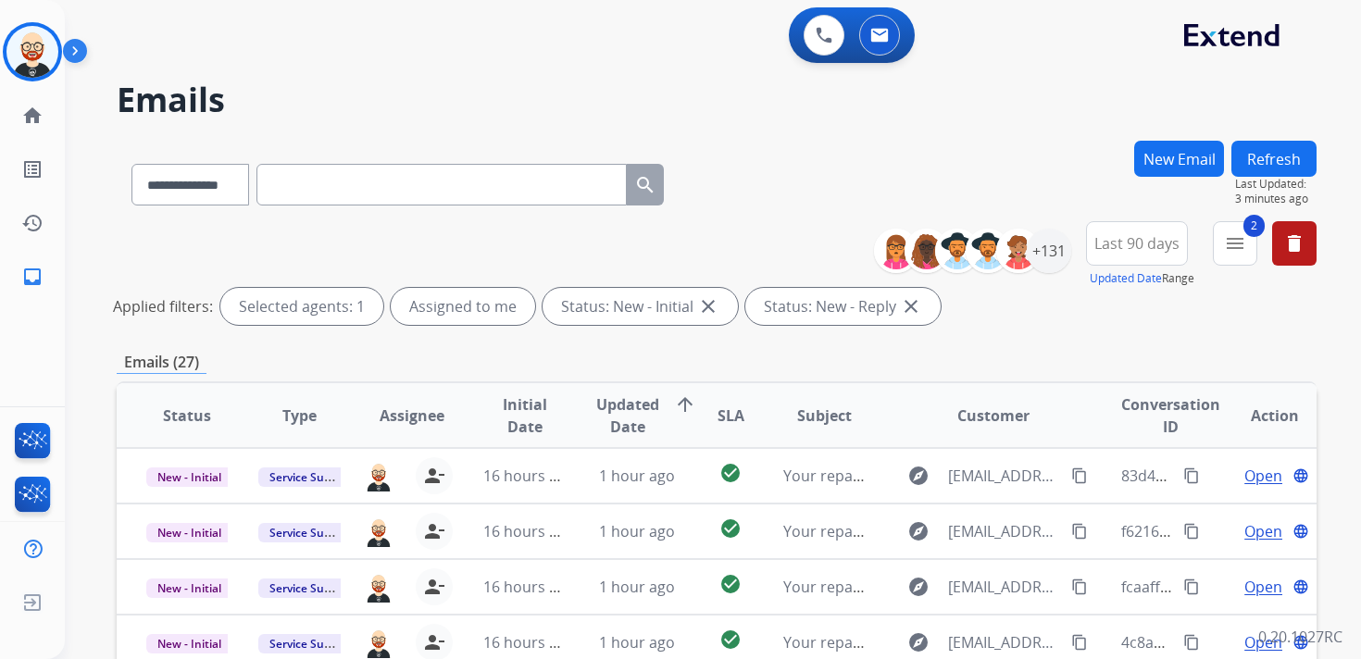
select select "**********"
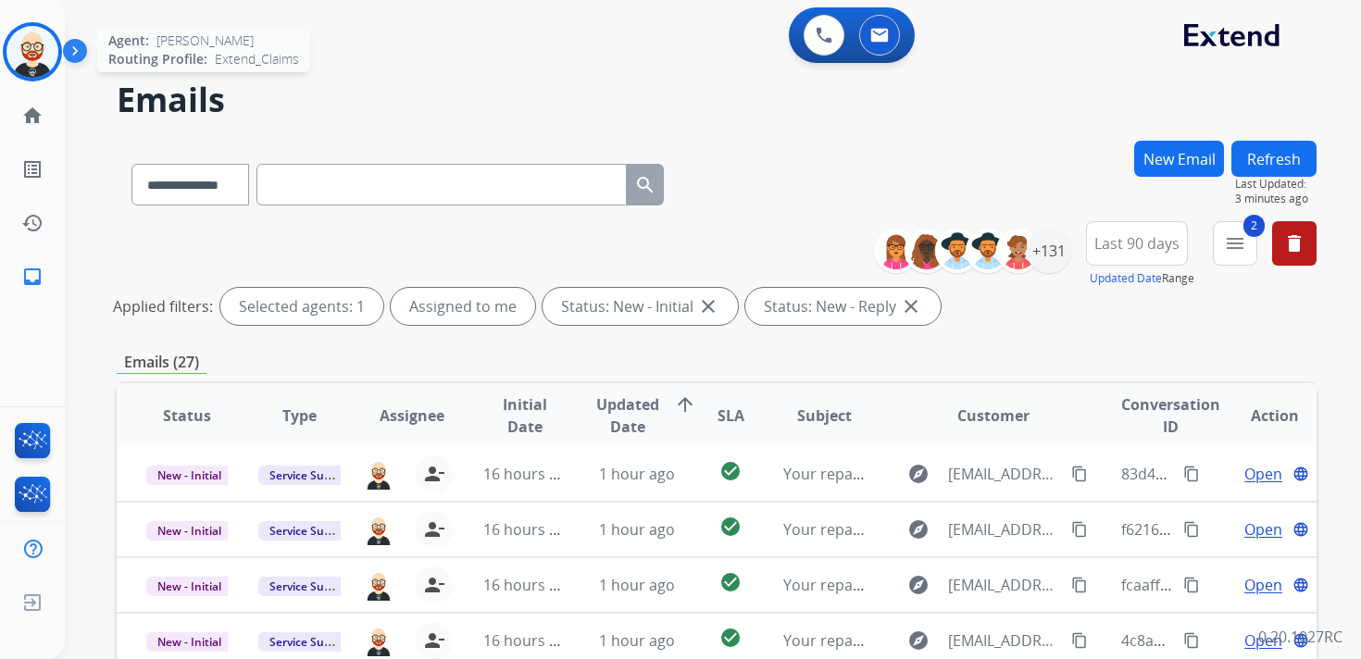
click at [47, 53] on img at bounding box center [32, 52] width 52 height 52
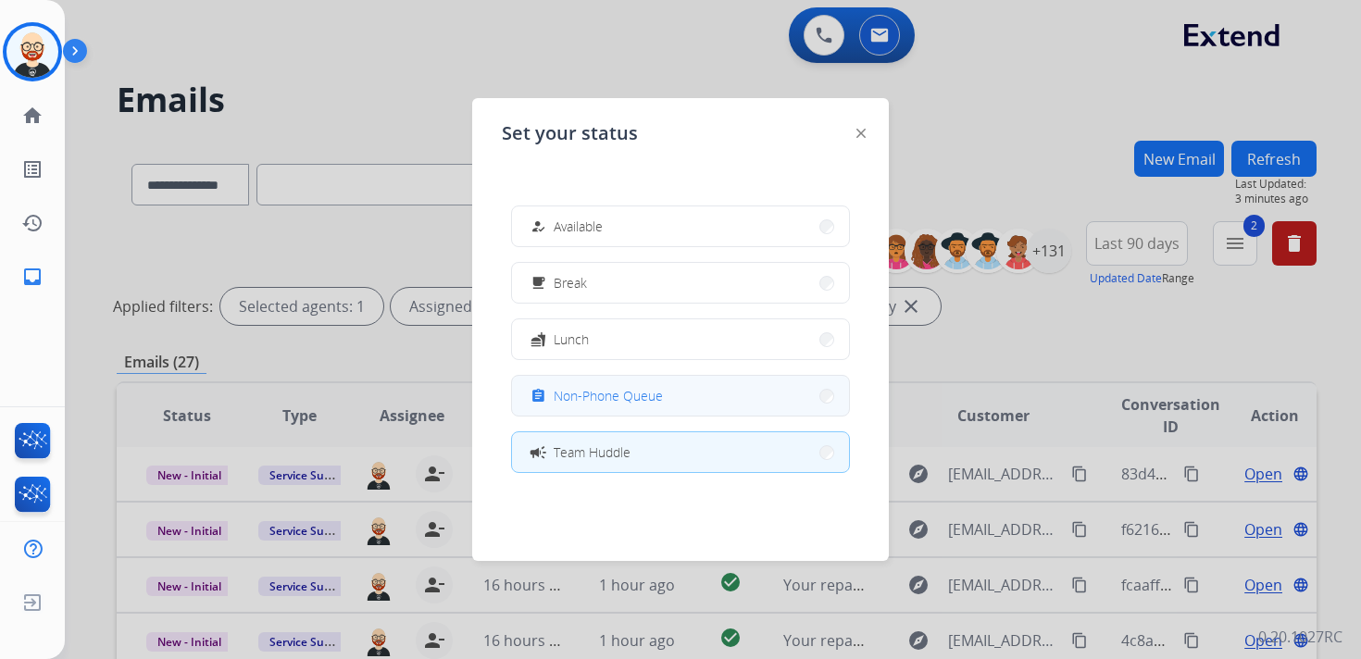
click at [578, 401] on span "Non-Phone Queue" at bounding box center [607, 395] width 109 height 19
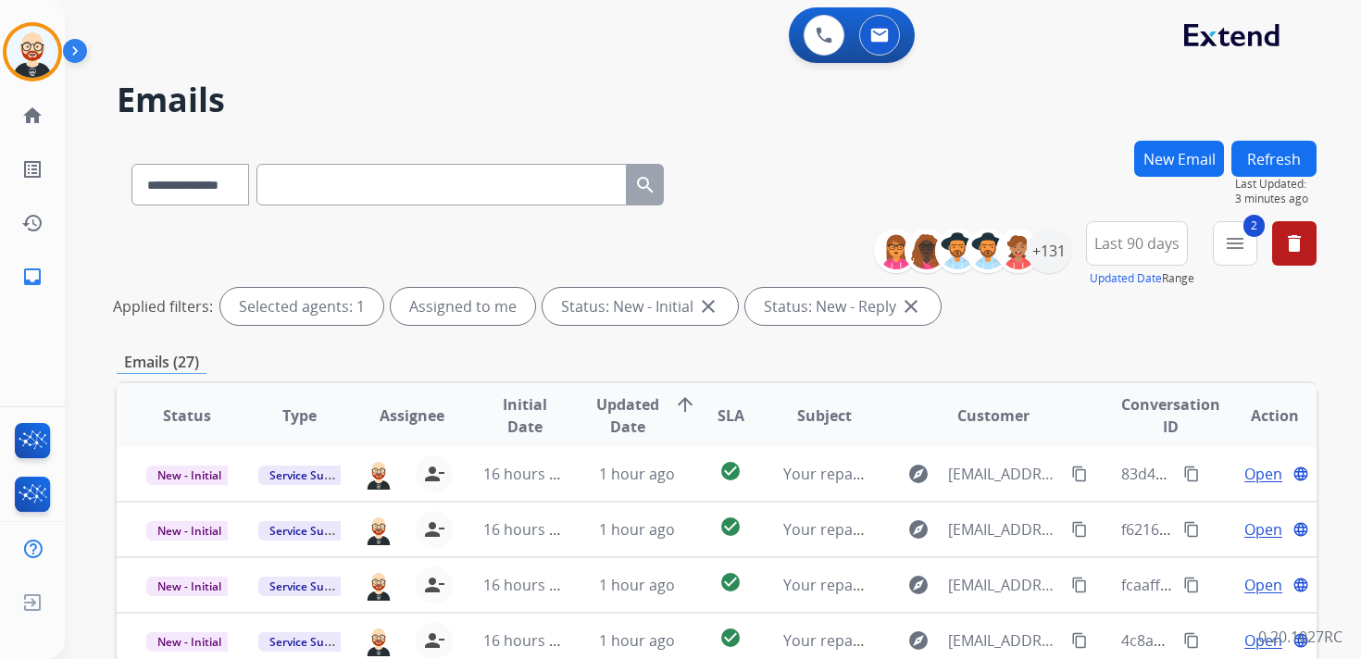
click at [1263, 159] on button "Refresh" at bounding box center [1273, 159] width 85 height 36
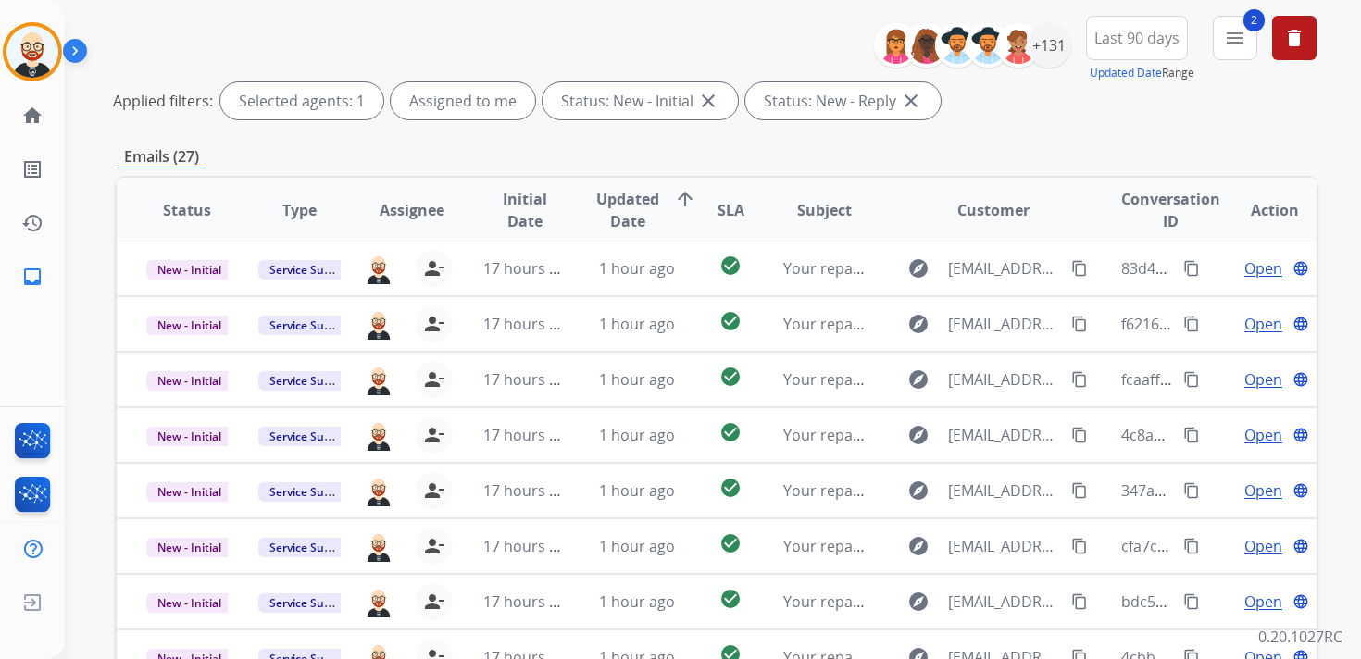
scroll to position [439, 0]
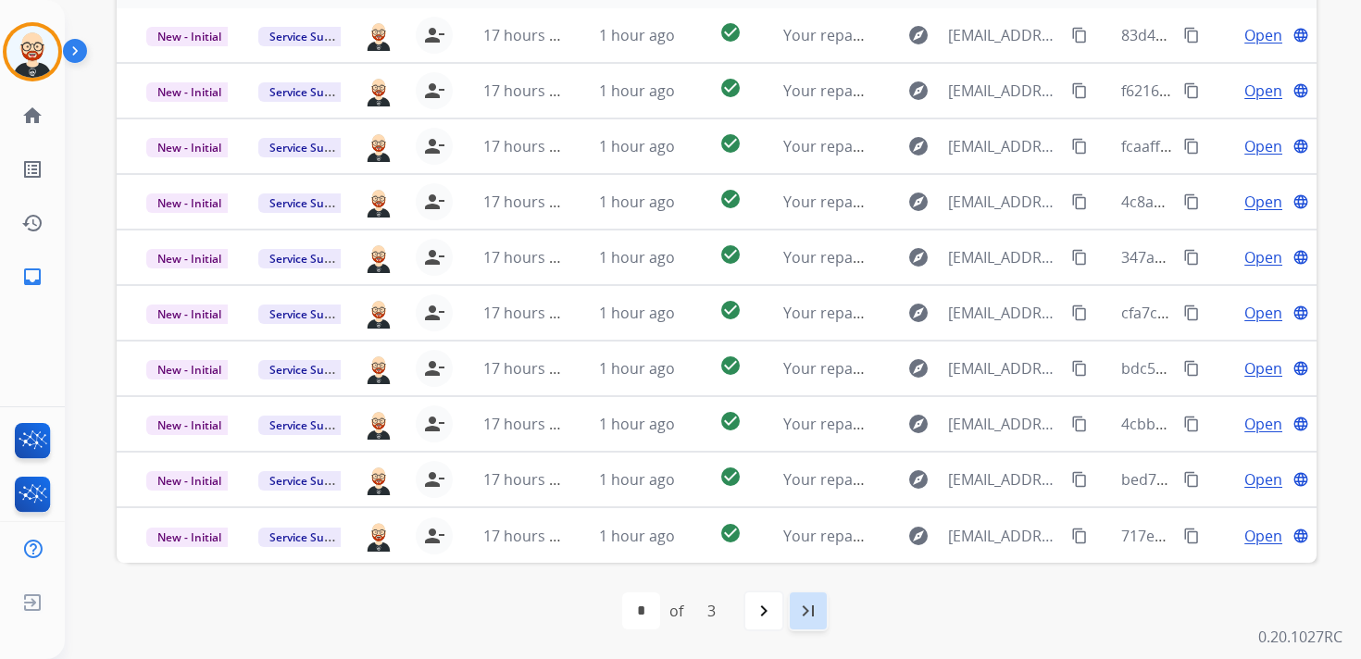
click at [802, 616] on mat-icon "last_page" at bounding box center [808, 611] width 22 height 22
select select "*"
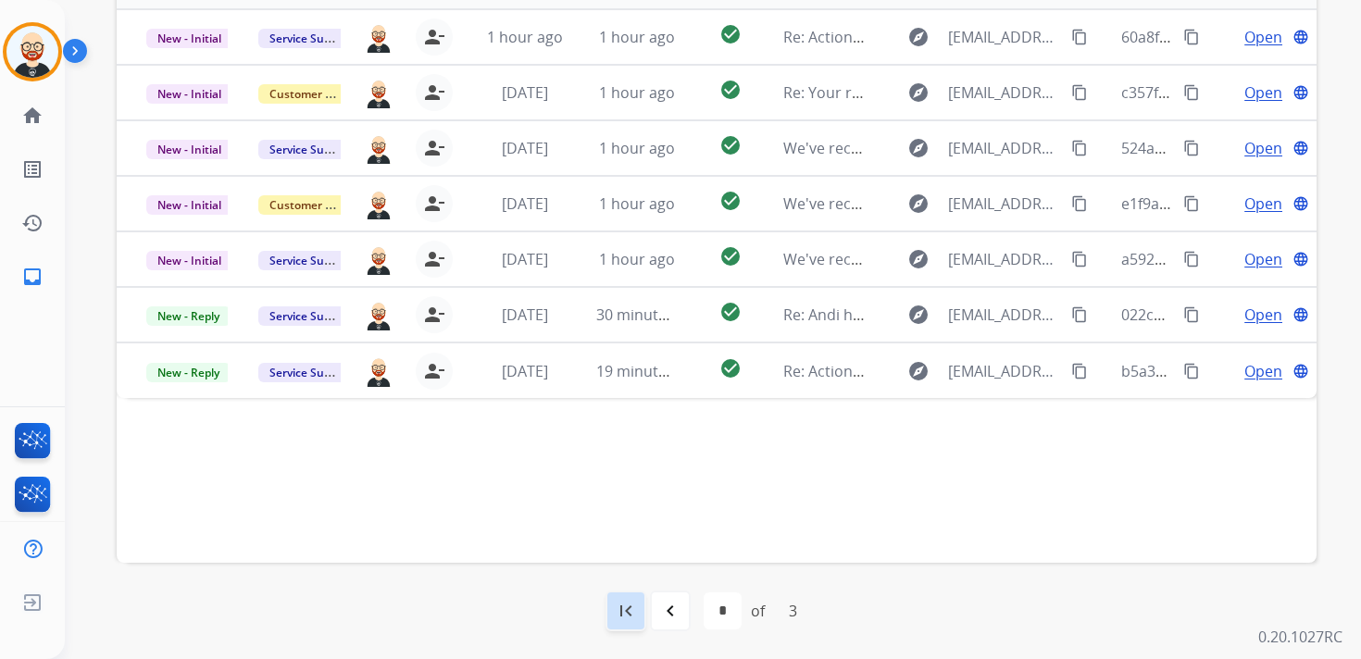
click at [634, 615] on mat-icon "first_page" at bounding box center [626, 611] width 22 height 22
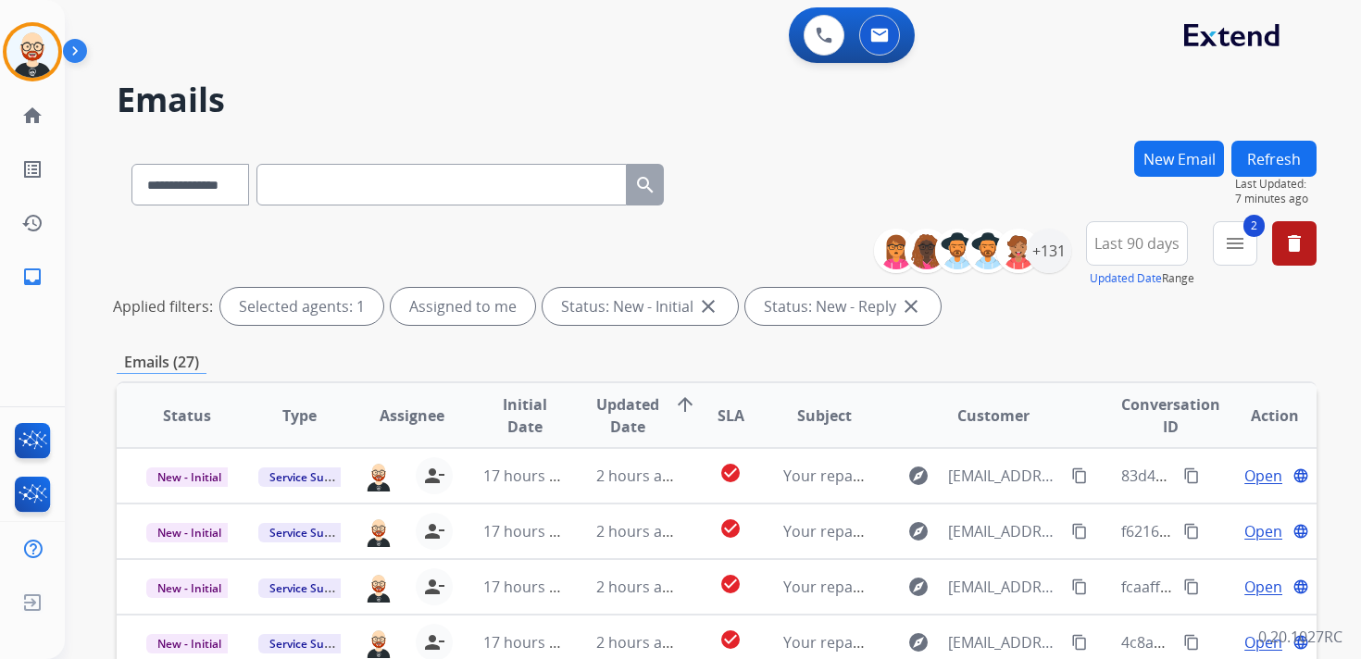
click at [1268, 159] on button "Refresh" at bounding box center [1273, 159] width 85 height 36
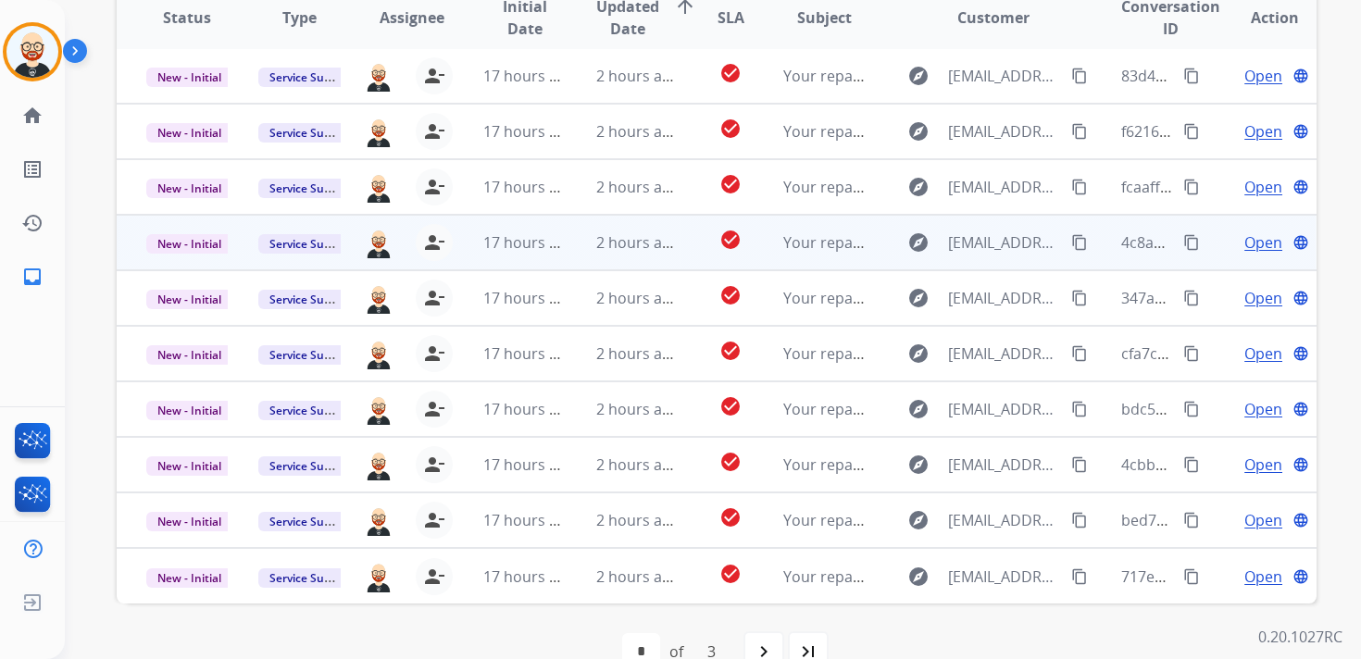
scroll to position [394, 0]
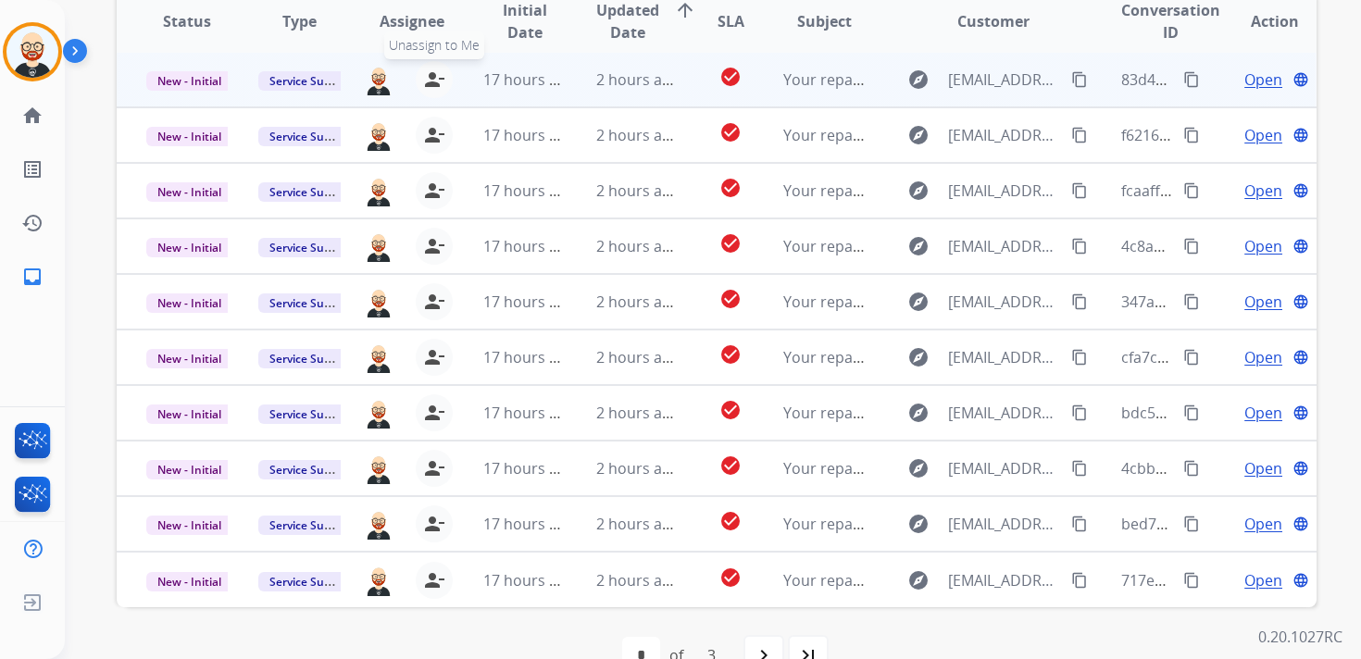
click at [436, 81] on mat-icon "person_remove" at bounding box center [434, 79] width 22 height 22
click at [436, 81] on mat-icon "person_add" at bounding box center [438, 79] width 22 height 22
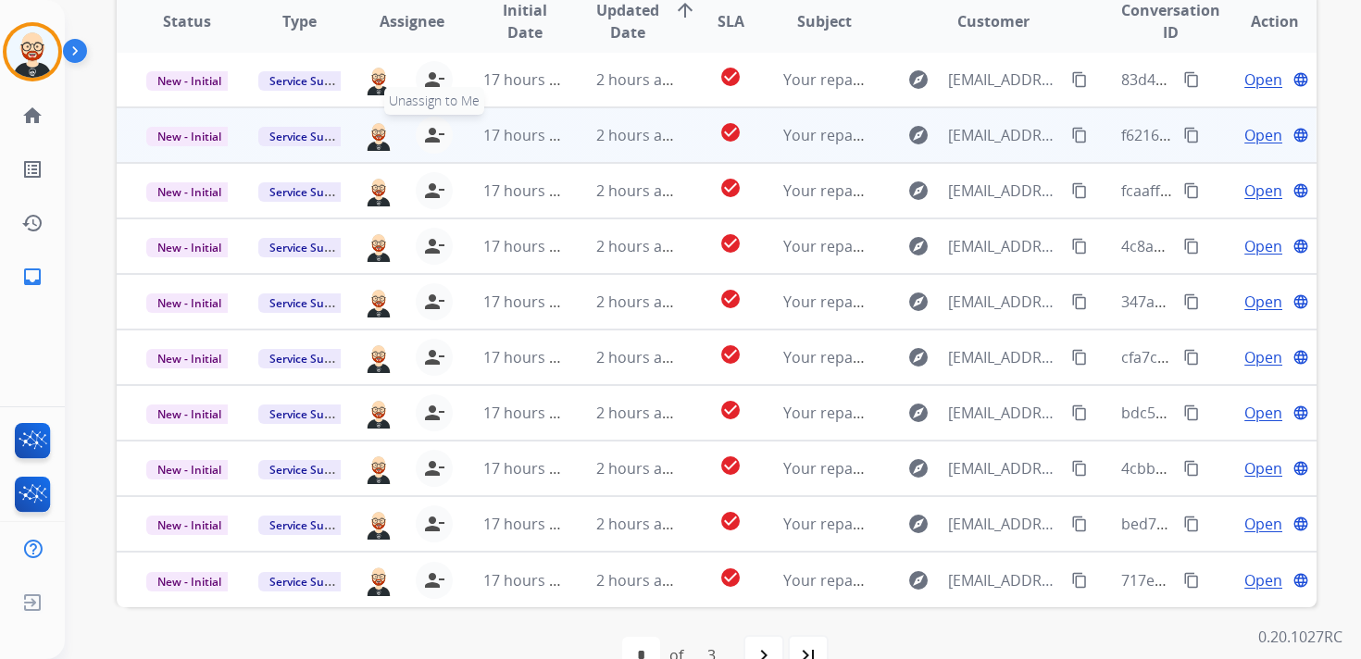
click at [436, 131] on mat-icon "person_remove" at bounding box center [434, 135] width 22 height 22
click at [436, 131] on mat-icon "person_add" at bounding box center [438, 135] width 22 height 22
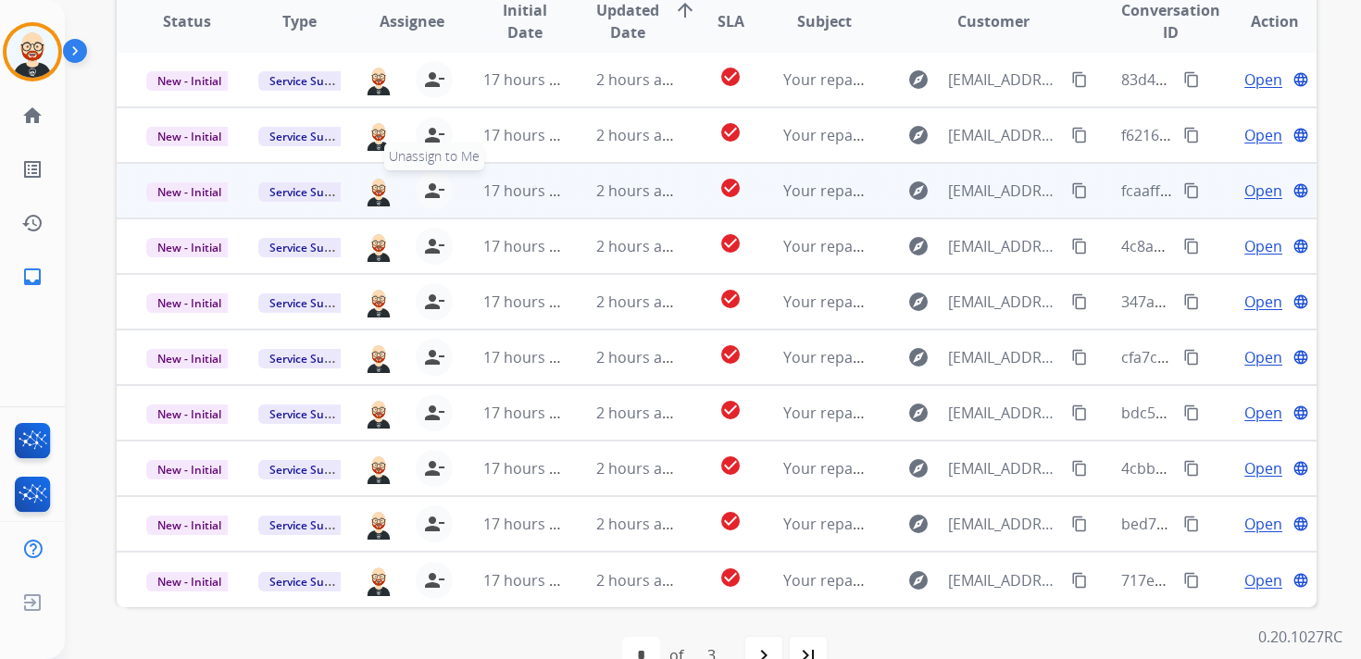
click at [429, 201] on button "person_remove [PERSON_NAME] to Me" at bounding box center [434, 190] width 37 height 37
click at [429, 201] on button "person_add Assign to Me" at bounding box center [437, 190] width 37 height 37
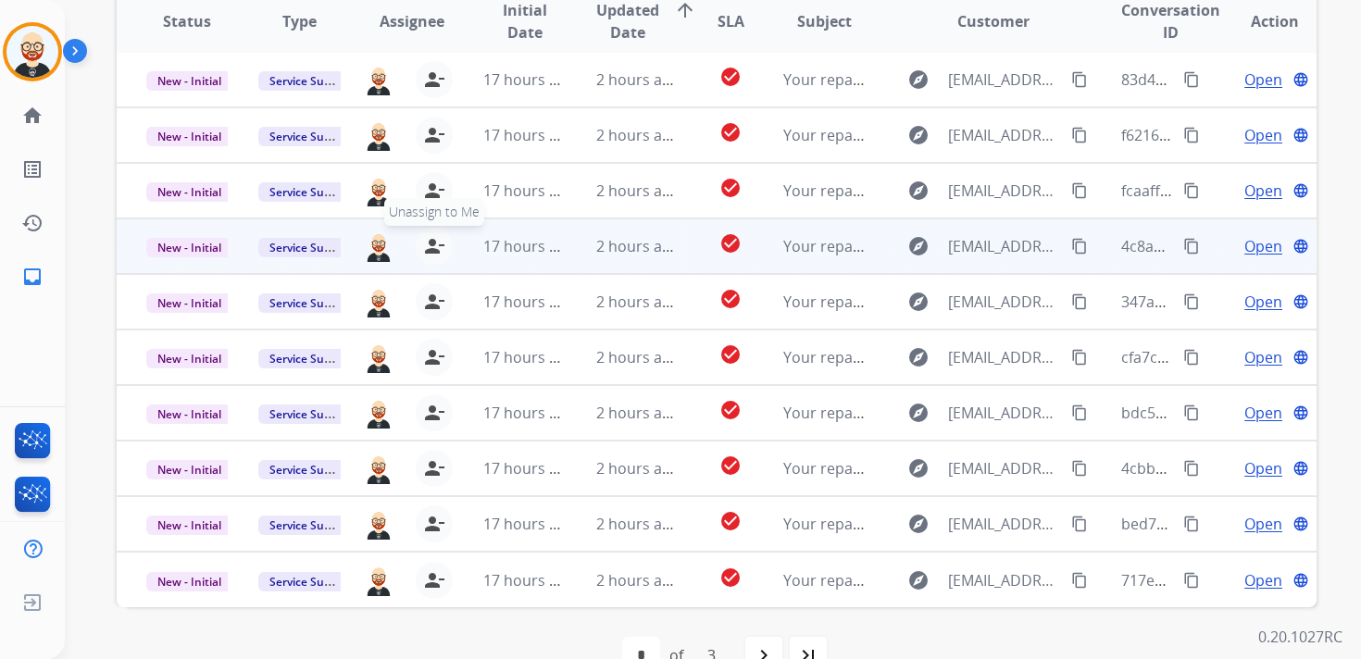
click at [429, 241] on mat-icon "person_remove" at bounding box center [434, 246] width 22 height 22
click at [429, 241] on mat-icon "person_add" at bounding box center [438, 246] width 22 height 22
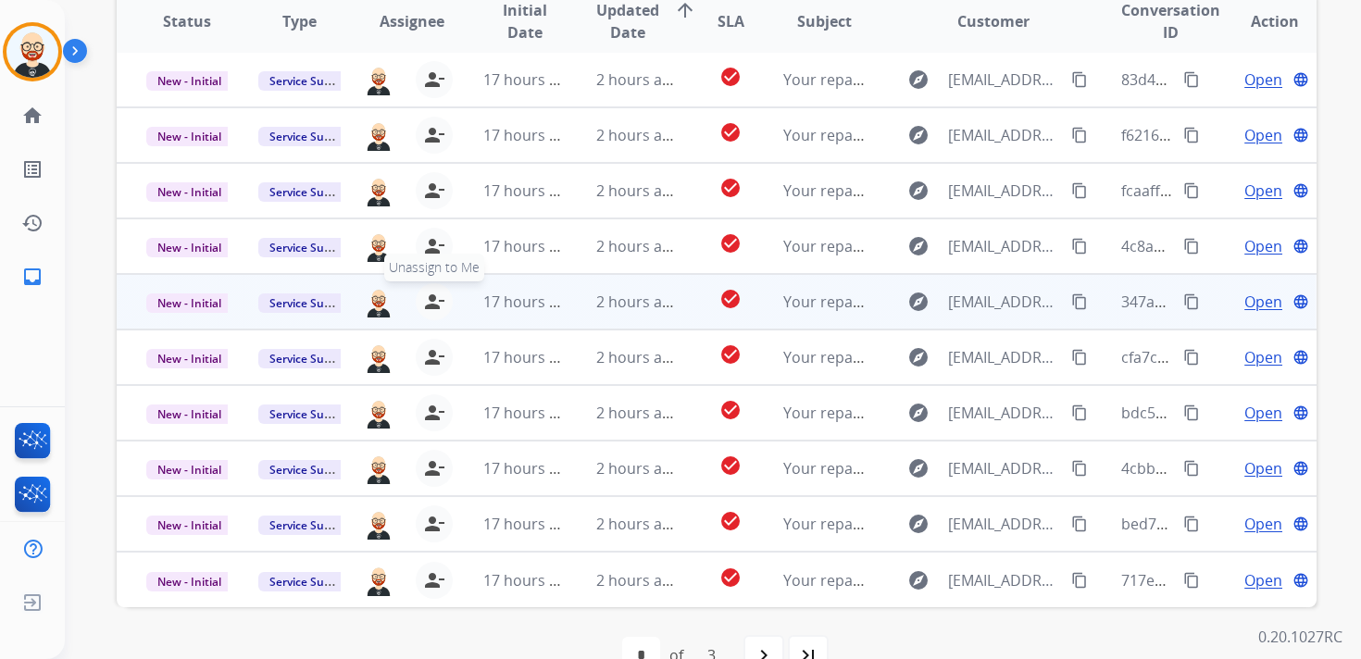
click at [426, 303] on mat-icon "person_remove" at bounding box center [434, 302] width 22 height 22
click at [427, 303] on mat-icon "person_add" at bounding box center [438, 302] width 22 height 22
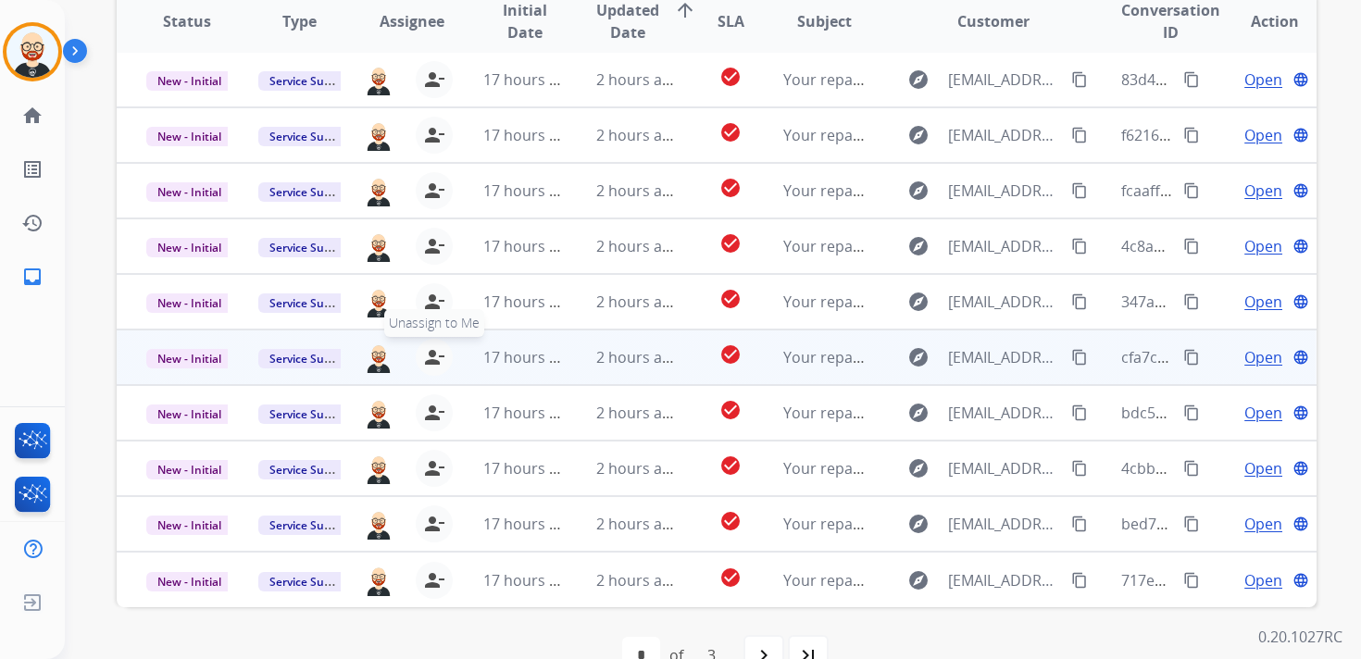
click at [430, 353] on mat-icon "person_remove" at bounding box center [434, 357] width 22 height 22
click at [430, 353] on mat-icon "person_add" at bounding box center [438, 357] width 22 height 22
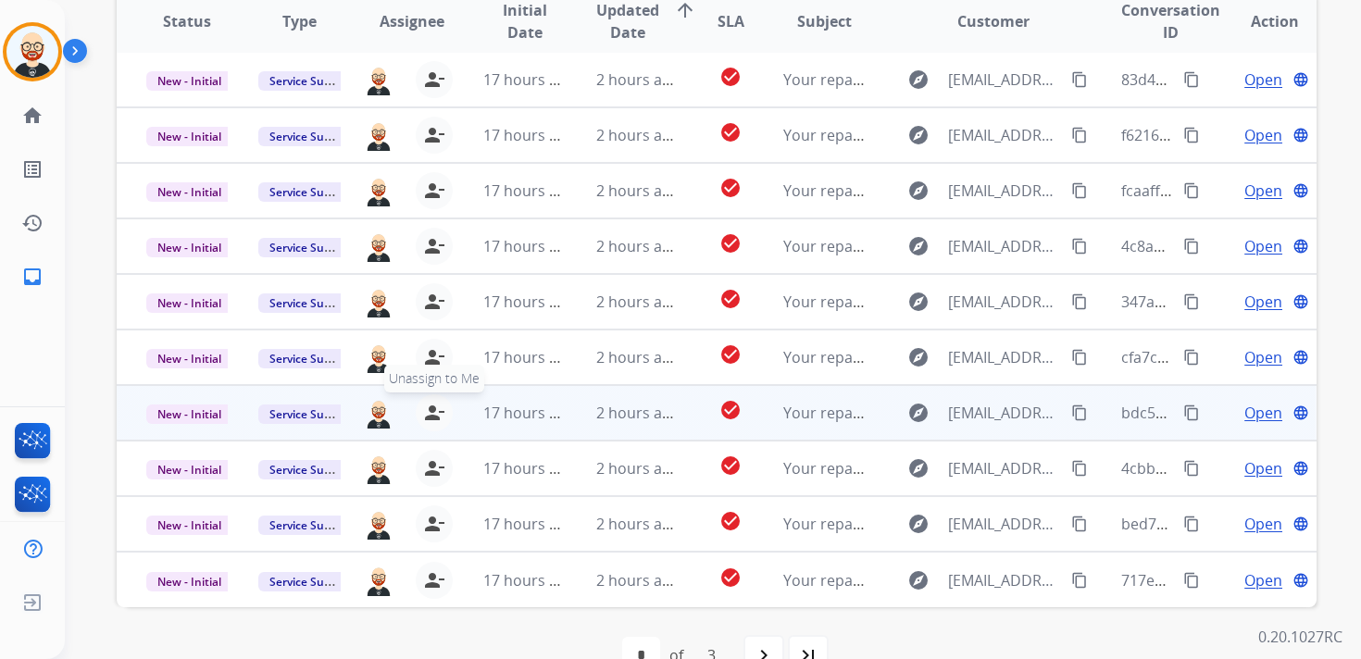
click at [430, 407] on mat-icon "person_remove" at bounding box center [434, 413] width 22 height 22
click at [430, 407] on mat-icon "person_add" at bounding box center [438, 413] width 22 height 22
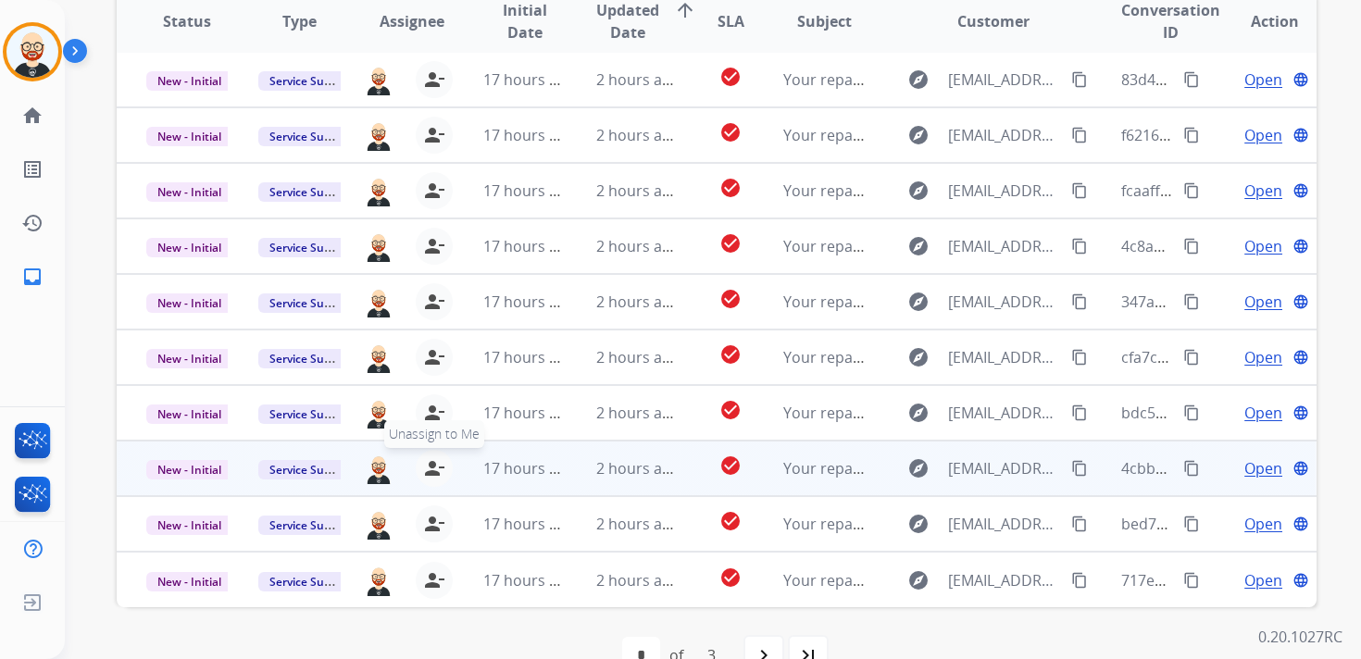
click at [430, 469] on mat-icon "person_remove" at bounding box center [434, 468] width 22 height 22
click at [430, 469] on mat-icon "person_add" at bounding box center [438, 468] width 22 height 22
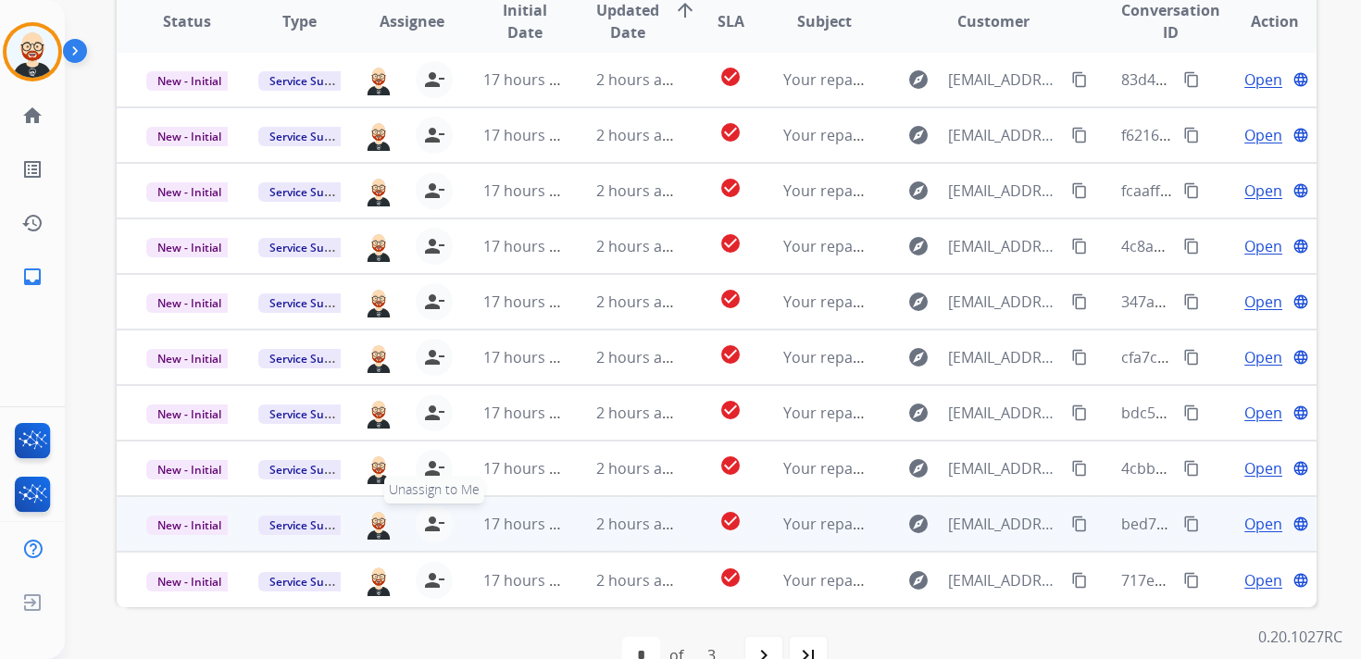
click at [430, 524] on mat-icon "person_remove" at bounding box center [434, 524] width 22 height 22
click at [430, 524] on mat-icon "person_add" at bounding box center [438, 524] width 22 height 22
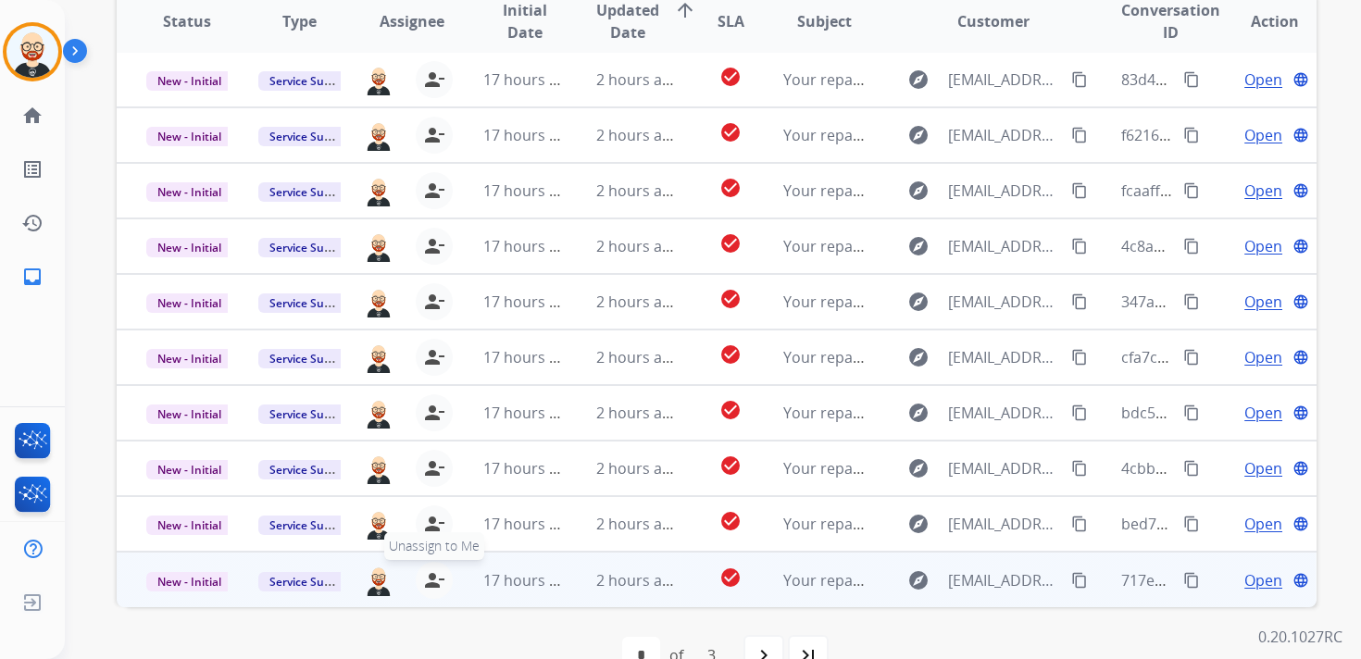
click at [432, 564] on button "person_remove [PERSON_NAME] to Me" at bounding box center [434, 580] width 37 height 37
click at [432, 564] on button "person_add Assign to Me" at bounding box center [437, 580] width 37 height 37
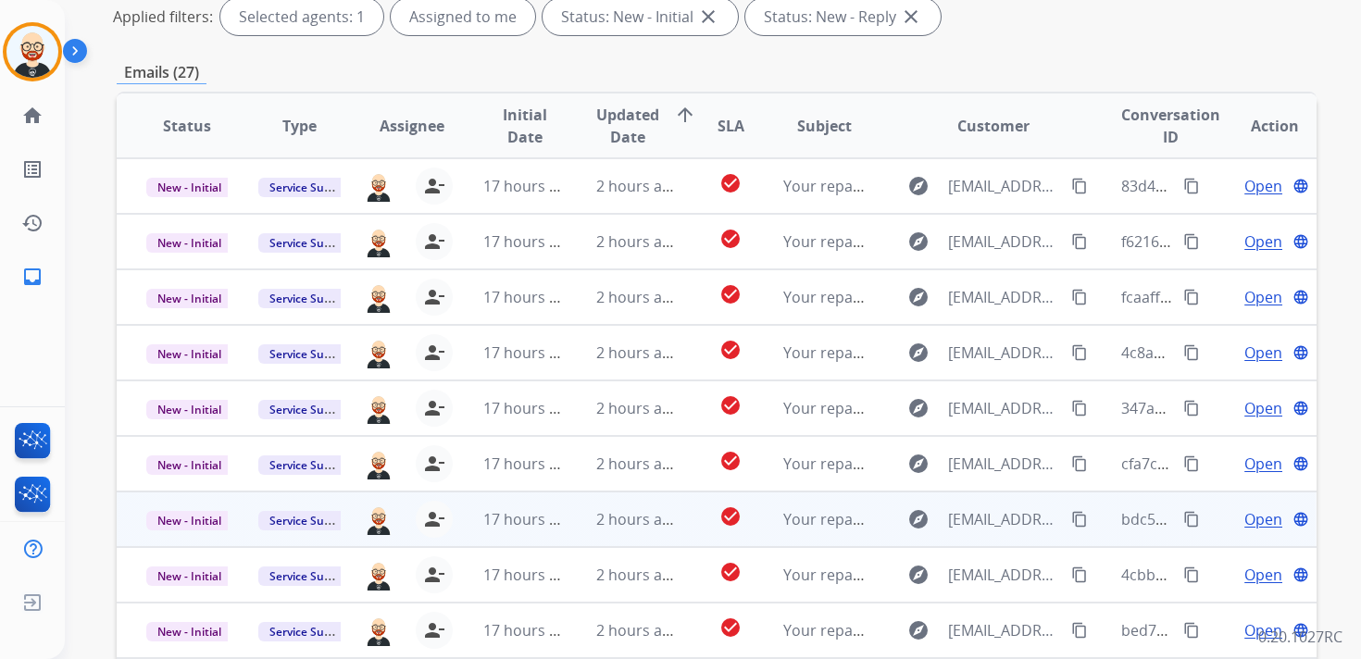
scroll to position [0, 0]
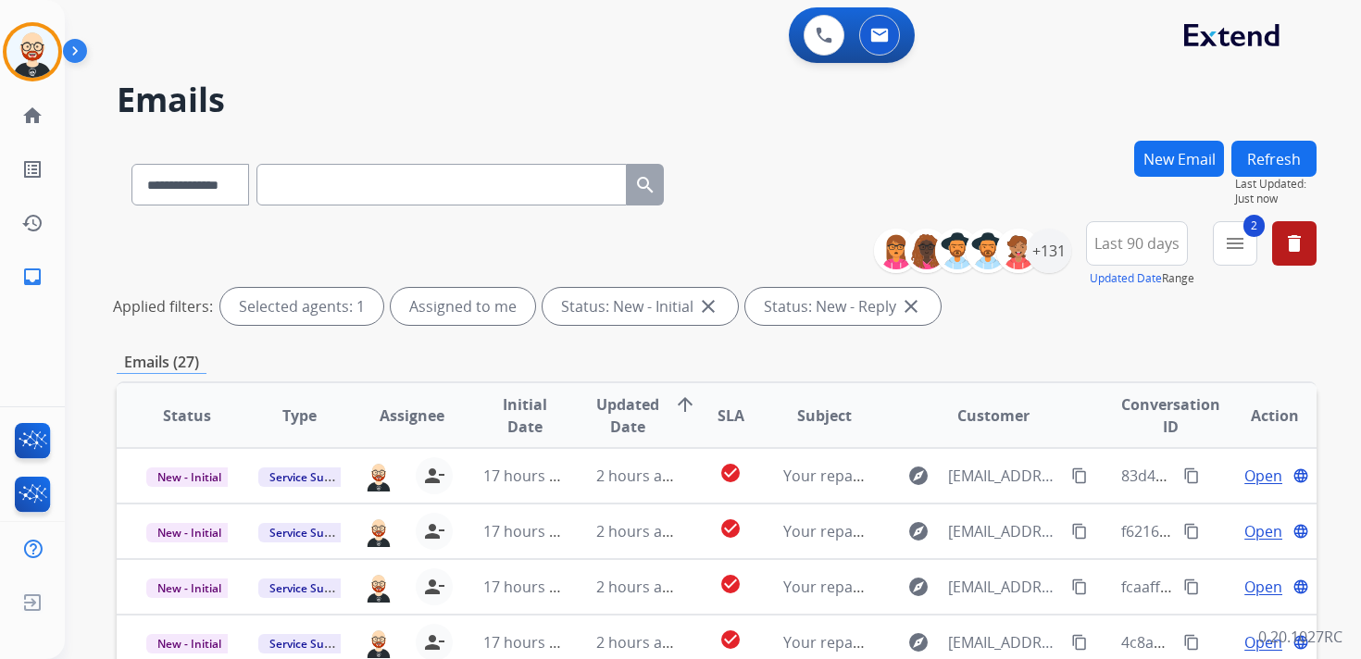
click at [1287, 155] on button "Refresh" at bounding box center [1273, 159] width 85 height 36
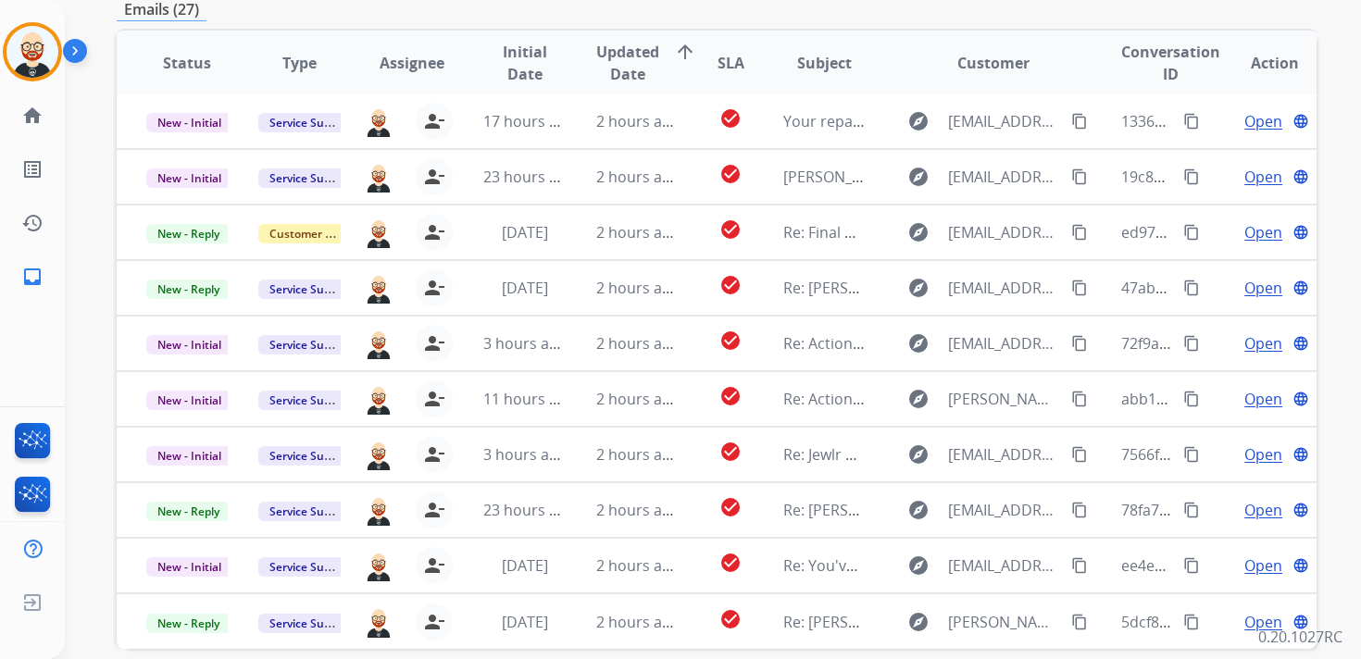
scroll to position [393, 0]
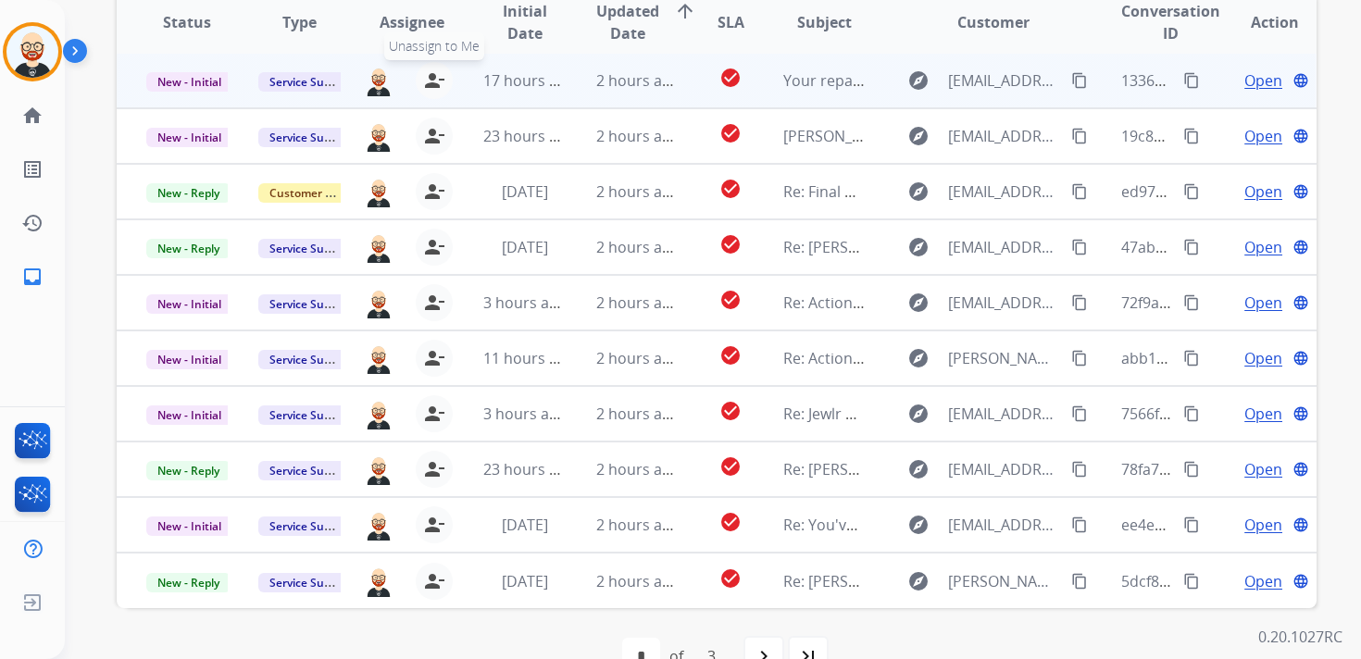
click at [428, 81] on mat-icon "person_remove" at bounding box center [434, 80] width 22 height 22
click at [428, 81] on mat-icon "person_add" at bounding box center [438, 80] width 22 height 22
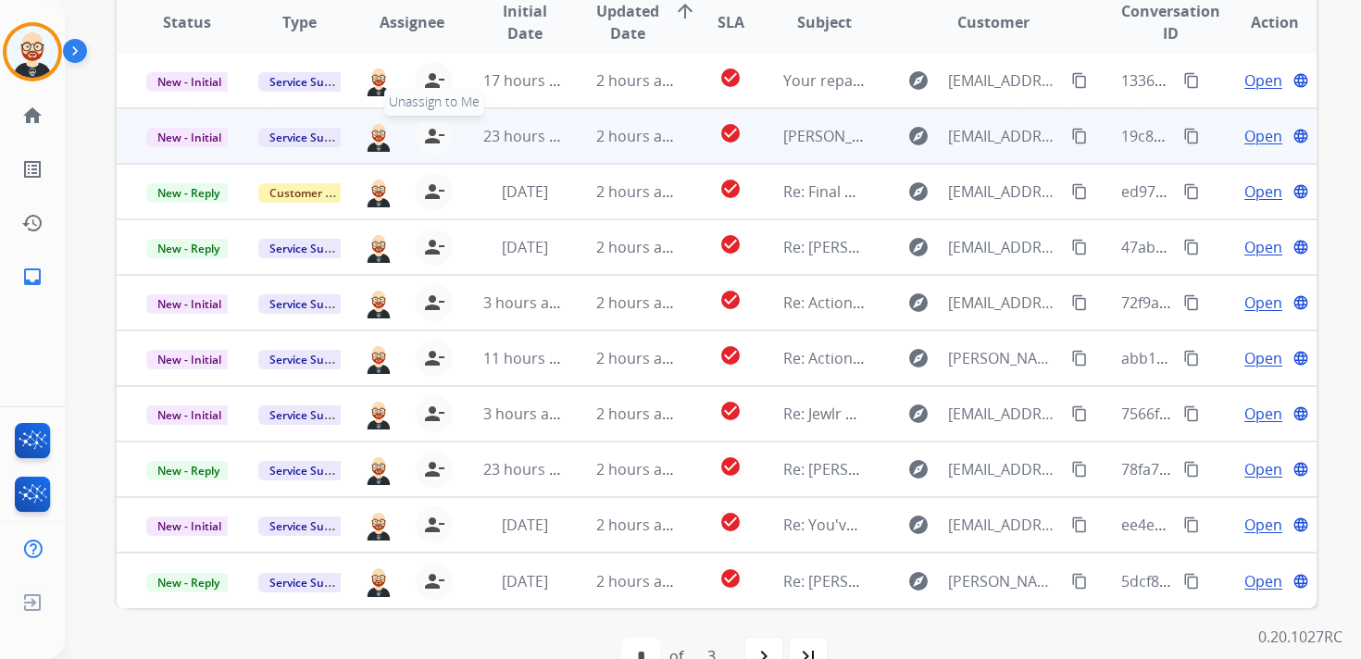
click at [434, 130] on mat-icon "person_remove" at bounding box center [434, 136] width 22 height 22
click at [434, 130] on mat-icon "person_add" at bounding box center [438, 136] width 22 height 22
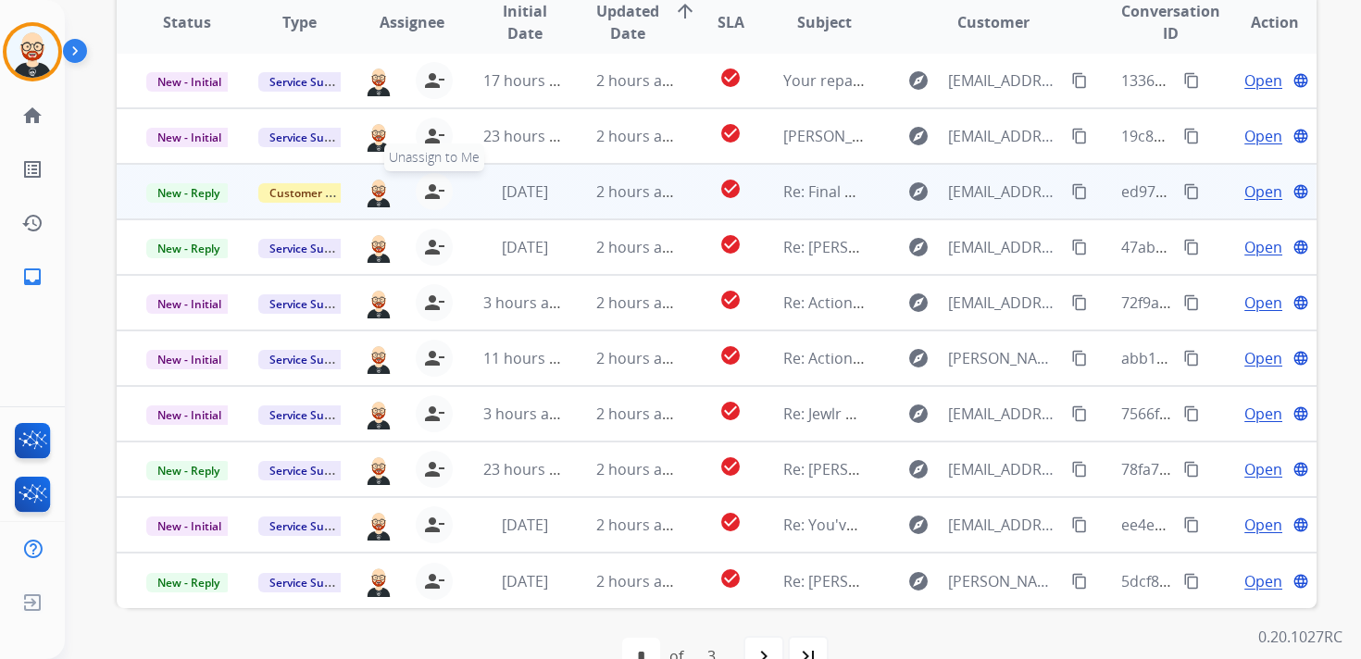
click at [430, 186] on mat-icon "person_remove" at bounding box center [434, 191] width 22 height 22
click at [430, 186] on mat-icon "person_add" at bounding box center [438, 191] width 22 height 22
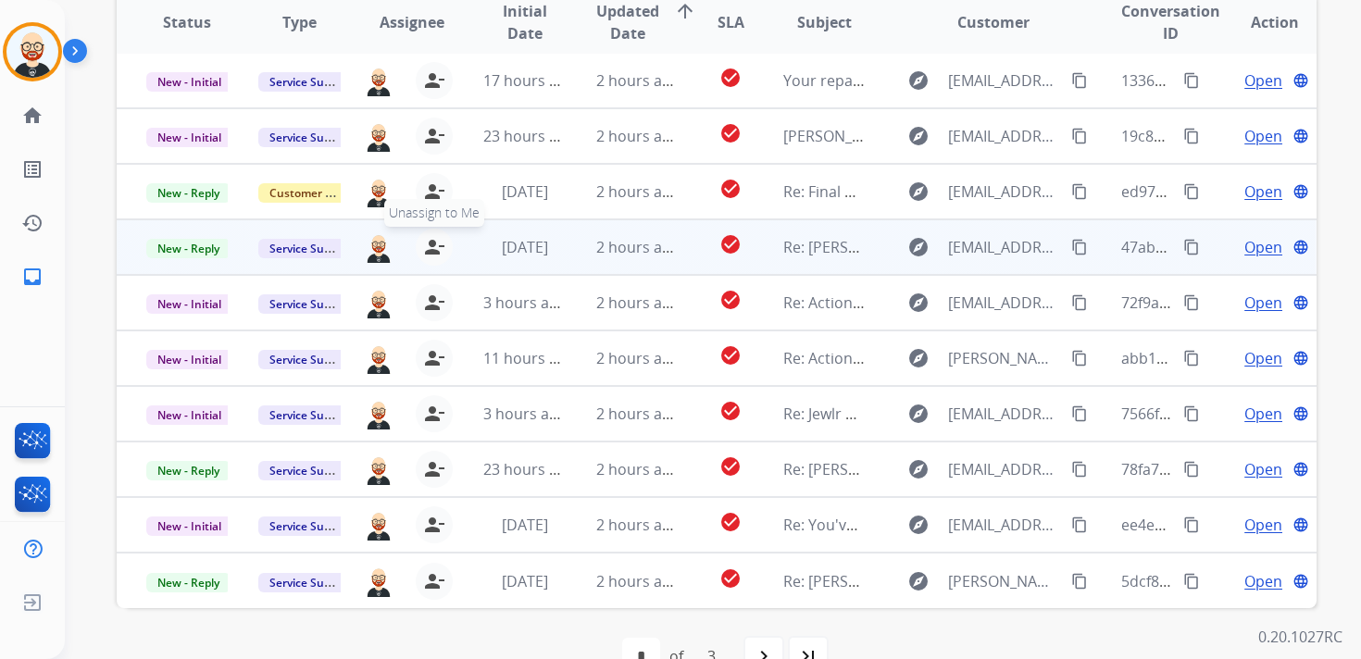
click at [430, 239] on mat-icon "person_remove" at bounding box center [434, 247] width 22 height 22
click at [430, 239] on mat-icon "person_add" at bounding box center [438, 247] width 22 height 22
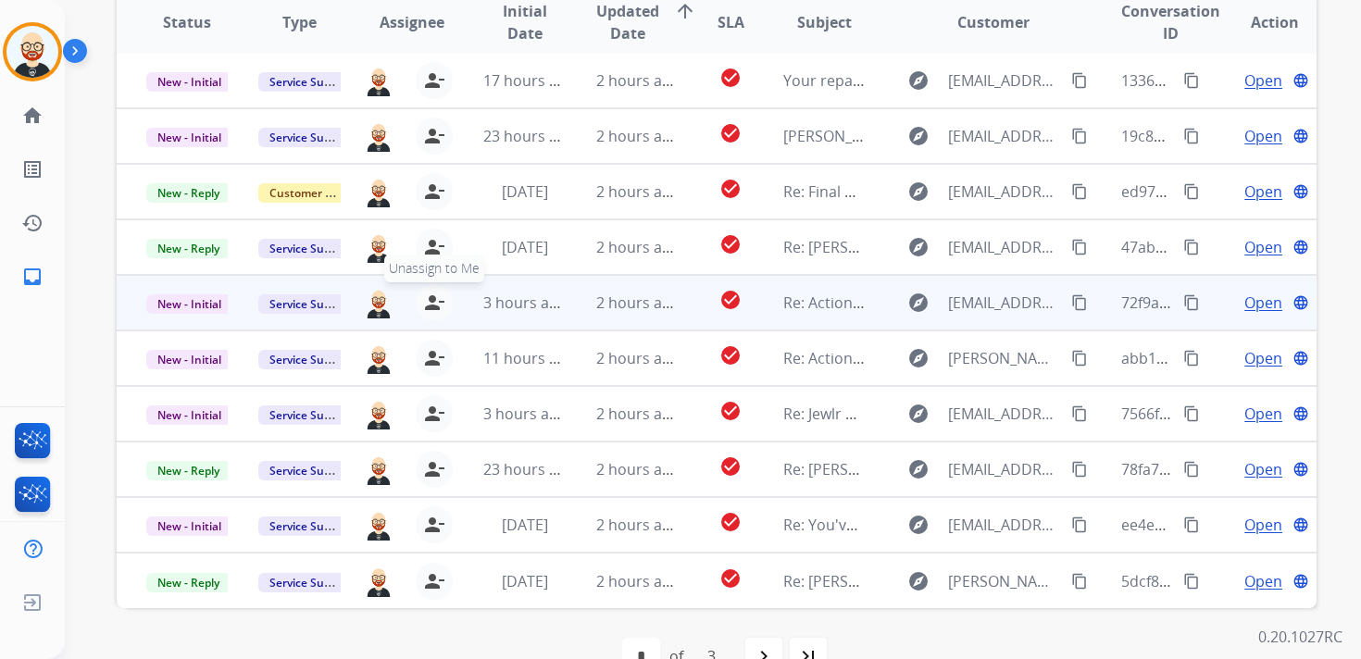
click at [433, 303] on mat-icon "person_remove" at bounding box center [434, 303] width 22 height 22
click at [433, 303] on mat-icon "person_add" at bounding box center [438, 303] width 22 height 22
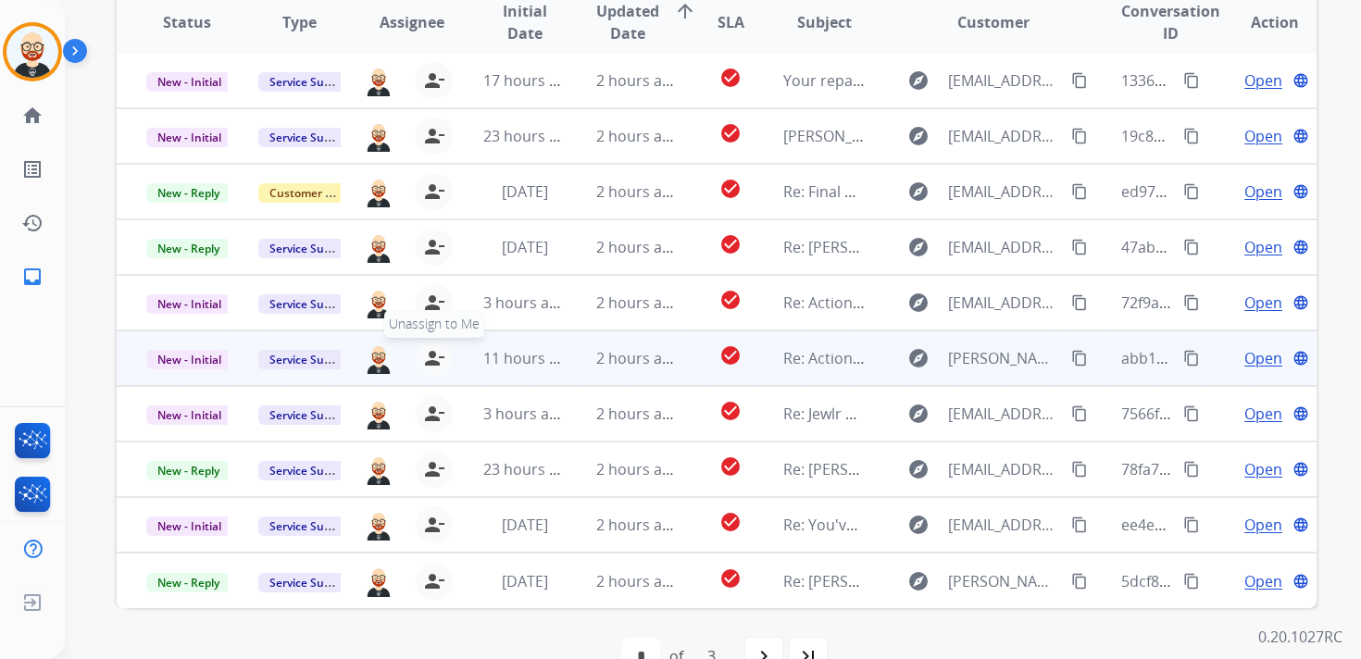
click at [428, 354] on mat-icon "person_remove" at bounding box center [434, 358] width 22 height 22
click at [428, 354] on mat-icon "person_add" at bounding box center [438, 358] width 22 height 22
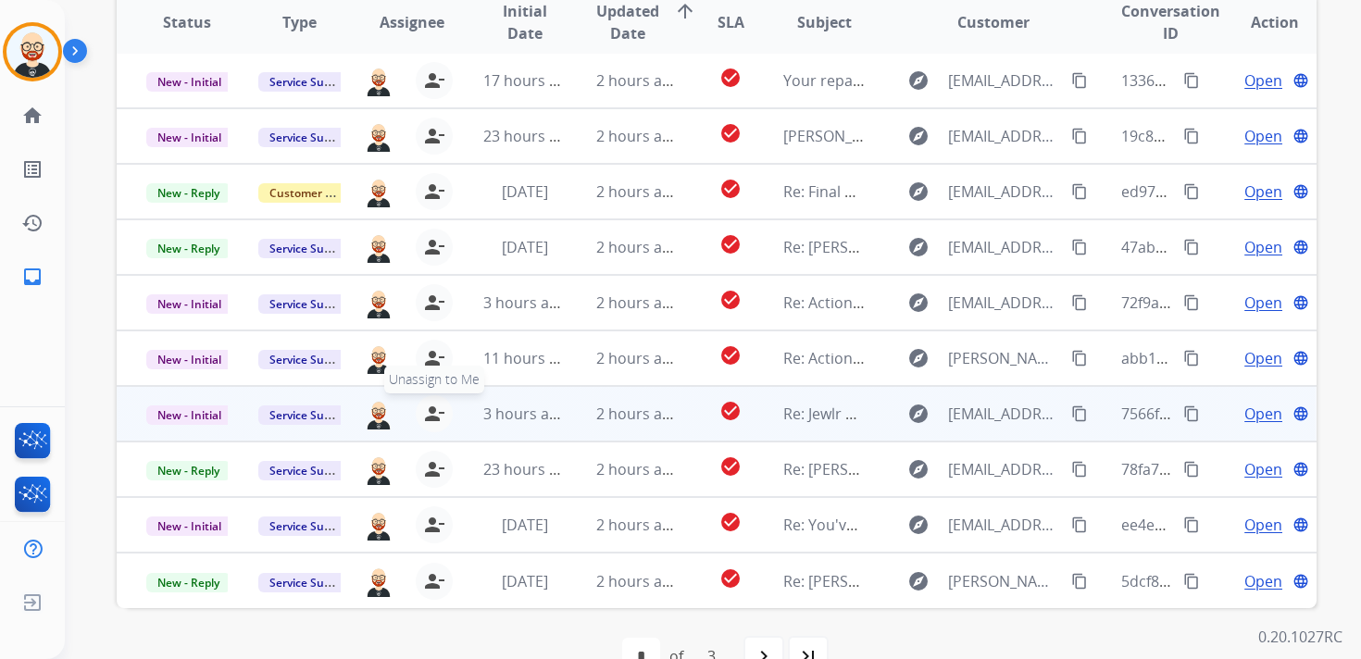
click at [428, 422] on mat-icon "person_remove" at bounding box center [434, 414] width 22 height 22
click at [428, 422] on mat-icon "person_add" at bounding box center [438, 414] width 22 height 22
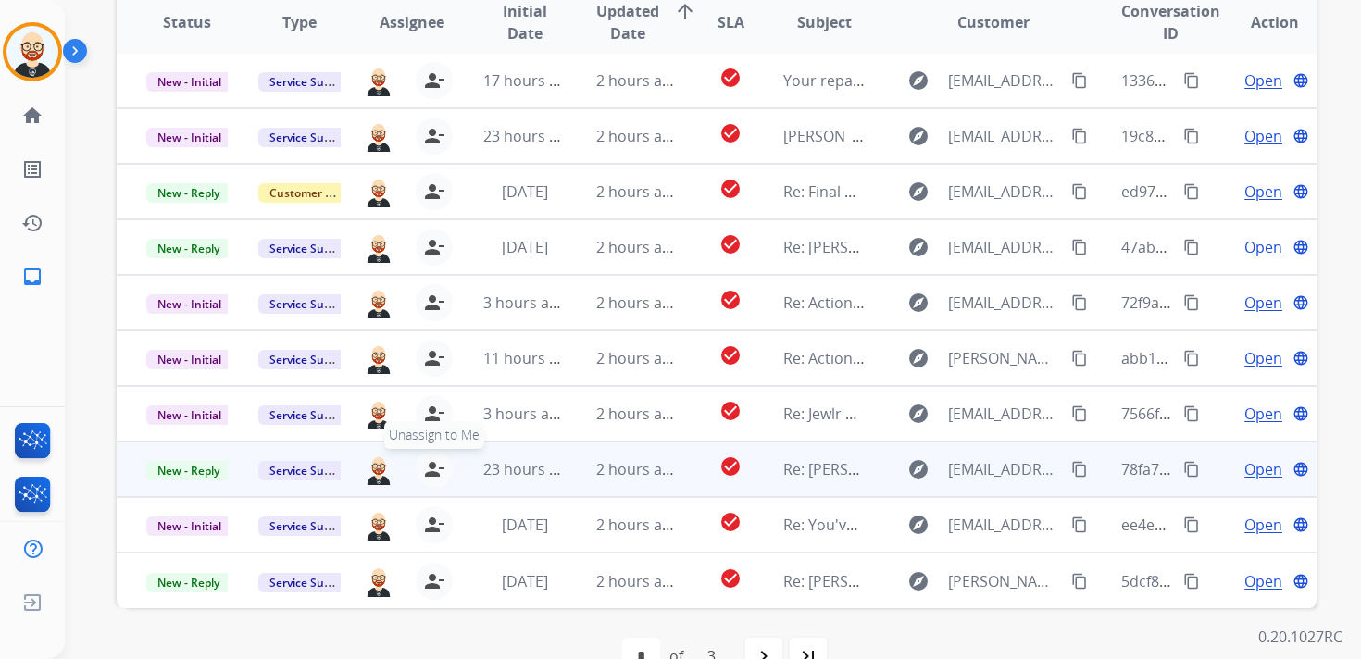
click at [432, 464] on mat-icon "person_remove" at bounding box center [434, 469] width 22 height 22
click at [432, 464] on mat-icon "person_add" at bounding box center [438, 469] width 22 height 22
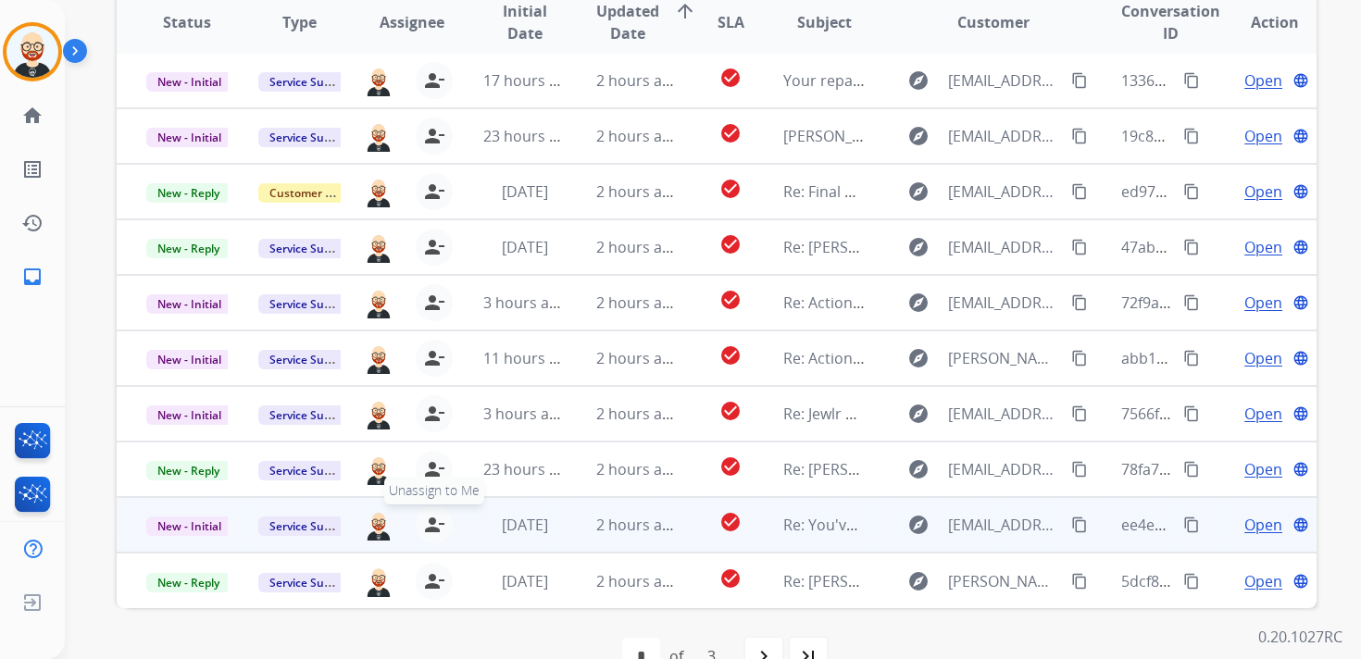
click at [429, 516] on mat-icon "person_remove" at bounding box center [434, 525] width 22 height 22
click at [429, 516] on mat-icon "person_add" at bounding box center [438, 525] width 22 height 22
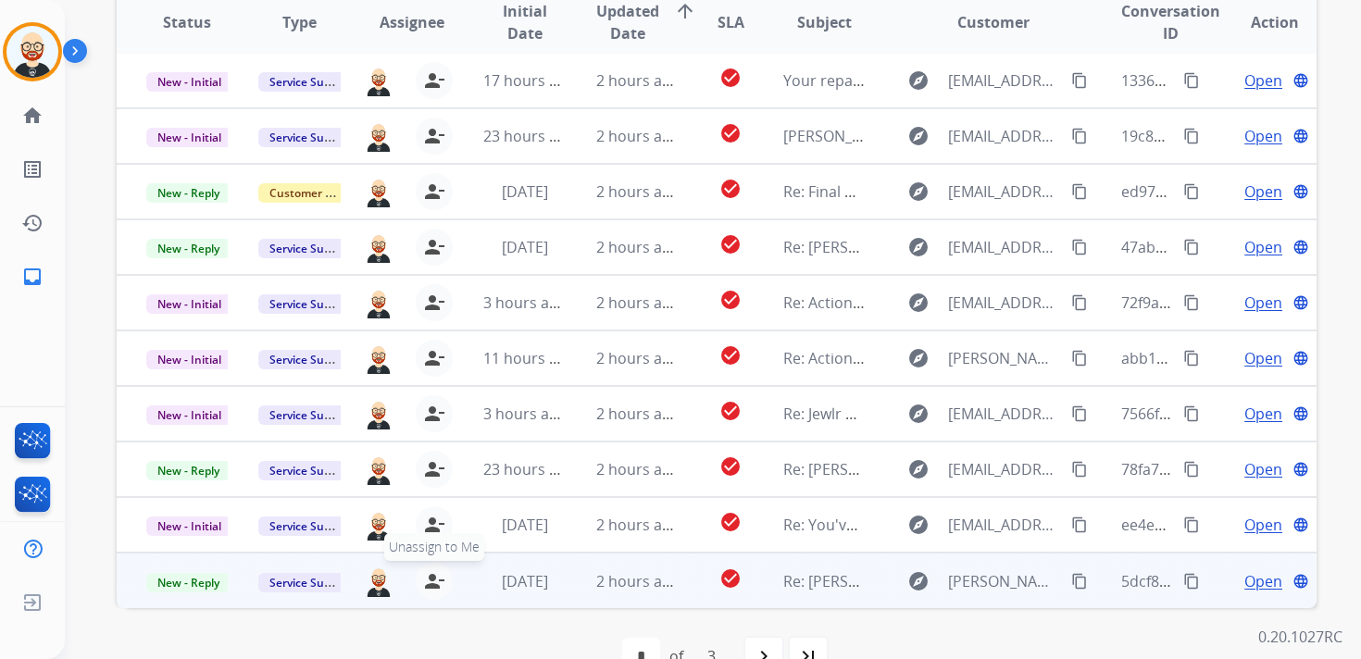
click at [426, 574] on mat-icon "person_remove" at bounding box center [434, 581] width 22 height 22
click at [427, 574] on mat-icon "person_add" at bounding box center [438, 581] width 22 height 22
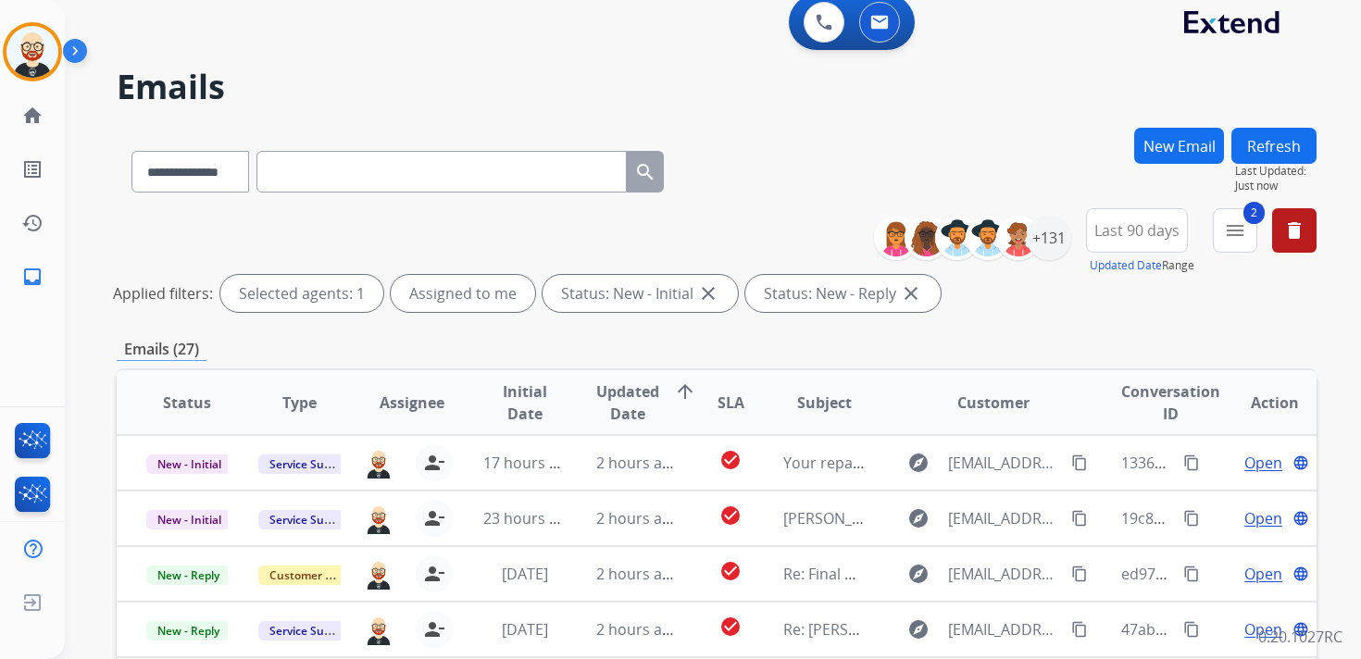
scroll to position [0, 0]
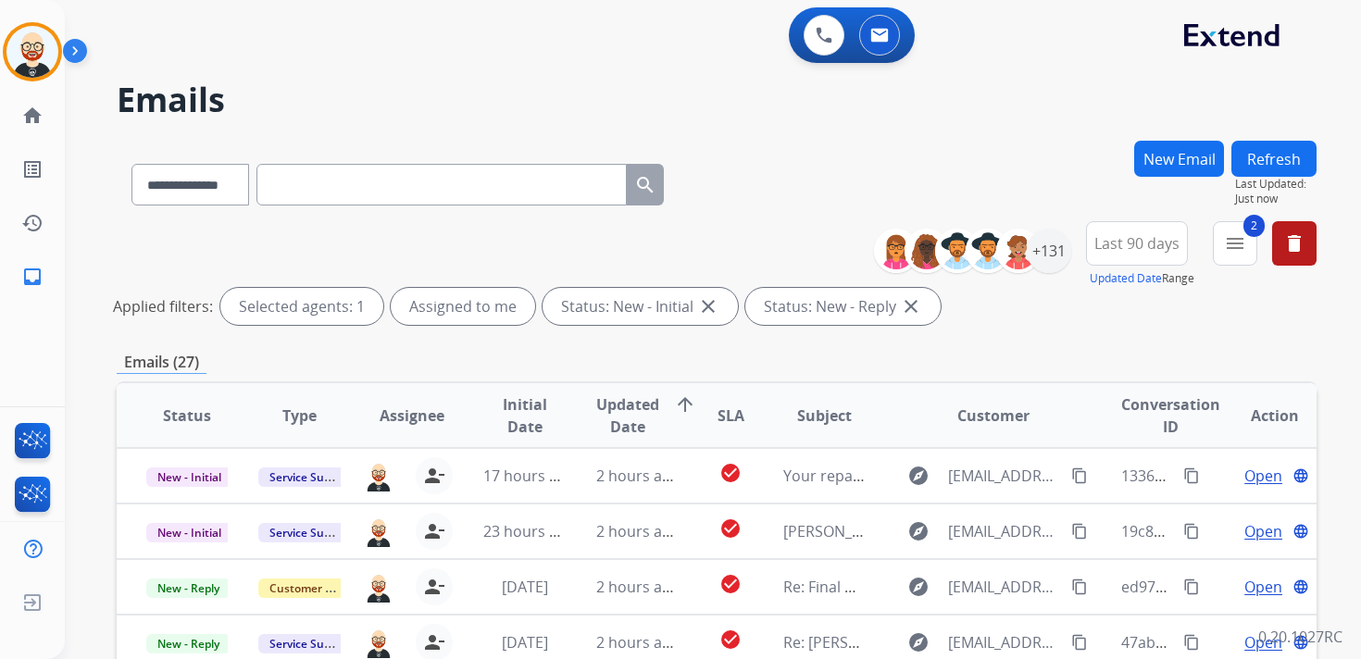
click at [1271, 162] on button "Refresh" at bounding box center [1273, 159] width 85 height 36
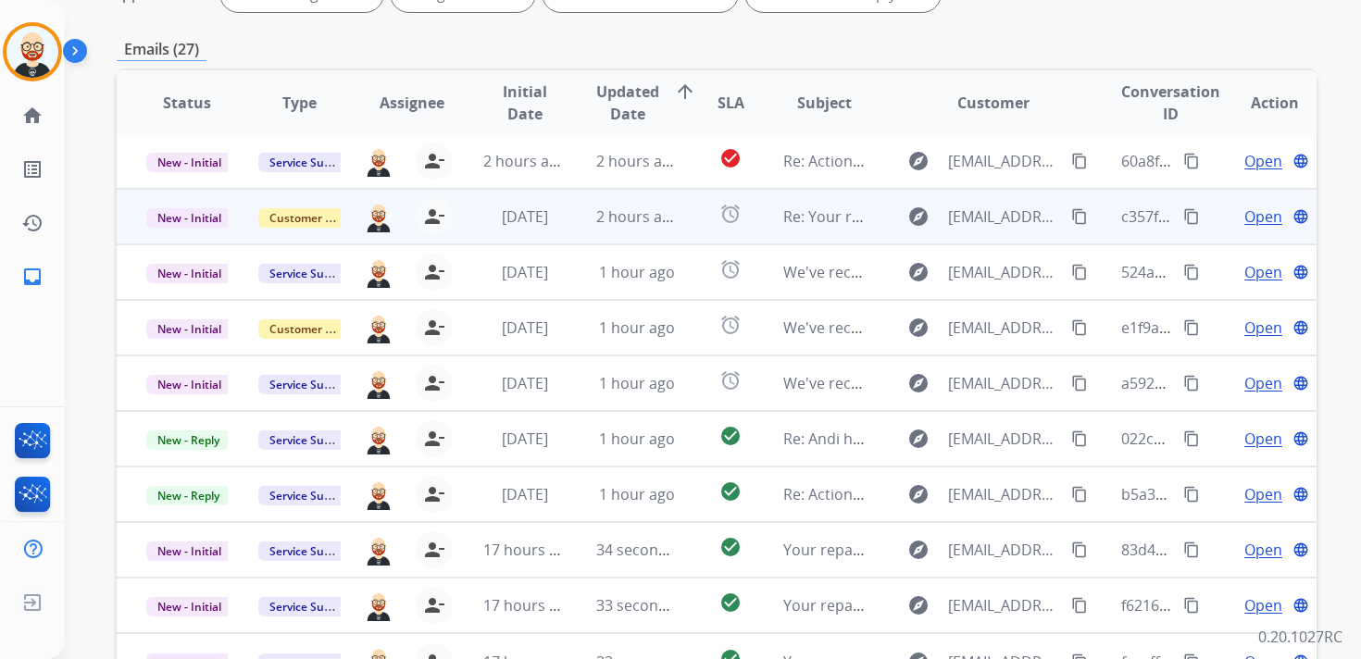
scroll to position [316, 0]
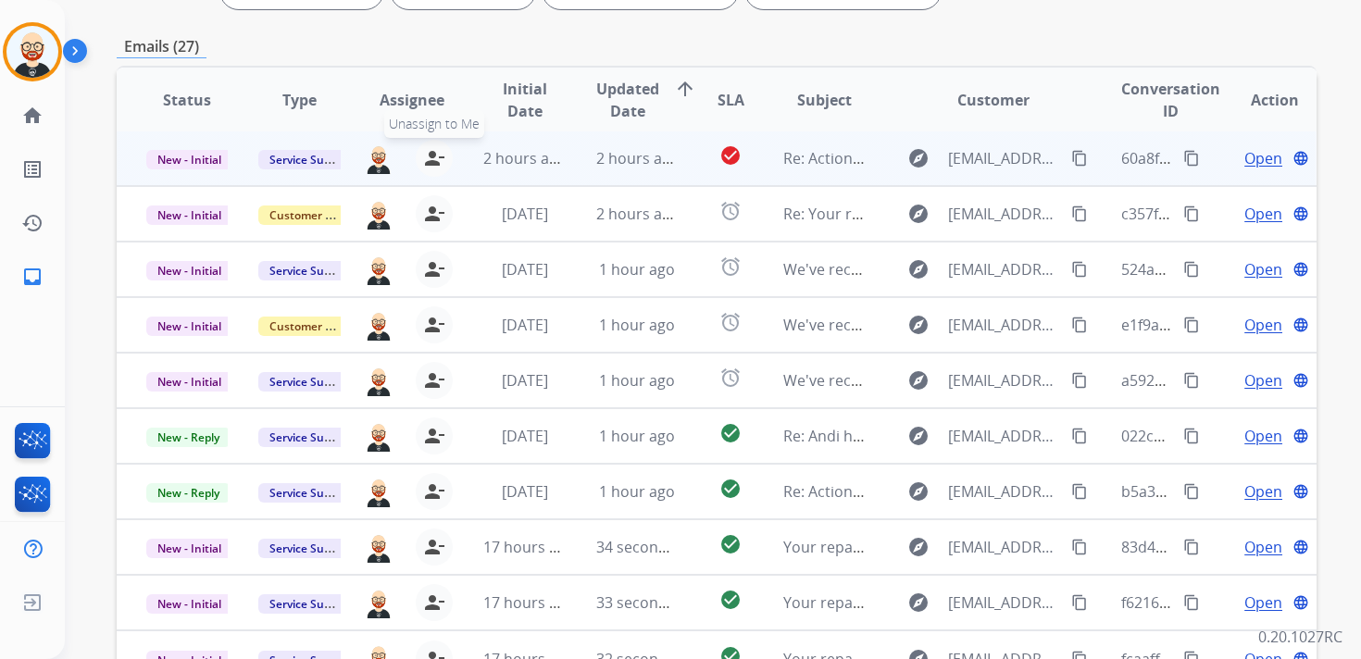
click at [439, 160] on mat-icon "person_remove" at bounding box center [434, 158] width 22 height 22
click at [439, 160] on mat-icon "person_add" at bounding box center [438, 158] width 22 height 22
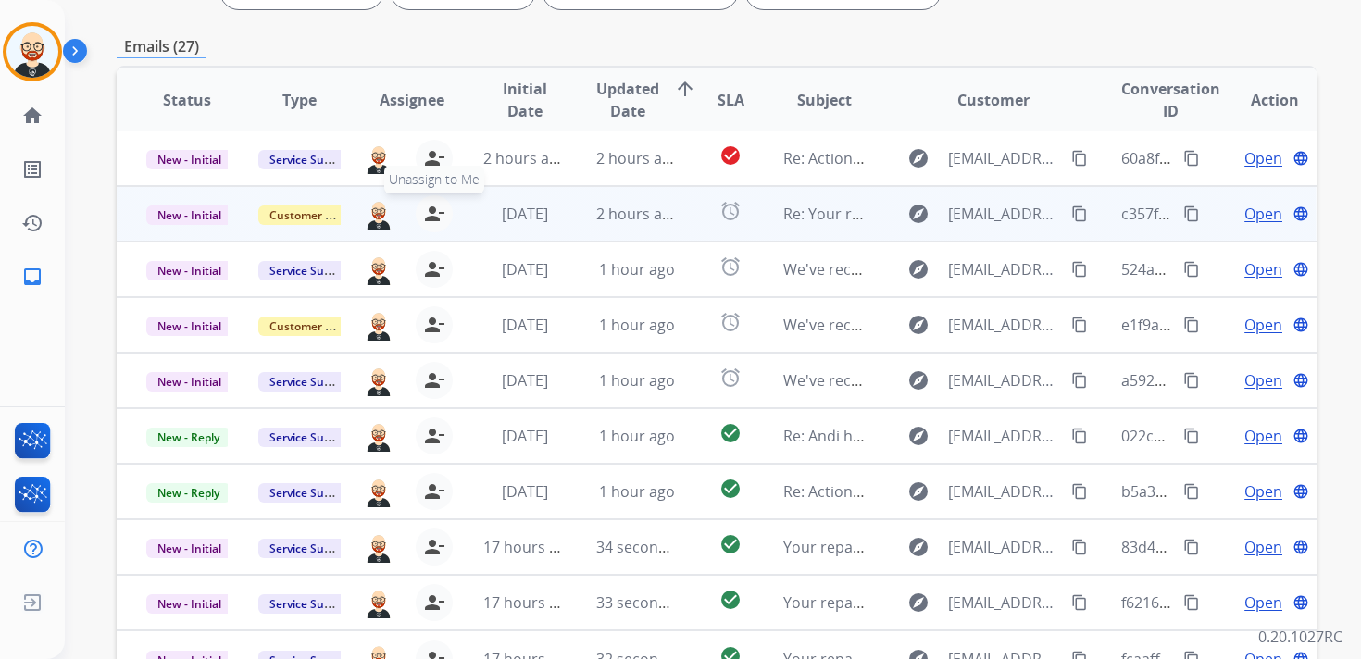
click at [429, 211] on mat-icon "person_remove" at bounding box center [434, 214] width 22 height 22
click at [429, 211] on mat-icon "person_add" at bounding box center [438, 214] width 22 height 22
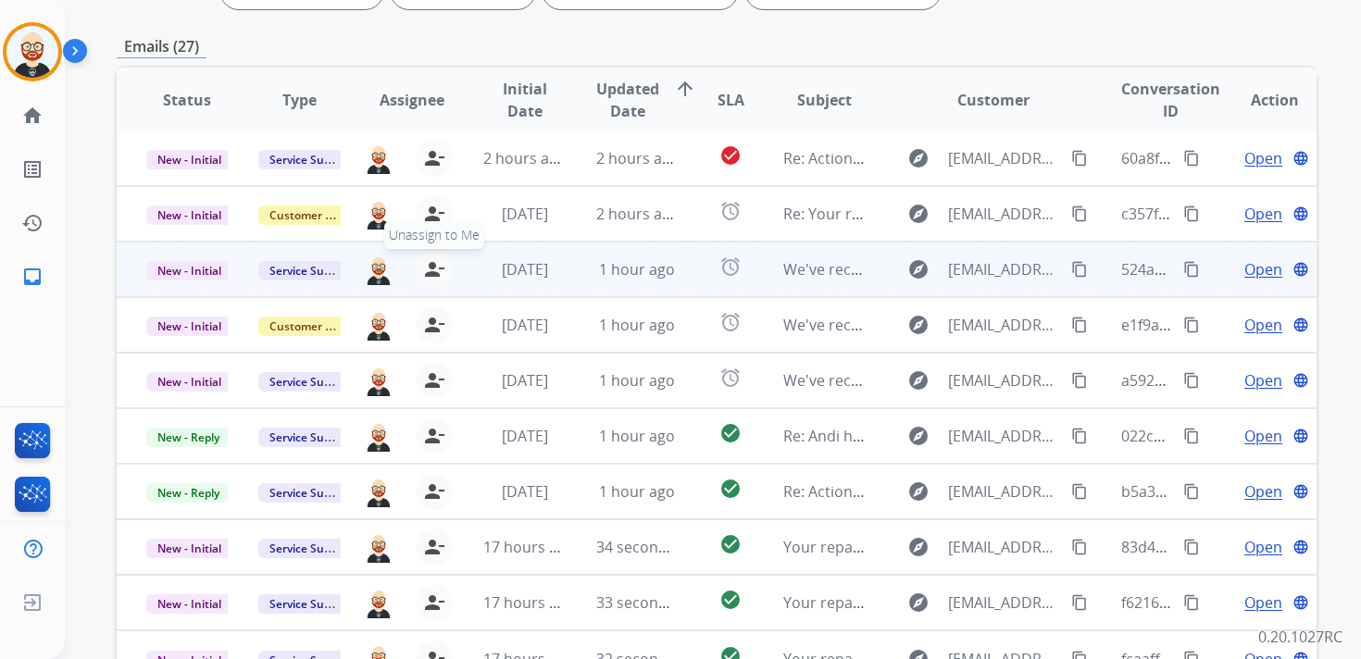
click at [427, 254] on button "person_remove [PERSON_NAME] to Me" at bounding box center [434, 269] width 37 height 37
click at [427, 254] on button "person_add Assign to Me" at bounding box center [437, 269] width 37 height 37
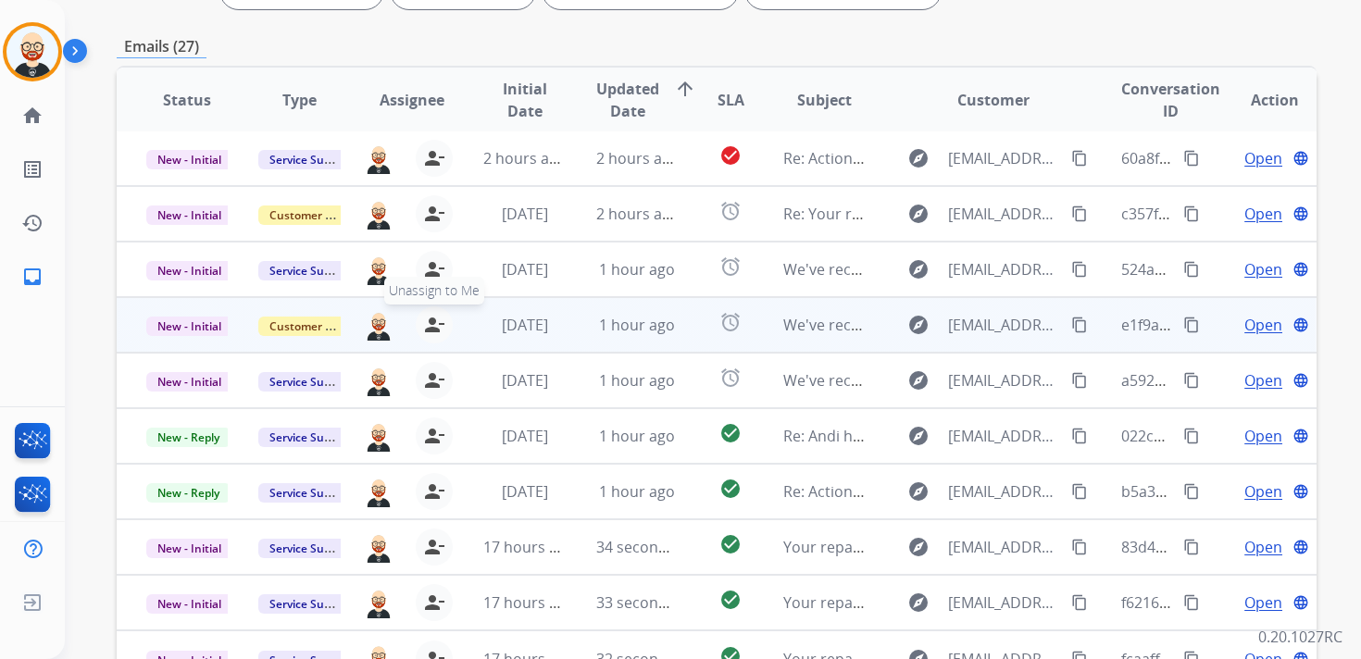
click at [427, 317] on mat-icon "person_remove" at bounding box center [434, 325] width 22 height 22
click at [427, 317] on mat-icon "person_add" at bounding box center [438, 325] width 22 height 22
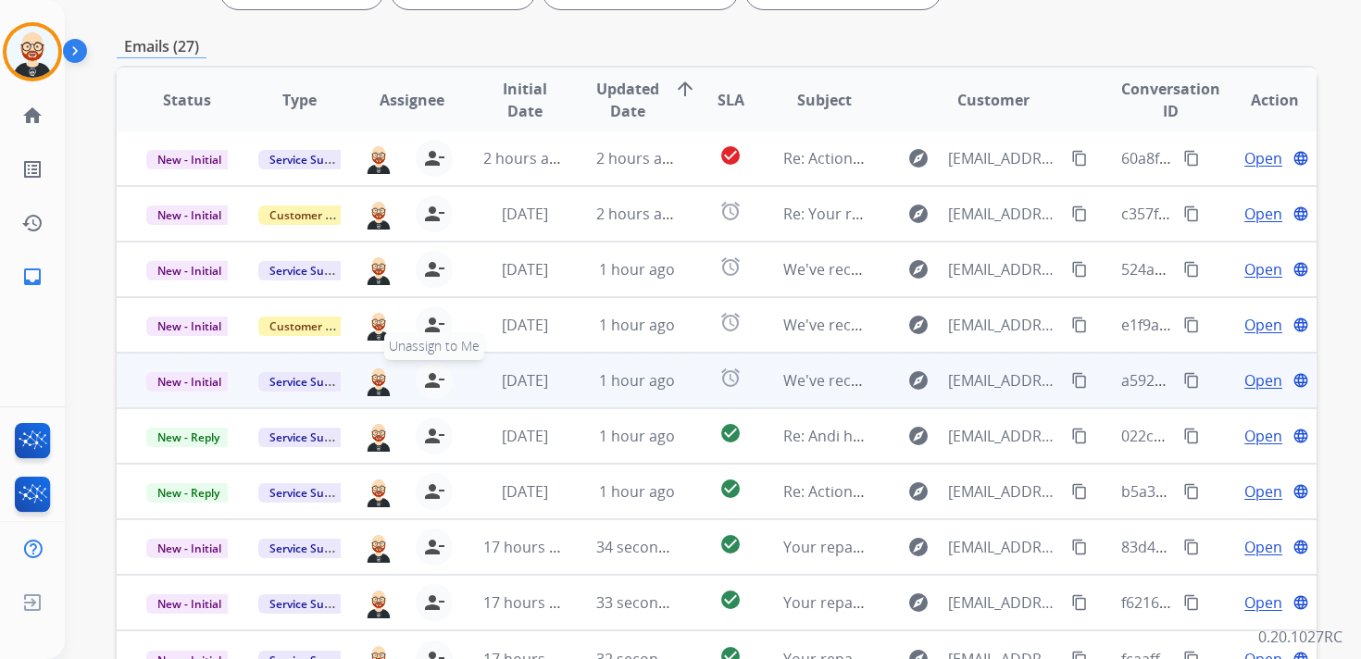
click at [429, 382] on mat-icon "person_remove" at bounding box center [434, 380] width 22 height 22
click at [429, 382] on mat-icon "person_add" at bounding box center [438, 380] width 22 height 22
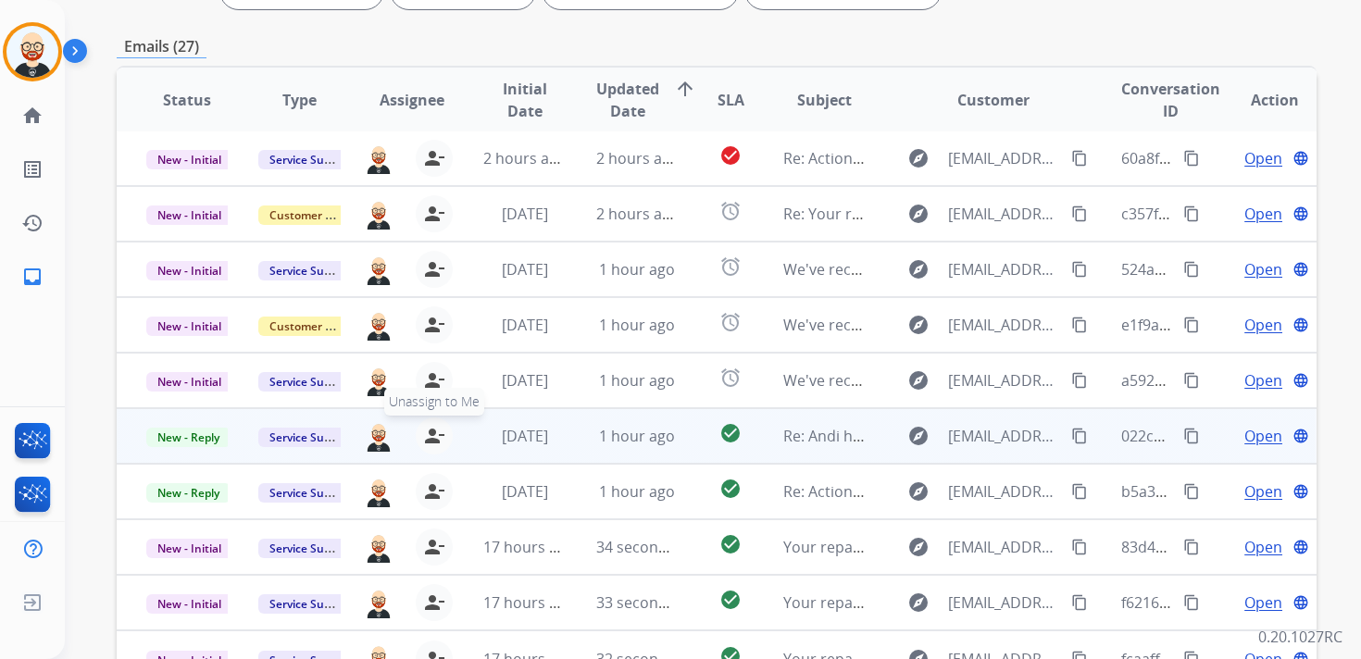
click at [432, 439] on mat-icon "person_remove" at bounding box center [434, 436] width 22 height 22
click at [432, 439] on mat-icon "person_add" at bounding box center [438, 436] width 22 height 22
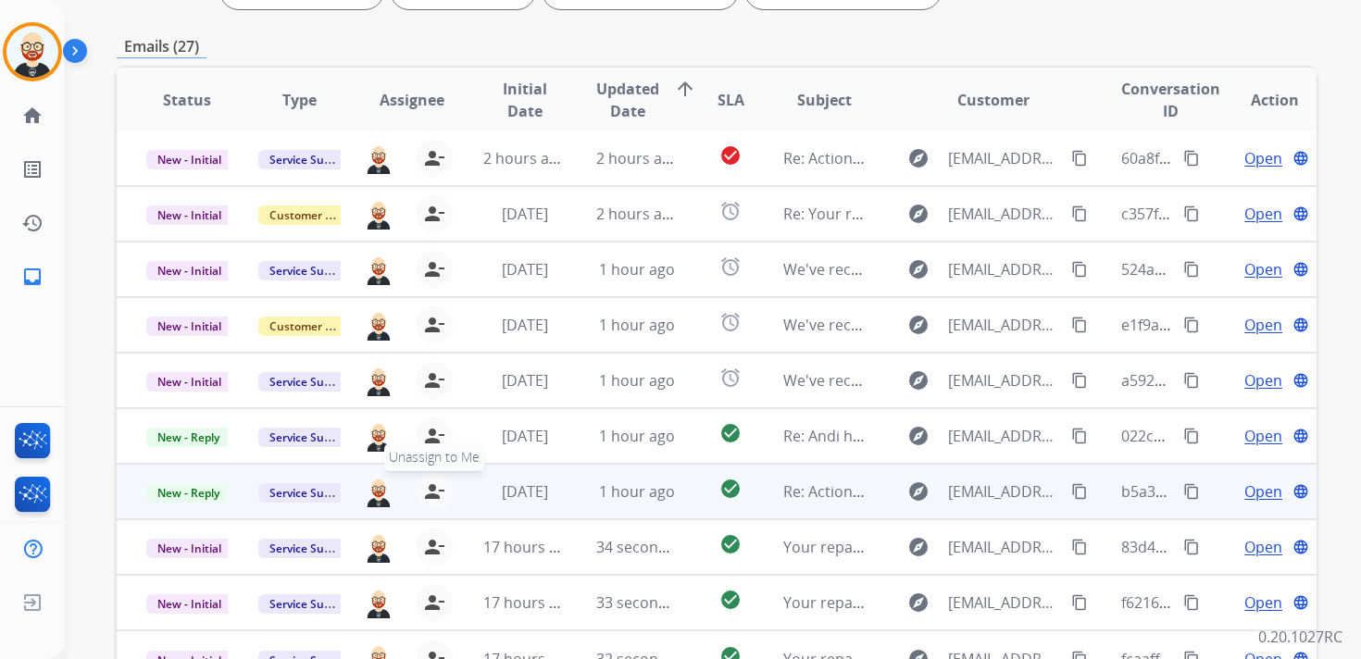
click at [431, 491] on mat-icon "person_remove" at bounding box center [434, 491] width 22 height 22
click at [431, 491] on mat-icon "person_add" at bounding box center [438, 491] width 22 height 22
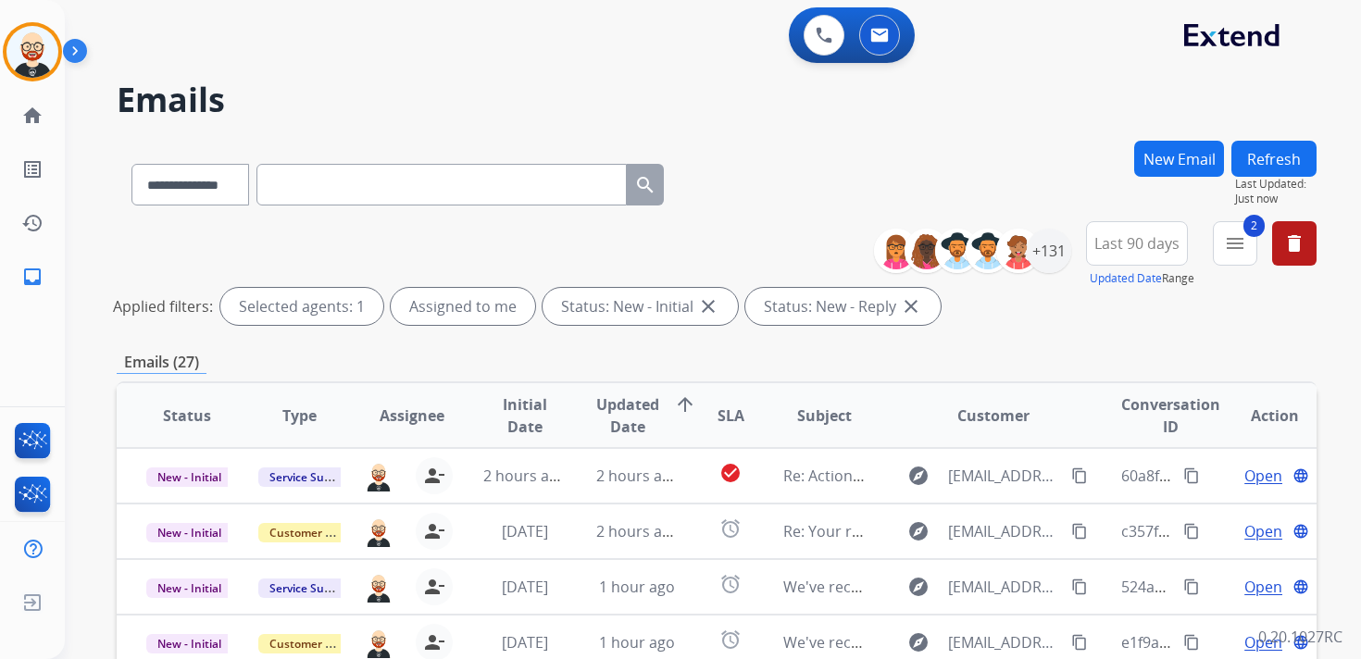
click at [1269, 153] on button "Refresh" at bounding box center [1273, 159] width 85 height 36
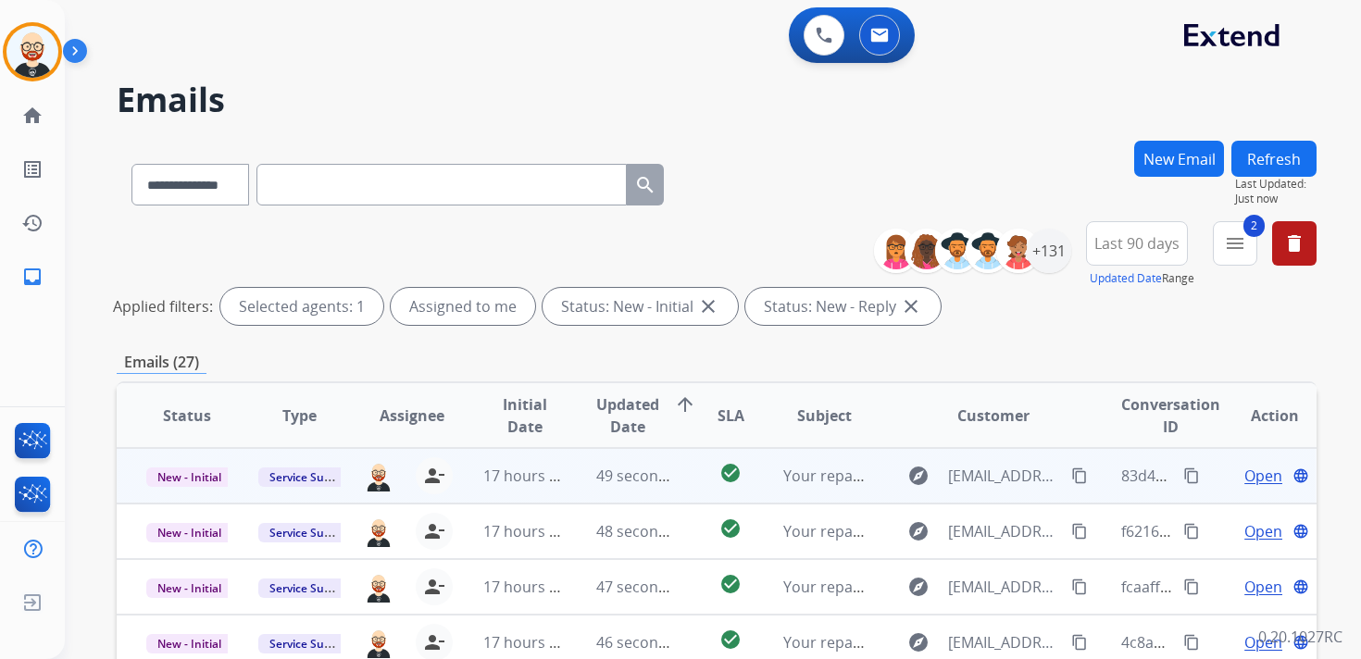
click at [1244, 479] on span "Open" at bounding box center [1263, 476] width 38 height 22
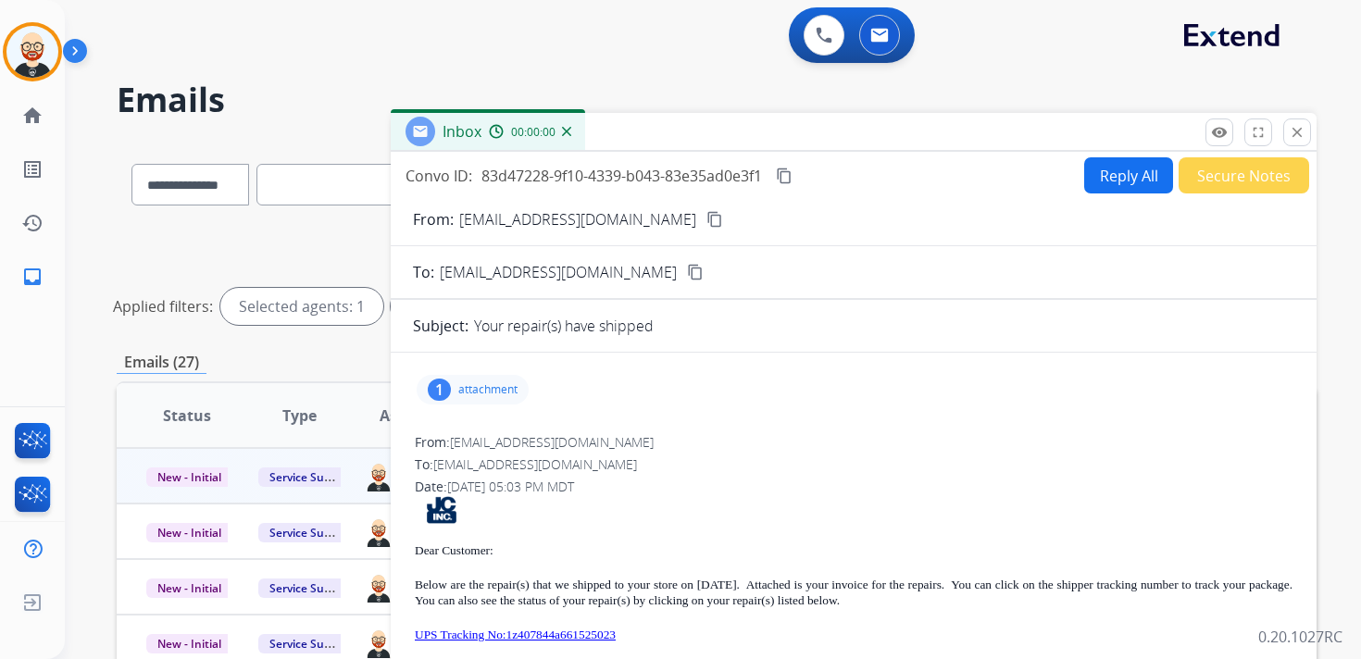
scroll to position [16, 0]
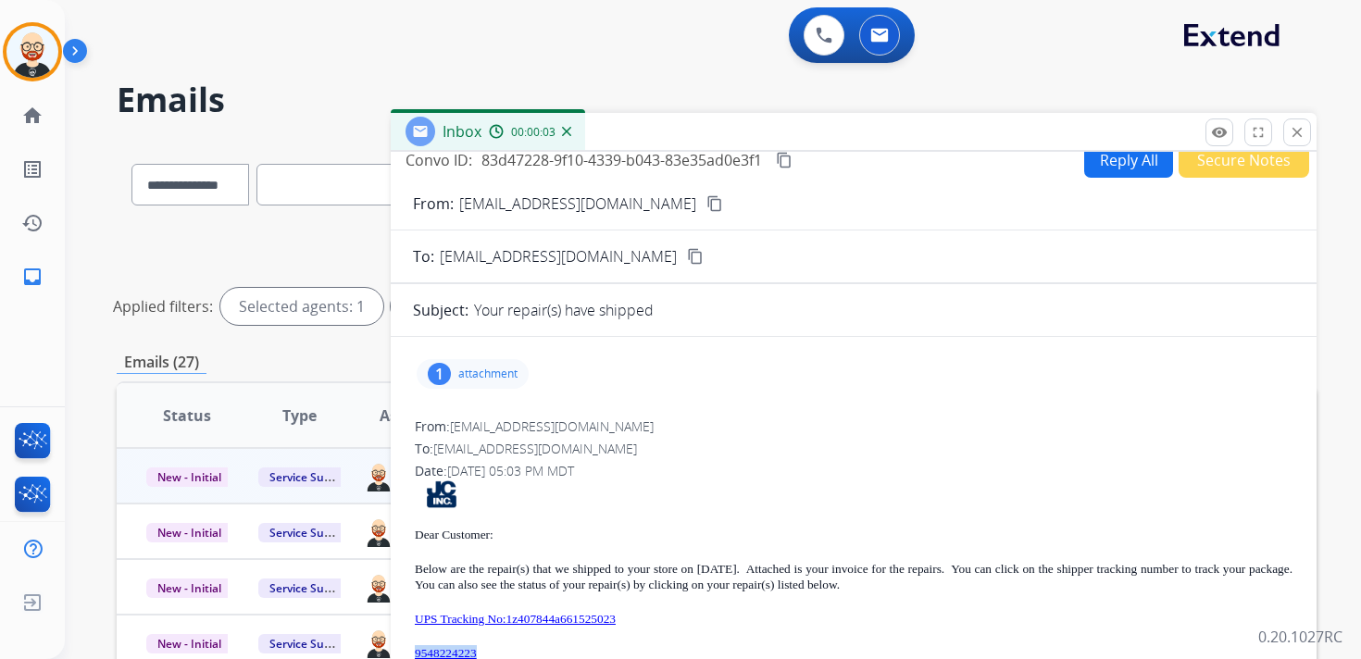
drag, startPoint x: 525, startPoint y: 649, endPoint x: 414, endPoint y: 652, distance: 111.1
click at [415, 652] on p "9548224223" at bounding box center [853, 653] width 877 height 16
copy link "9548224223"
click at [790, 164] on mat-icon "content_copy" at bounding box center [784, 160] width 17 height 17
click at [506, 368] on p "attachment" at bounding box center [487, 374] width 59 height 15
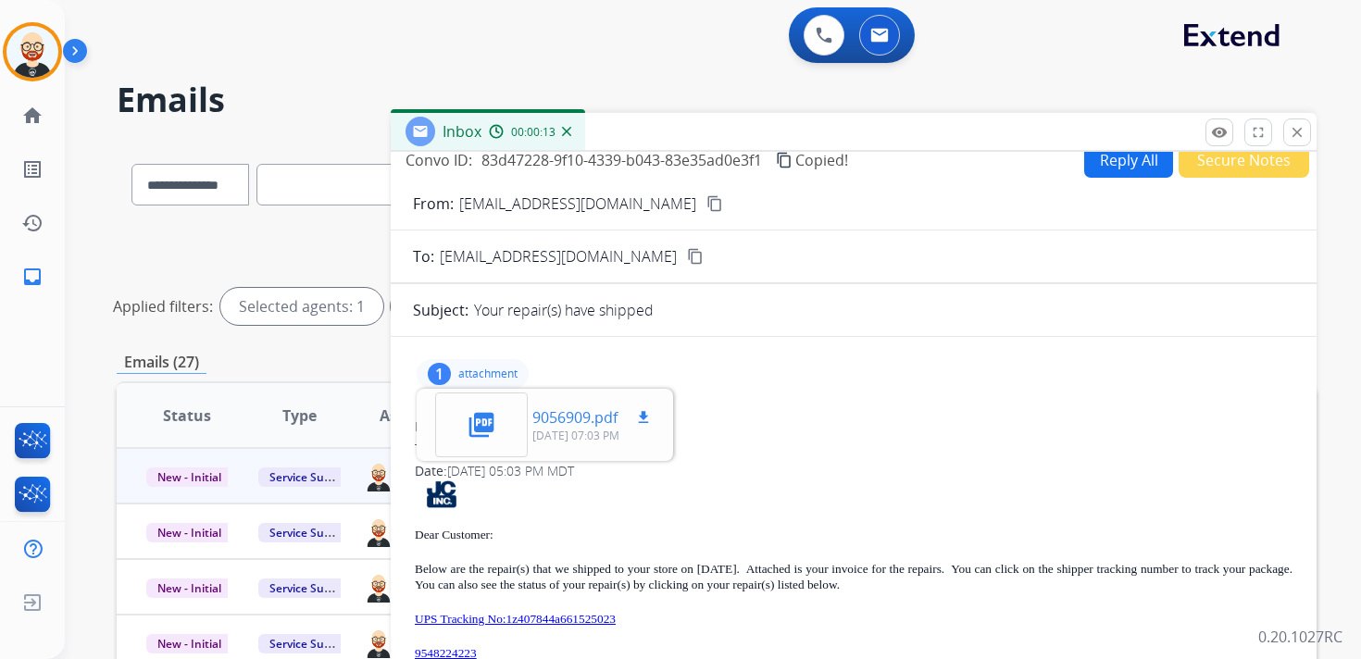
click at [647, 418] on mat-icon "download" at bounding box center [643, 417] width 17 height 17
click at [494, 371] on p "attachment" at bounding box center [487, 374] width 59 height 15
click at [704, 613] on p "UPS Tracking No:1z407844a661525023" at bounding box center [853, 619] width 877 height 16
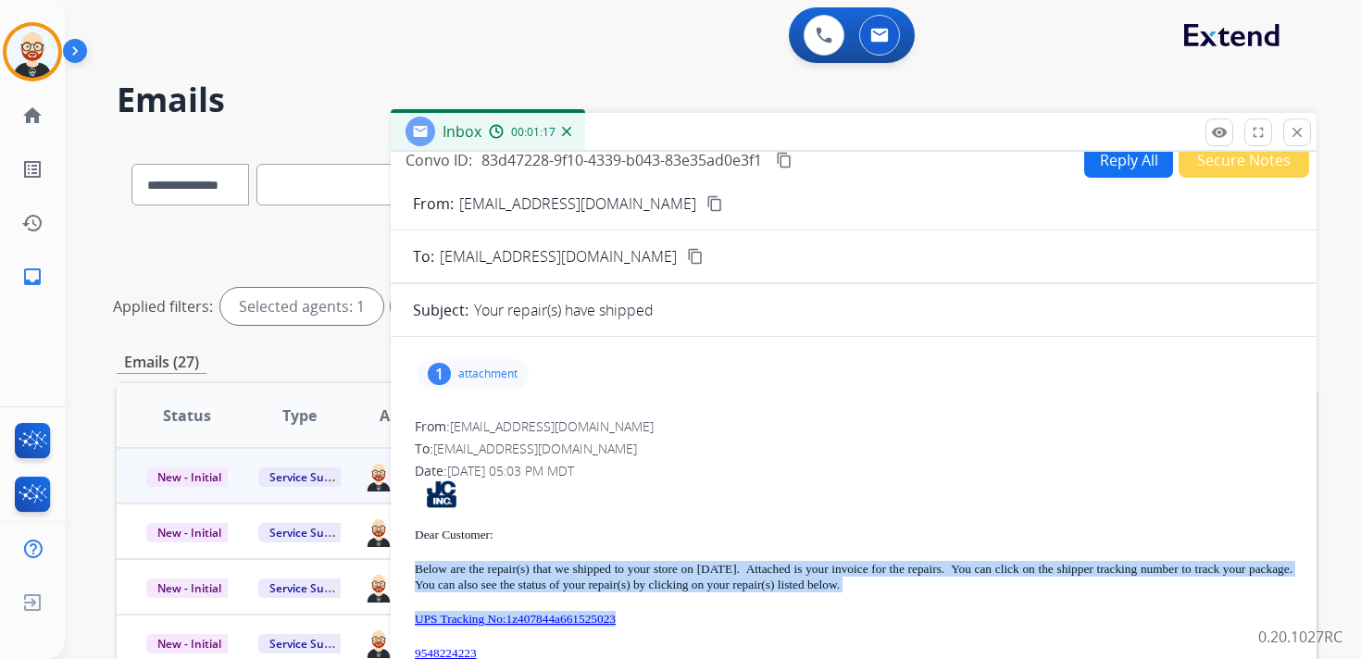
drag, startPoint x: 687, startPoint y: 616, endPoint x: 393, endPoint y: 566, distance: 297.6
click at [393, 566] on div "1 attachment From: [EMAIL_ADDRESS][DOMAIN_NAME] To: [EMAIL_ADDRESS][DOMAIN_NAME…" at bounding box center [854, 608] width 926 height 513
copy div "Below are the repair(s) that we shipped to your store on [DATE]. Attached is yo…"
click at [1296, 130] on mat-icon "close" at bounding box center [1296, 132] width 17 height 17
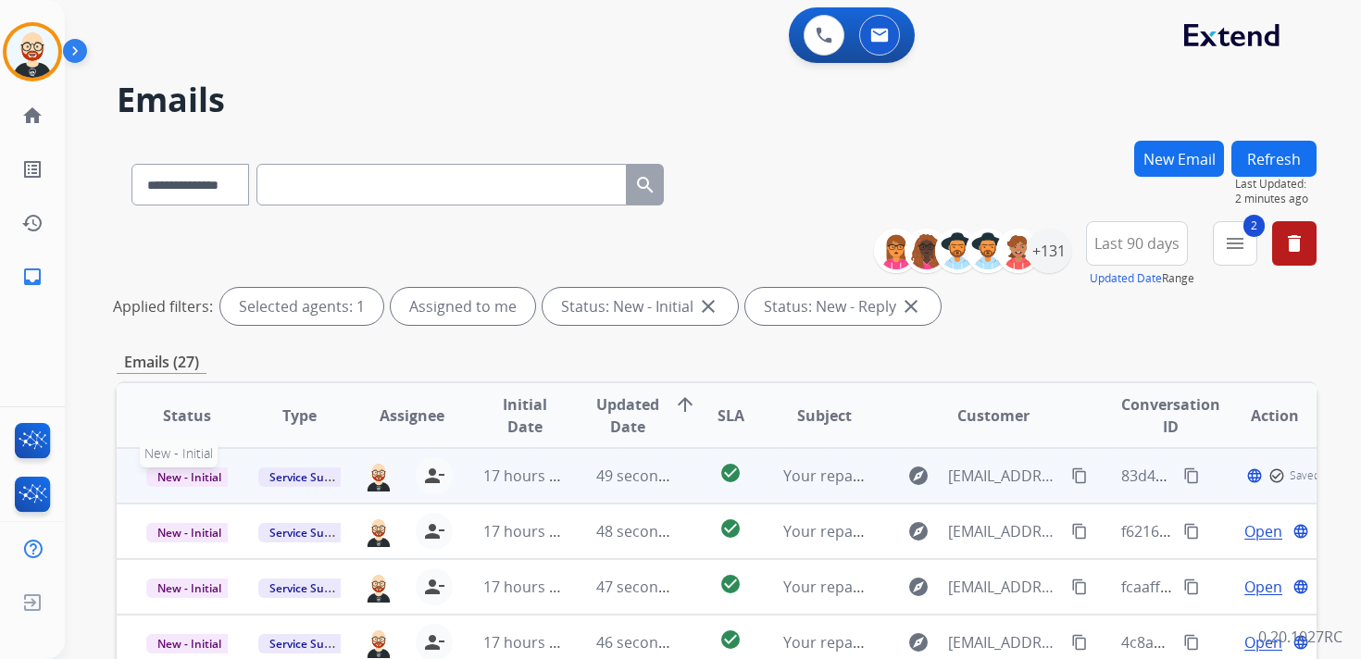
click at [188, 480] on span "New - Initial" at bounding box center [189, 476] width 86 height 19
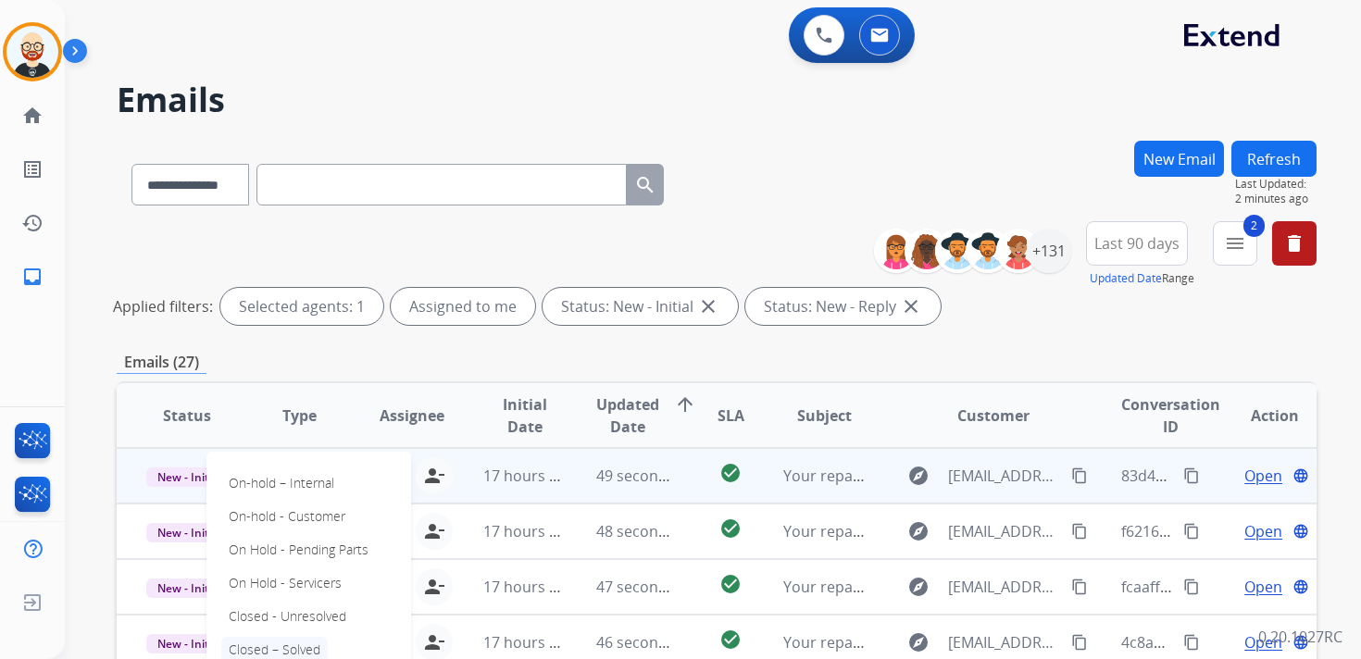
click at [297, 644] on p "Closed – Solved" at bounding box center [274, 650] width 106 height 26
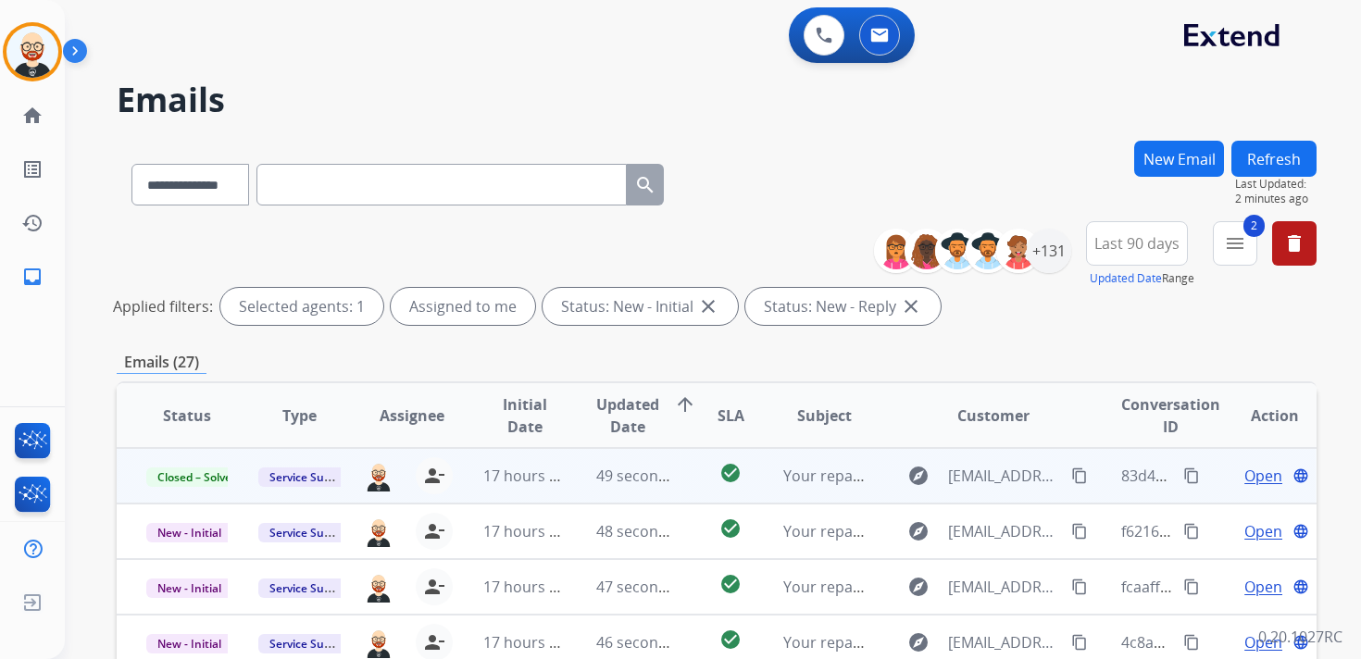
click at [1270, 157] on button "Refresh" at bounding box center [1273, 159] width 85 height 36
click at [1248, 468] on span "Open" at bounding box center [1263, 476] width 38 height 22
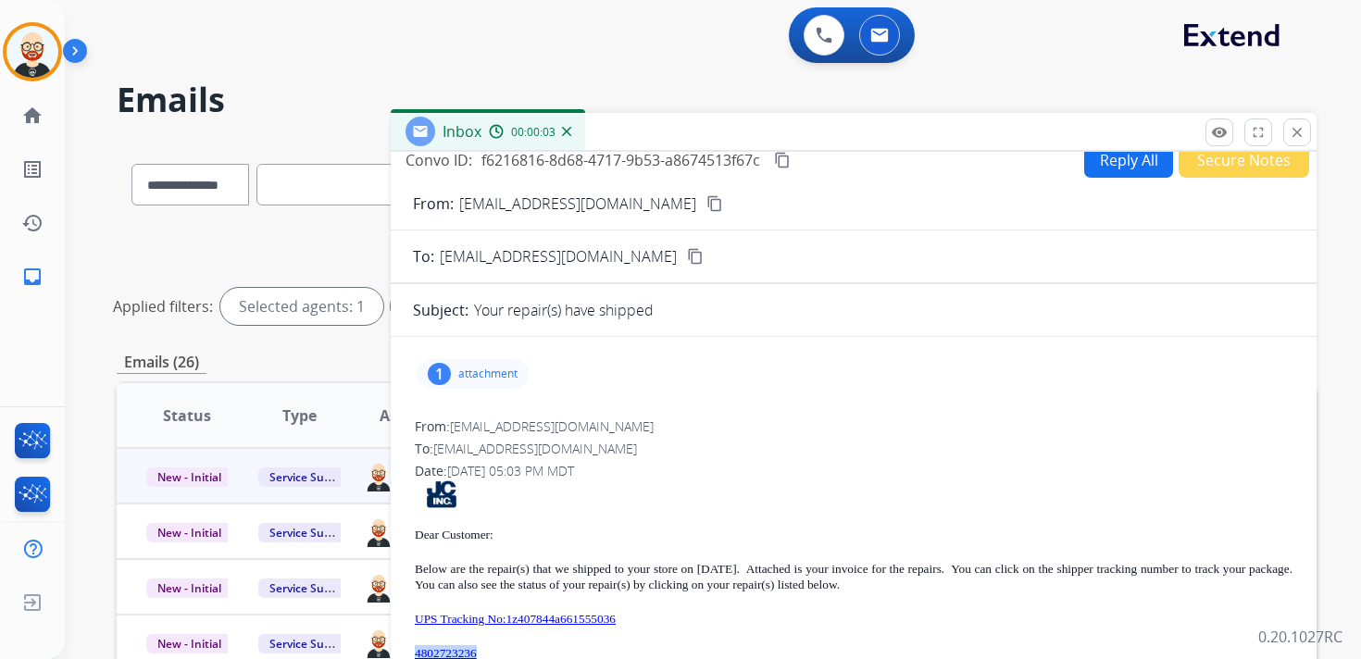
drag, startPoint x: 498, startPoint y: 648, endPoint x: 413, endPoint y: 653, distance: 85.3
click at [413, 653] on div "From: [EMAIL_ADDRESS][DOMAIN_NAME] To: [EMAIL_ADDRESS][DOMAIN_NAME] Date: [DATE…" at bounding box center [853, 640] width 881 height 449
copy link "4802723236"
click at [497, 377] on p "attachment" at bounding box center [487, 374] width 59 height 15
click at [644, 419] on mat-icon "download" at bounding box center [643, 417] width 17 height 17
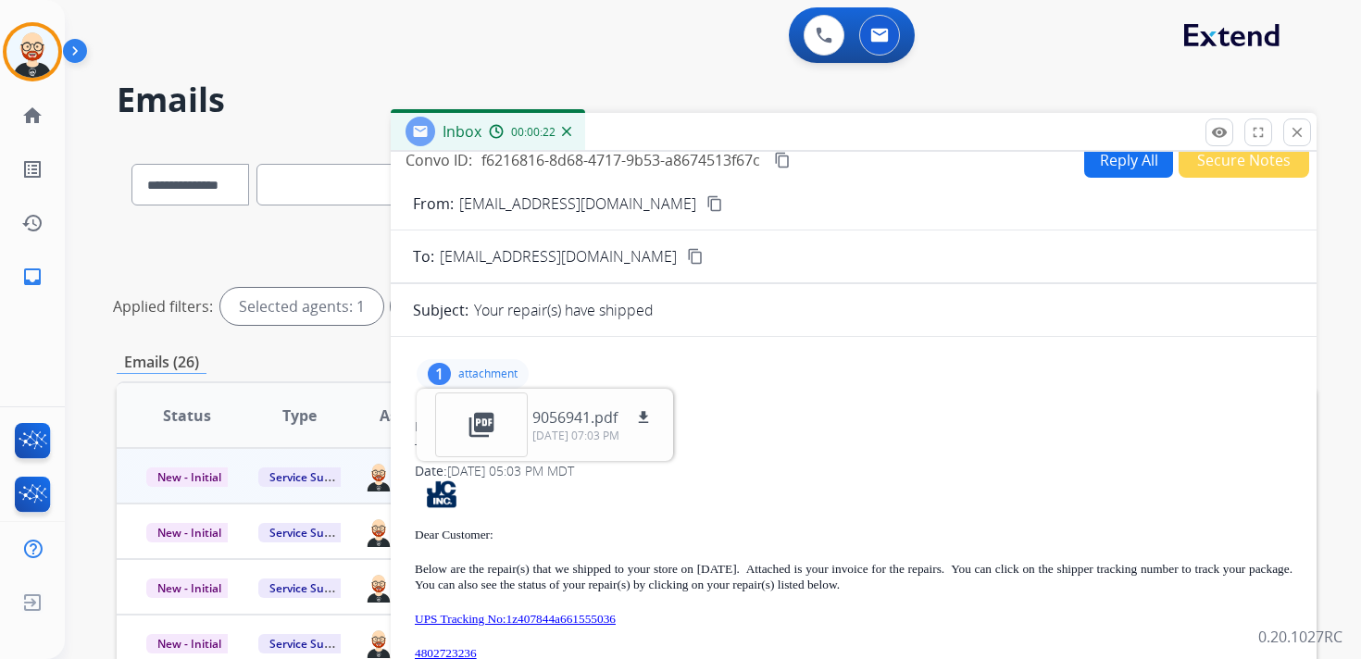
click at [505, 364] on div "1 attachment picture_as_pdf 9056941.pdf download [DATE] 07:03 PM" at bounding box center [472, 374] width 112 height 30
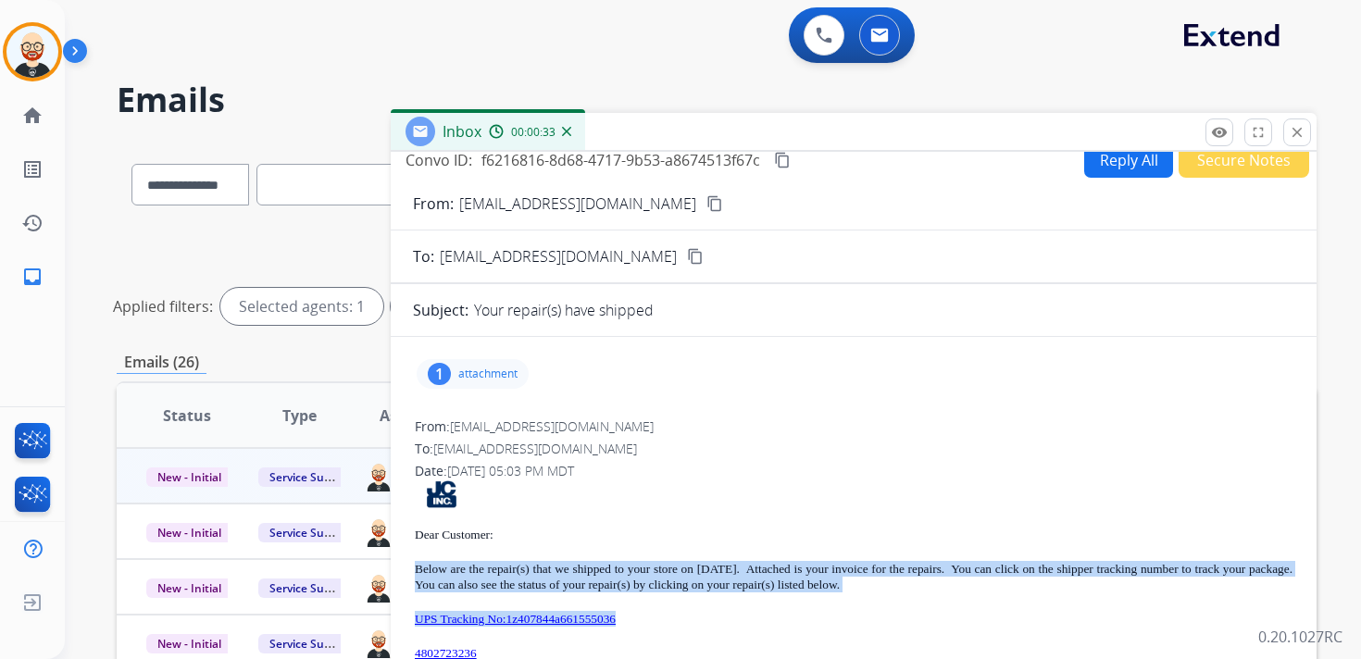
drag, startPoint x: 673, startPoint y: 621, endPoint x: 410, endPoint y: 571, distance: 267.6
click at [410, 571] on div "1 attachment From: [EMAIL_ADDRESS][DOMAIN_NAME] To: [EMAIL_ADDRESS][DOMAIN_NAME…" at bounding box center [854, 608] width 926 height 513
copy div "Below are the repair(s) that we shipped to your store on [DATE]. Attached is yo…"
click at [789, 159] on mat-icon "content_copy" at bounding box center [782, 160] width 17 height 17
copy div "Below are the repair(s) that we shipped to your store on [DATE]. Attached is yo…"
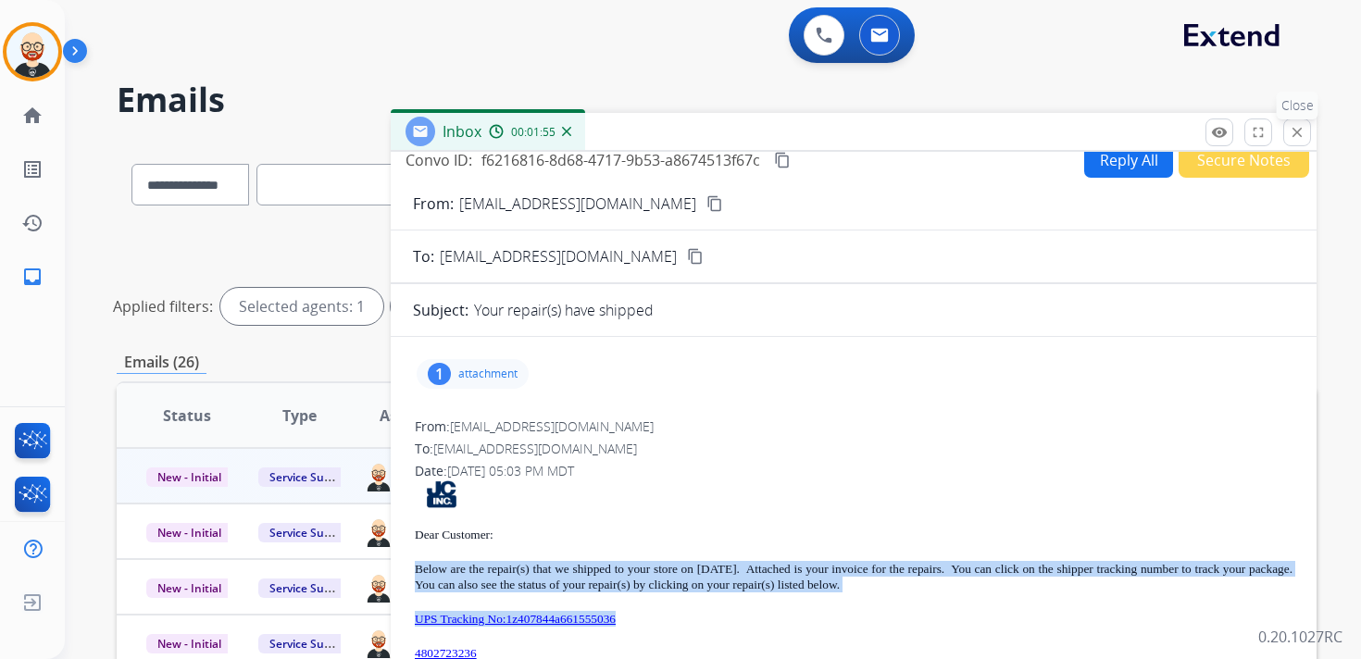
click at [1295, 133] on mat-icon "close" at bounding box center [1296, 132] width 17 height 17
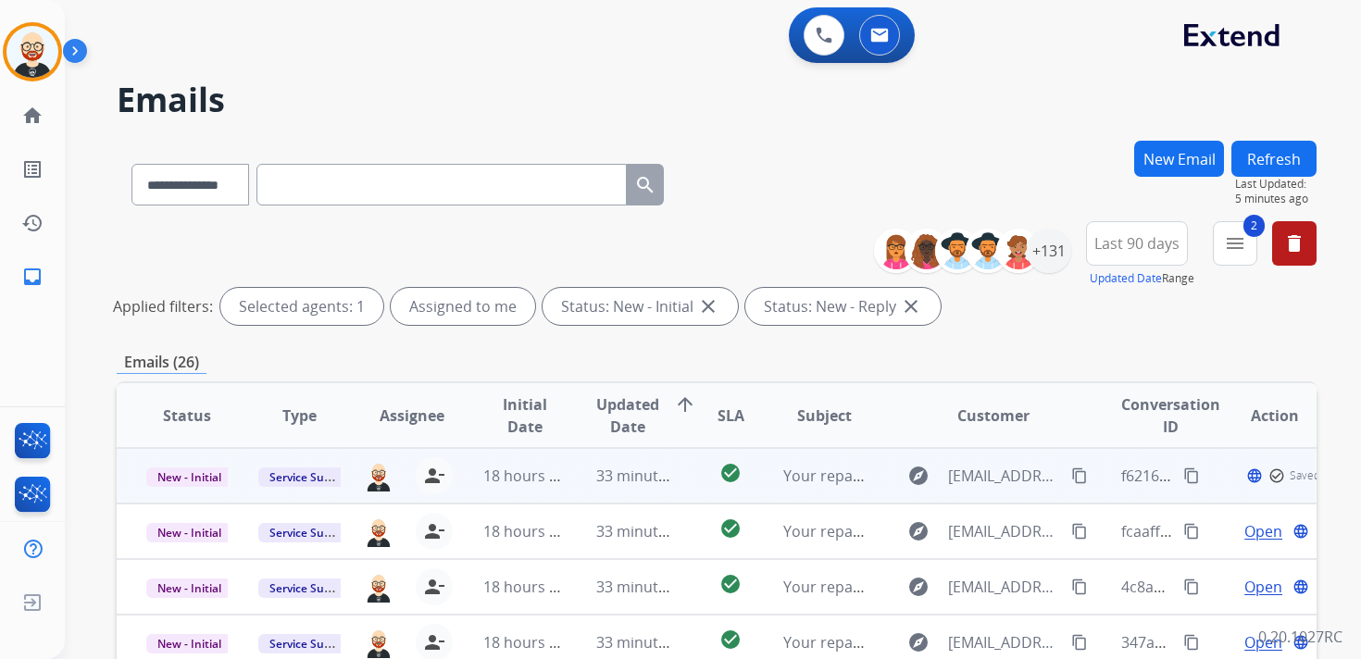
click at [192, 472] on span "New - Initial" at bounding box center [189, 476] width 86 height 19
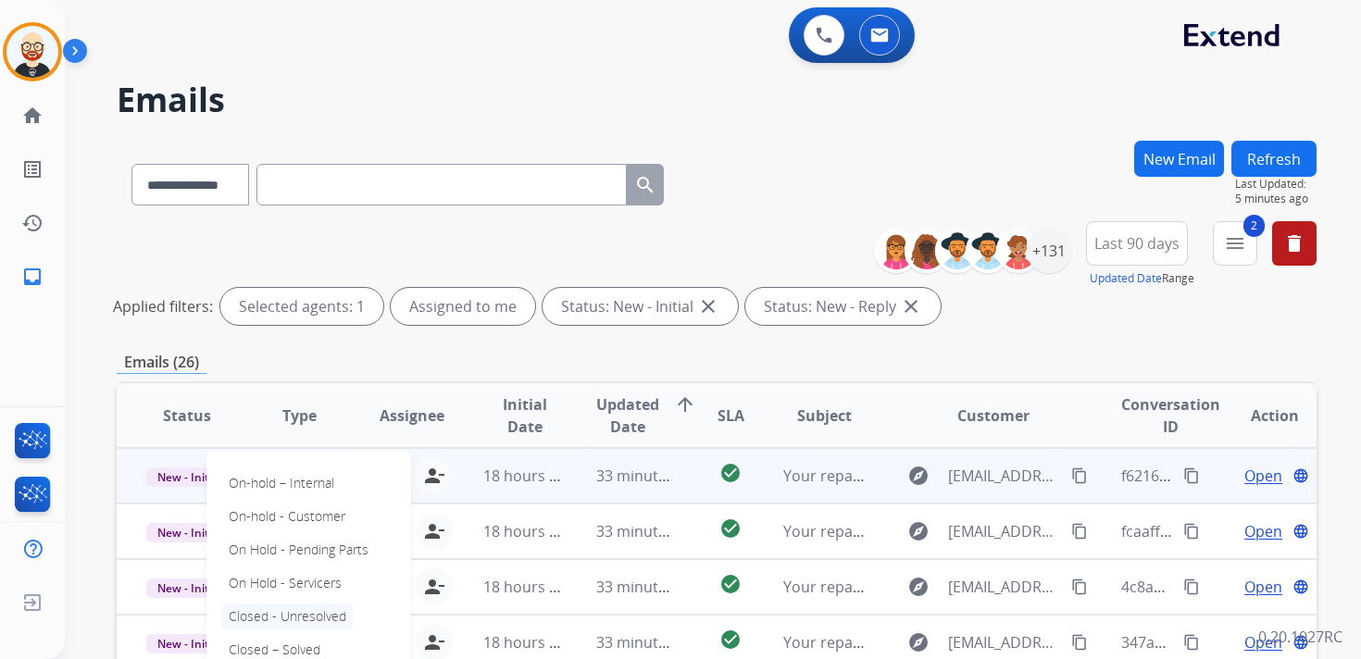
scroll to position [2, 0]
click at [305, 642] on p "Closed – Solved" at bounding box center [274, 648] width 106 height 26
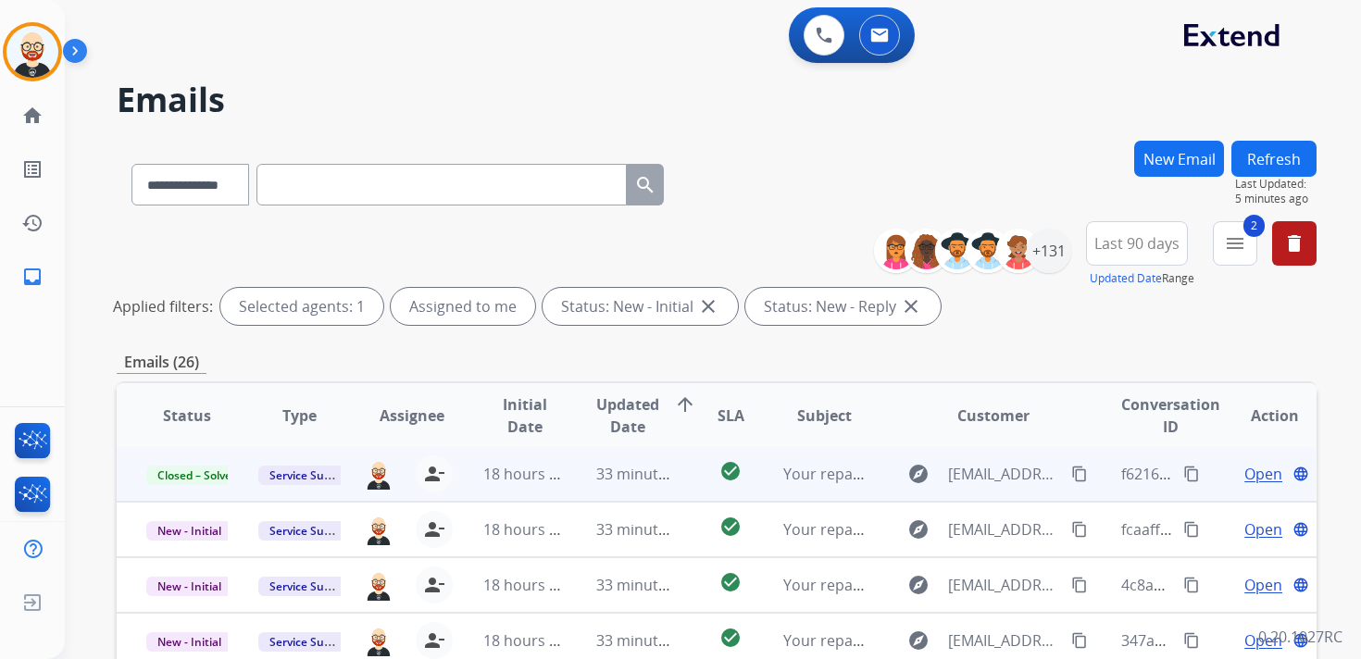
click at [1262, 152] on button "Refresh" at bounding box center [1273, 159] width 85 height 36
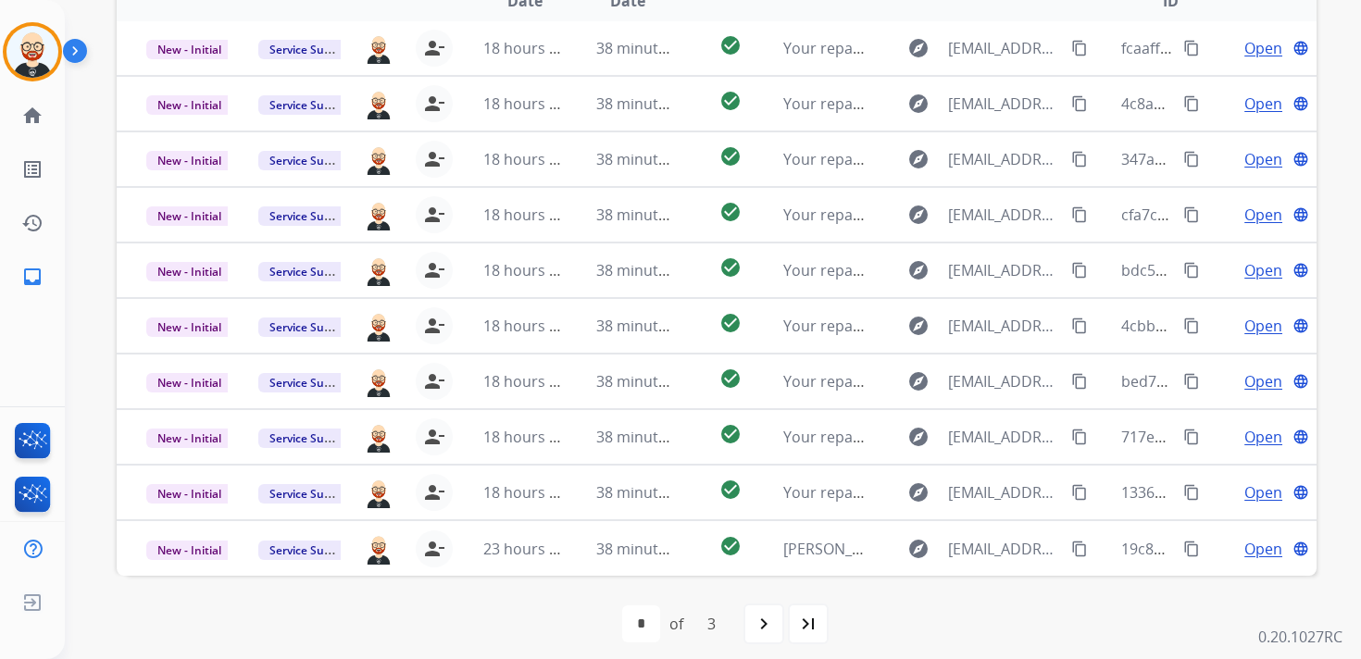
scroll to position [439, 0]
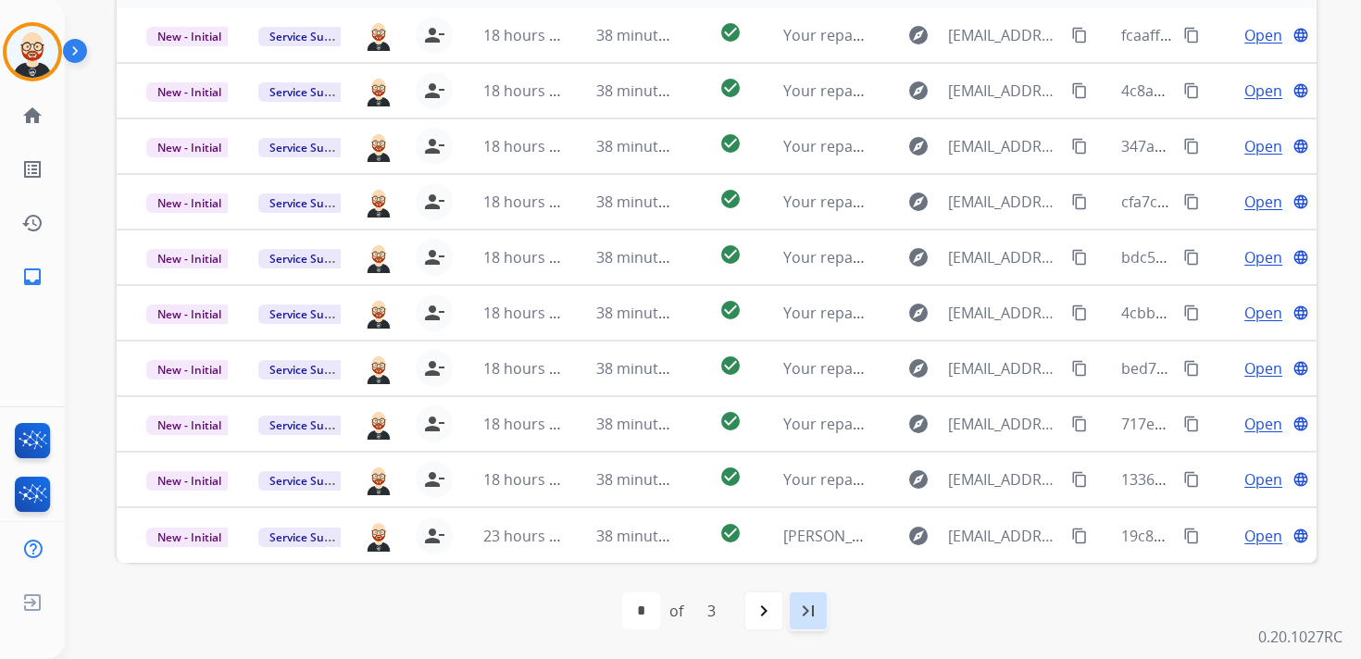
click at [810, 607] on mat-icon "last_page" at bounding box center [808, 611] width 22 height 22
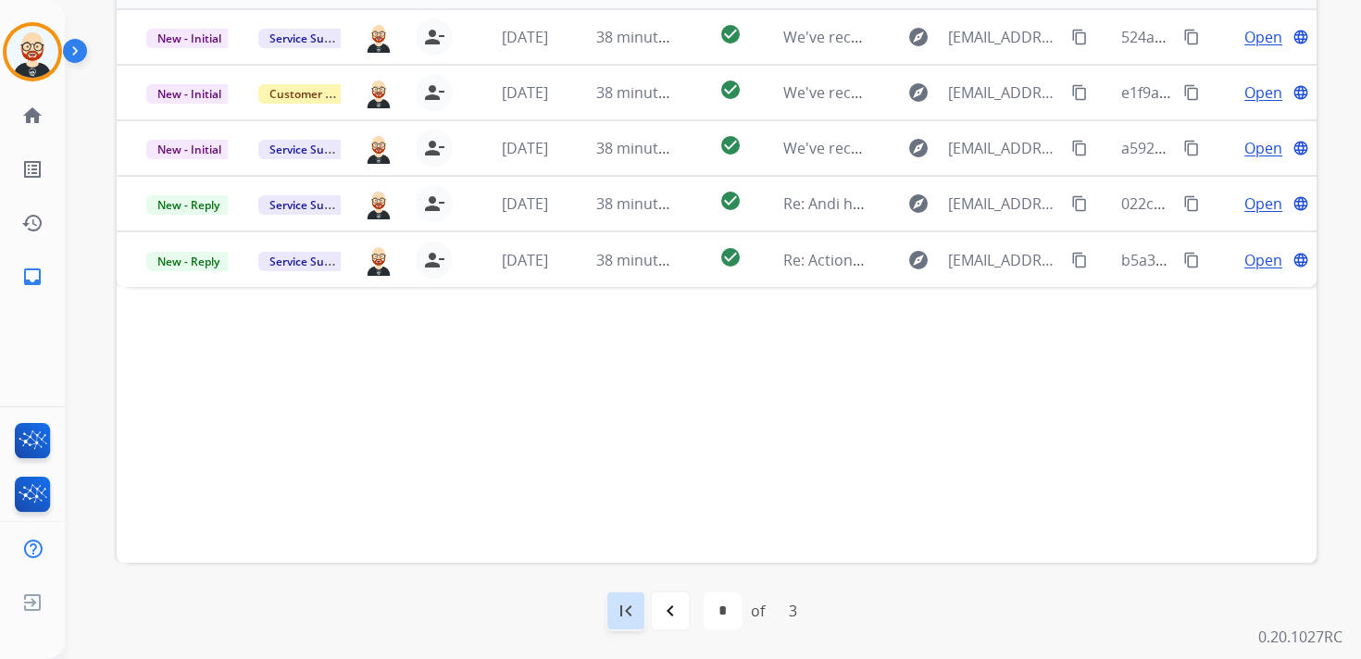
click at [622, 610] on mat-icon "first_page" at bounding box center [626, 611] width 22 height 22
select select "*"
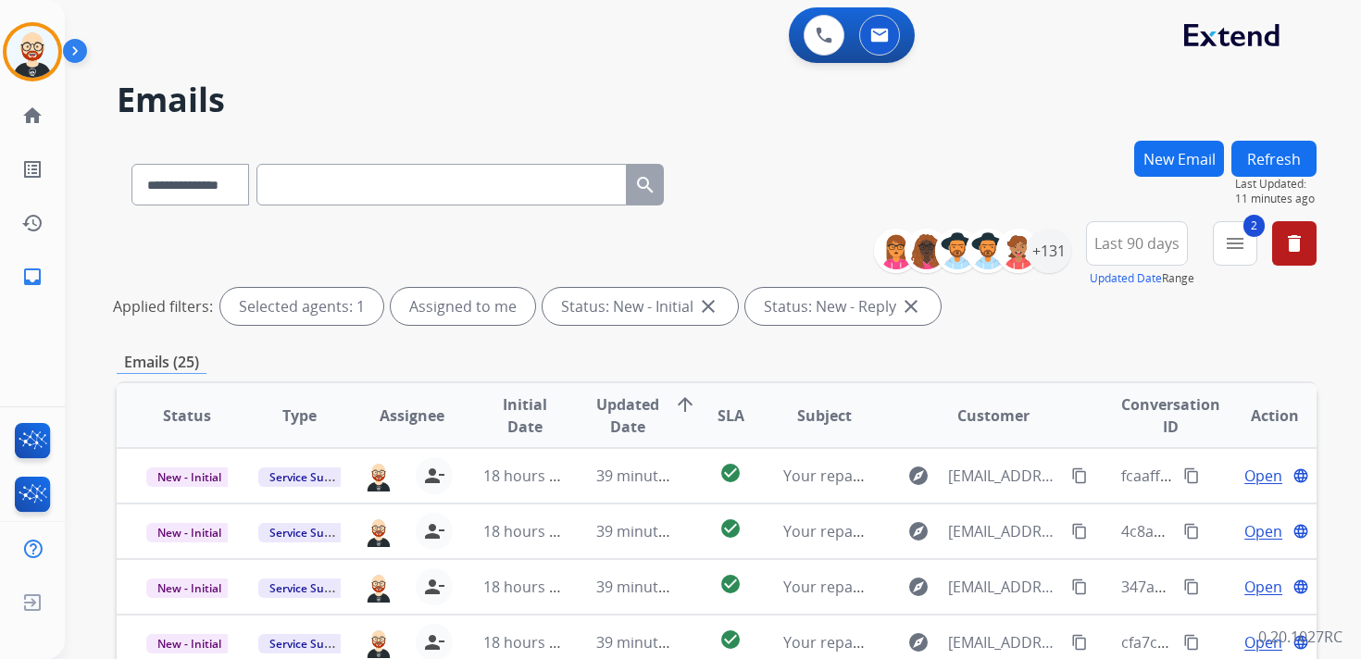
click at [613, 422] on span "Updated Date" at bounding box center [627, 415] width 63 height 44
click at [1266, 160] on button "Refresh" at bounding box center [1273, 159] width 85 height 36
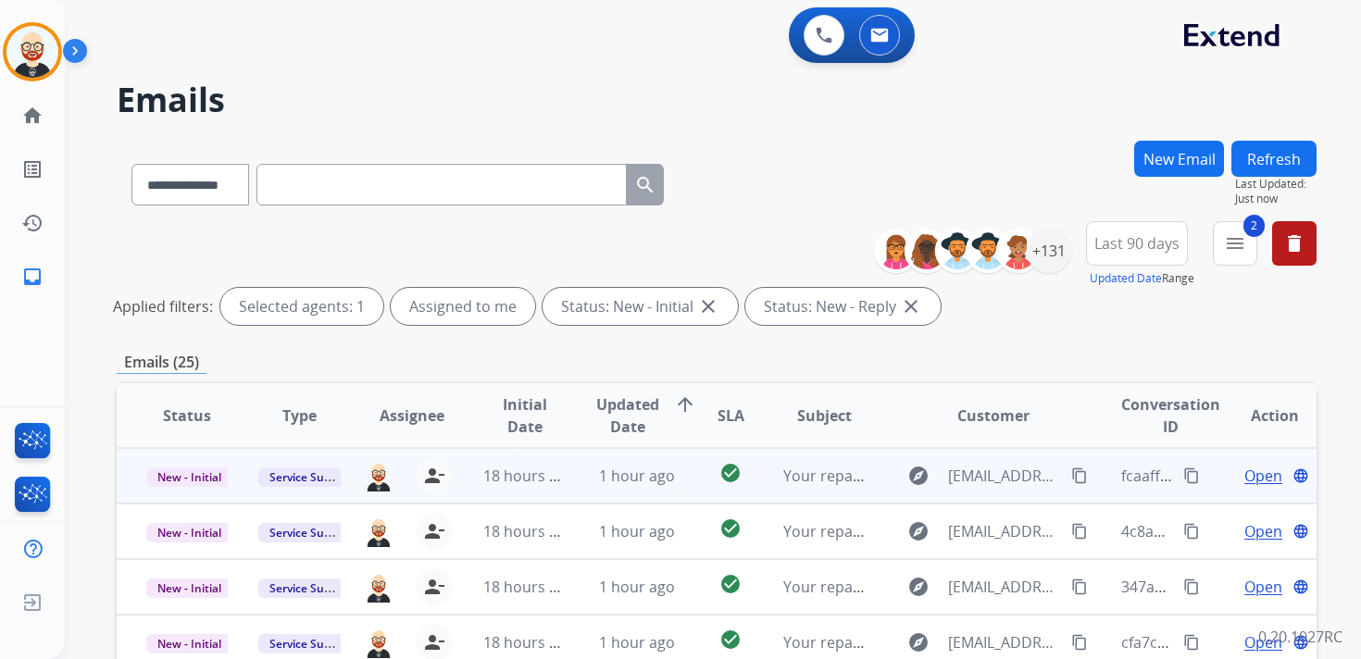
click at [1244, 477] on span "Open" at bounding box center [1263, 476] width 38 height 22
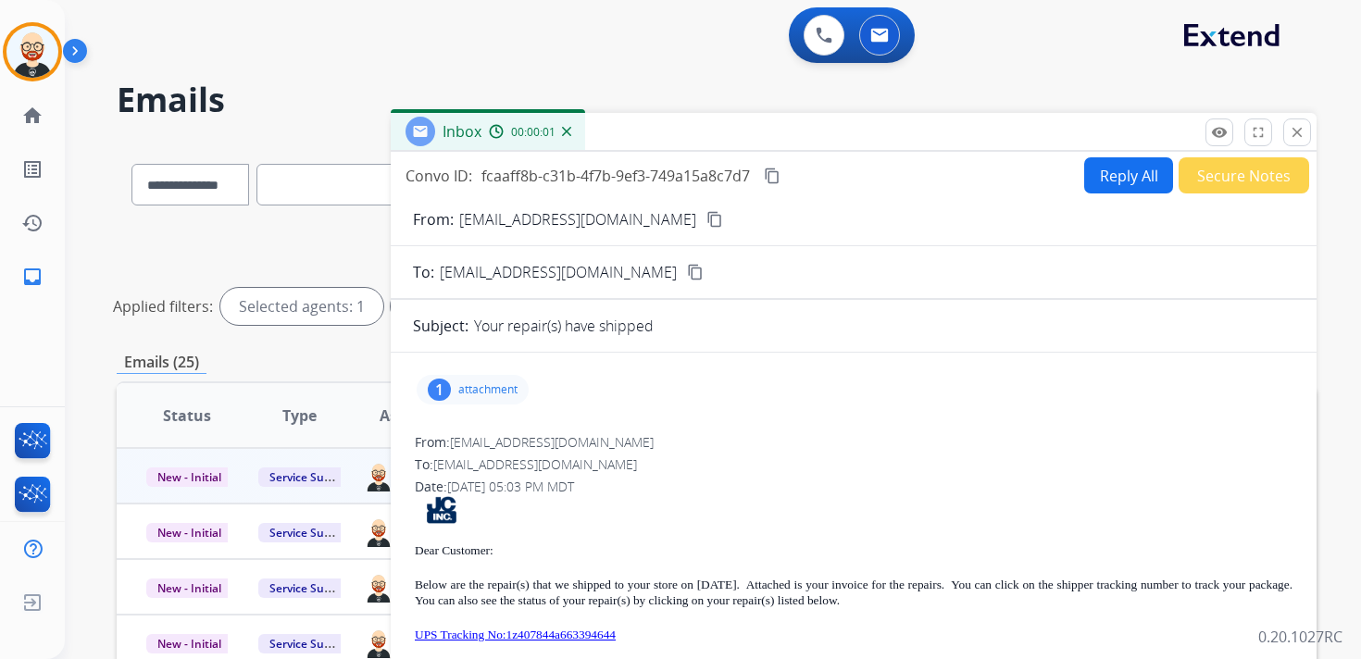
scroll to position [16, 0]
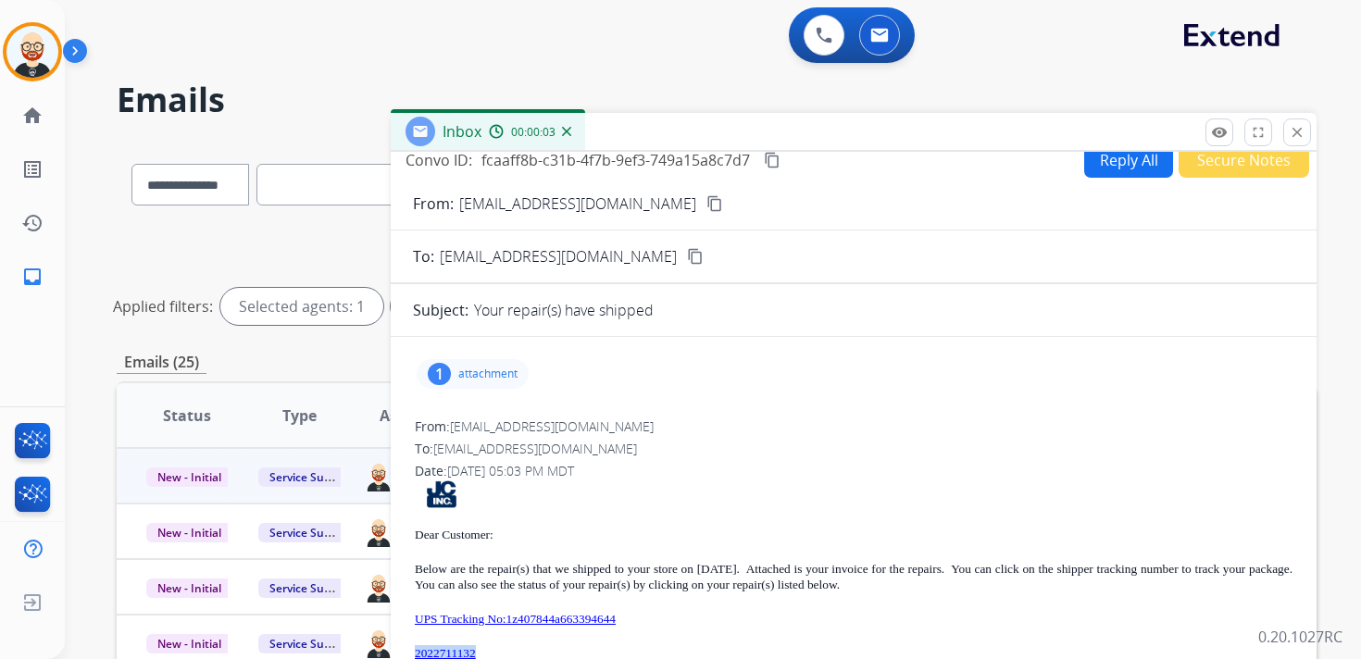
drag, startPoint x: 503, startPoint y: 652, endPoint x: 414, endPoint y: 652, distance: 88.9
click at [415, 652] on p "2022711132" at bounding box center [853, 653] width 877 height 16
copy link "2022711132"
click at [499, 377] on p "attachment" at bounding box center [487, 374] width 59 height 15
click at [640, 420] on mat-icon "download" at bounding box center [643, 417] width 17 height 17
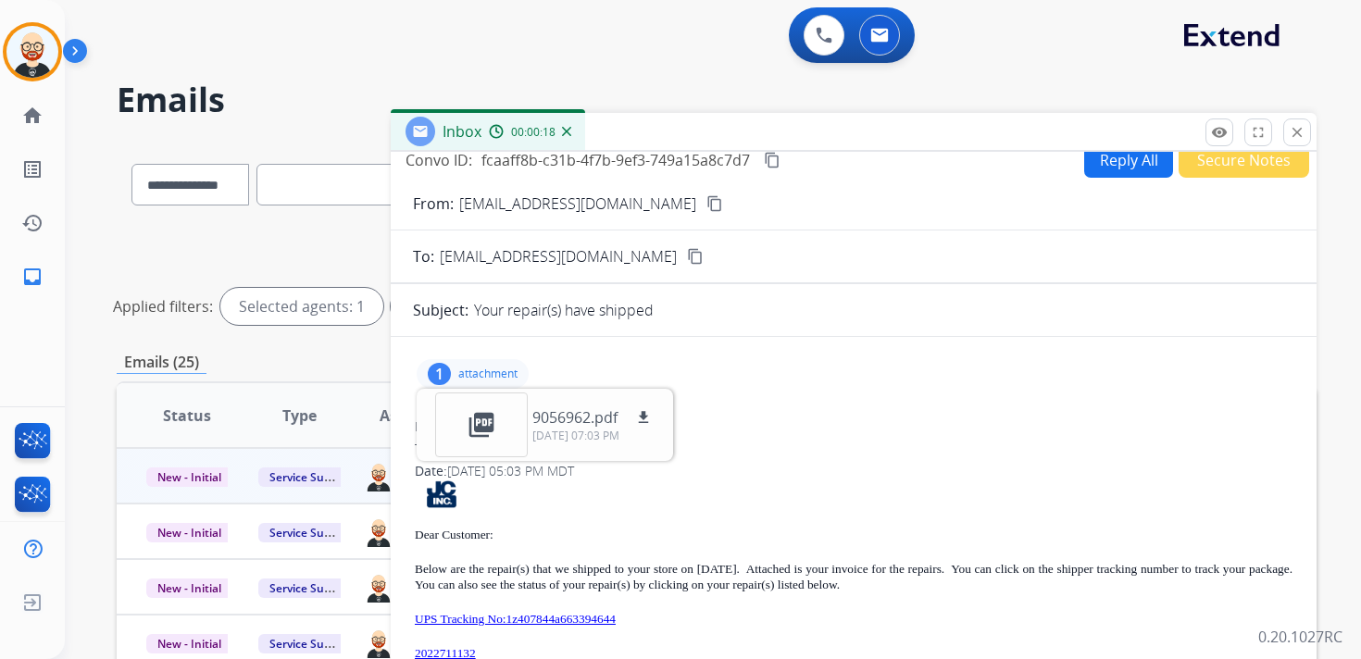
click at [507, 376] on p "attachment" at bounding box center [487, 374] width 59 height 15
click at [777, 163] on mat-icon "content_copy" at bounding box center [772, 160] width 17 height 17
click at [714, 605] on div "Dear Customer: Below are the repair(s) that we shipped to your store on [DATE].…" at bounding box center [853, 662] width 877 height 364
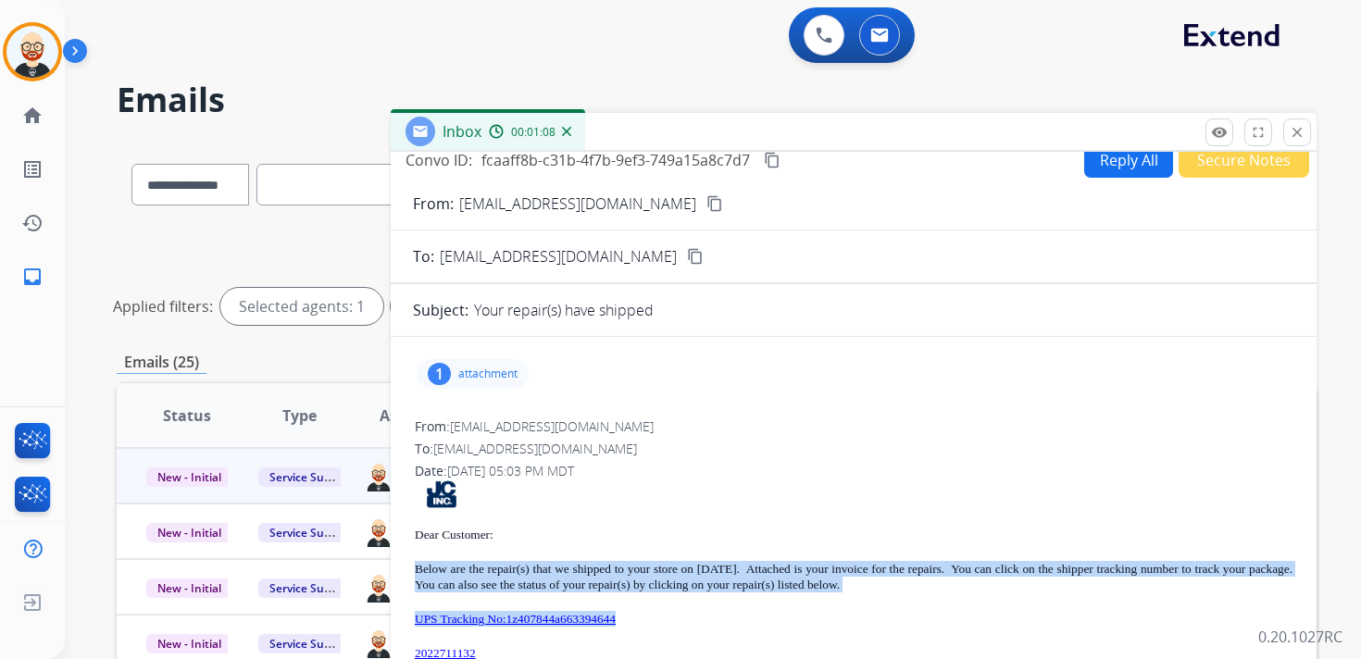
drag, startPoint x: 681, startPoint y: 619, endPoint x: 414, endPoint y: 569, distance: 272.1
click at [414, 569] on div "From: [EMAIL_ADDRESS][DOMAIN_NAME] To: [EMAIL_ADDRESS][DOMAIN_NAME] Date: [DATE…" at bounding box center [853, 640] width 881 height 449
copy div "Below are the repair(s) that we shipped to your store on [DATE]. Attached is yo…"
click at [1291, 139] on mat-icon "close" at bounding box center [1296, 132] width 17 height 17
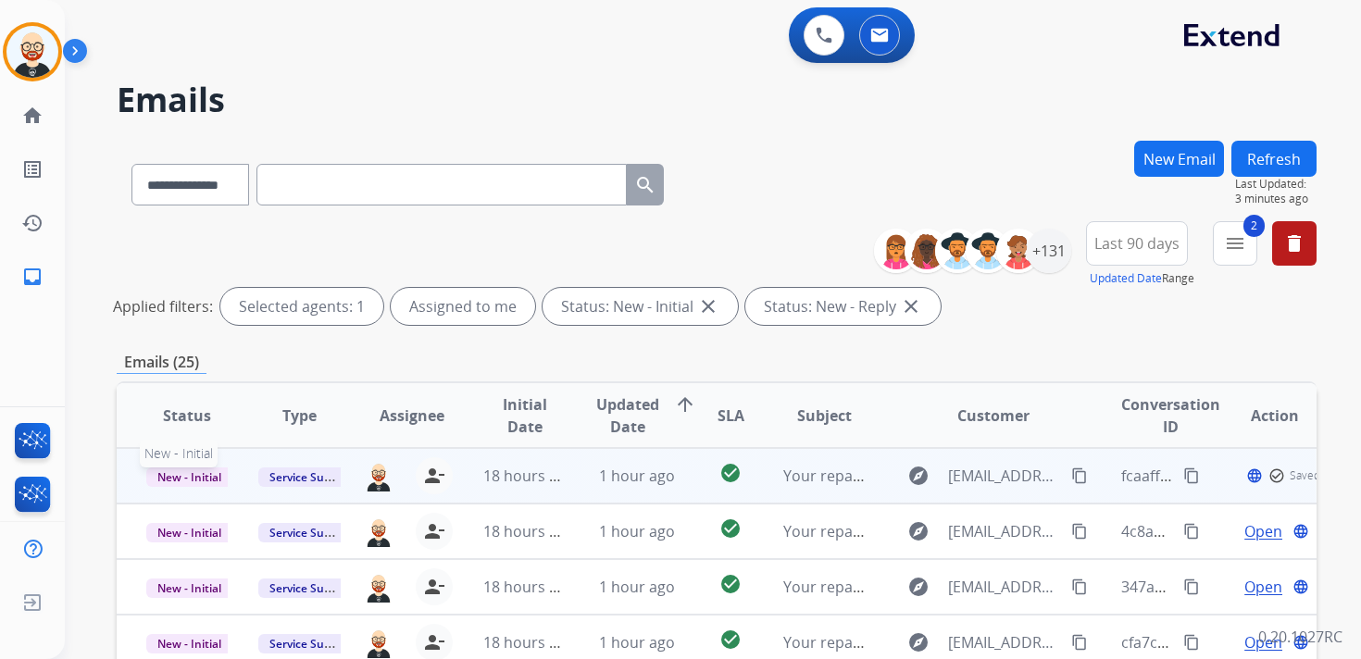
click at [201, 469] on span "New - Initial" at bounding box center [189, 476] width 86 height 19
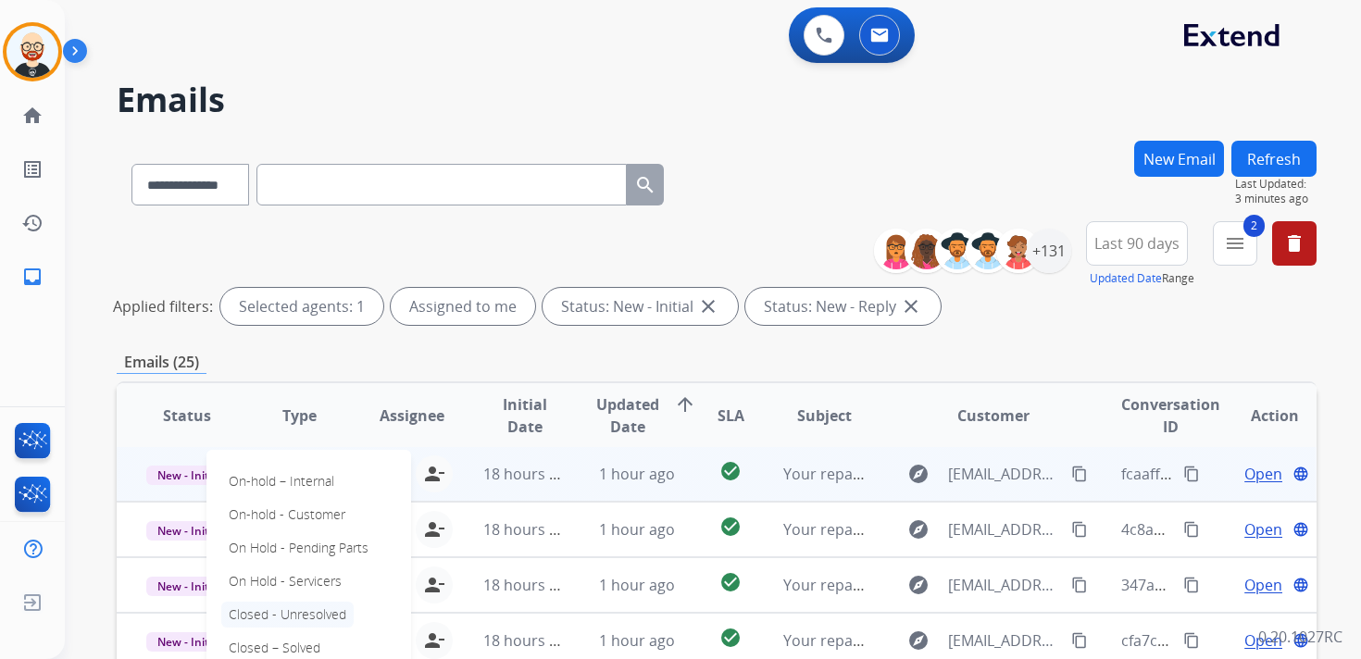
scroll to position [2, 0]
click at [313, 651] on p "Closed – Solved" at bounding box center [274, 648] width 106 height 26
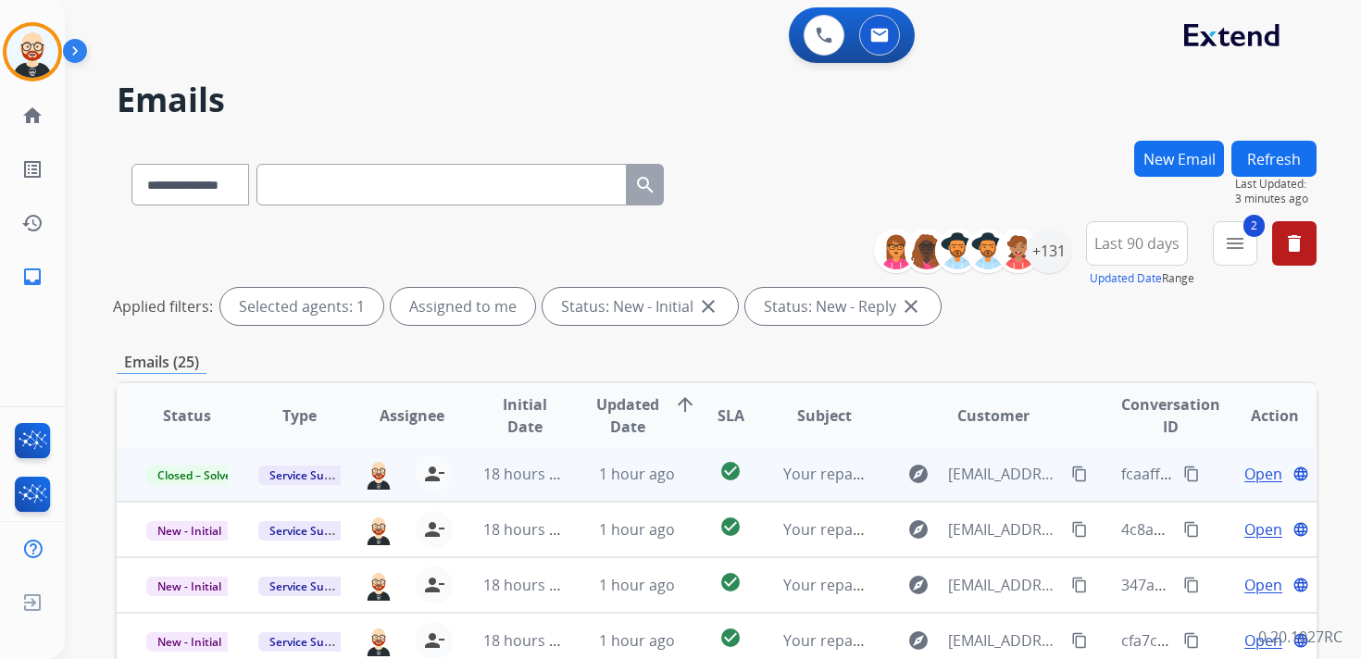
click at [1265, 160] on button "Refresh" at bounding box center [1273, 159] width 85 height 36
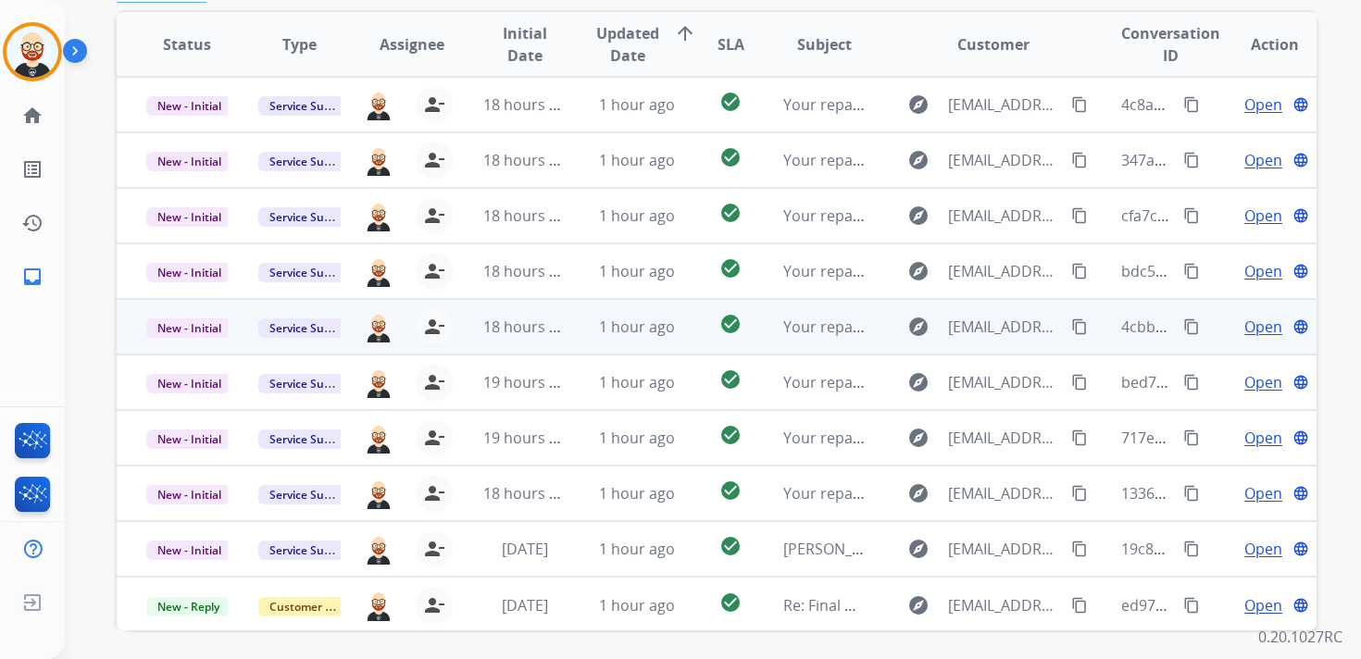
scroll to position [370, 0]
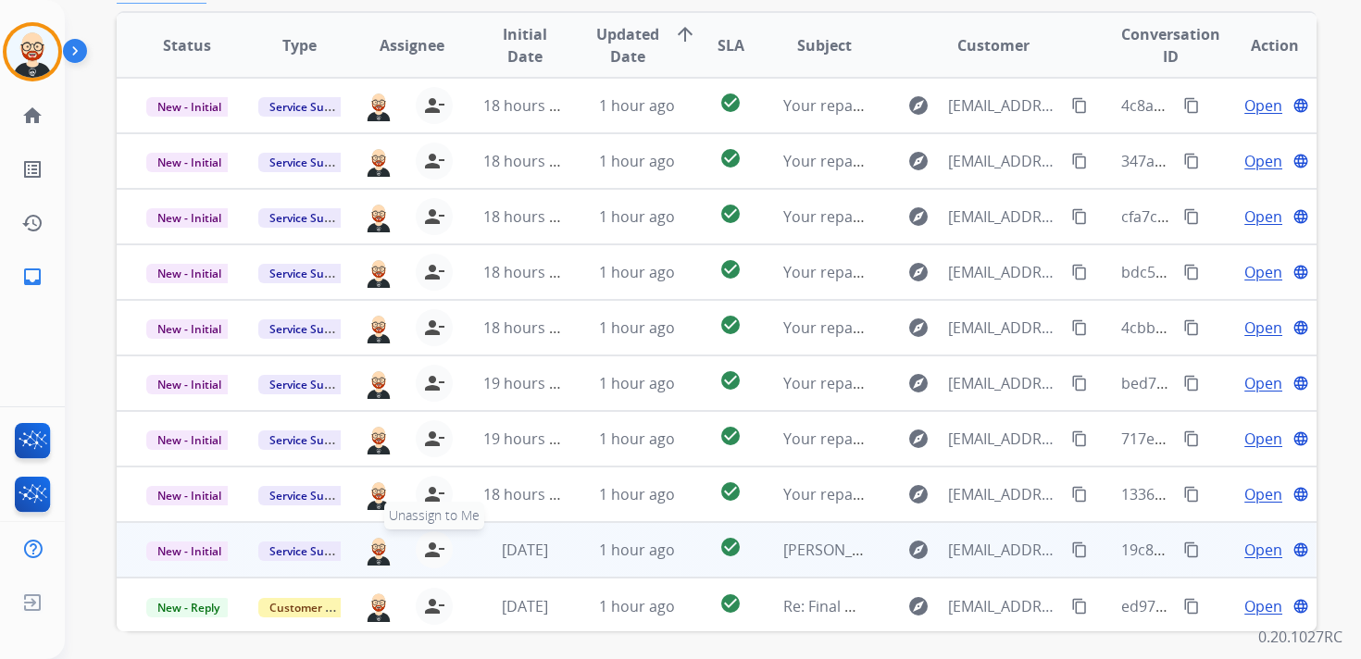
click at [435, 555] on mat-icon "person_remove" at bounding box center [434, 550] width 22 height 22
click at [435, 555] on mat-icon "person_add" at bounding box center [438, 550] width 22 height 22
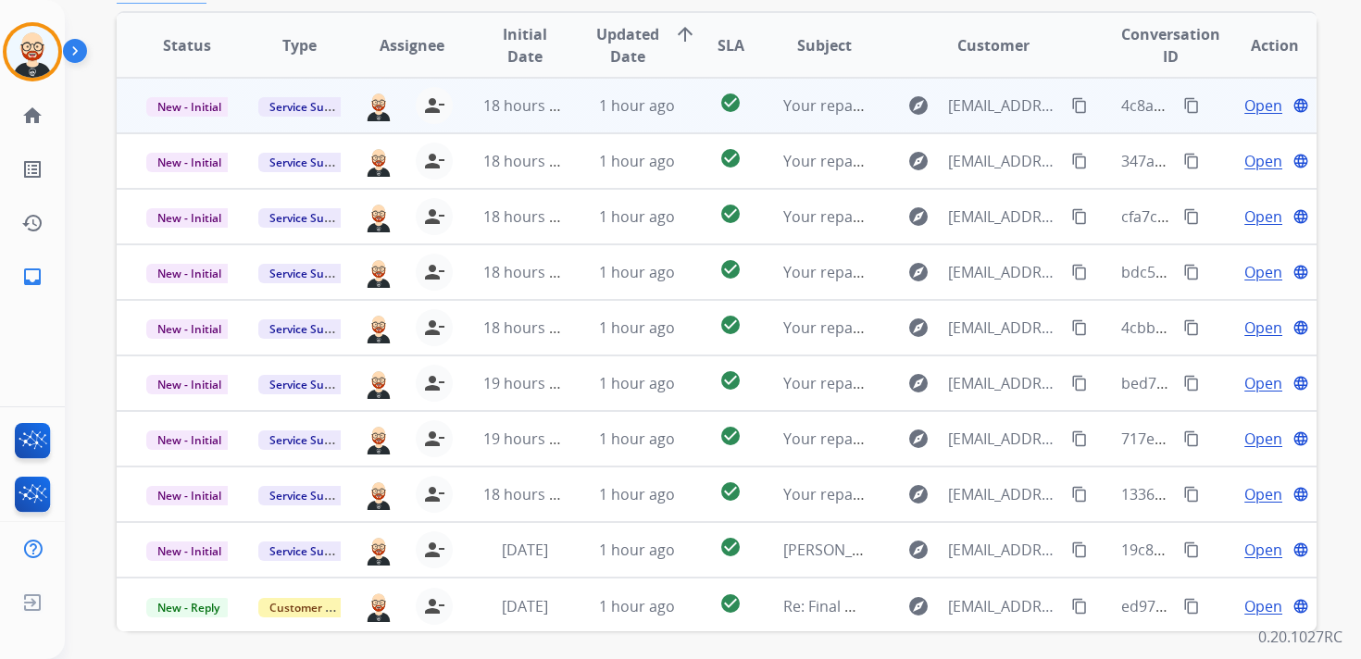
click at [1251, 106] on span "Open" at bounding box center [1263, 105] width 38 height 22
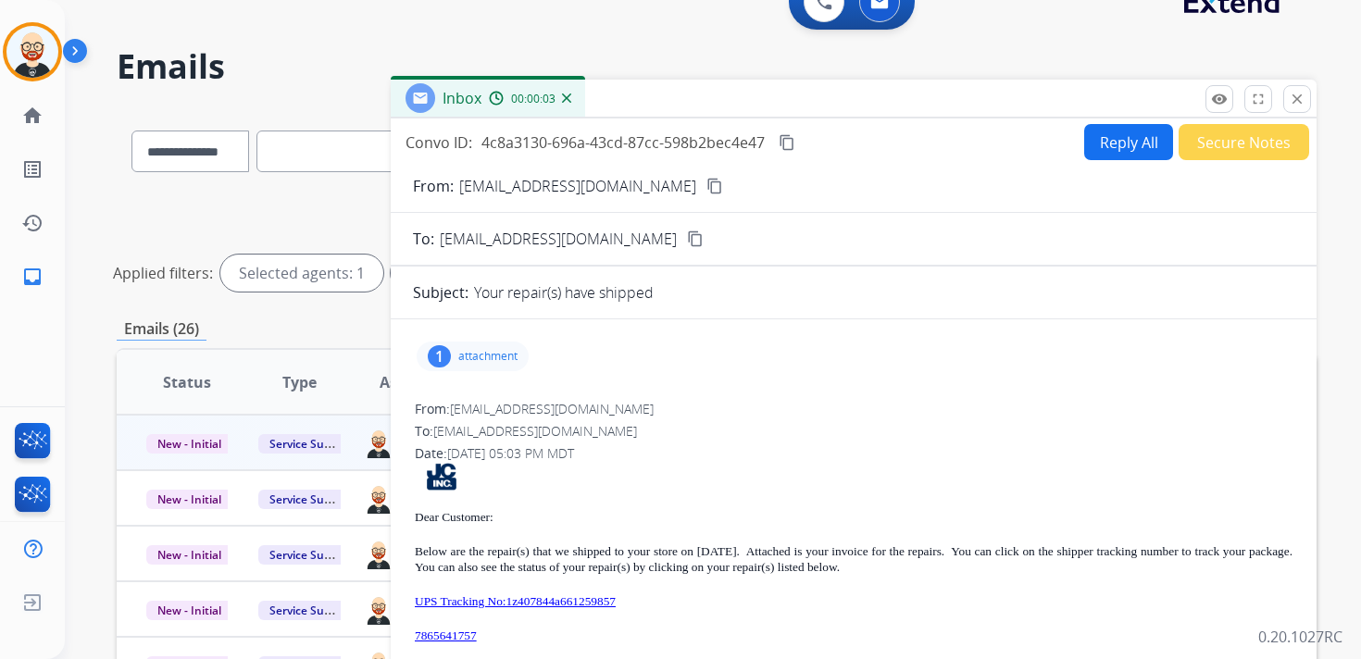
scroll to position [41, 0]
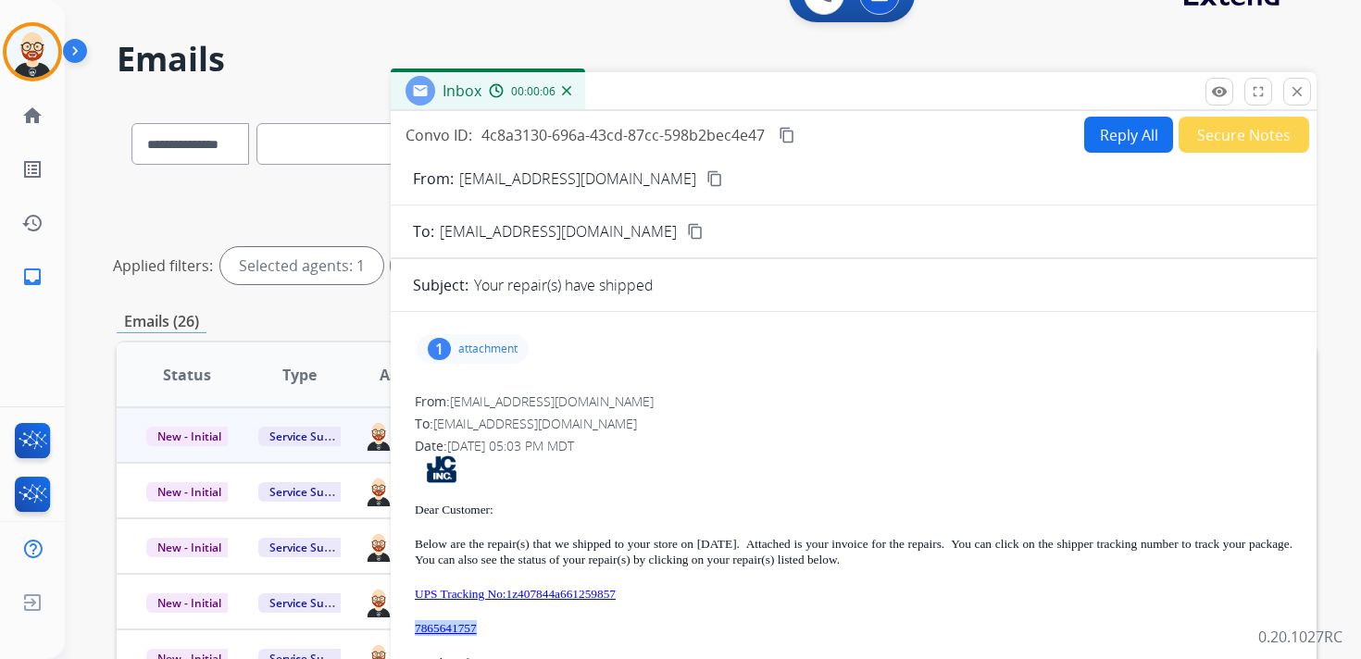
drag, startPoint x: 505, startPoint y: 626, endPoint x: 414, endPoint y: 633, distance: 91.9
click at [415, 633] on p "7865641757" at bounding box center [853, 628] width 877 height 16
copy link "7865641757"
click at [497, 353] on p "attachment" at bounding box center [487, 349] width 59 height 15
click at [650, 384] on mat-icon "download" at bounding box center [643, 392] width 17 height 17
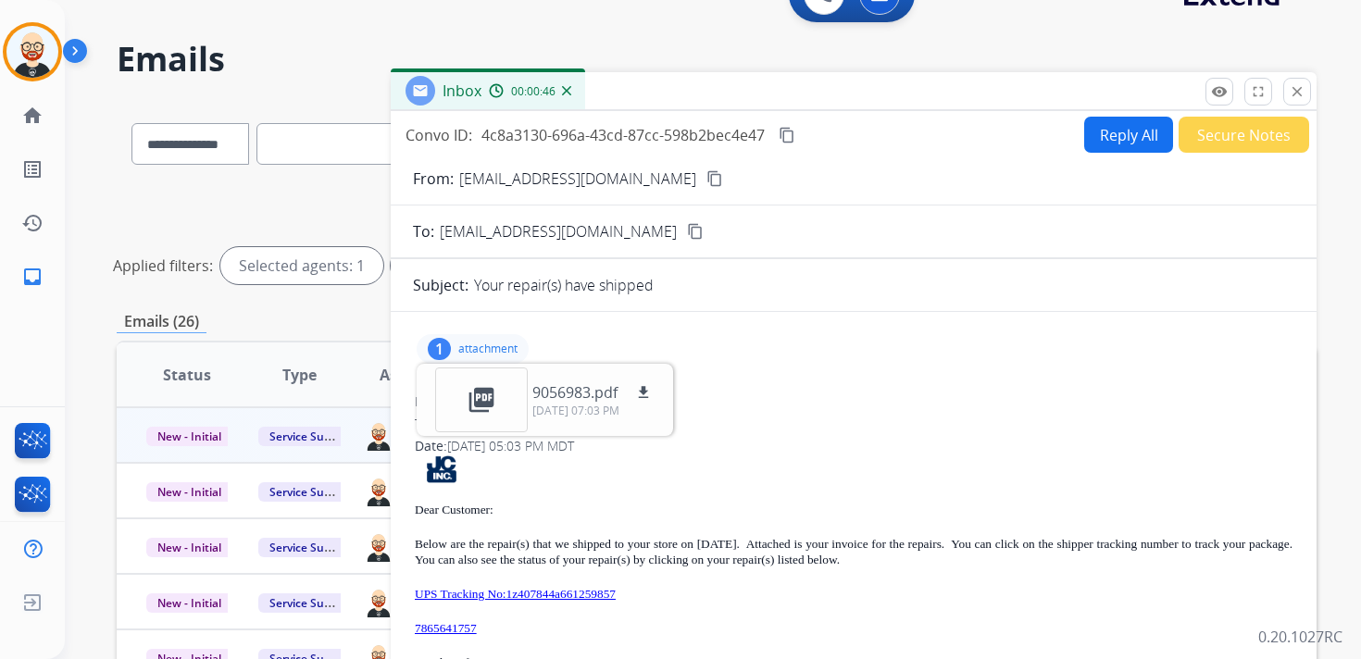
click at [732, 593] on p "UPS Tracking No:1z407844a661259857" at bounding box center [853, 594] width 877 height 16
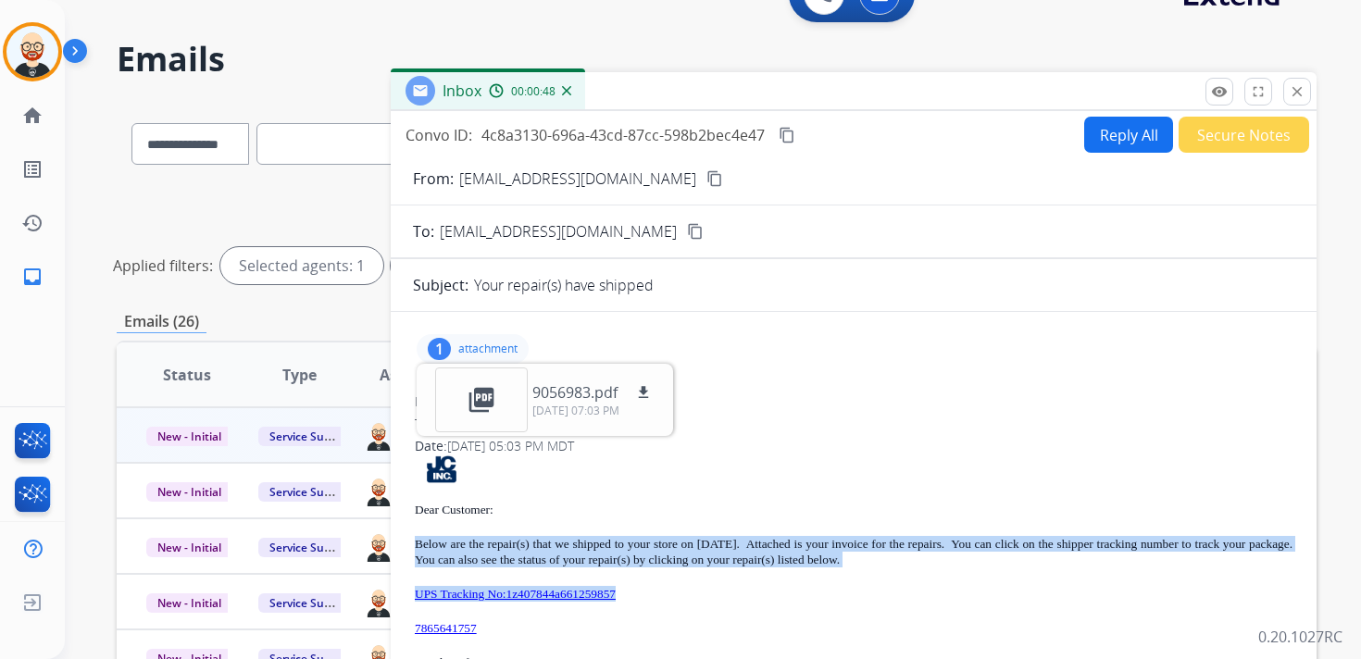
drag, startPoint x: 686, startPoint y: 593, endPoint x: 413, endPoint y: 541, distance: 277.9
click at [413, 541] on div "From: [EMAIL_ADDRESS][DOMAIN_NAME] To: [EMAIL_ADDRESS][DOMAIN_NAME] Date: [DATE…" at bounding box center [853, 615] width 881 height 449
copy div "Below are the repair(s) that we shipped to your store on [DATE]. Attached is yo…"
click at [797, 139] on button "content_copy" at bounding box center [787, 135] width 22 height 22
click at [1296, 92] on mat-icon "close" at bounding box center [1296, 91] width 17 height 17
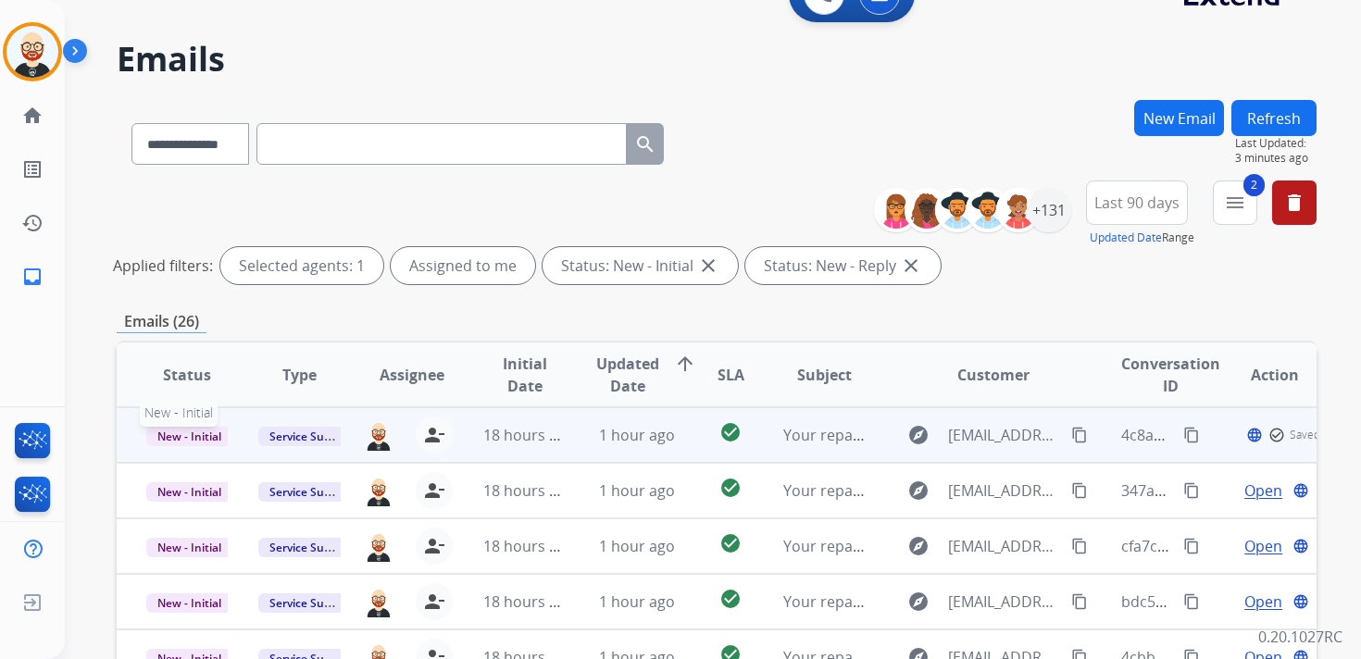
click at [162, 441] on span "New - Initial" at bounding box center [189, 436] width 86 height 19
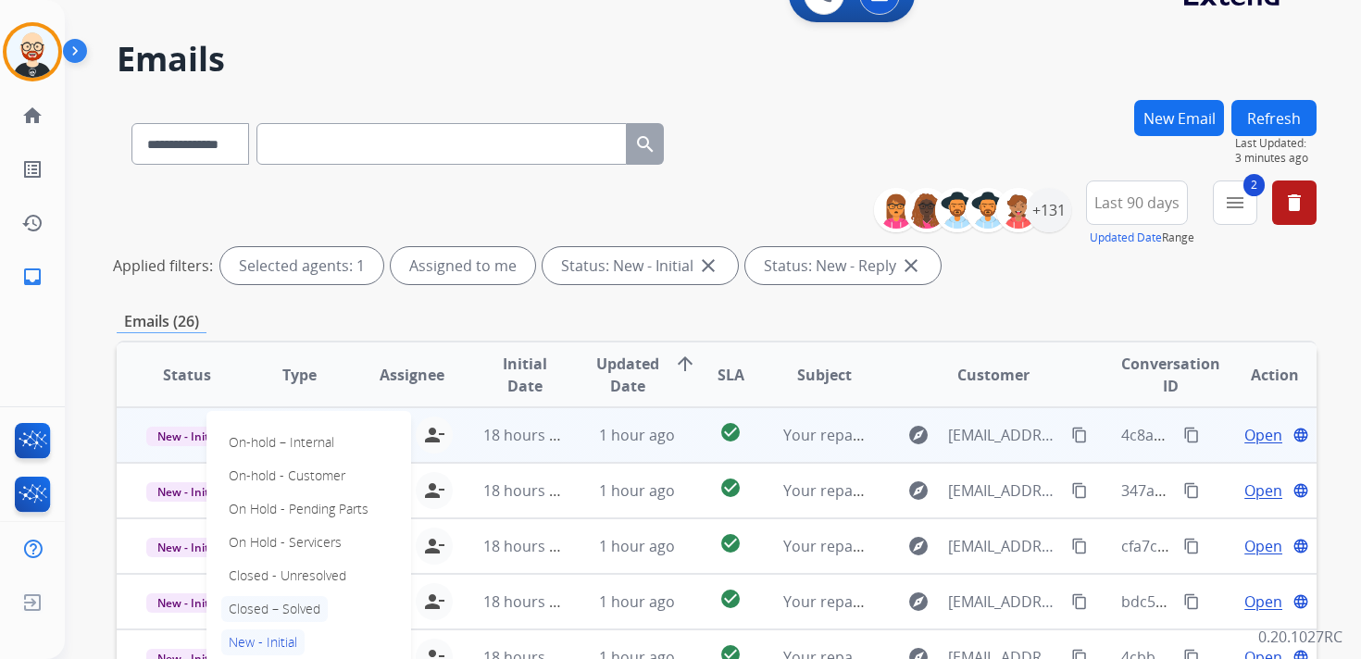
click at [271, 610] on p "Closed – Solved" at bounding box center [274, 609] width 106 height 26
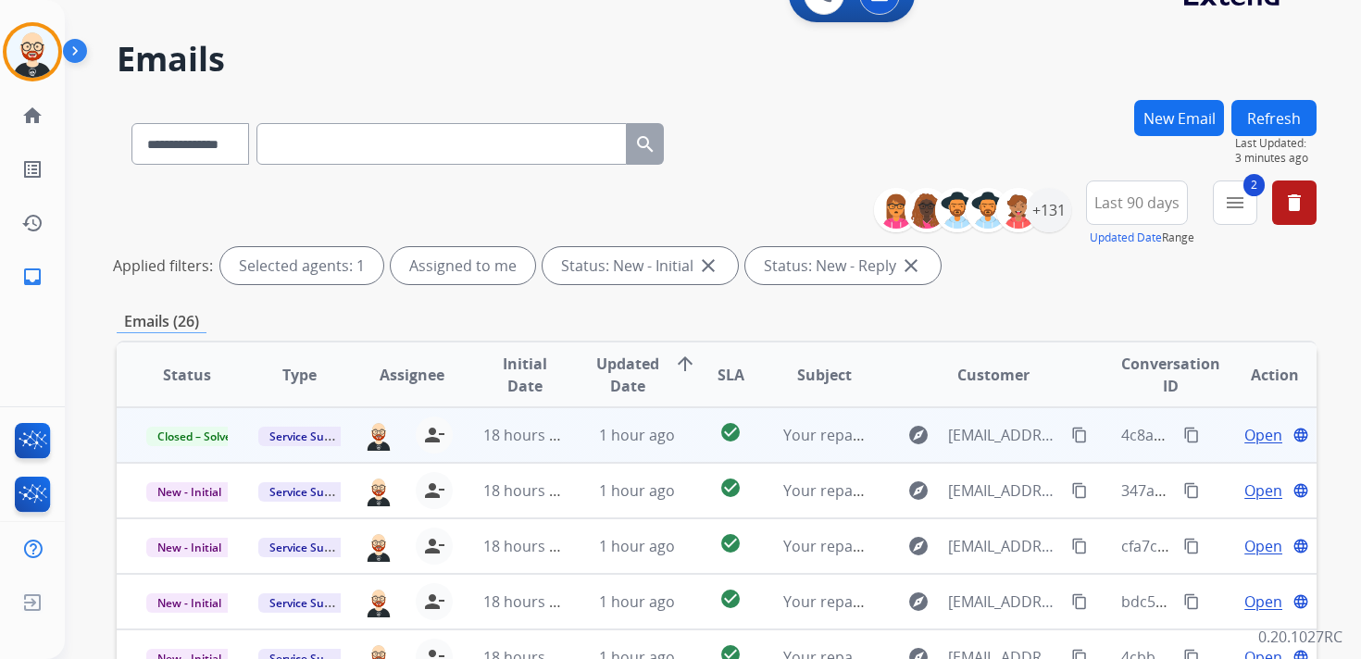
click at [1249, 115] on button "Refresh" at bounding box center [1273, 118] width 85 height 36
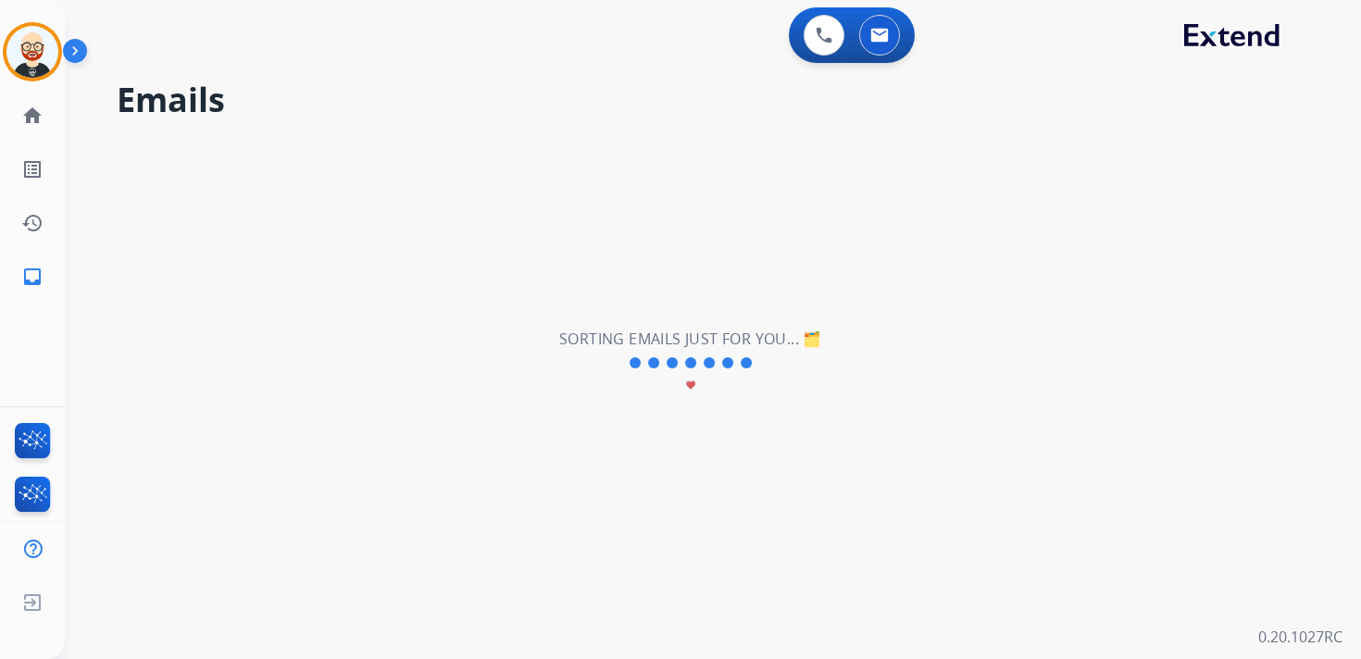
scroll to position [0, 0]
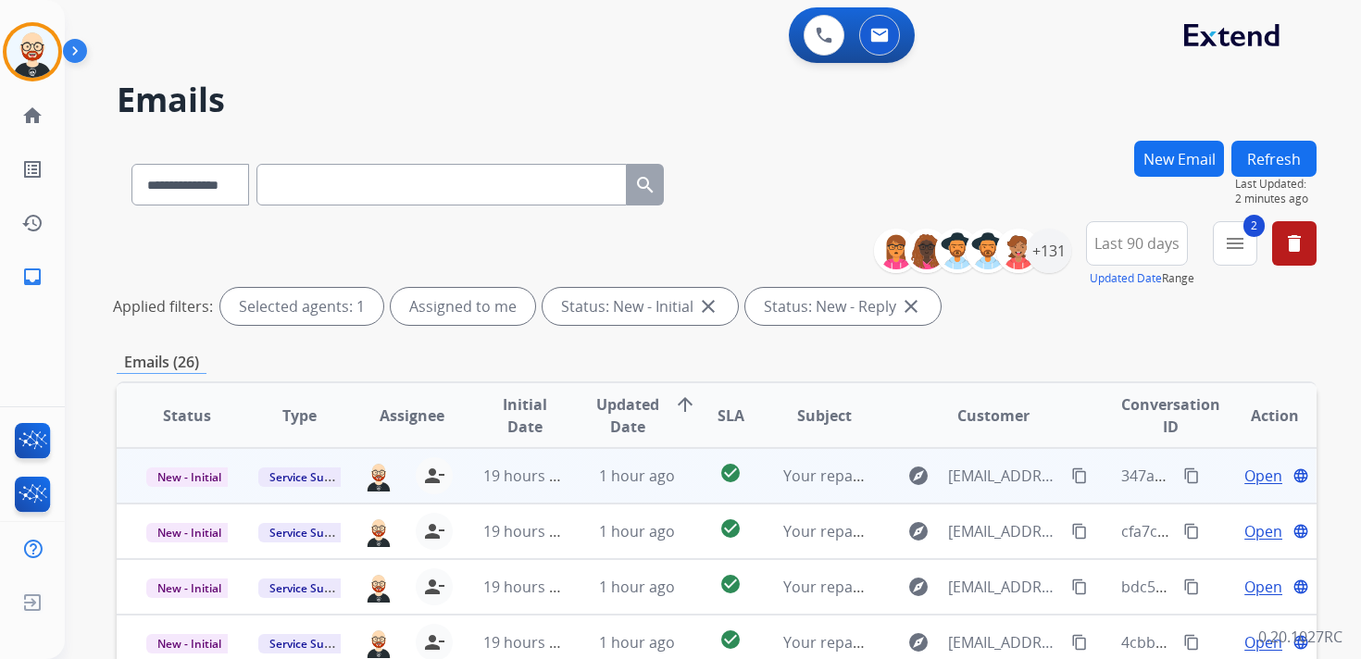
click at [1244, 478] on span "Open" at bounding box center [1263, 476] width 38 height 22
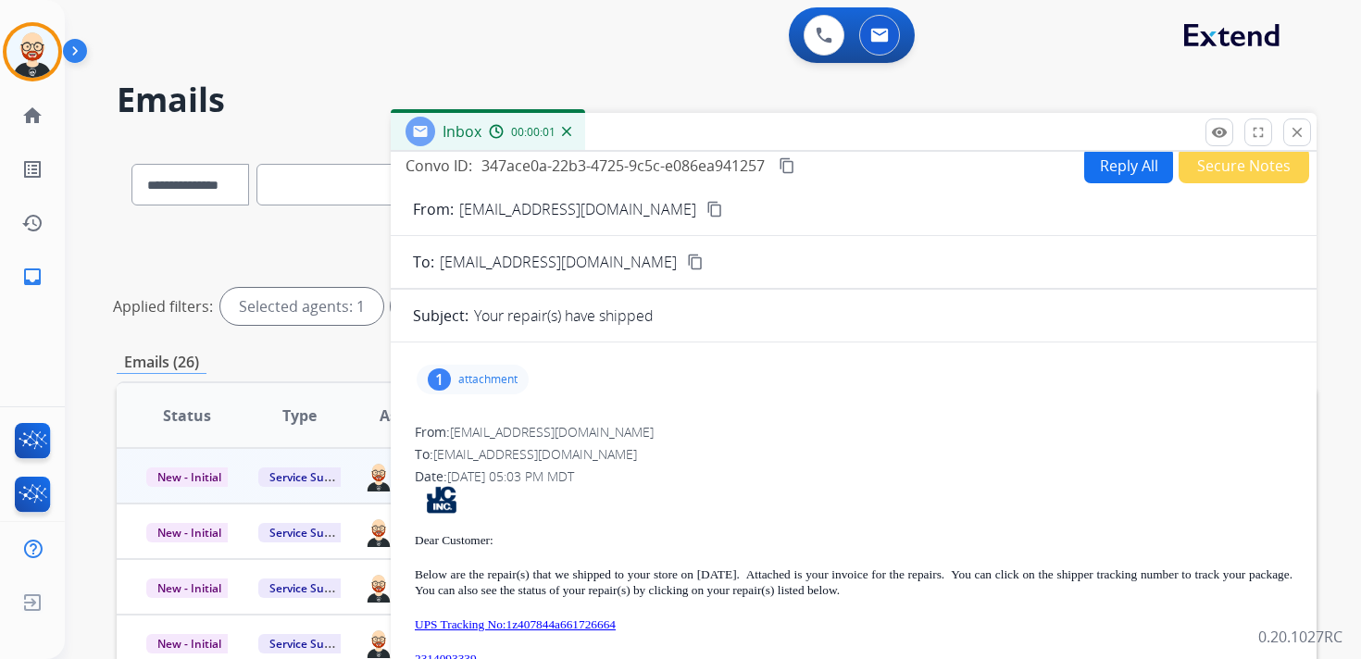
scroll to position [16, 0]
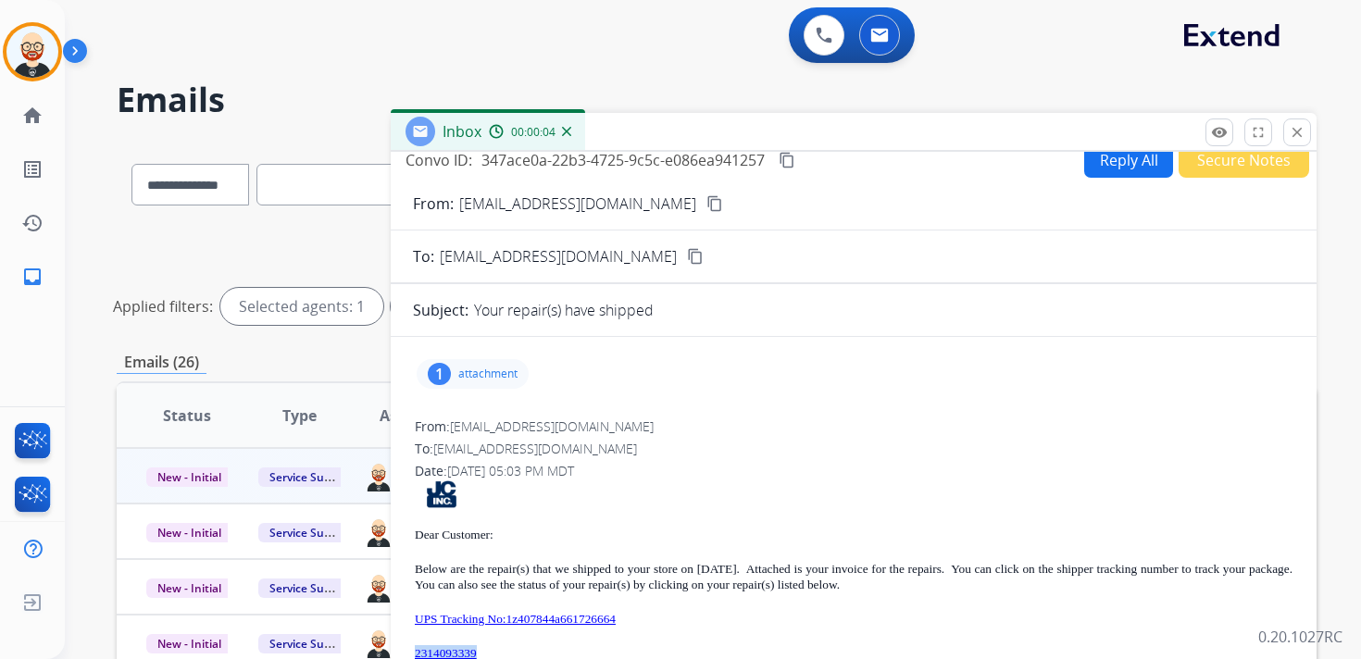
drag, startPoint x: 503, startPoint y: 653, endPoint x: 416, endPoint y: 657, distance: 86.2
click at [416, 657] on p "2314093339" at bounding box center [853, 653] width 877 height 16
copy link "2314093339"
click at [500, 369] on p "attachment" at bounding box center [487, 374] width 59 height 15
click at [645, 416] on mat-icon "download" at bounding box center [643, 417] width 17 height 17
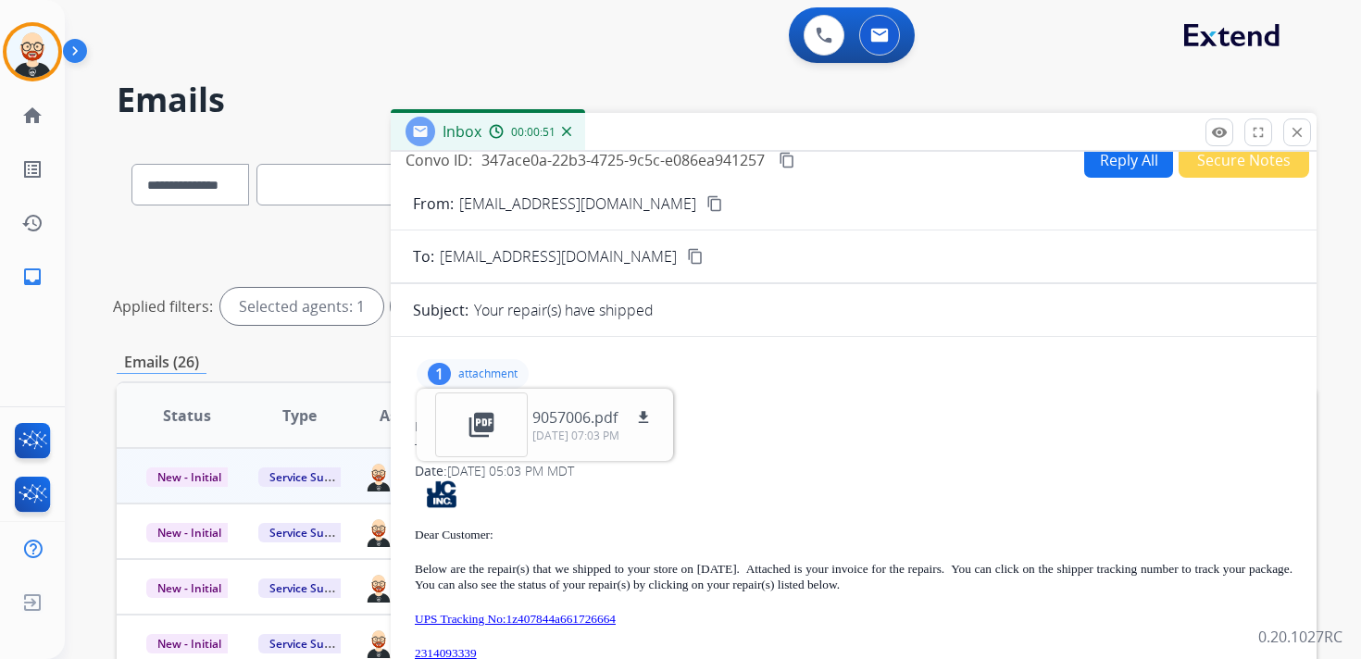
click at [707, 618] on p "UPS Tracking No:1z407844a661726664" at bounding box center [853, 619] width 877 height 16
click at [678, 618] on p "UPS Tracking No:1z407844a661726664" at bounding box center [853, 619] width 877 height 16
click at [789, 164] on mat-icon "content_copy" at bounding box center [786, 160] width 17 height 17
click at [686, 619] on p "UPS Tracking No:1z407844a661726664" at bounding box center [853, 619] width 877 height 16
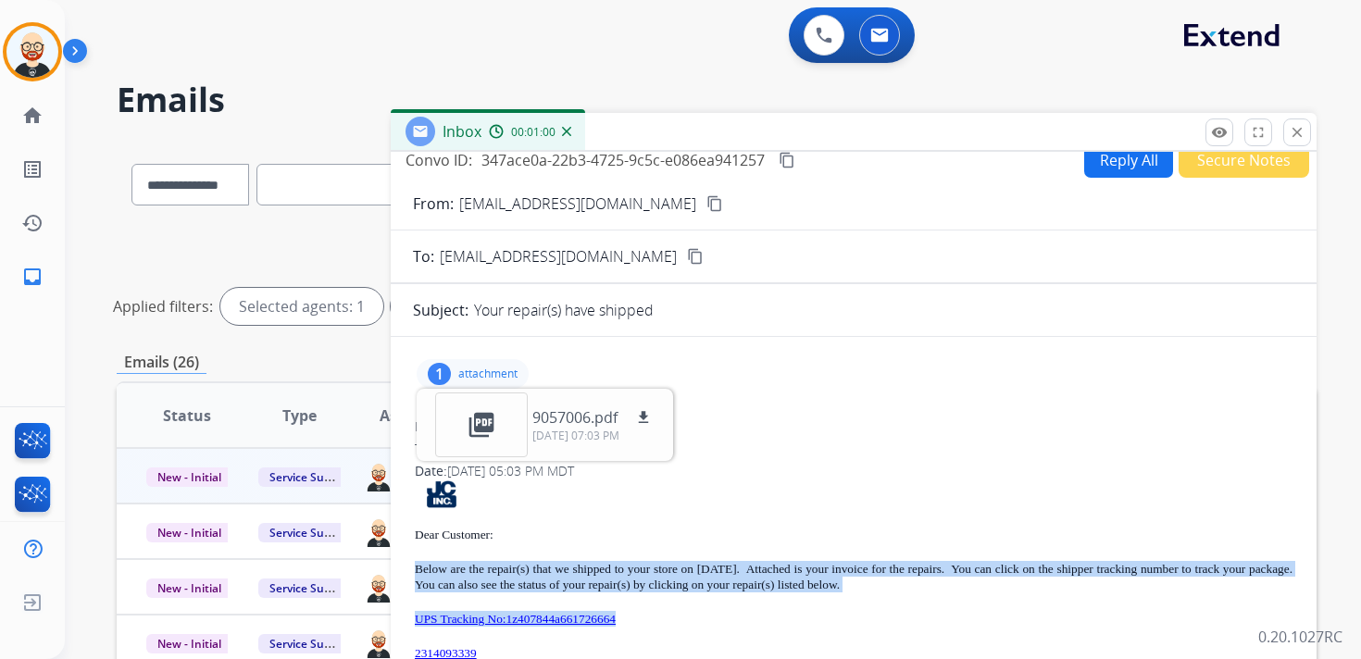
drag, startPoint x: 676, startPoint y: 619, endPoint x: 407, endPoint y: 570, distance: 272.9
click at [407, 570] on div "1 attachment picture_as_pdf 9057006.pdf download [DATE] 07:03 PM From: [EMAIL_A…" at bounding box center [854, 608] width 926 height 513
click at [1291, 131] on mat-icon "close" at bounding box center [1296, 132] width 17 height 17
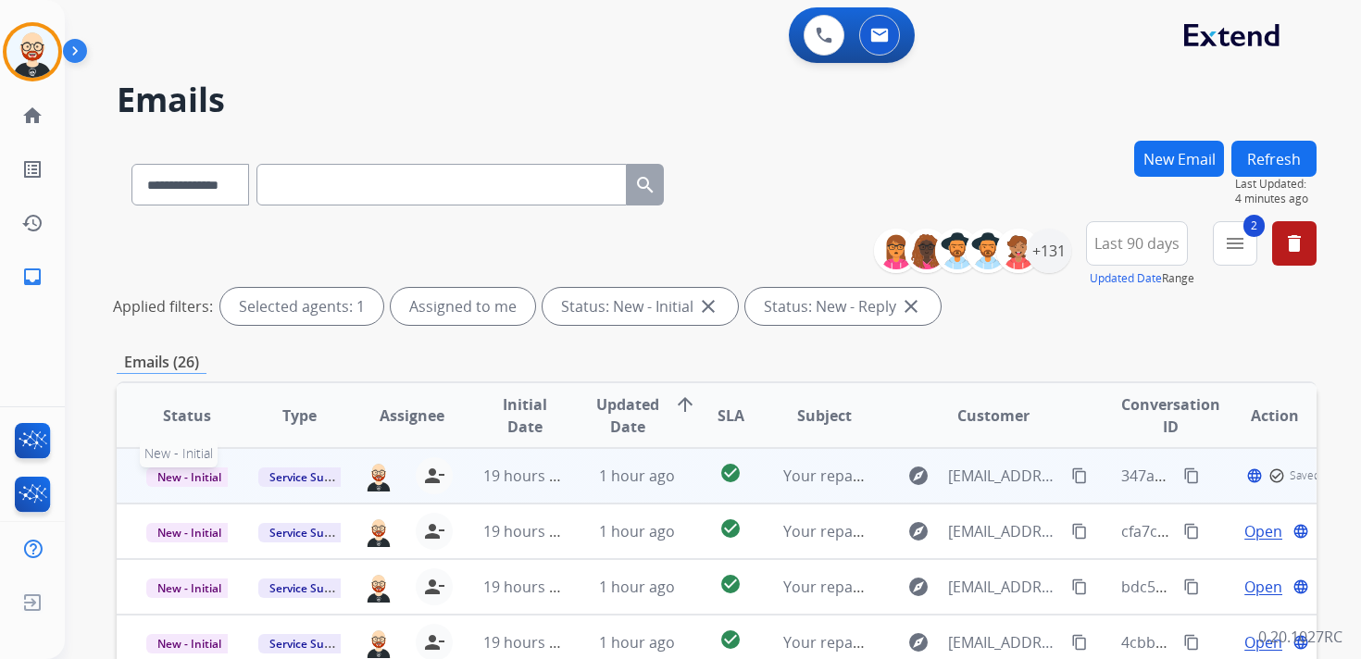
click at [216, 479] on span "New - Initial" at bounding box center [189, 476] width 86 height 19
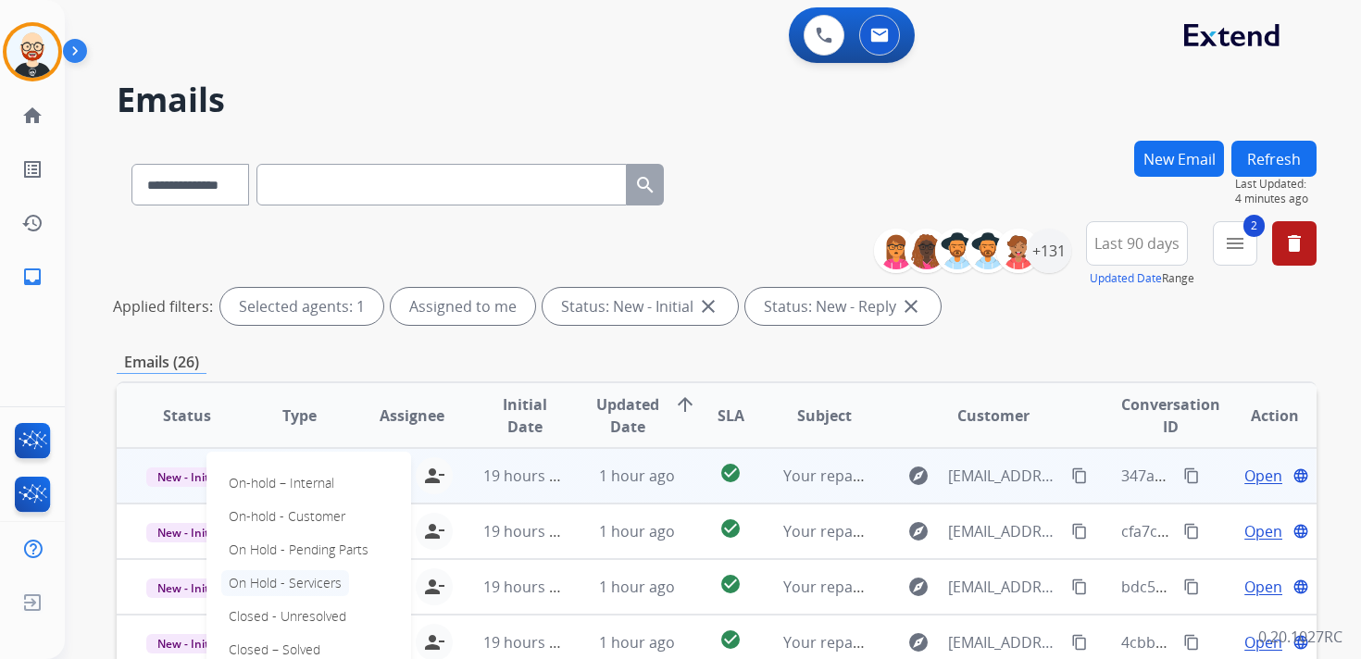
scroll to position [2, 0]
click at [304, 640] on p "Closed – Solved" at bounding box center [274, 648] width 106 height 26
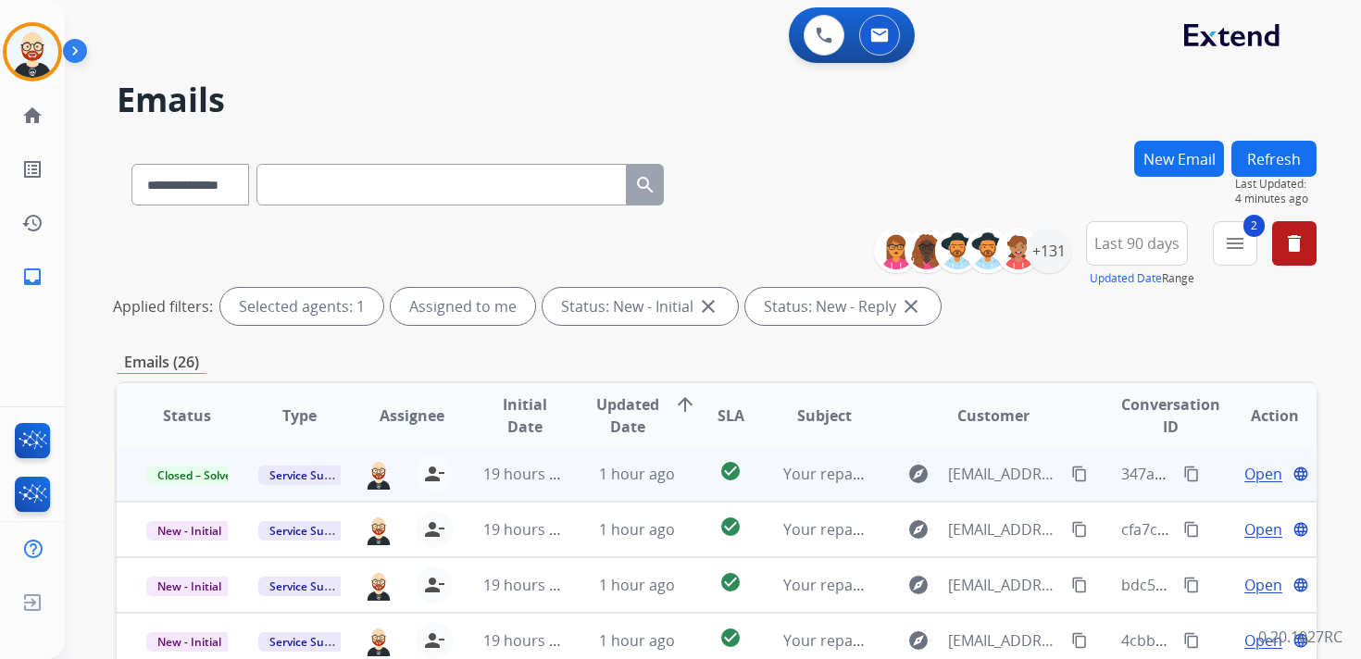
click at [1270, 154] on button "Refresh" at bounding box center [1273, 159] width 85 height 36
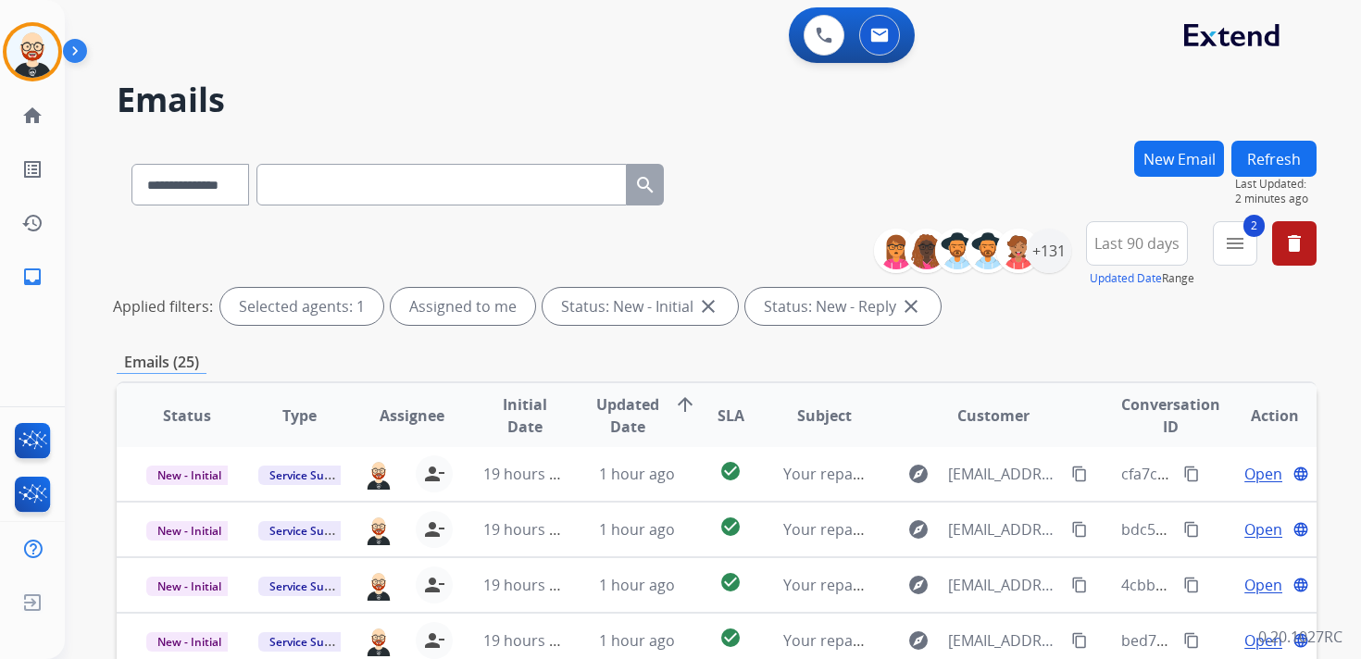
click at [614, 406] on span "Updated Date" at bounding box center [627, 415] width 63 height 44
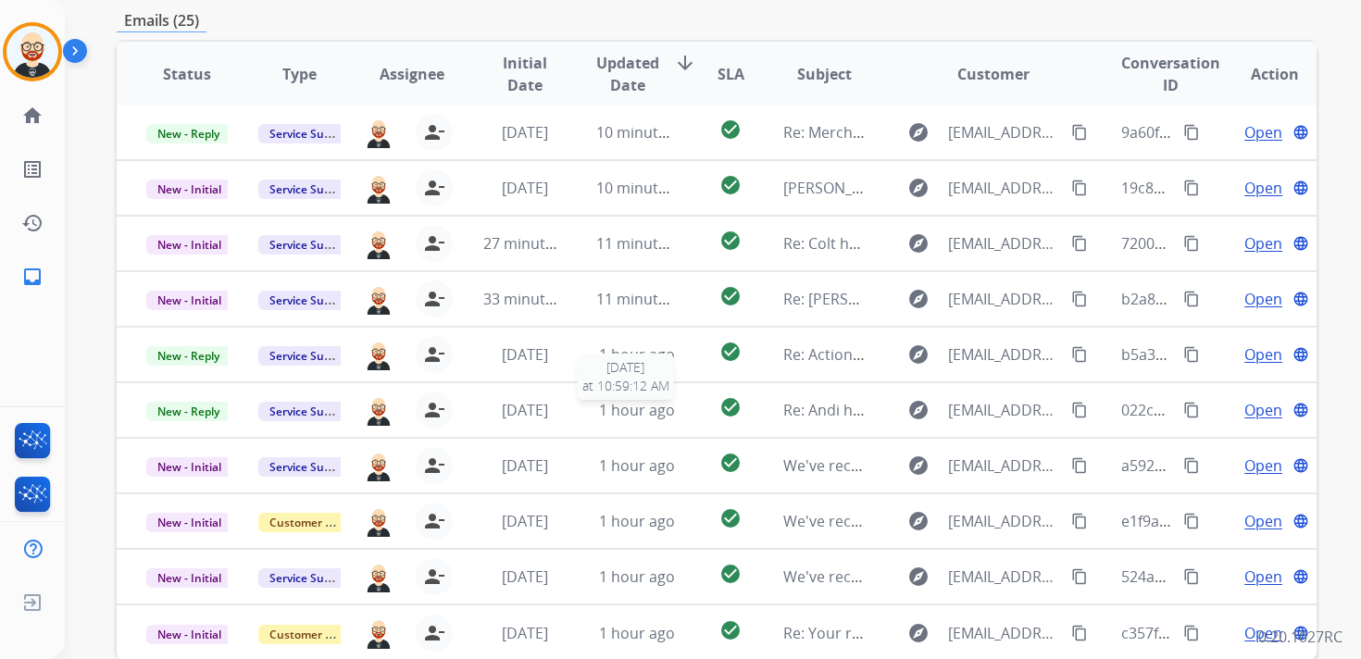
scroll to position [0, 0]
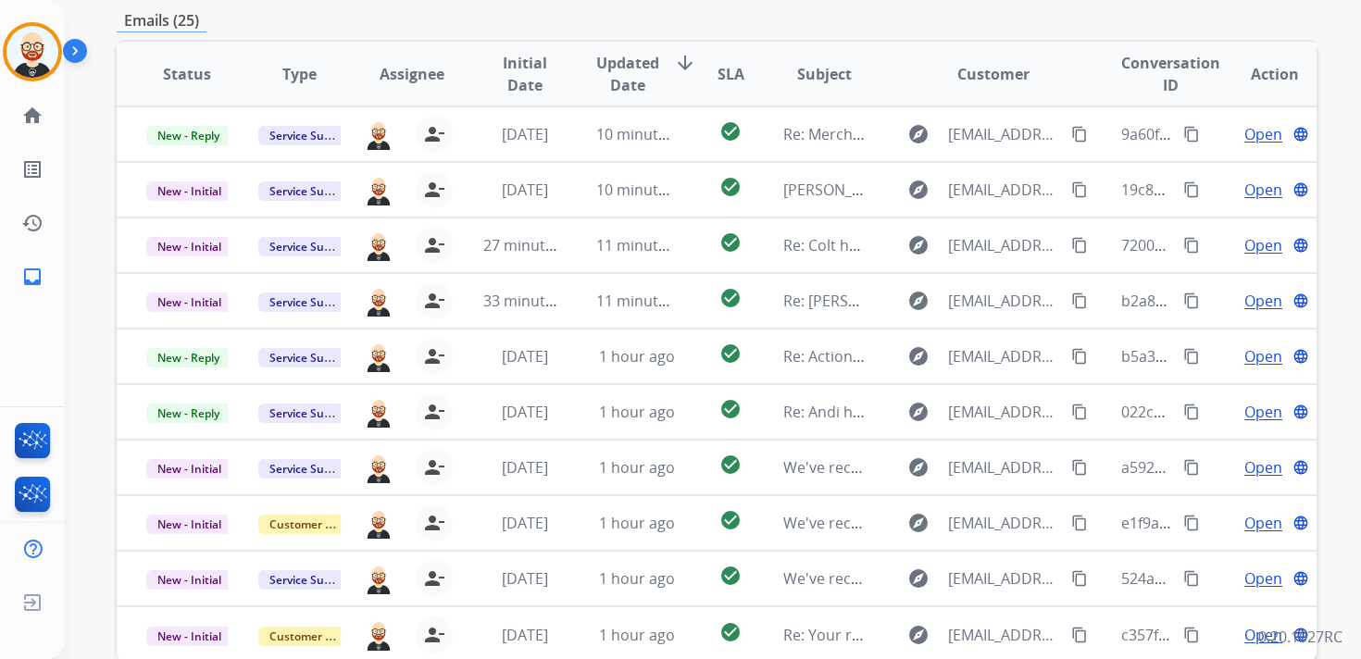
click at [623, 72] on span "Updated Date" at bounding box center [627, 74] width 63 height 44
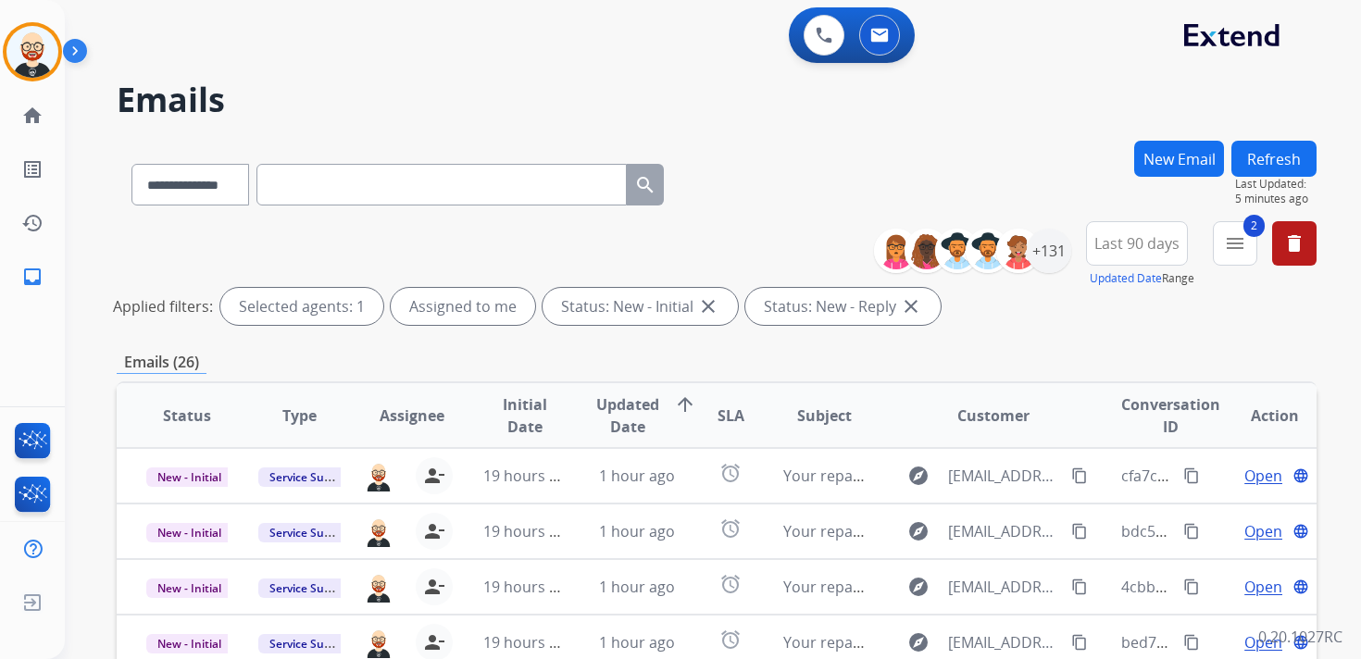
click at [629, 403] on span "Updated Date" at bounding box center [627, 415] width 63 height 44
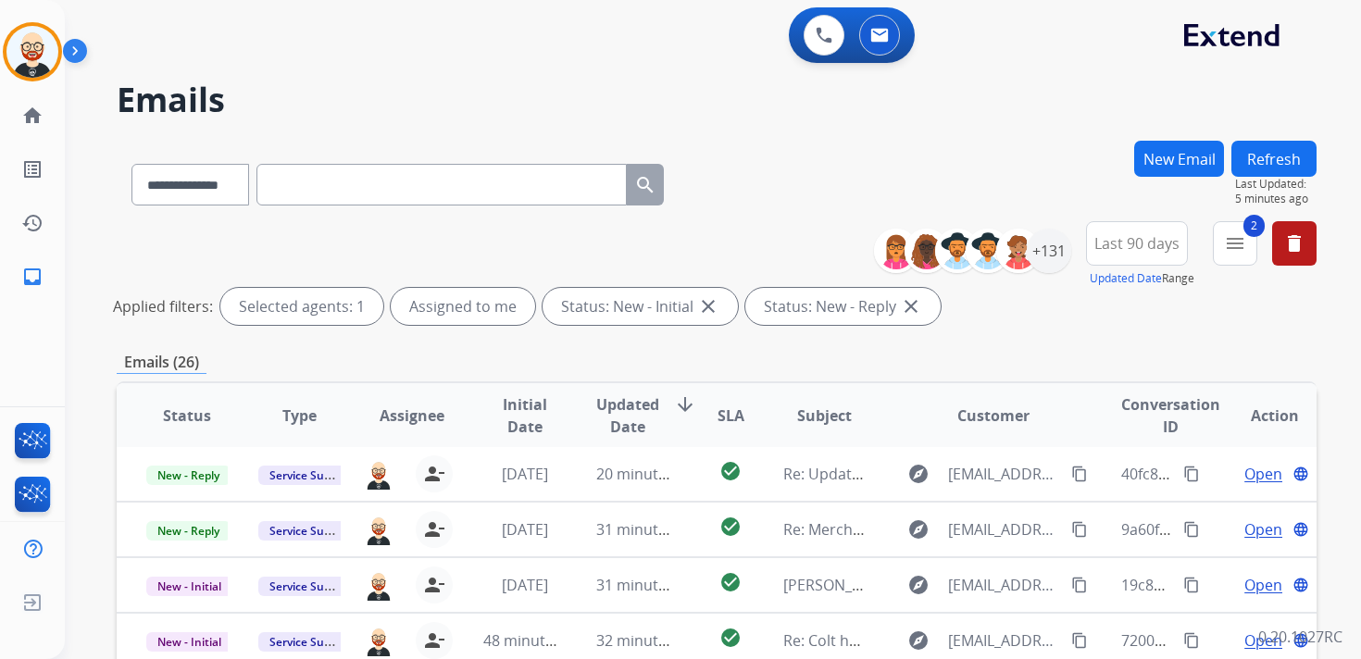
click at [624, 406] on span "Updated Date" at bounding box center [627, 415] width 63 height 44
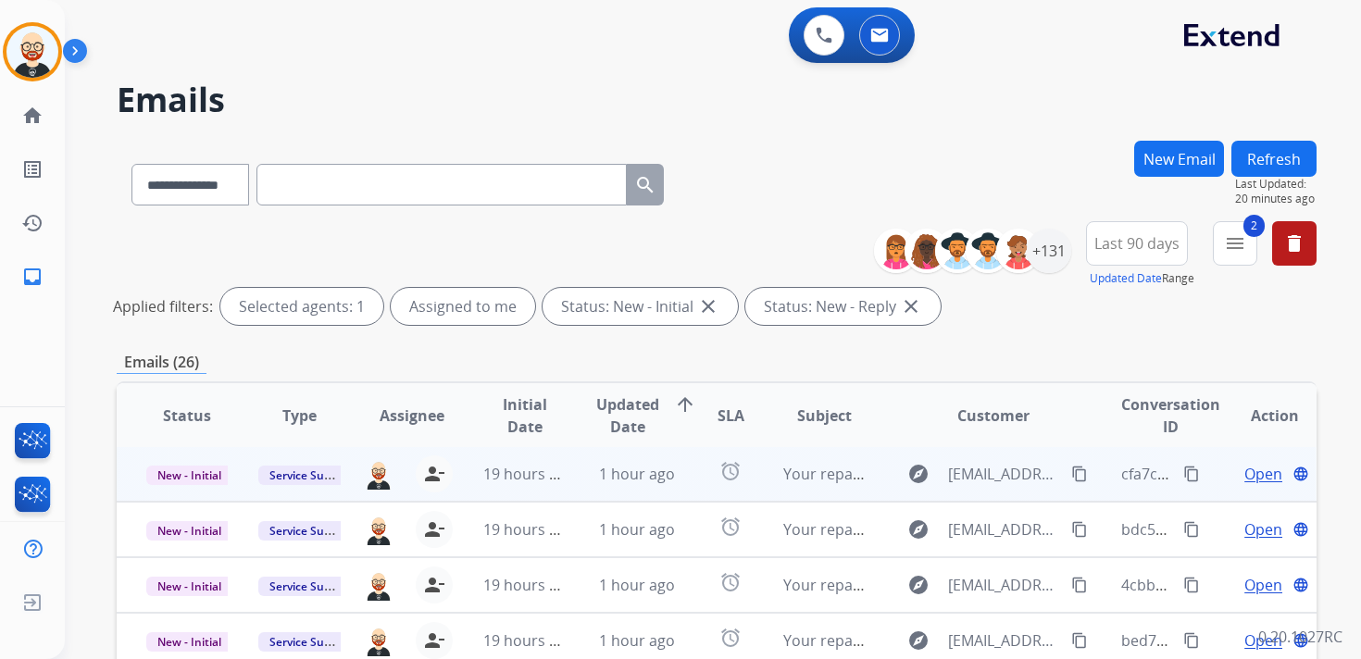
click at [1244, 473] on span "Open" at bounding box center [1263, 474] width 38 height 22
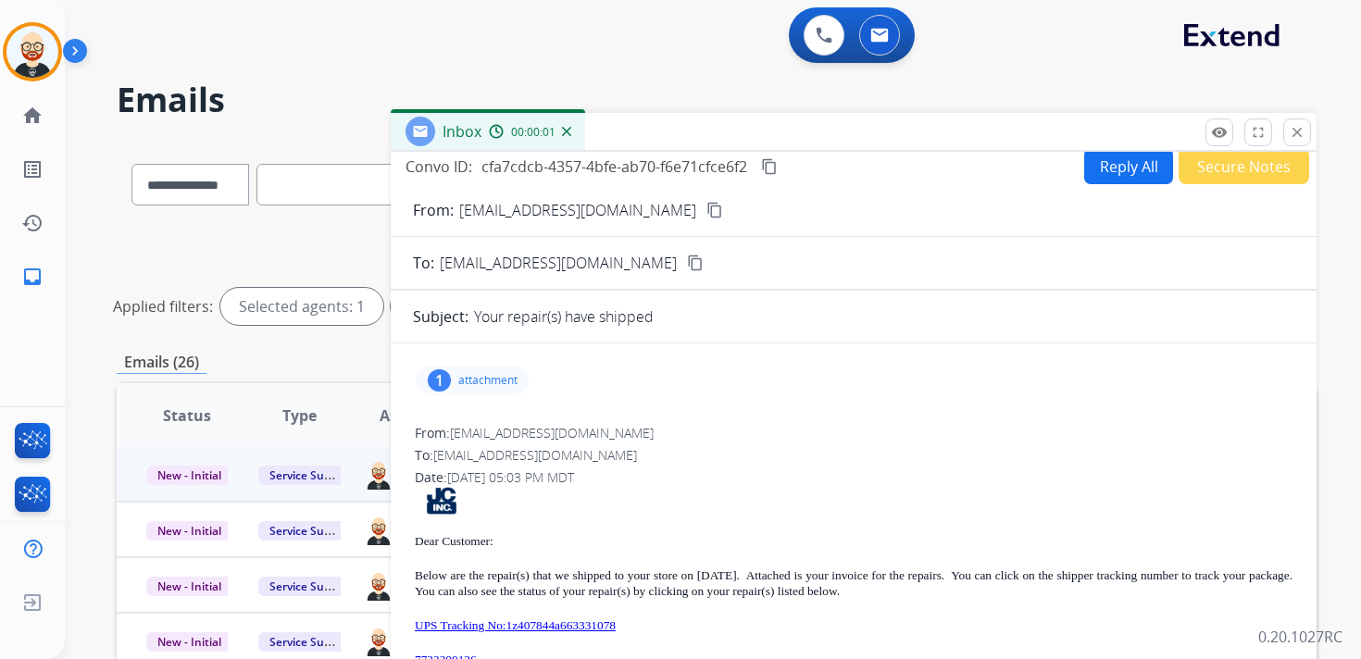
scroll to position [16, 0]
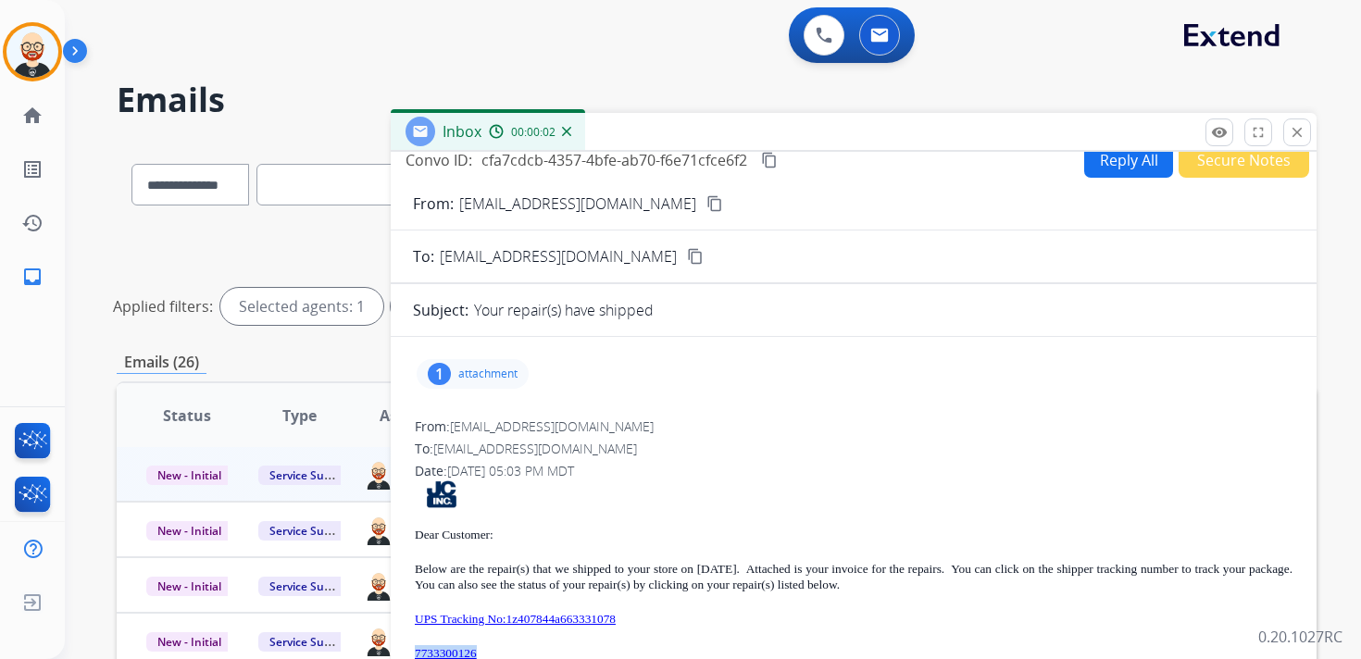
drag, startPoint x: 507, startPoint y: 650, endPoint x: 410, endPoint y: 652, distance: 97.2
click at [410, 652] on div "1 attachment From: [EMAIL_ADDRESS][DOMAIN_NAME] To: [EMAIL_ADDRESS][DOMAIN_NAME…" at bounding box center [854, 608] width 926 height 513
click at [497, 372] on p "attachment" at bounding box center [487, 374] width 59 height 15
click at [645, 414] on mat-icon "download" at bounding box center [643, 417] width 17 height 17
click at [515, 375] on p "attachment" at bounding box center [487, 374] width 59 height 15
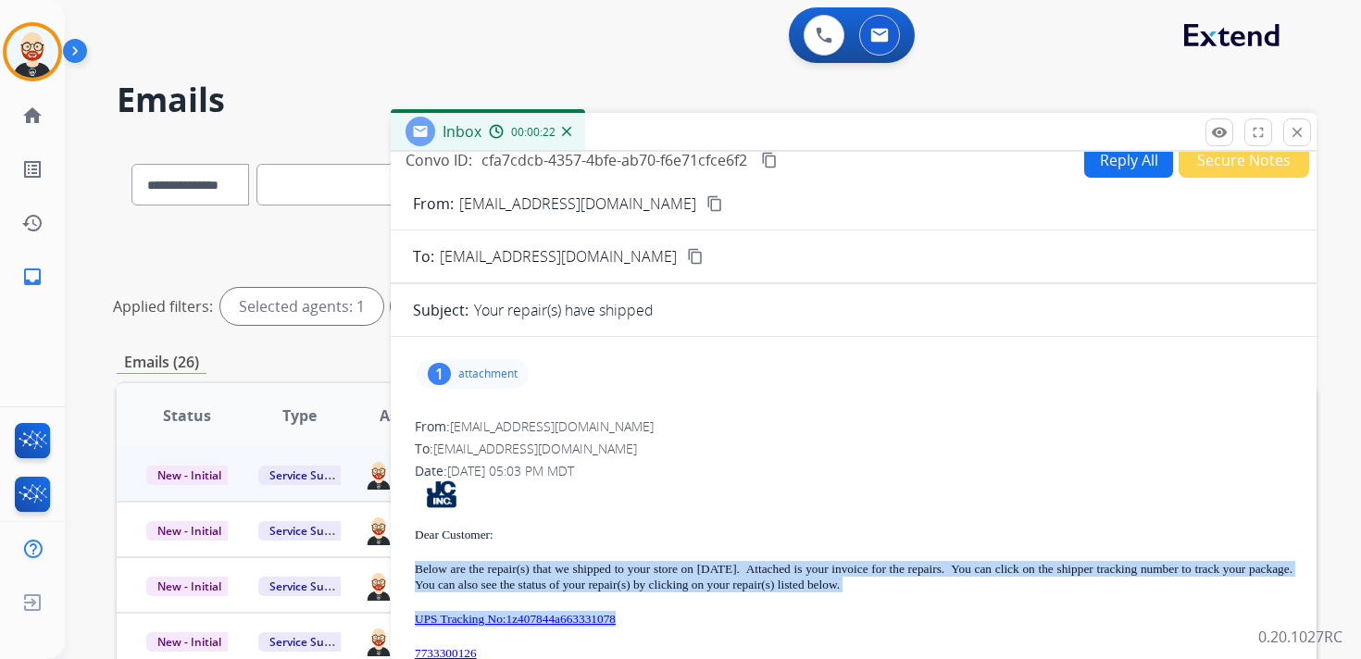
drag, startPoint x: 678, startPoint y: 619, endPoint x: 409, endPoint y: 558, distance: 275.3
click at [409, 558] on div "1 attachment From: [EMAIL_ADDRESS][DOMAIN_NAME] To: [EMAIL_ADDRESS][DOMAIN_NAME…" at bounding box center [854, 608] width 926 height 513
click at [779, 155] on button "content_copy" at bounding box center [769, 160] width 22 height 22
click at [1293, 129] on mat-icon "close" at bounding box center [1296, 132] width 17 height 17
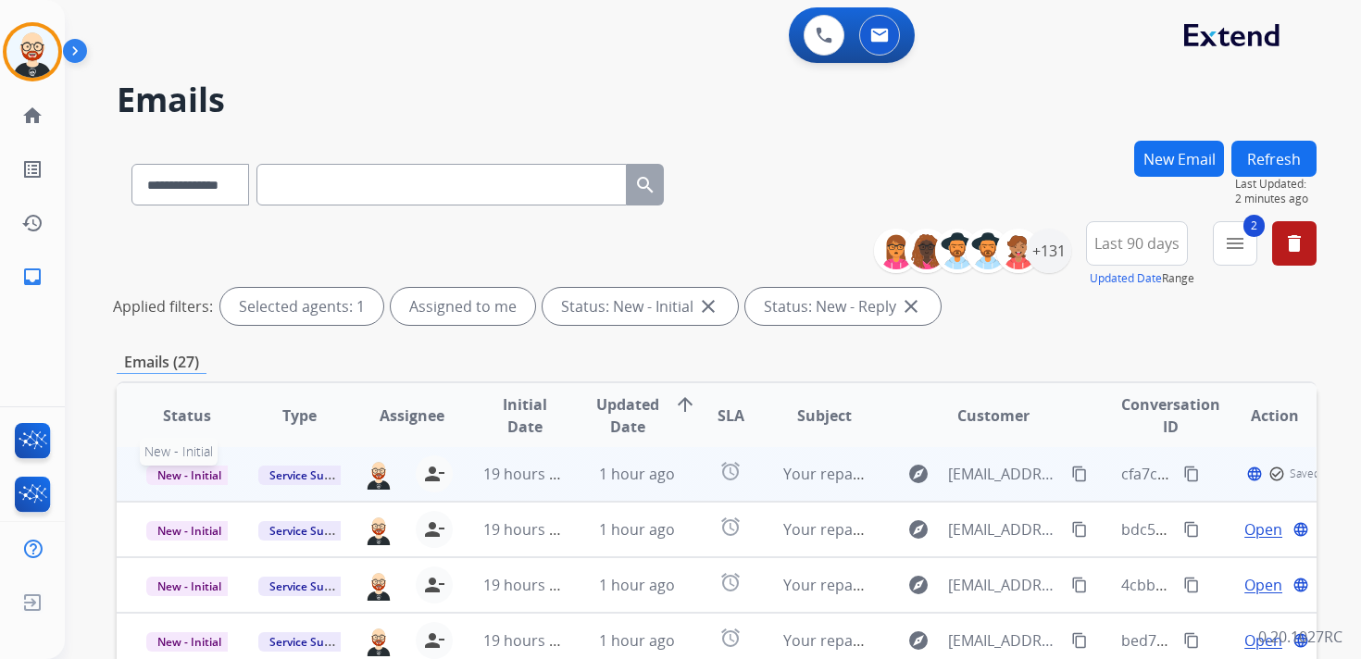
click at [186, 471] on span "New - Initial" at bounding box center [189, 475] width 86 height 19
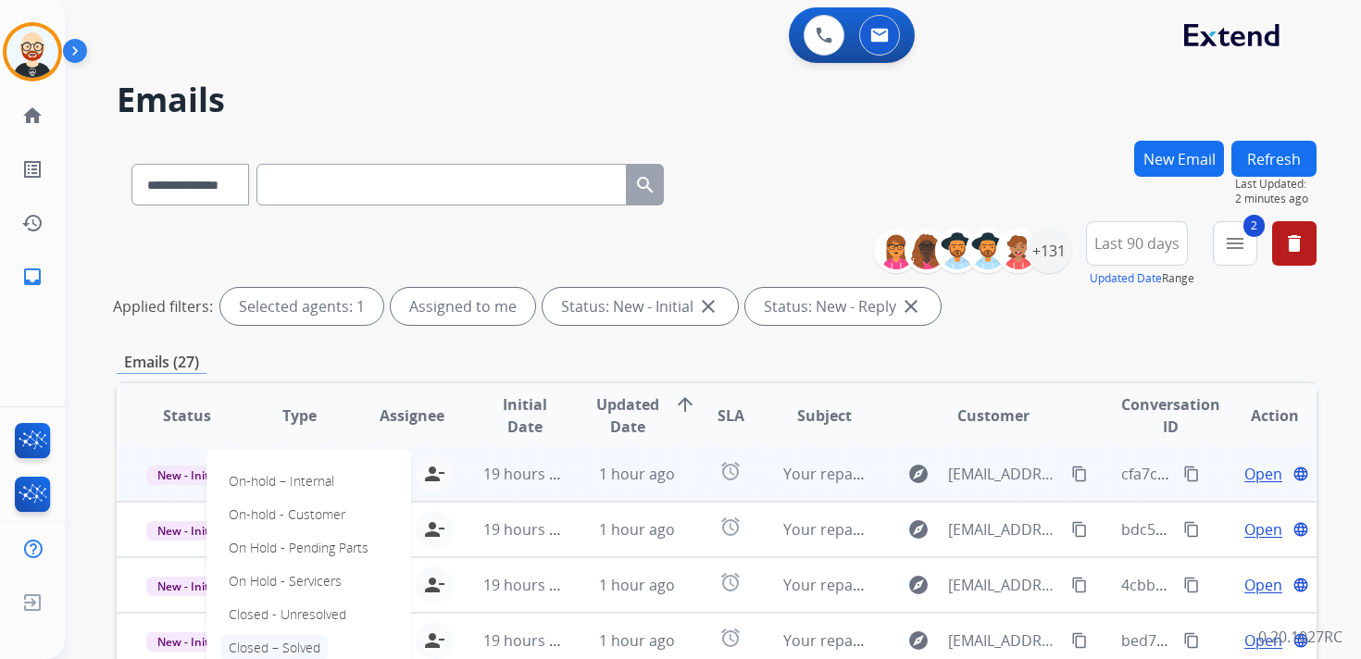
click at [294, 639] on p "Closed – Solved" at bounding box center [274, 648] width 106 height 26
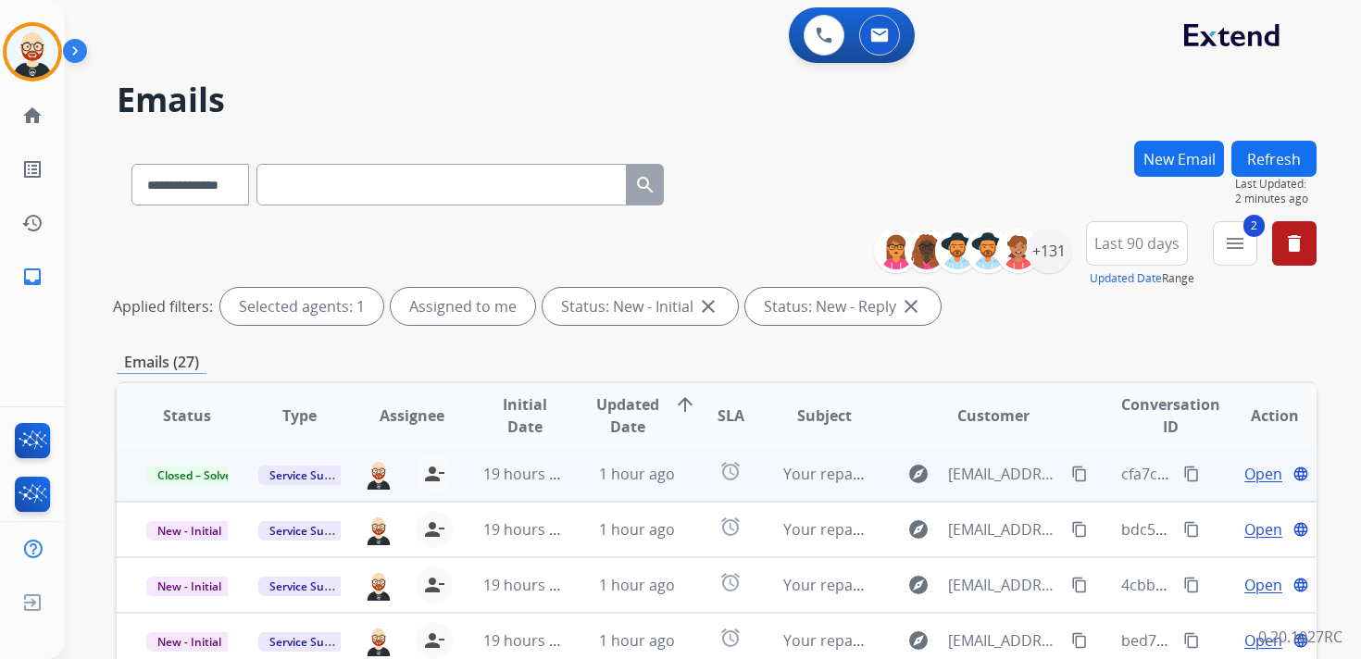
click at [1268, 167] on button "Refresh" at bounding box center [1273, 159] width 85 height 36
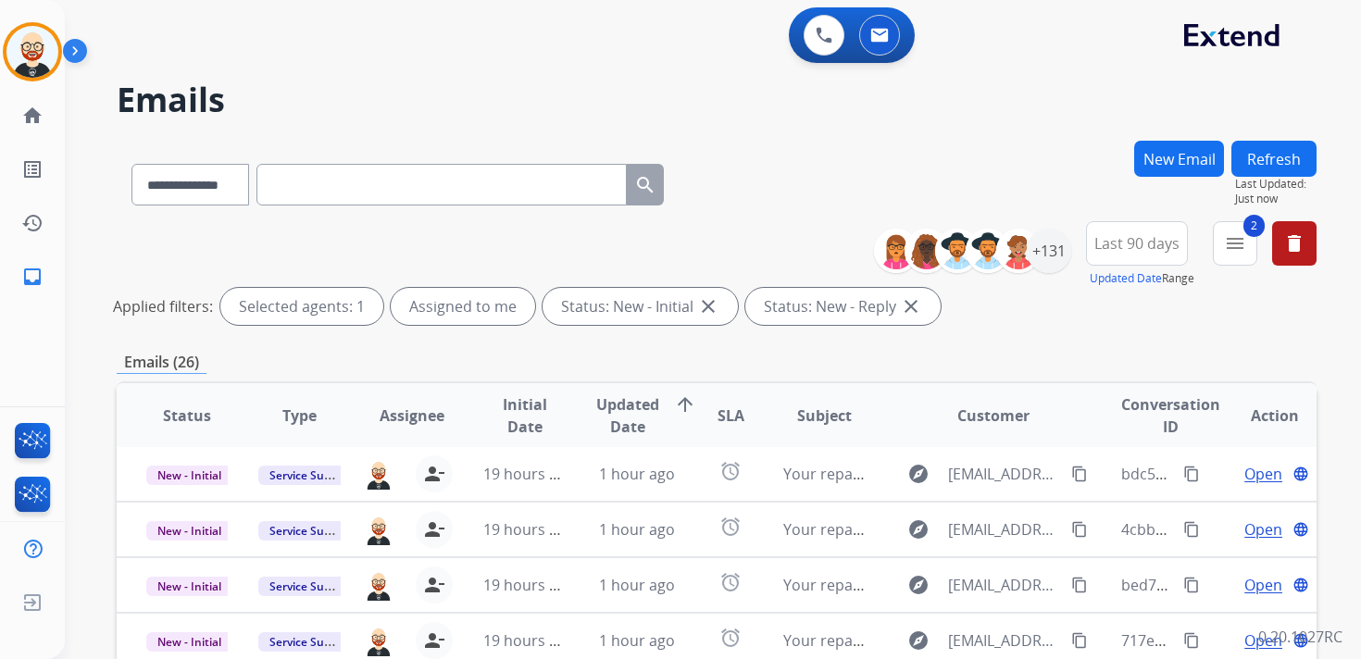
click at [622, 419] on span "Updated Date" at bounding box center [627, 415] width 63 height 44
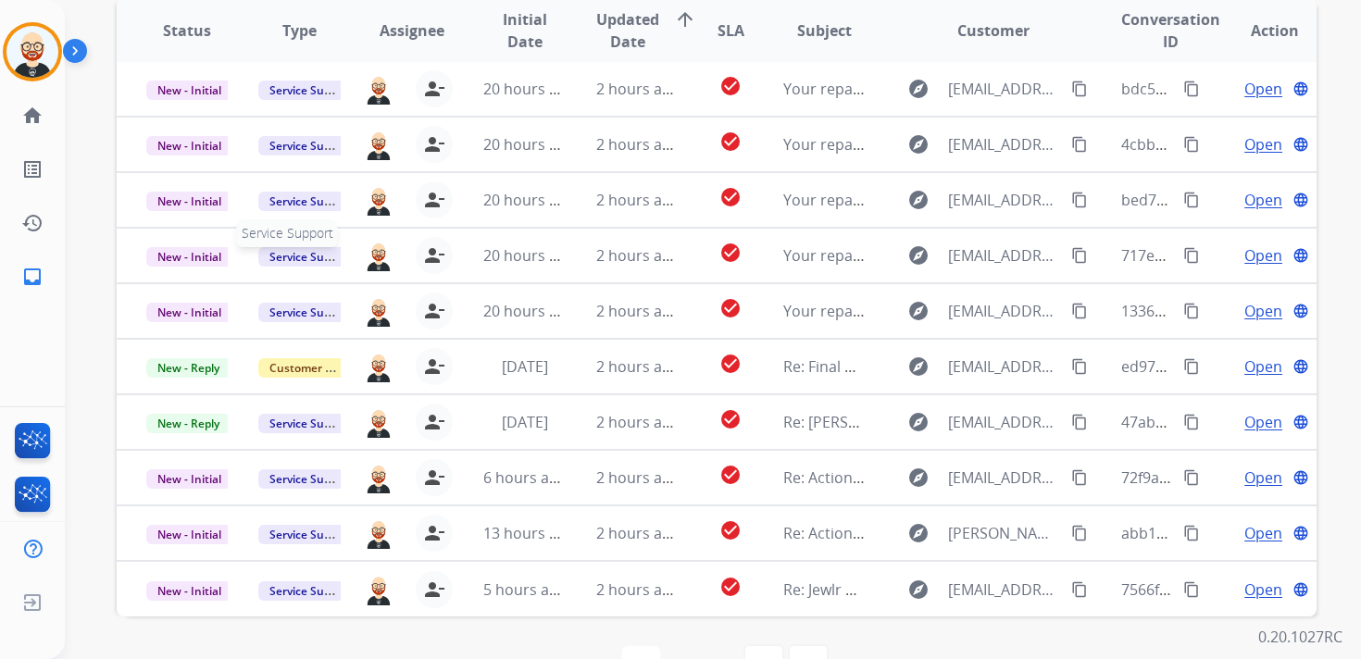
scroll to position [389, 0]
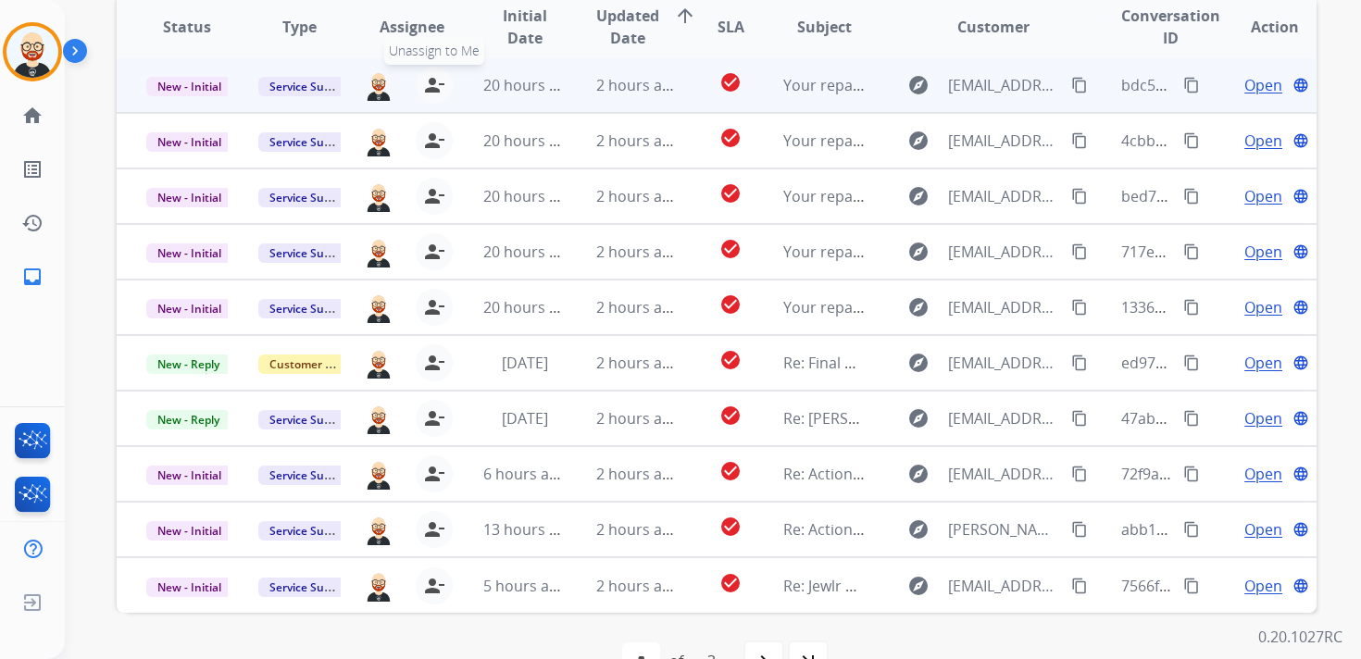
click at [432, 88] on mat-icon "person_remove" at bounding box center [434, 85] width 22 height 22
click at [432, 88] on mat-icon "person_add" at bounding box center [438, 85] width 22 height 22
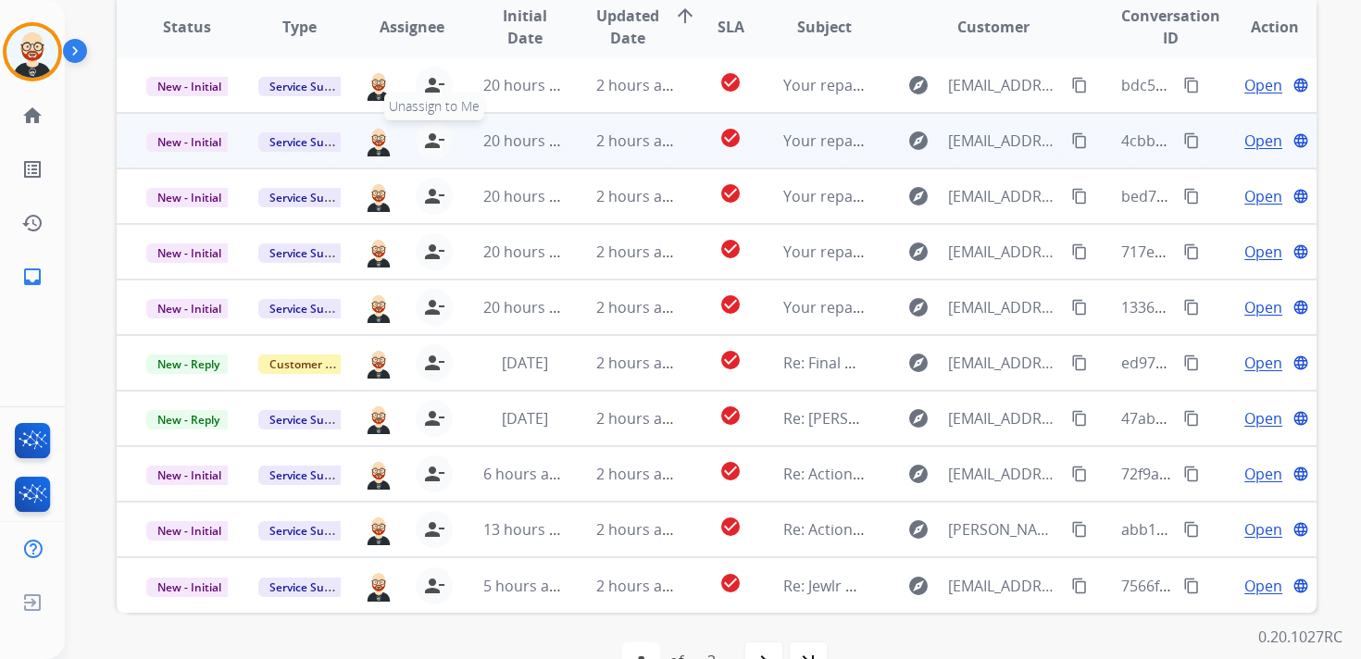
click at [434, 146] on mat-icon "person_remove" at bounding box center [434, 141] width 22 height 22
click at [434, 146] on mat-icon "person_add" at bounding box center [438, 141] width 22 height 22
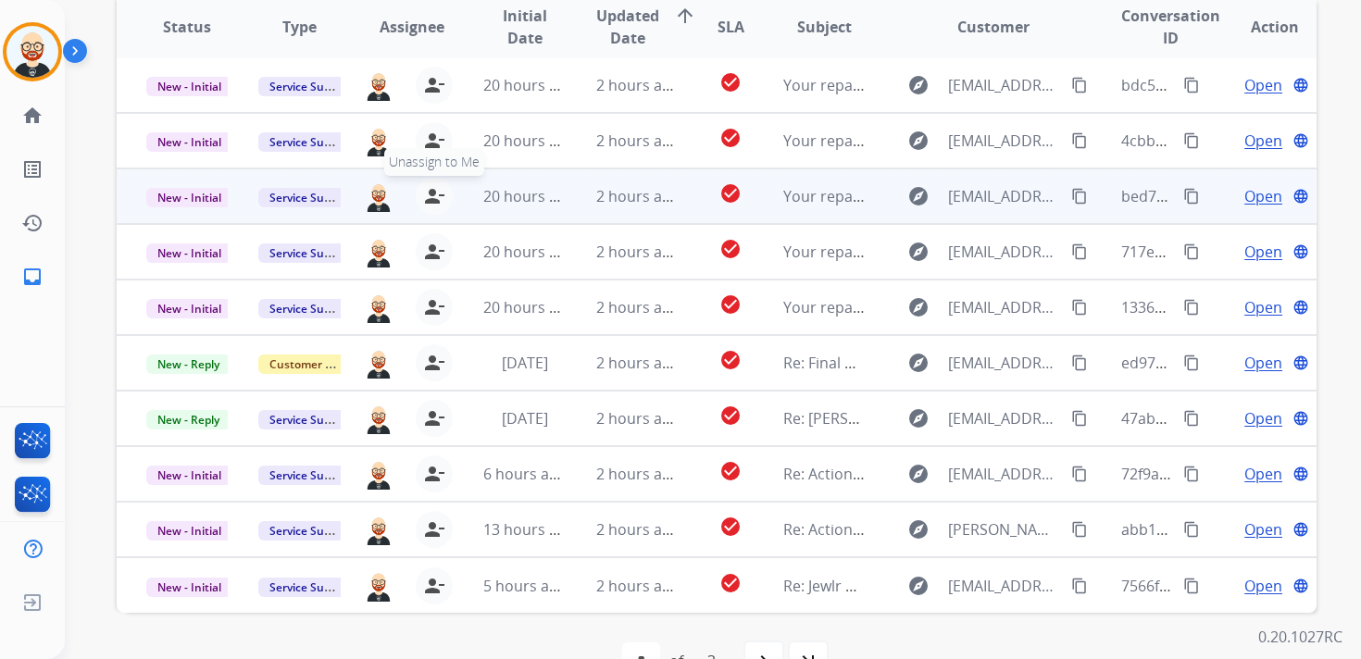
click at [428, 187] on mat-icon "person_remove" at bounding box center [434, 196] width 22 height 22
click at [428, 187] on mat-icon "person_add" at bounding box center [438, 196] width 22 height 22
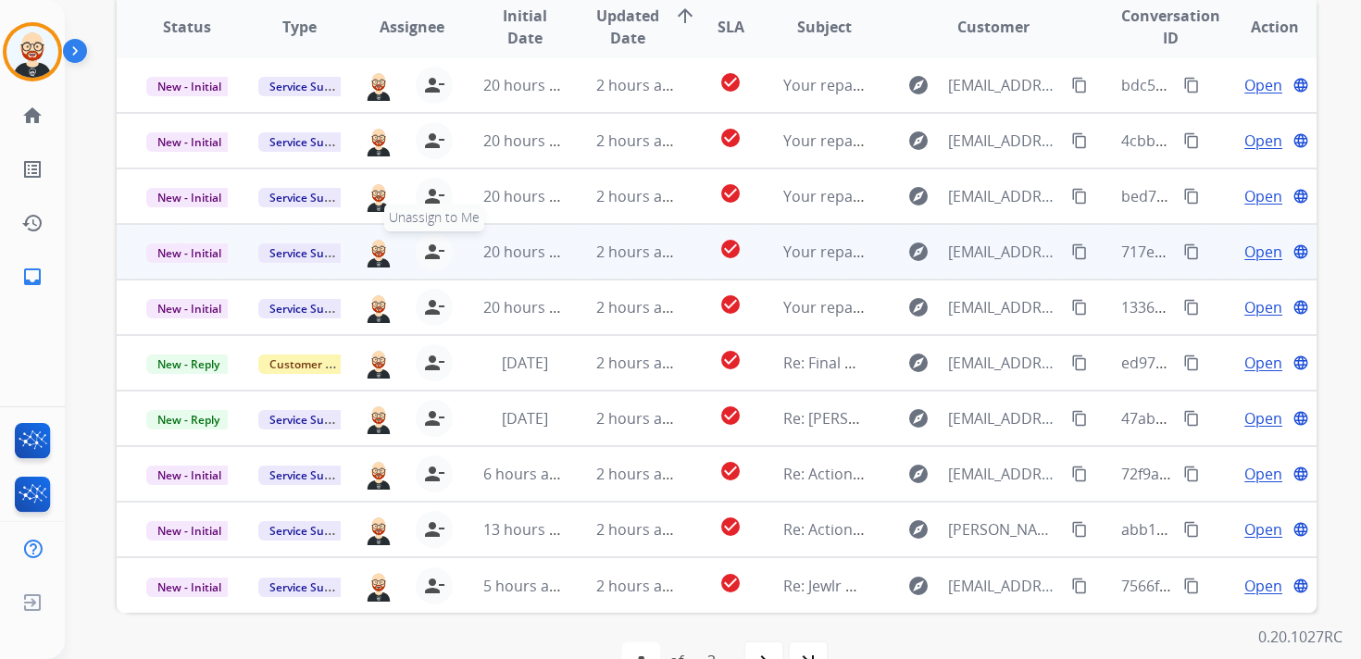
click at [431, 253] on mat-icon "person_remove" at bounding box center [434, 252] width 22 height 22
click at [431, 253] on mat-icon "person_add" at bounding box center [438, 252] width 22 height 22
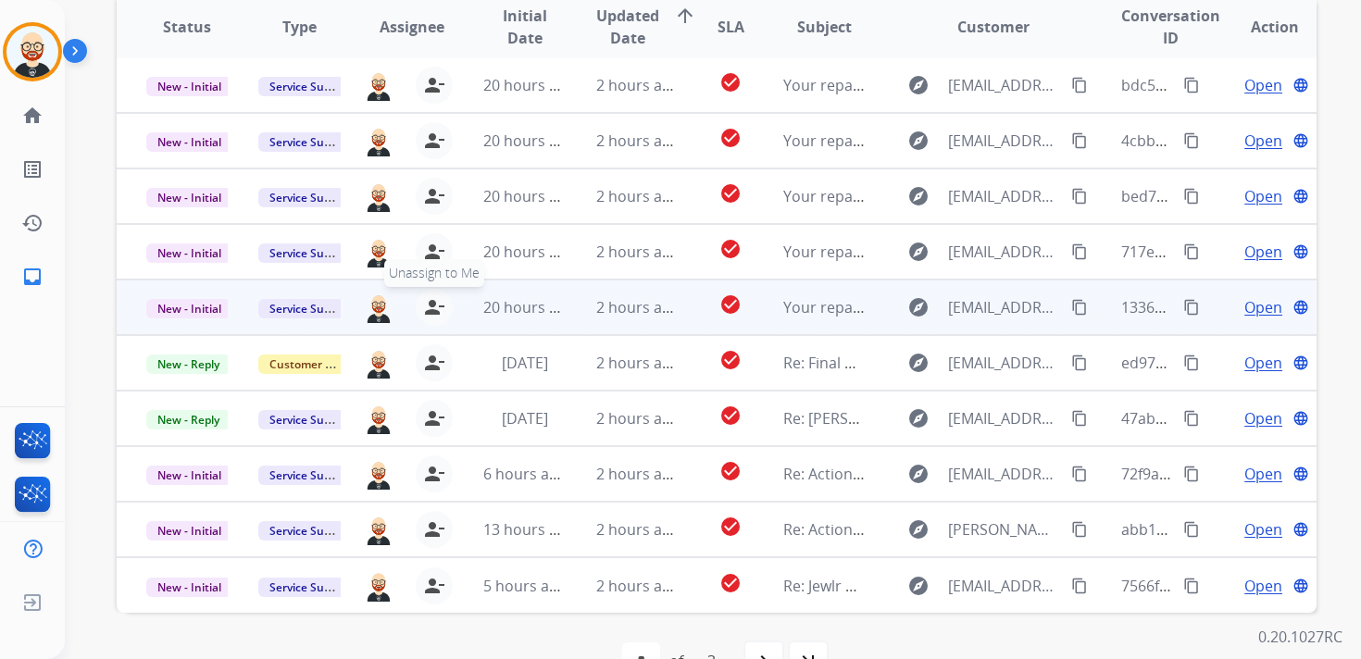
click at [434, 307] on mat-icon "person_remove" at bounding box center [434, 307] width 22 height 22
click at [434, 307] on mat-icon "person_add" at bounding box center [438, 307] width 22 height 22
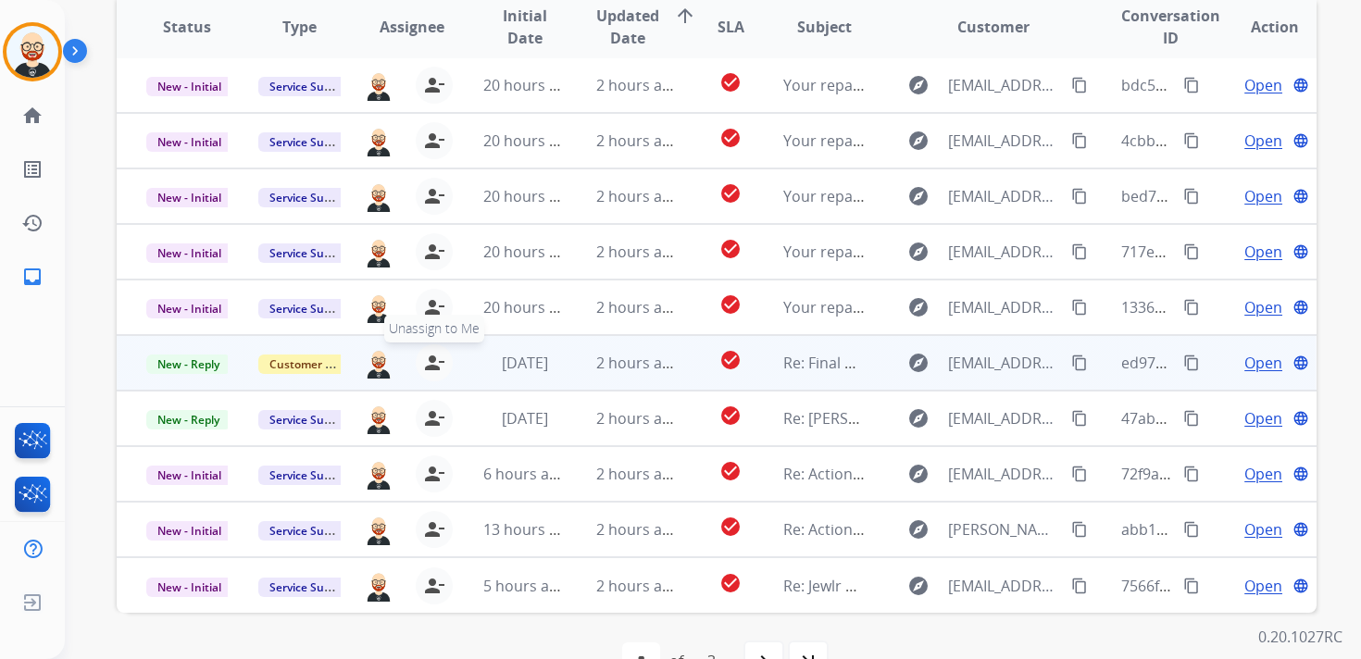
click at [430, 367] on mat-icon "person_remove" at bounding box center [434, 363] width 22 height 22
click at [430, 367] on mat-icon "person_add" at bounding box center [438, 363] width 22 height 22
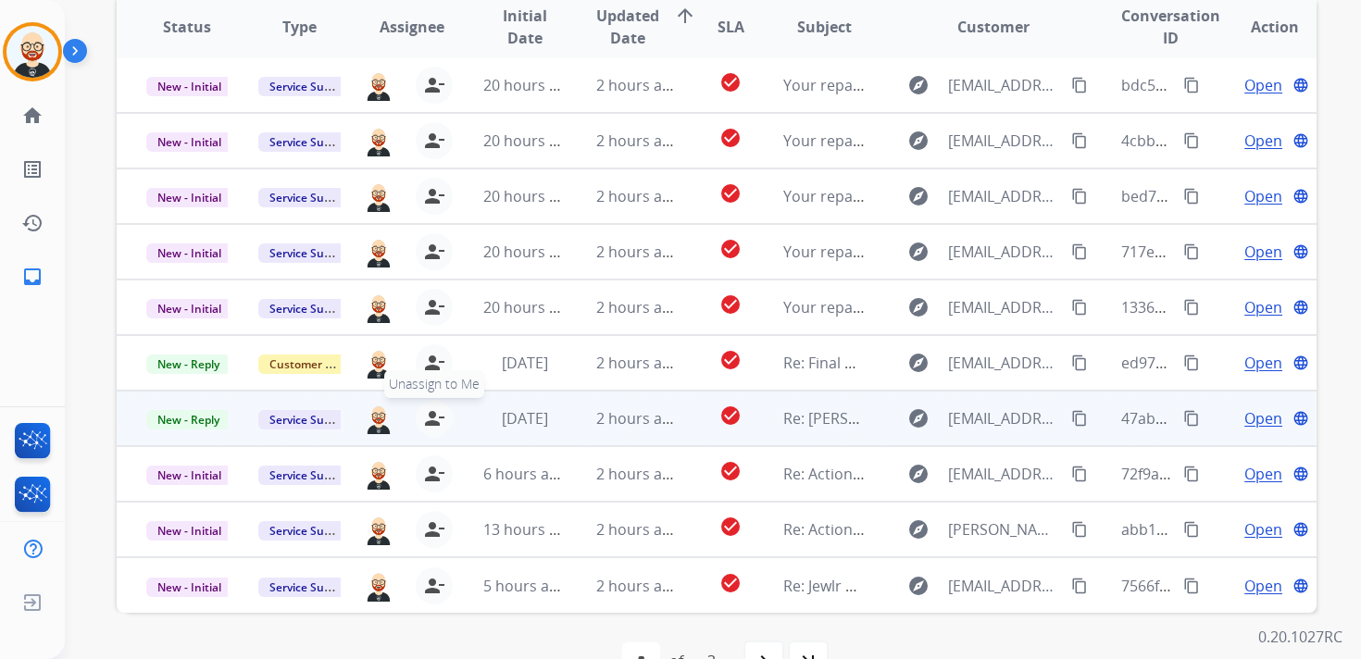
click at [425, 416] on mat-icon "person_remove" at bounding box center [434, 418] width 22 height 22
click at [427, 416] on mat-icon "person_add" at bounding box center [438, 418] width 22 height 22
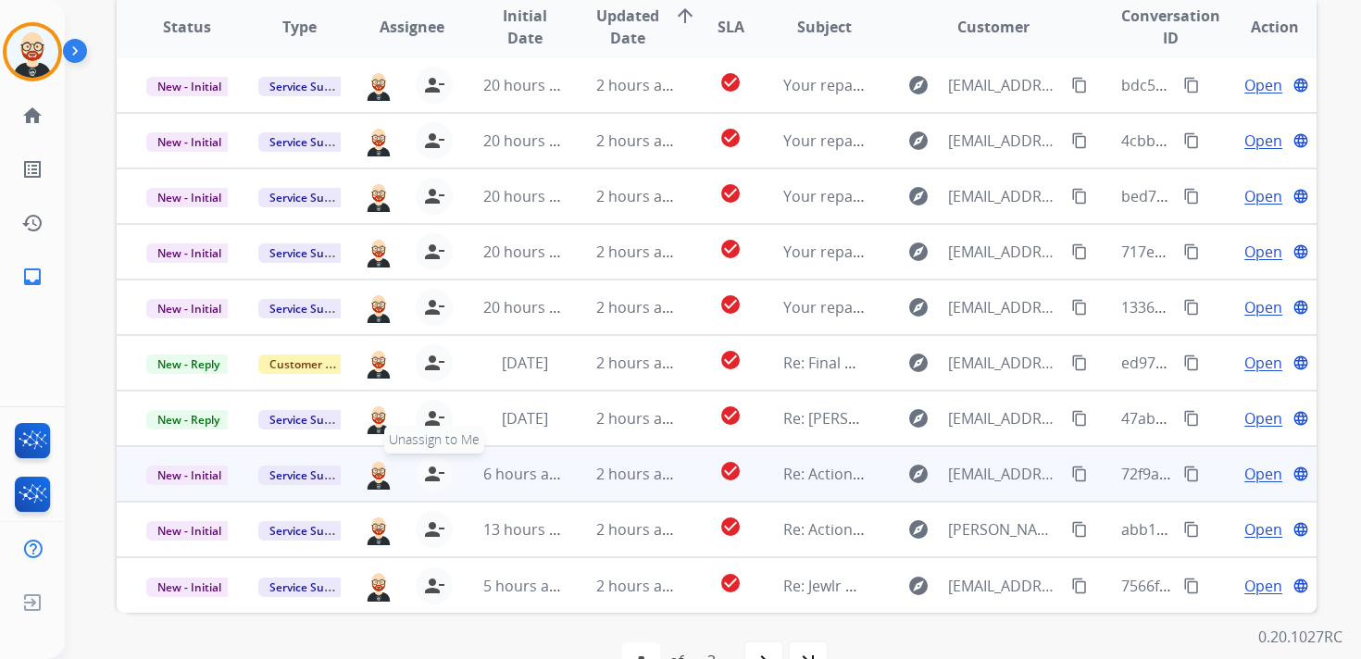
click at [427, 481] on mat-icon "person_remove" at bounding box center [434, 474] width 22 height 22
click at [427, 481] on mat-icon "person_add" at bounding box center [438, 474] width 22 height 22
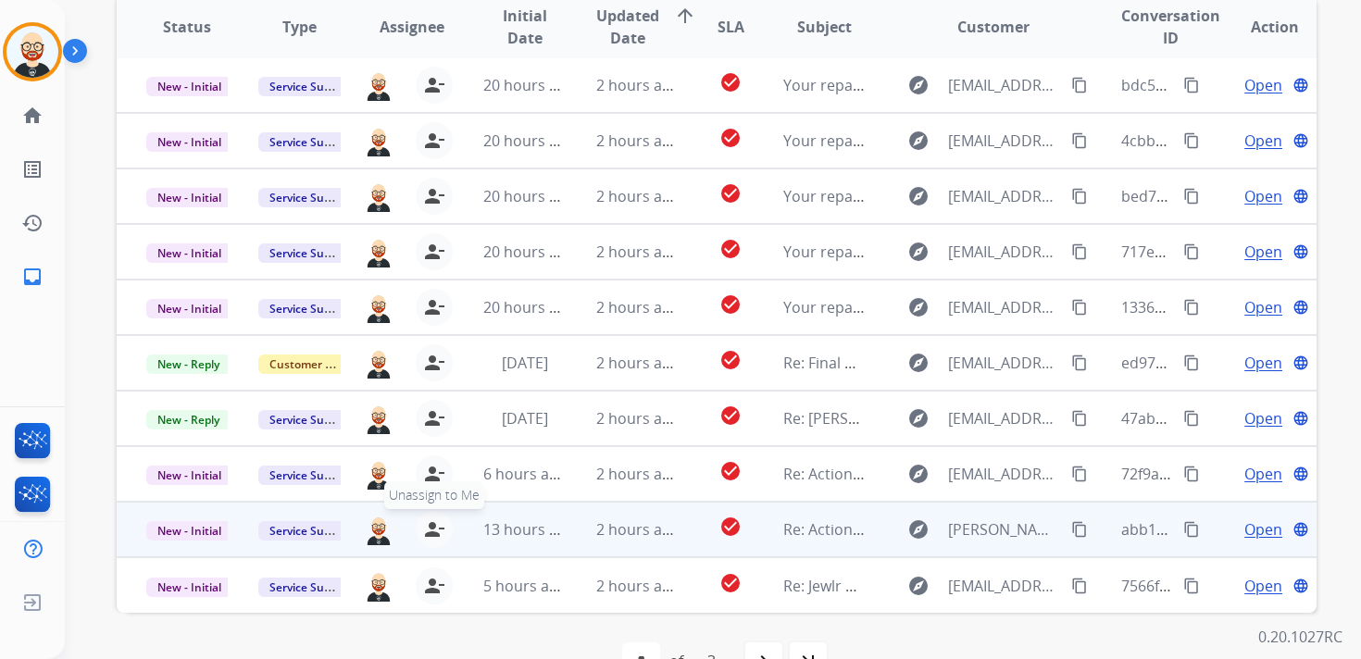
click at [427, 525] on mat-icon "person_remove" at bounding box center [434, 529] width 22 height 22
click at [427, 525] on mat-icon "person_add" at bounding box center [438, 529] width 22 height 22
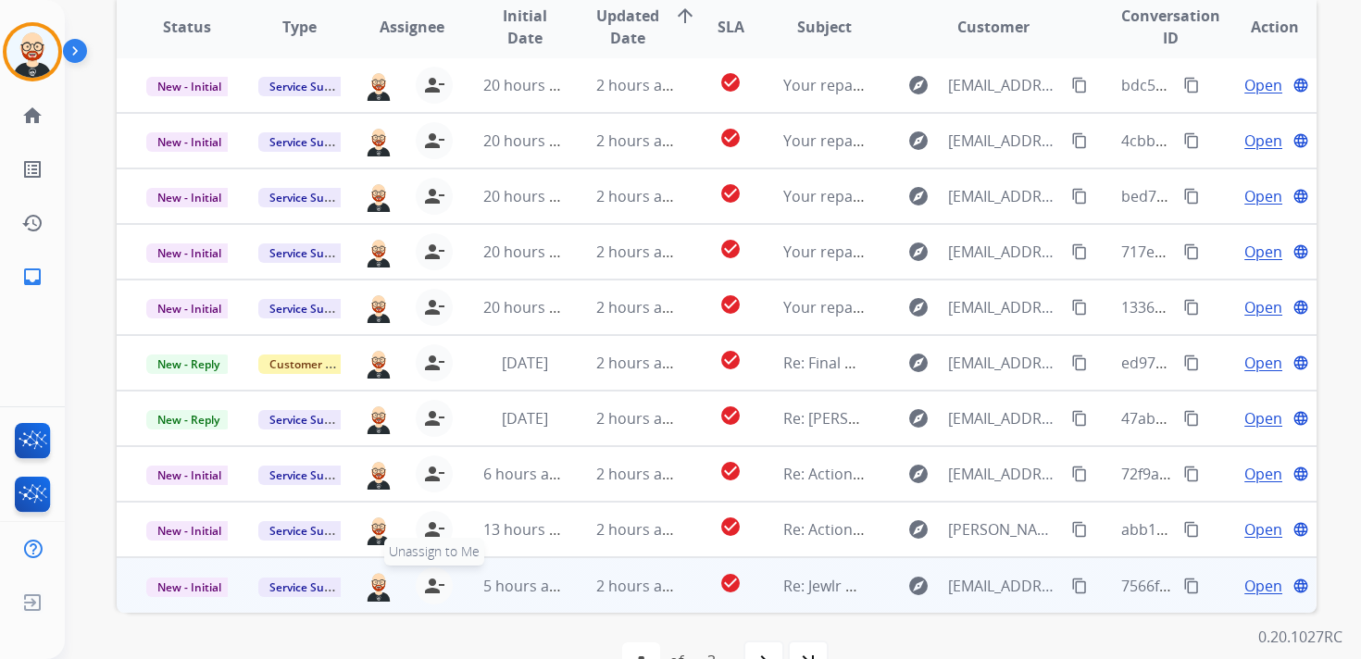
click at [431, 585] on mat-icon "person_remove" at bounding box center [434, 586] width 22 height 22
click at [431, 585] on mat-icon "person_add" at bounding box center [438, 586] width 22 height 22
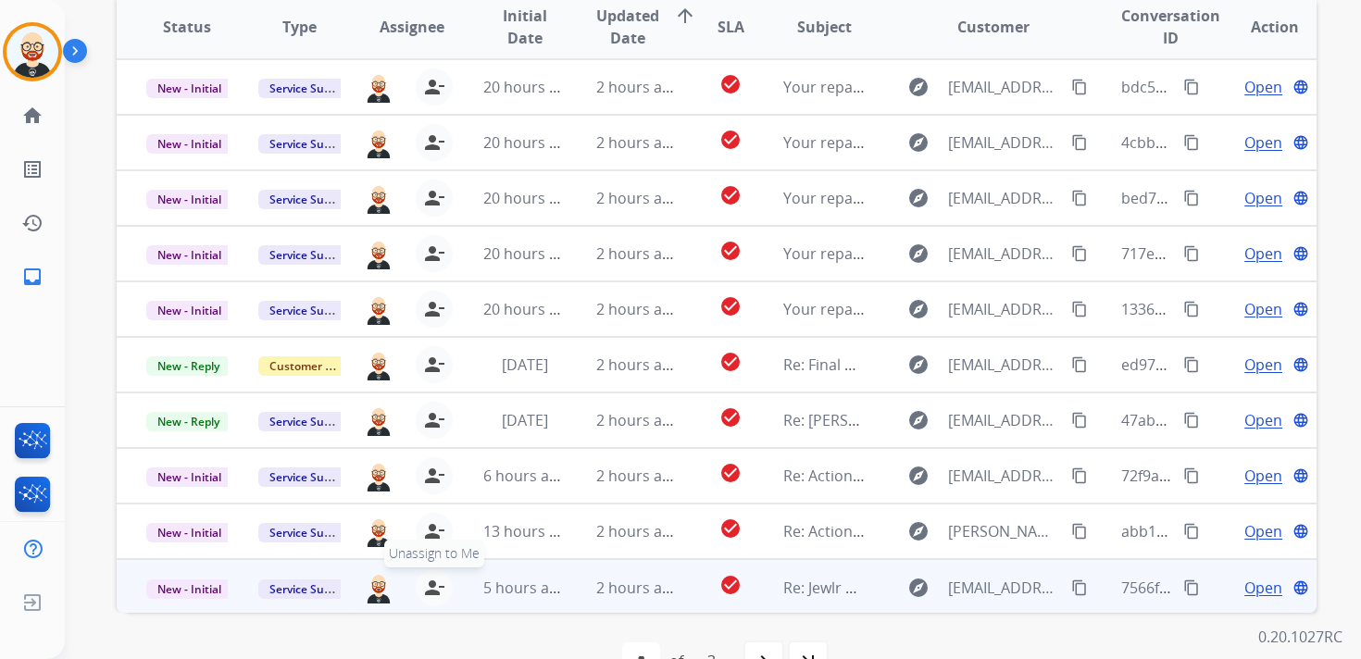
scroll to position [0, 0]
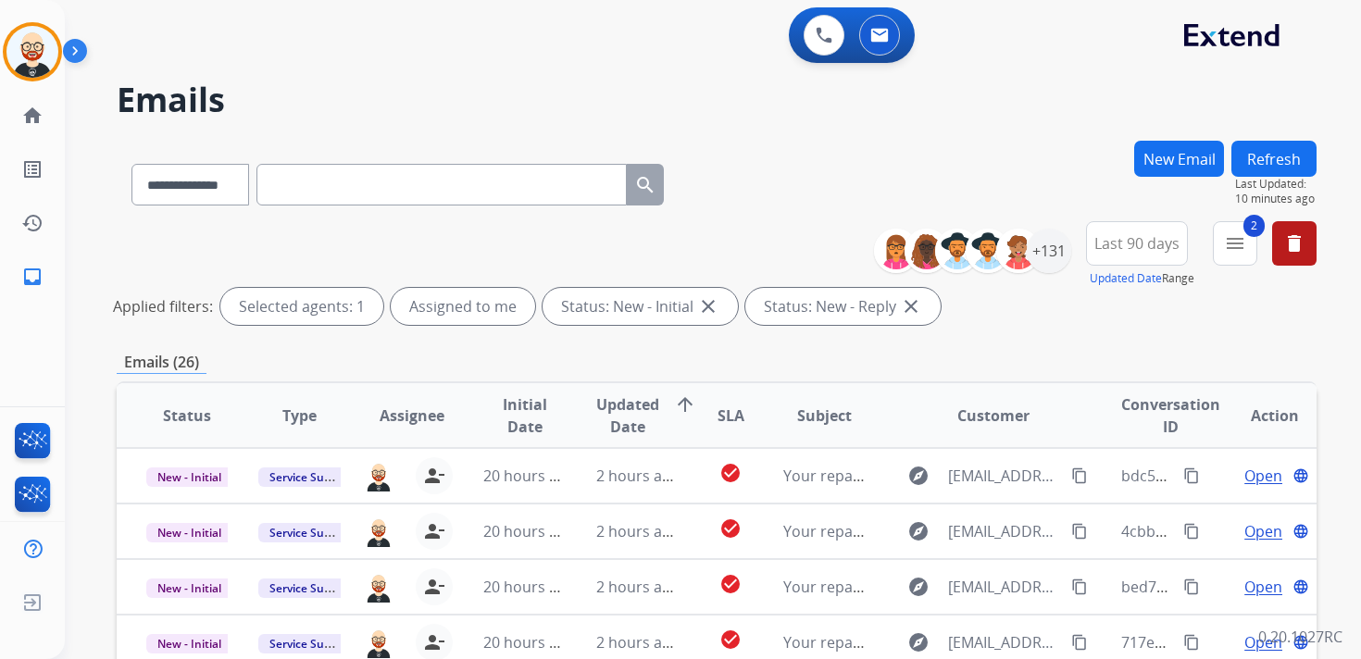
click at [1278, 163] on button "Refresh" at bounding box center [1273, 159] width 85 height 36
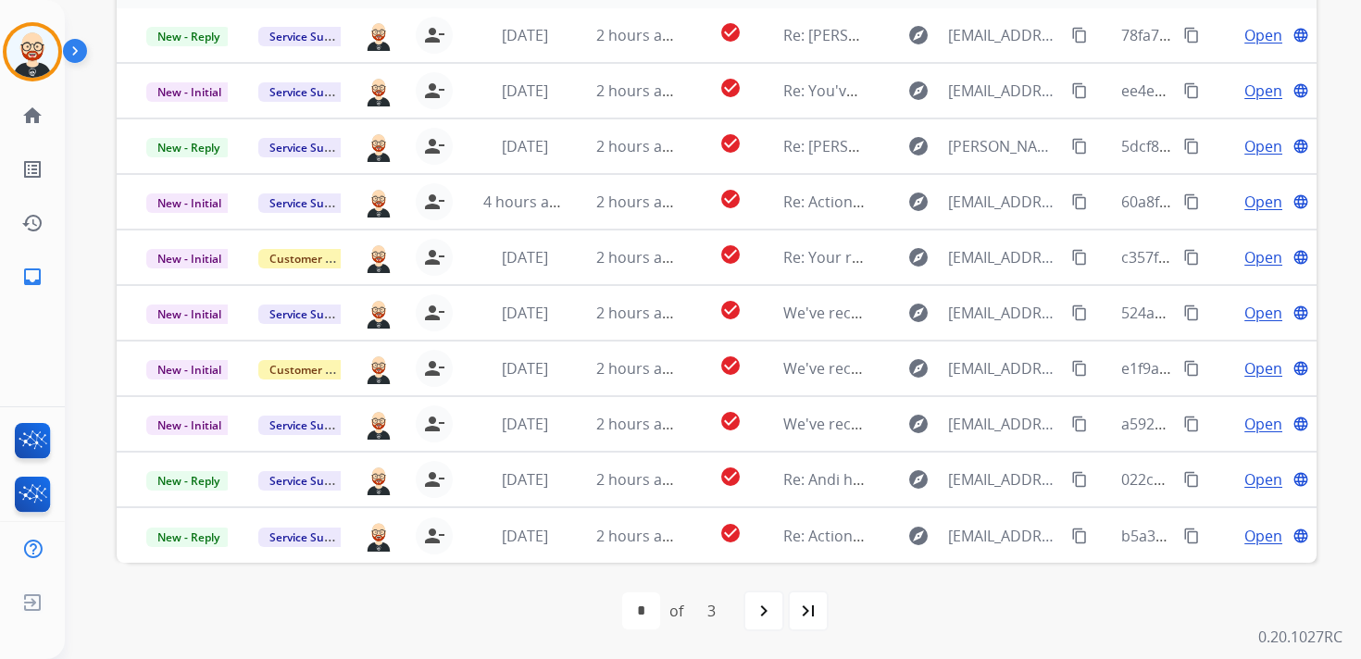
scroll to position [379, 0]
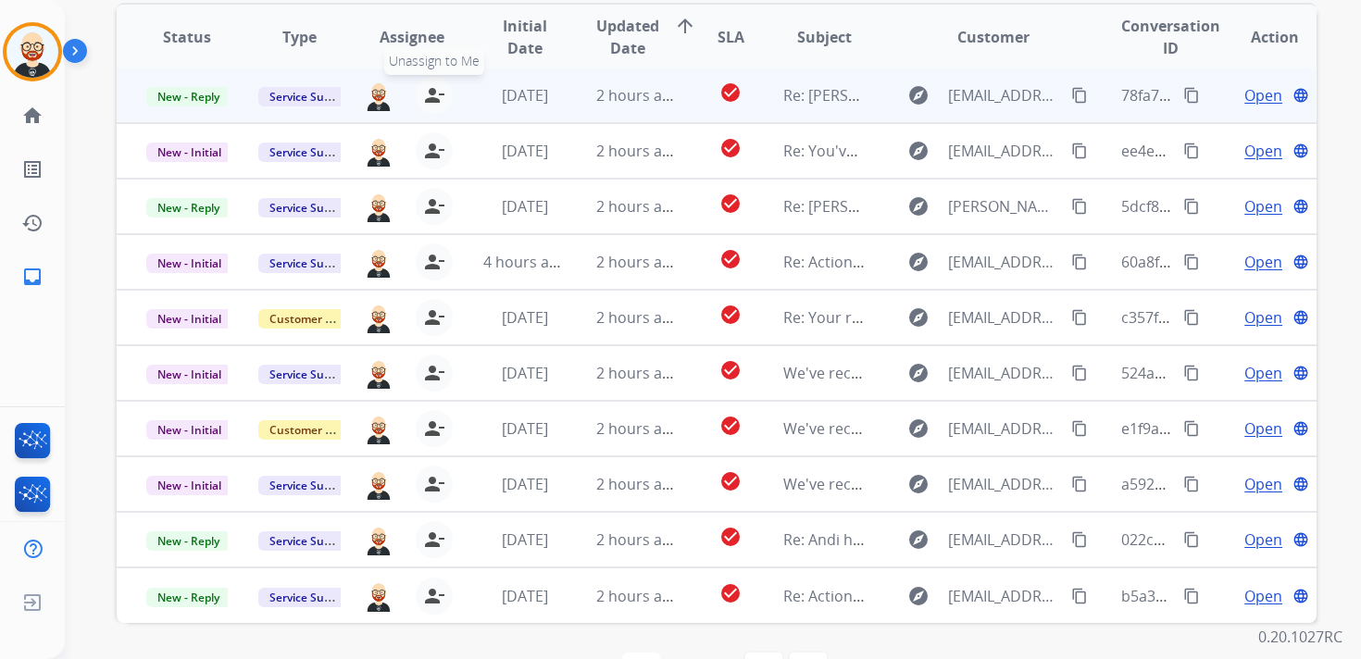
click at [438, 95] on mat-icon "person_remove" at bounding box center [434, 95] width 22 height 22
click at [438, 95] on mat-icon "person_add" at bounding box center [438, 95] width 22 height 22
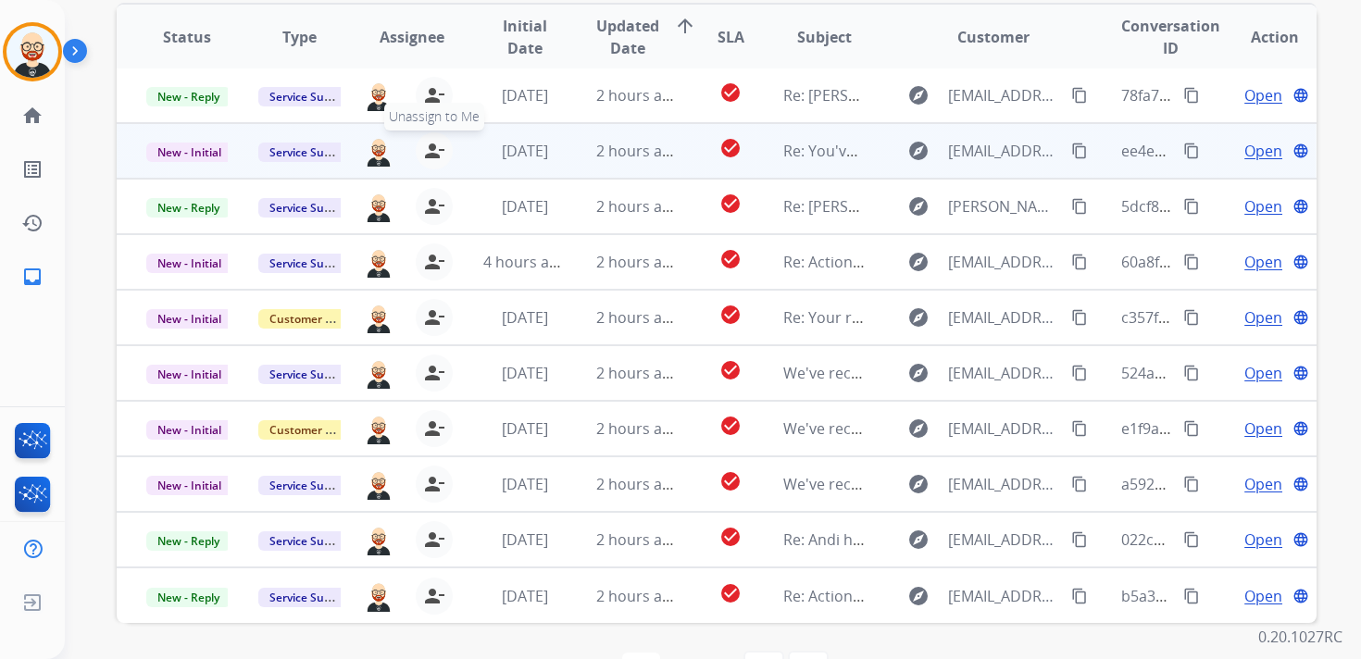
click at [430, 143] on mat-icon "person_remove" at bounding box center [434, 151] width 22 height 22
click at [430, 143] on mat-icon "person_add" at bounding box center [438, 151] width 22 height 22
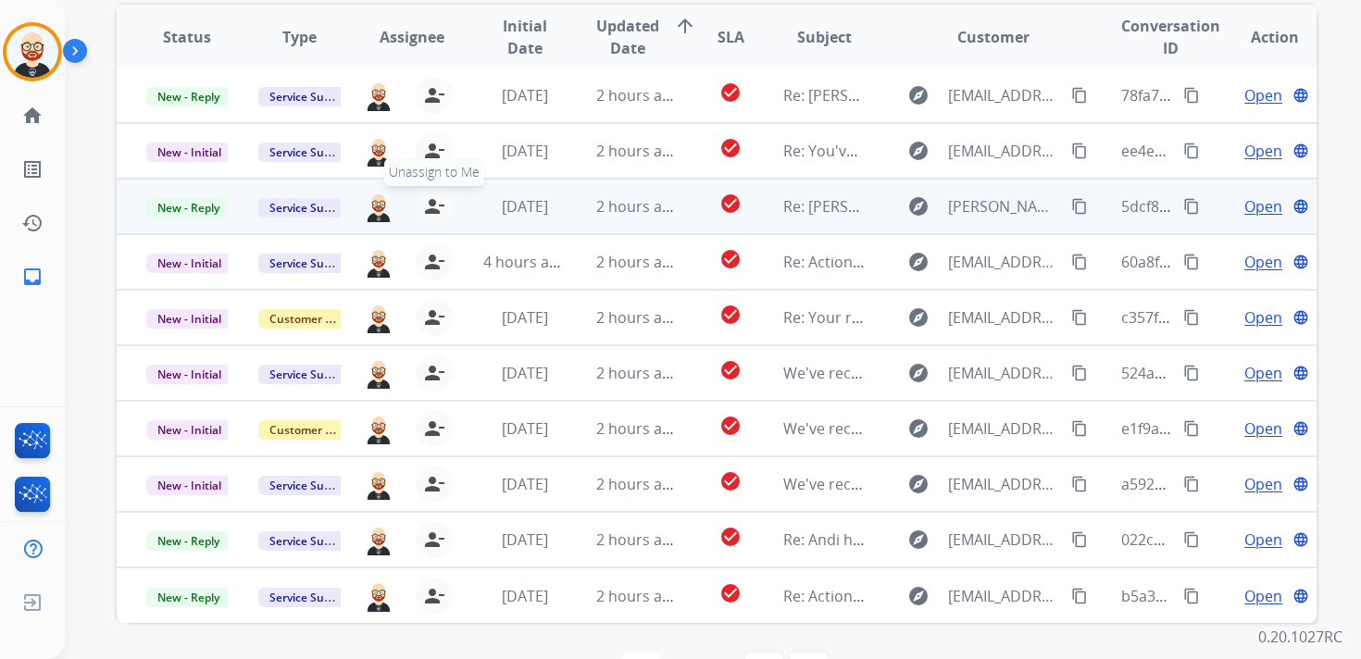
click at [425, 202] on mat-icon "person_remove" at bounding box center [434, 206] width 22 height 22
click at [427, 202] on mat-icon "person_add" at bounding box center [438, 206] width 22 height 22
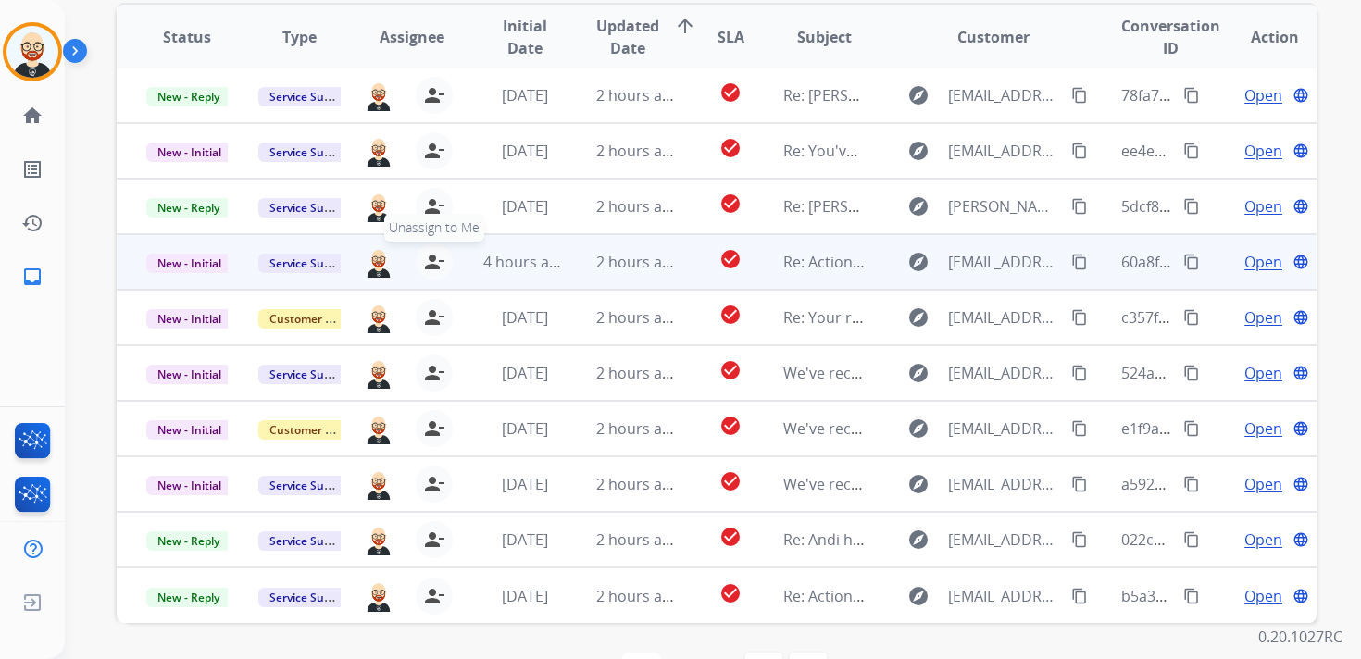
click at [428, 257] on mat-icon "person_remove" at bounding box center [434, 262] width 22 height 22
click at [428, 257] on mat-icon "person_add" at bounding box center [438, 262] width 22 height 22
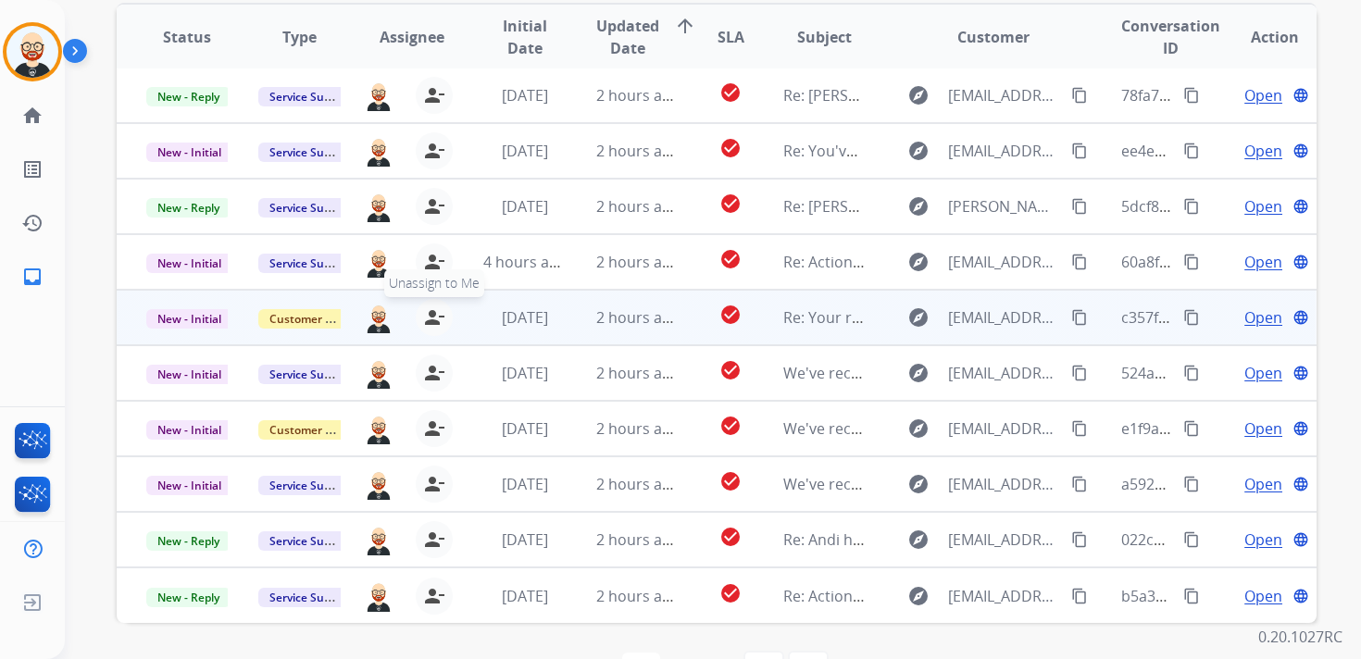
click at [431, 311] on mat-icon "person_remove" at bounding box center [434, 317] width 22 height 22
click at [431, 311] on mat-icon "person_add" at bounding box center [438, 317] width 22 height 22
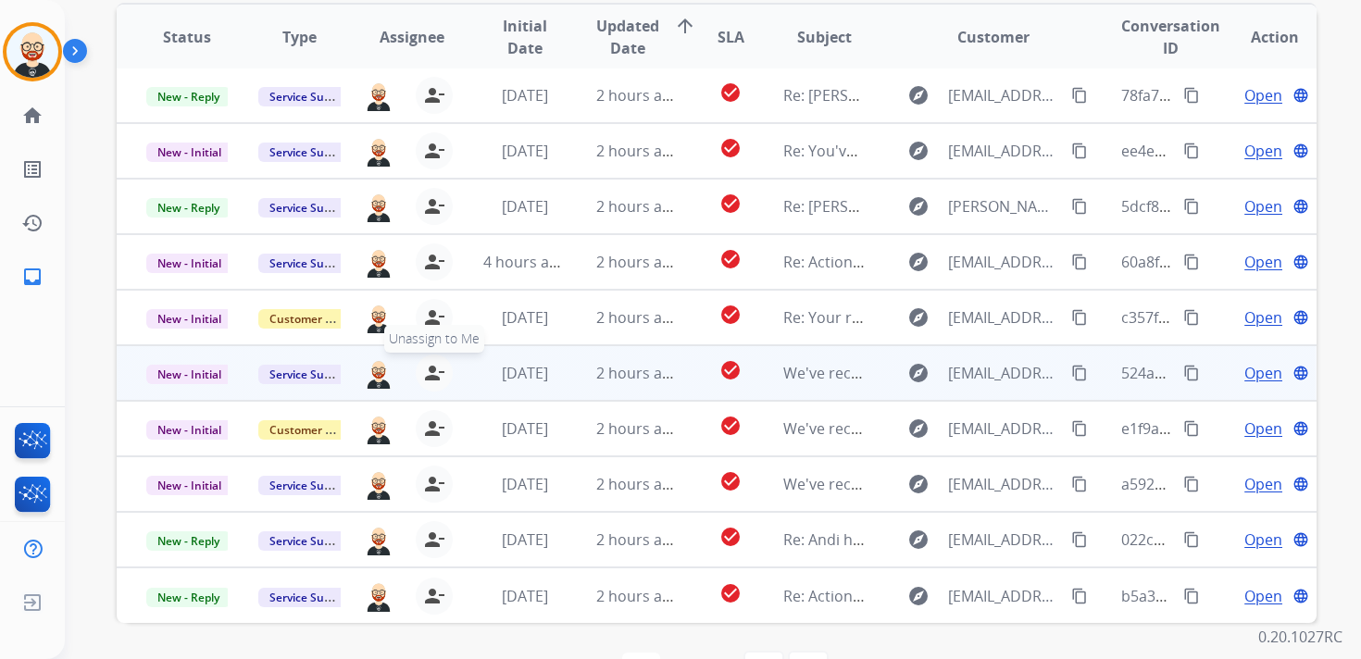
click at [432, 369] on mat-icon "person_remove" at bounding box center [434, 373] width 22 height 22
click at [432, 369] on mat-icon "person_add" at bounding box center [438, 373] width 22 height 22
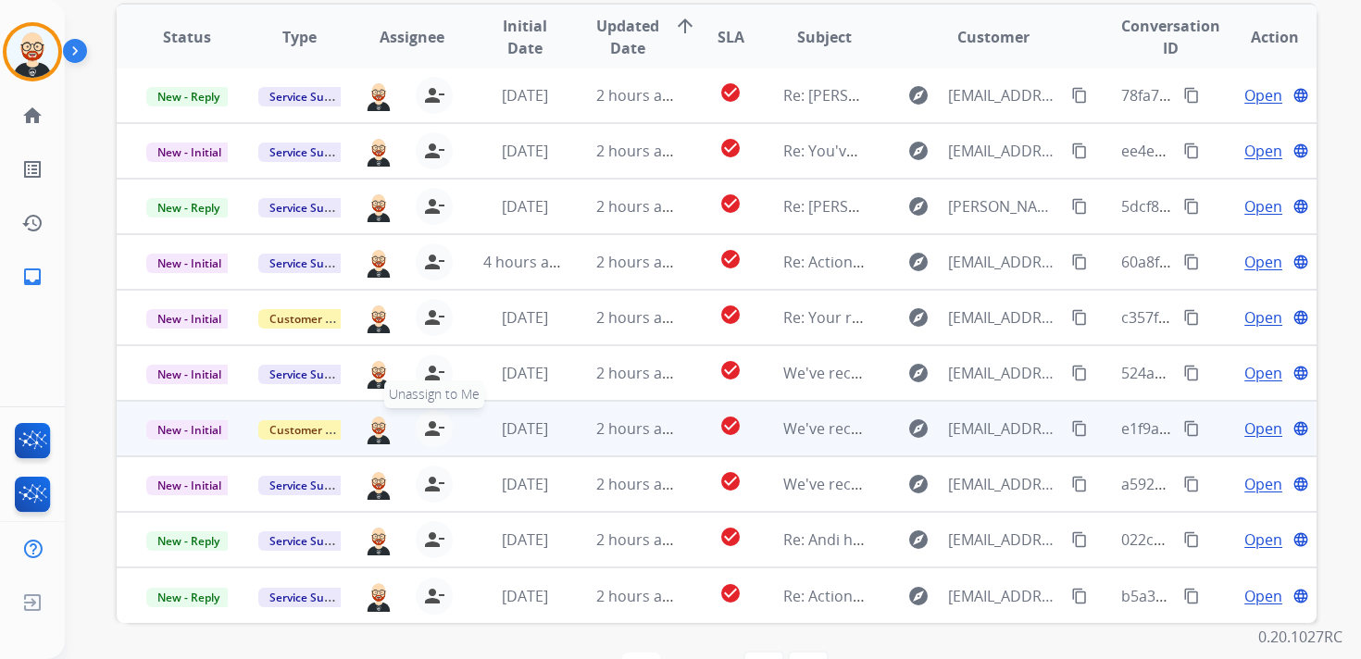
click at [429, 424] on mat-icon "person_remove" at bounding box center [434, 428] width 22 height 22
click at [429, 424] on mat-icon "person_add" at bounding box center [438, 428] width 22 height 22
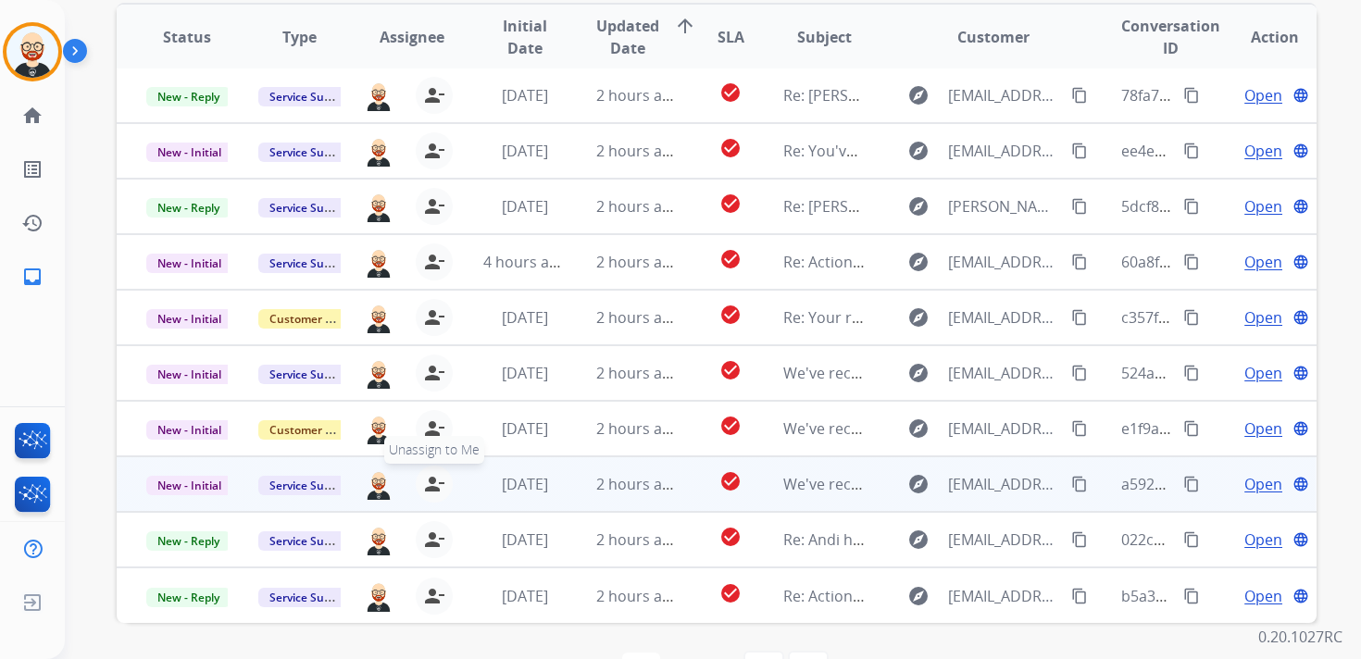
click at [430, 491] on mat-icon "person_remove" at bounding box center [434, 484] width 22 height 22
click at [430, 491] on mat-icon "person_add" at bounding box center [438, 484] width 22 height 22
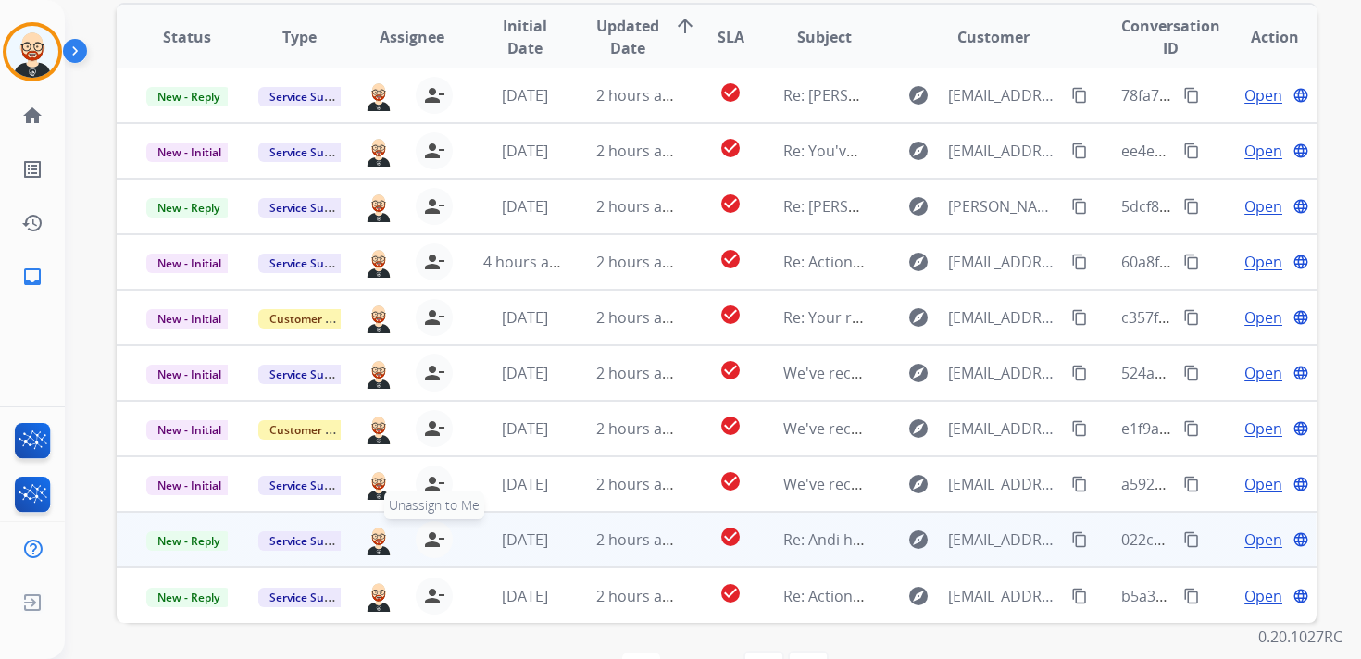
click at [429, 534] on mat-icon "person_remove" at bounding box center [434, 539] width 22 height 22
click at [429, 534] on mat-icon "person_add" at bounding box center [438, 539] width 22 height 22
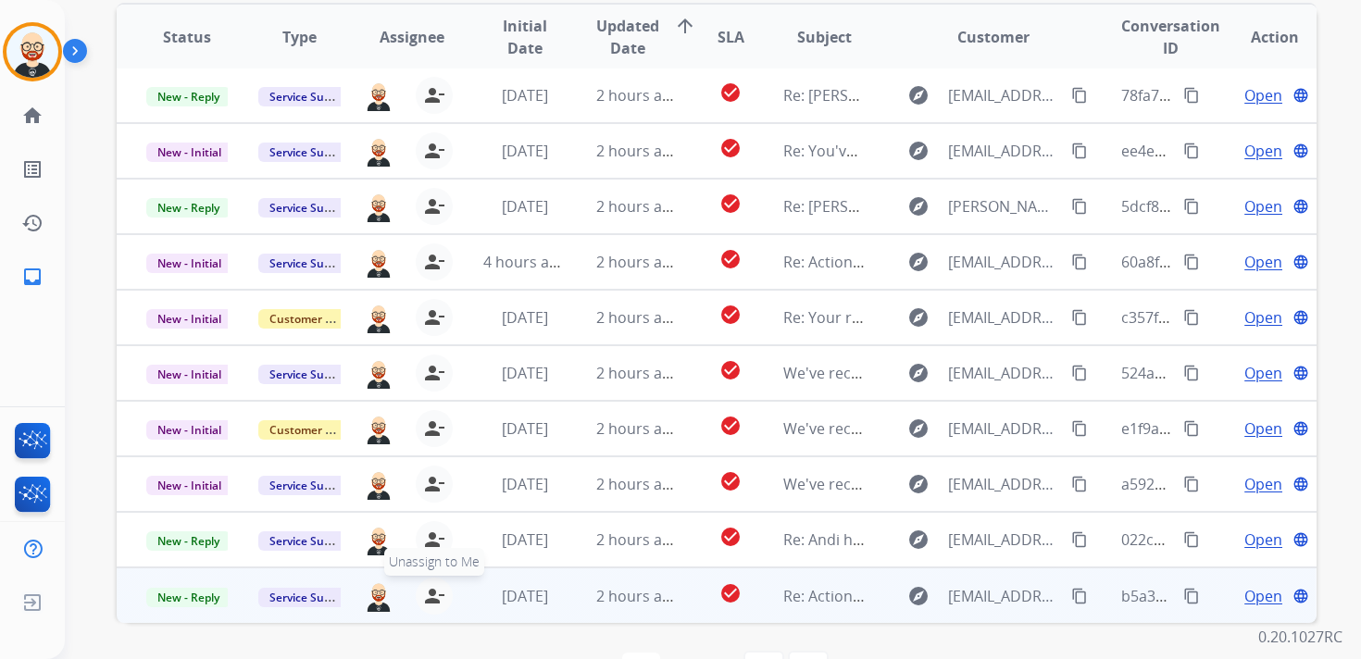
click at [432, 598] on mat-icon "person_remove" at bounding box center [434, 596] width 22 height 22
click at [432, 598] on mat-icon "person_add" at bounding box center [438, 596] width 22 height 22
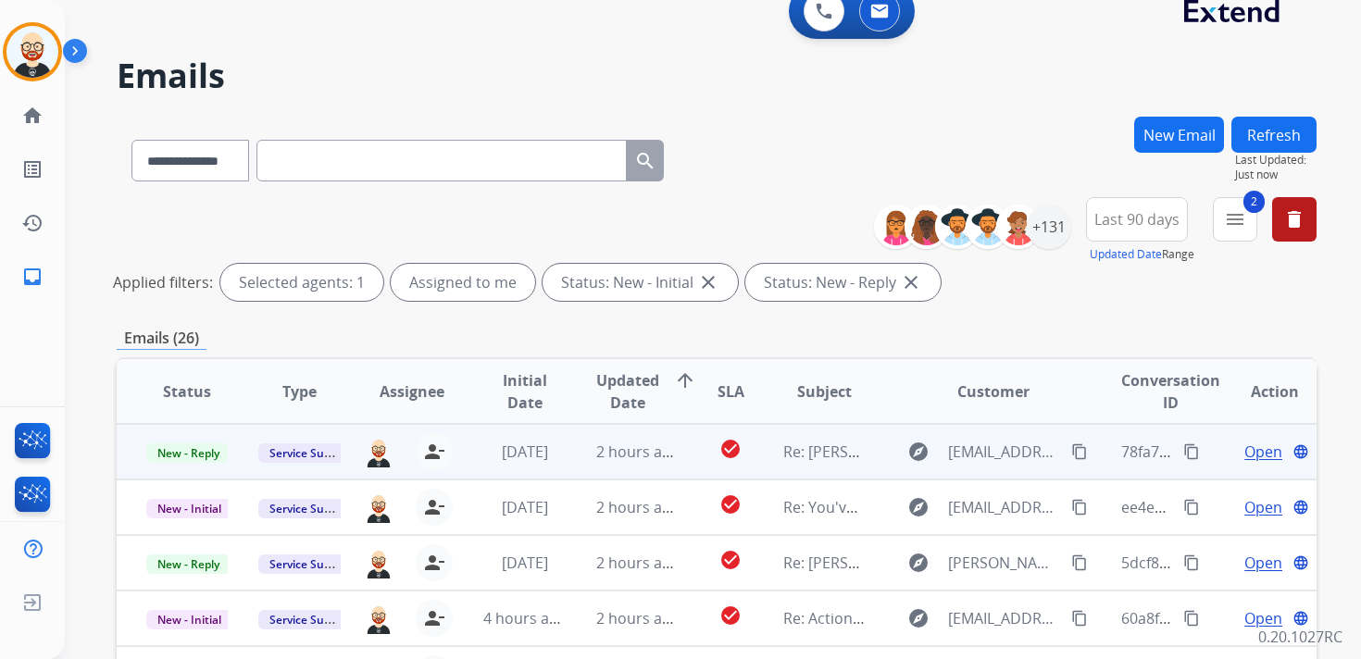
scroll to position [6, 0]
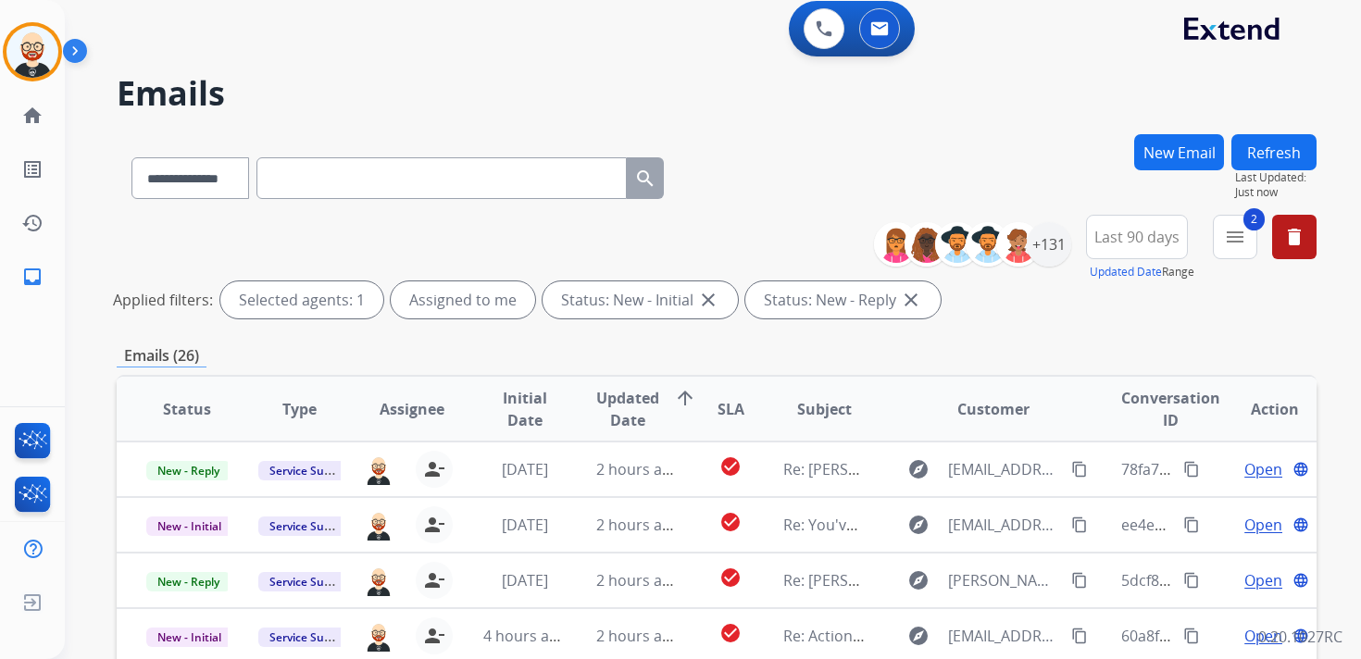
click at [1267, 156] on button "Refresh" at bounding box center [1273, 152] width 85 height 36
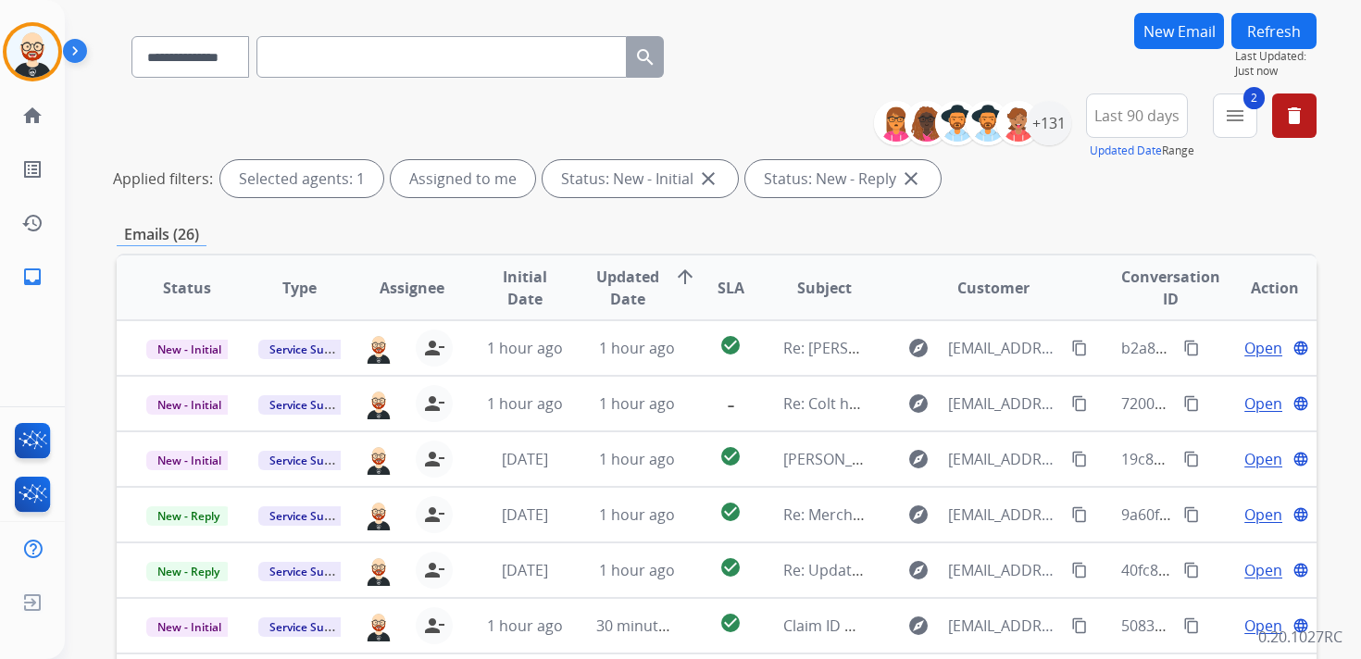
scroll to position [123, 0]
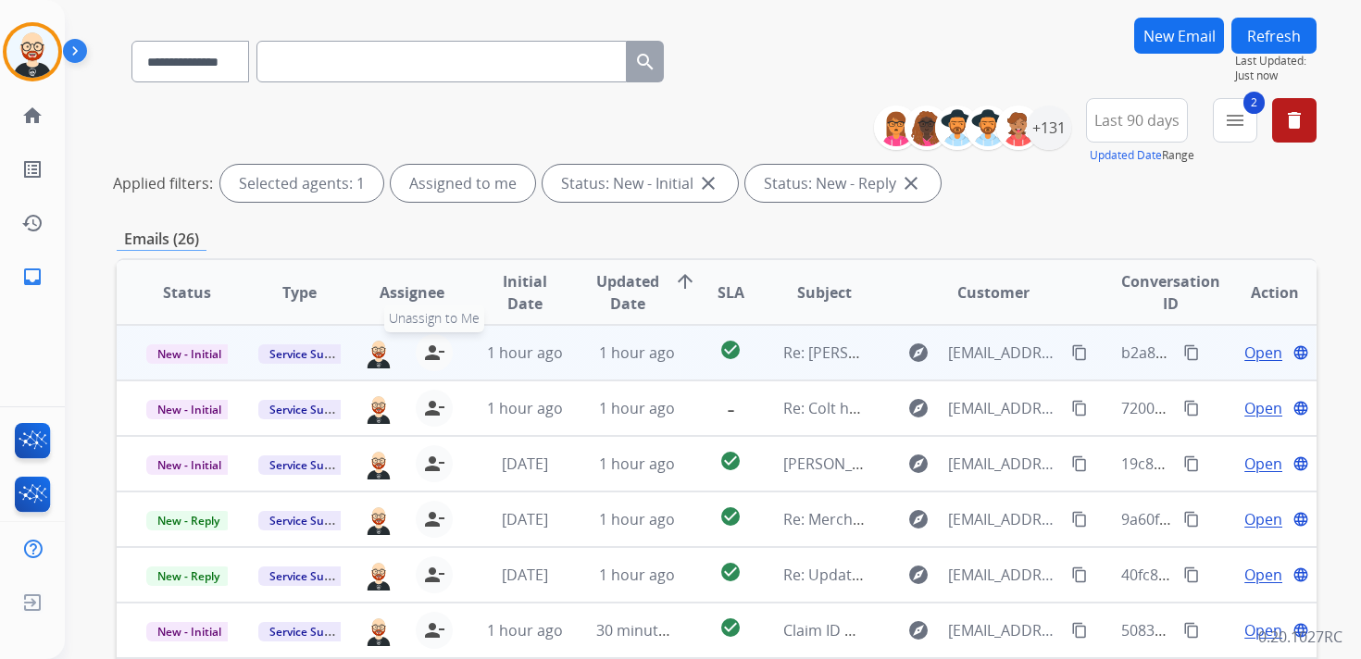
click at [427, 345] on mat-icon "person_remove" at bounding box center [434, 353] width 22 height 22
click at [427, 345] on mat-icon "person_add" at bounding box center [438, 353] width 22 height 22
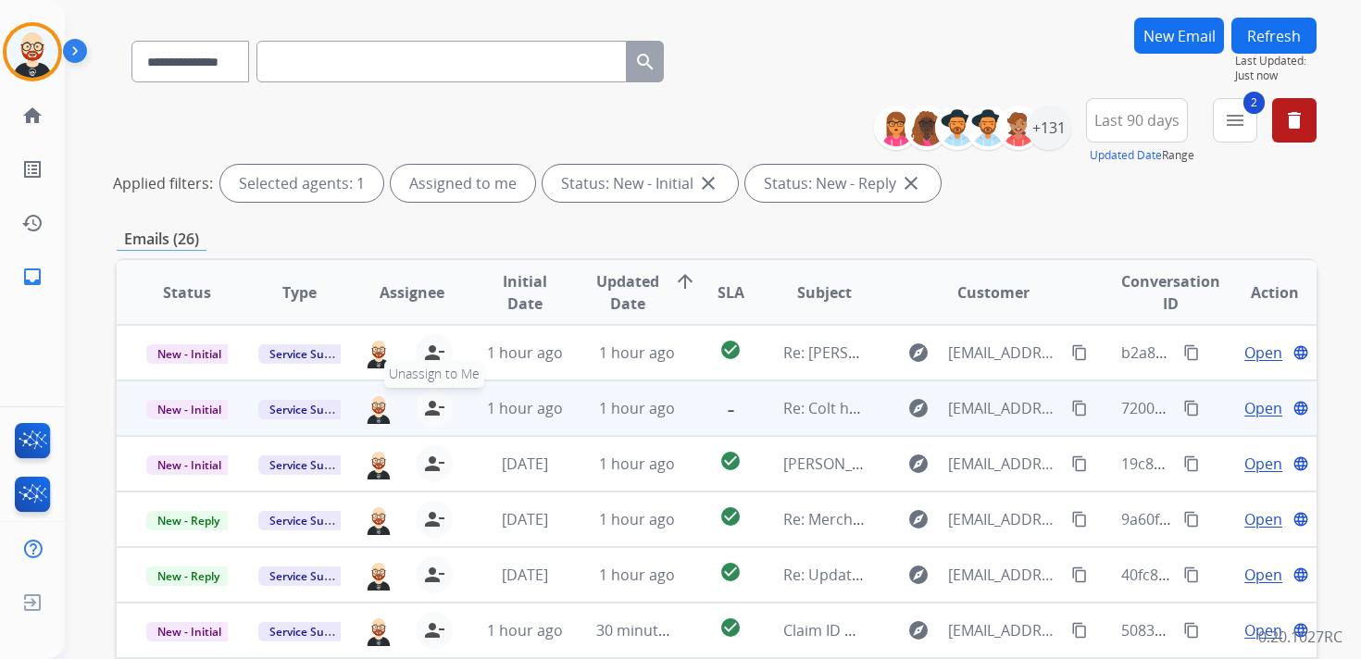
click at [436, 408] on mat-icon "person_remove" at bounding box center [434, 408] width 22 height 22
click at [436, 408] on mat-icon "person_add" at bounding box center [438, 408] width 22 height 22
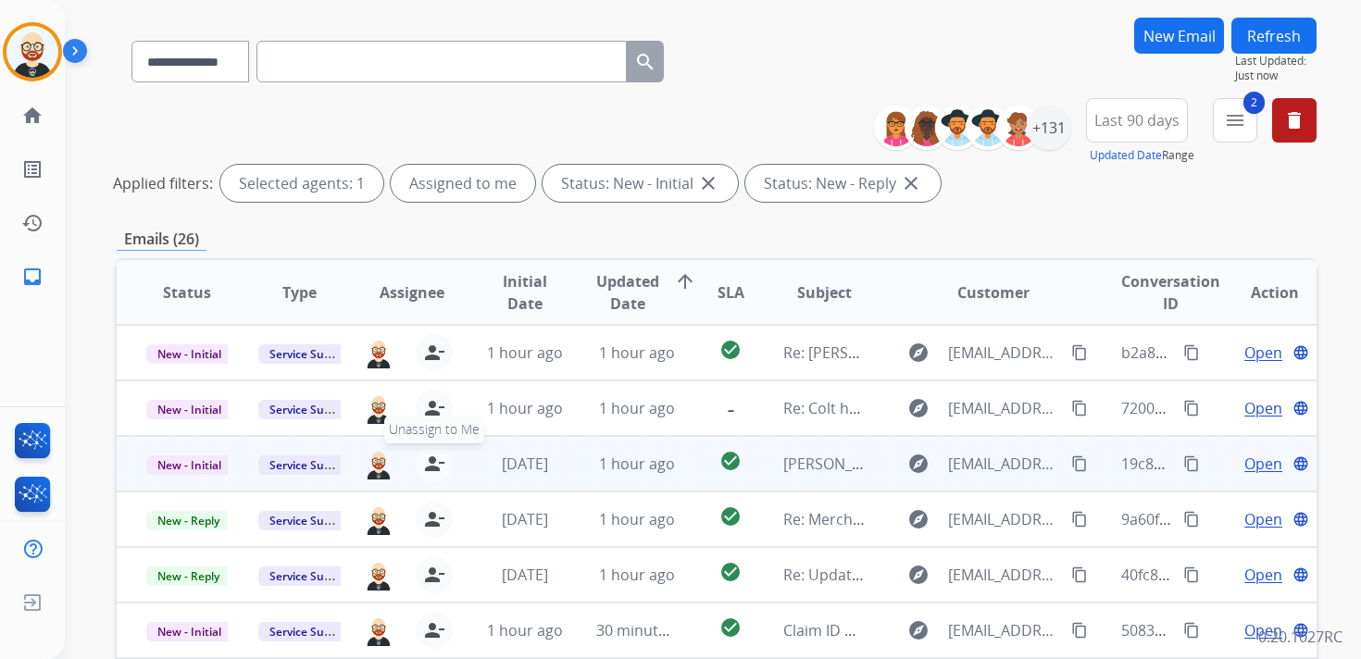
click at [428, 470] on mat-icon "person_remove" at bounding box center [434, 464] width 22 height 22
click at [428, 470] on mat-icon "person_add" at bounding box center [438, 464] width 22 height 22
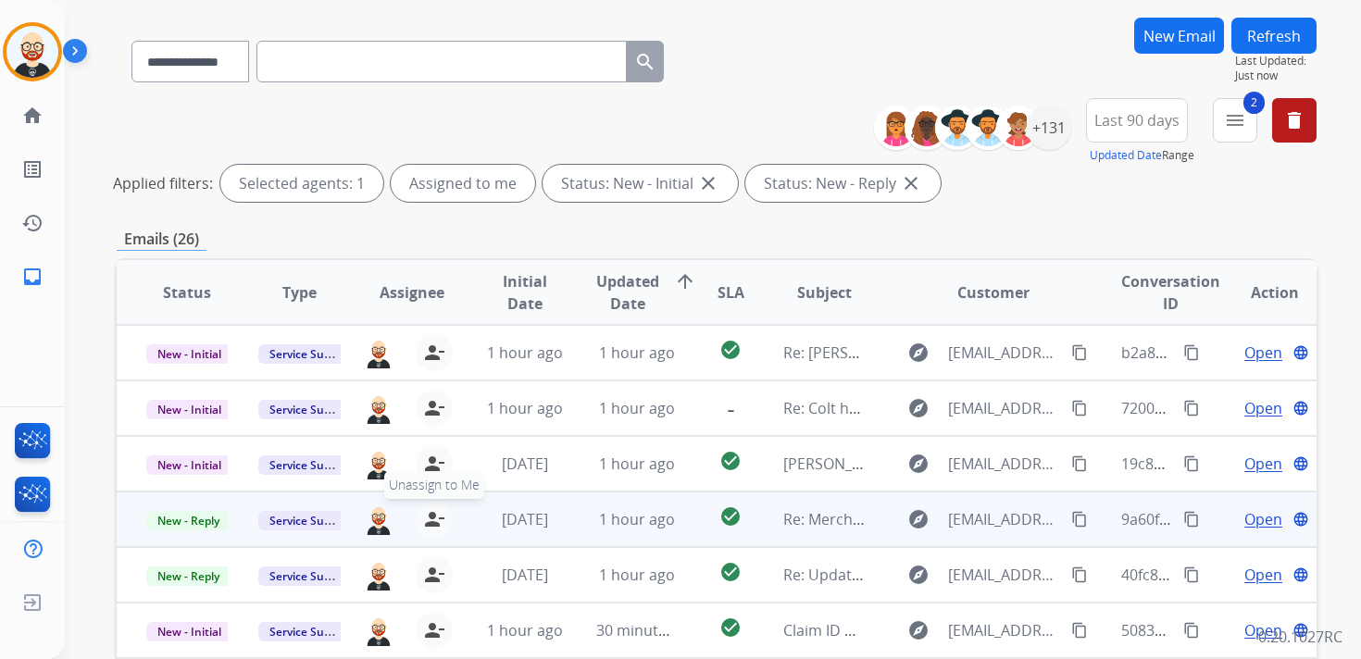
click at [429, 524] on mat-icon "person_remove" at bounding box center [434, 519] width 22 height 22
click at [429, 524] on mat-icon "person_add" at bounding box center [438, 519] width 22 height 22
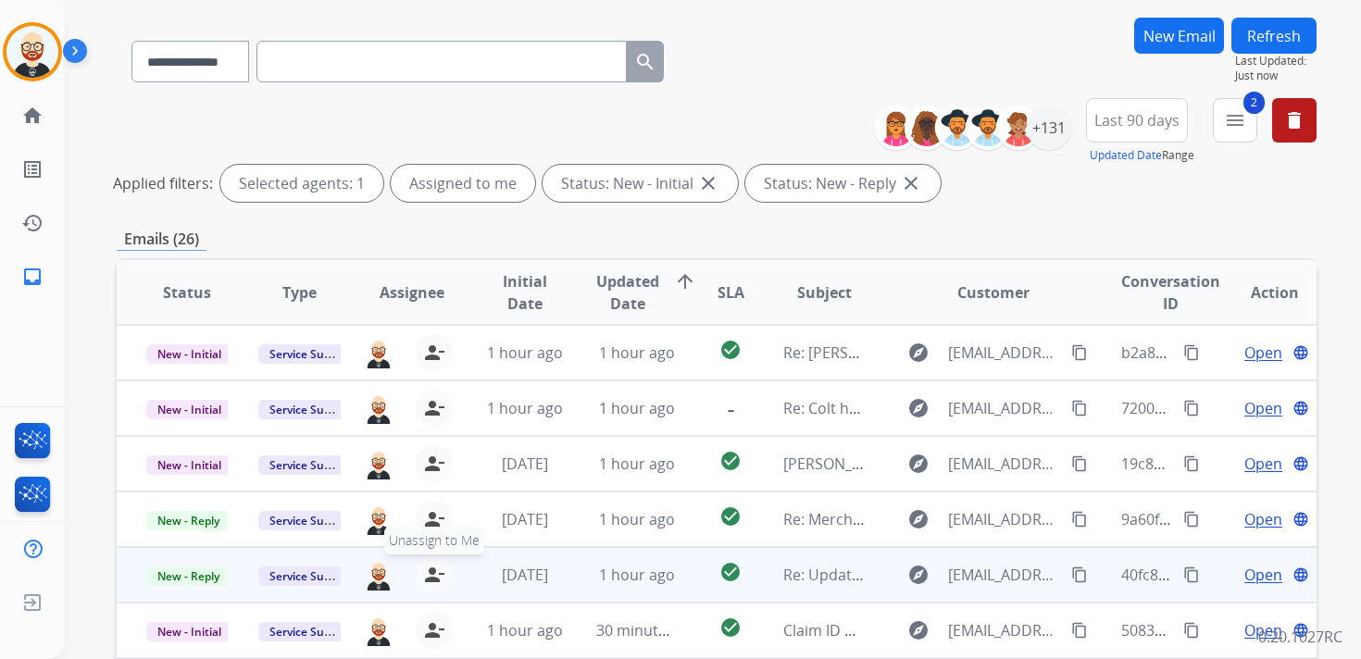
click at [429, 566] on mat-icon "person_remove" at bounding box center [434, 575] width 22 height 22
click at [429, 566] on mat-icon "person_add" at bounding box center [438, 575] width 22 height 22
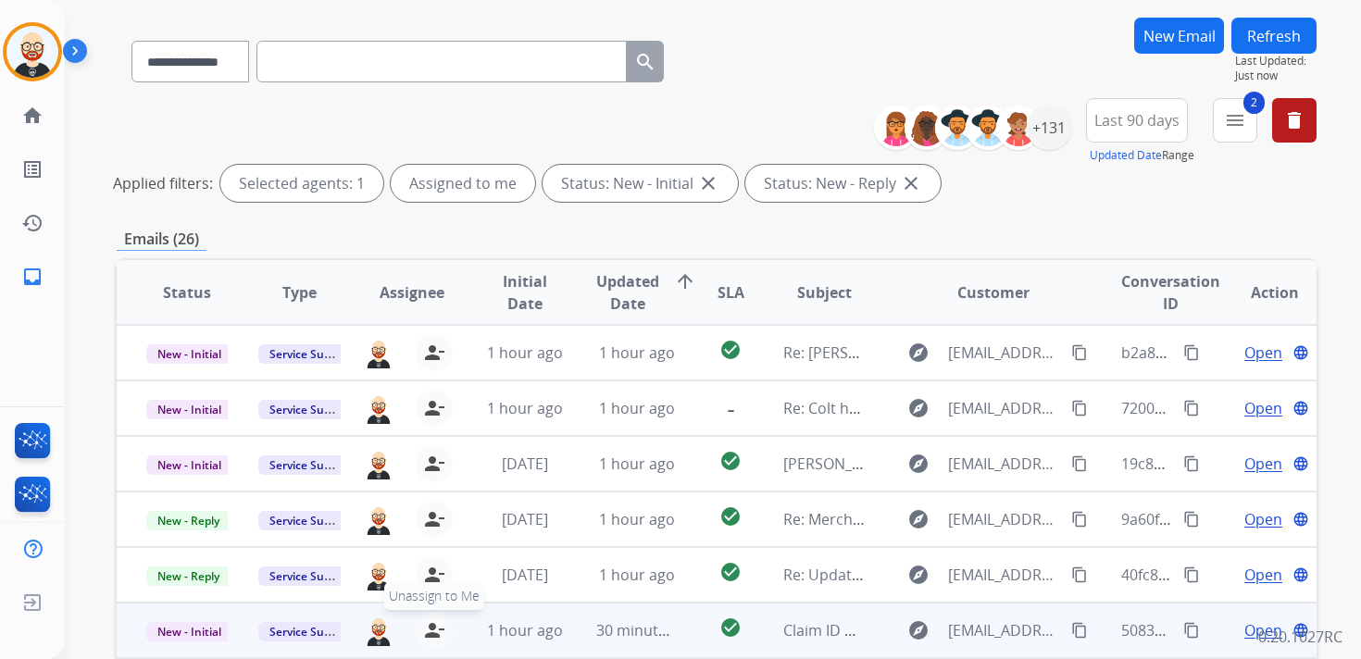
click at [427, 627] on mat-icon "person_remove" at bounding box center [434, 630] width 22 height 22
click at [427, 627] on mat-icon "person_add" at bounding box center [438, 630] width 22 height 22
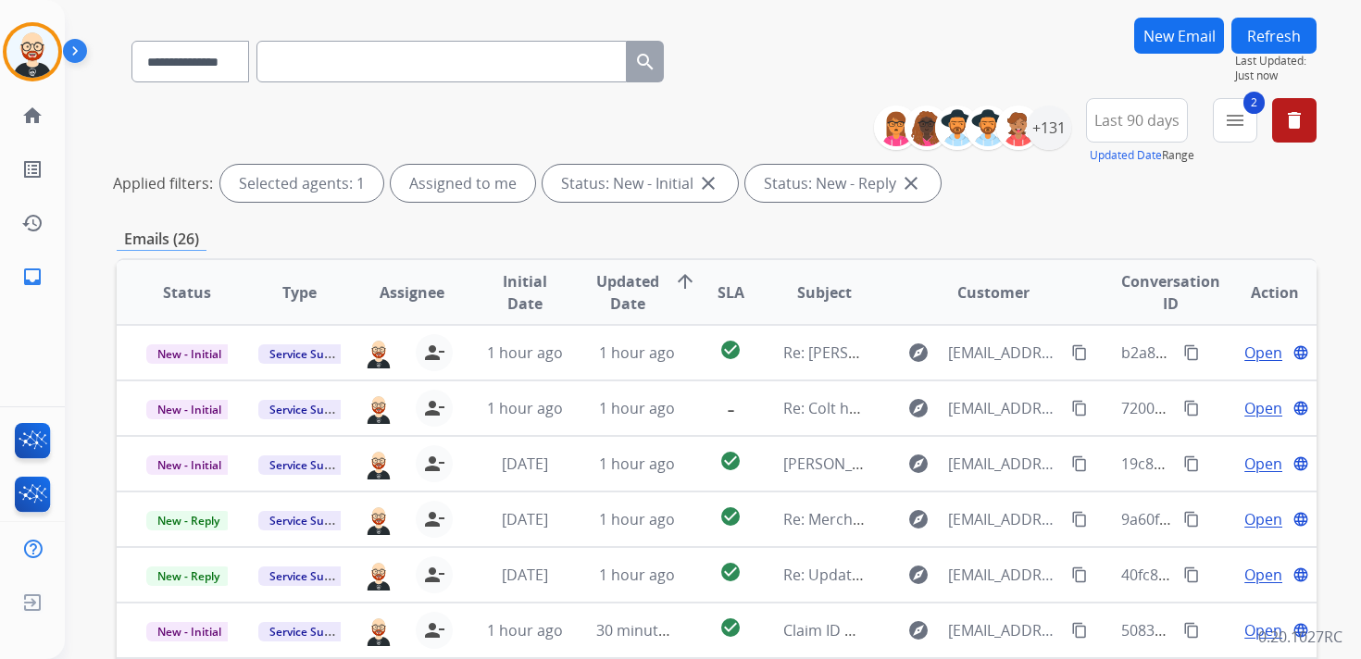
click at [1267, 38] on button "Refresh" at bounding box center [1273, 36] width 85 height 36
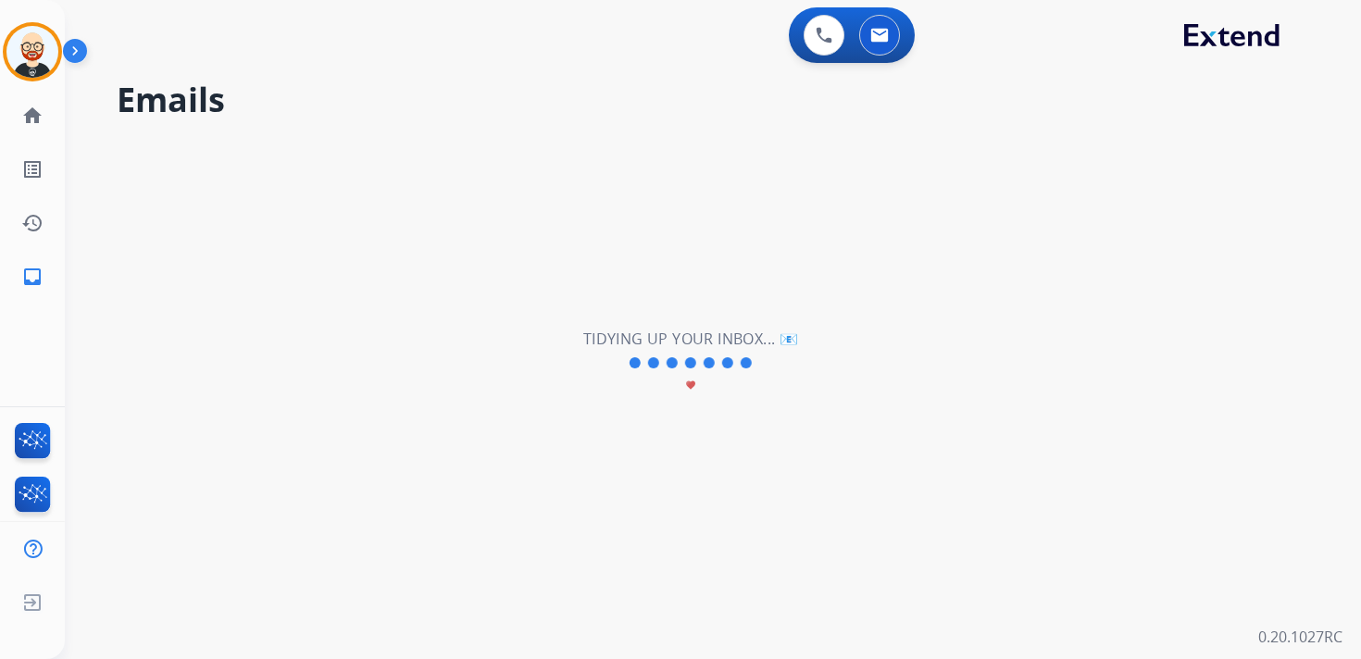
scroll to position [0, 0]
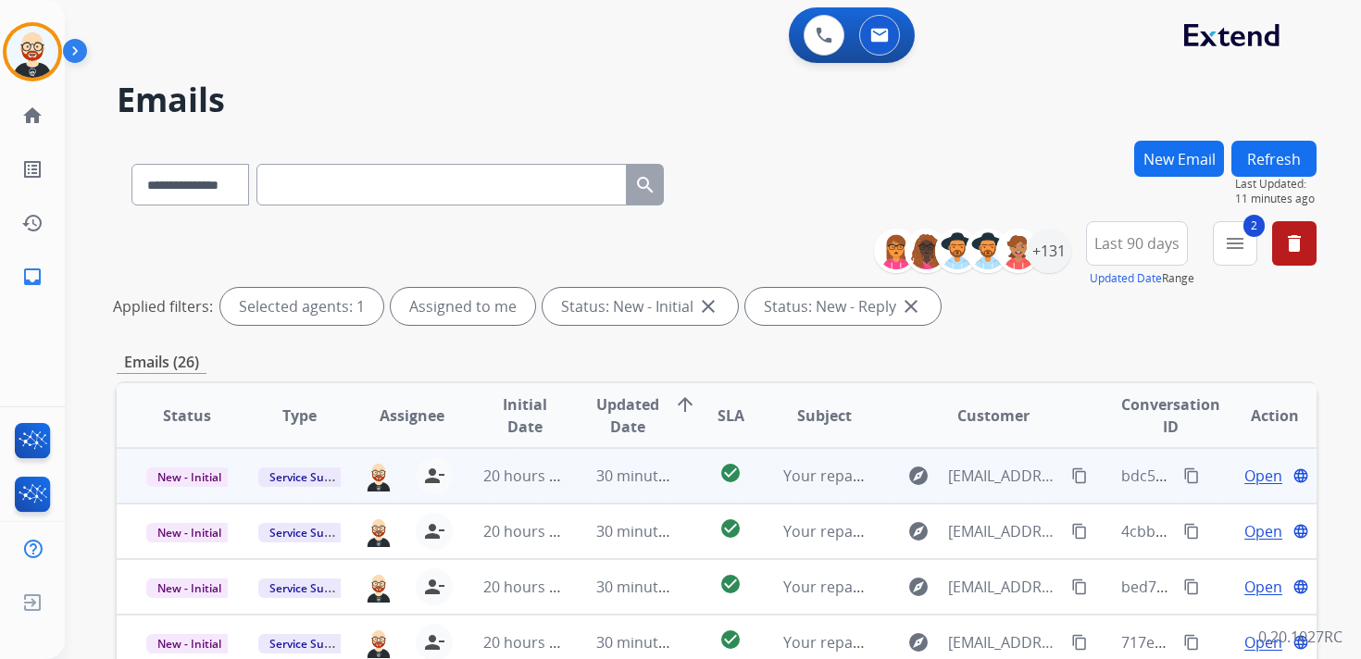
click at [1247, 476] on span "Open" at bounding box center [1263, 476] width 38 height 22
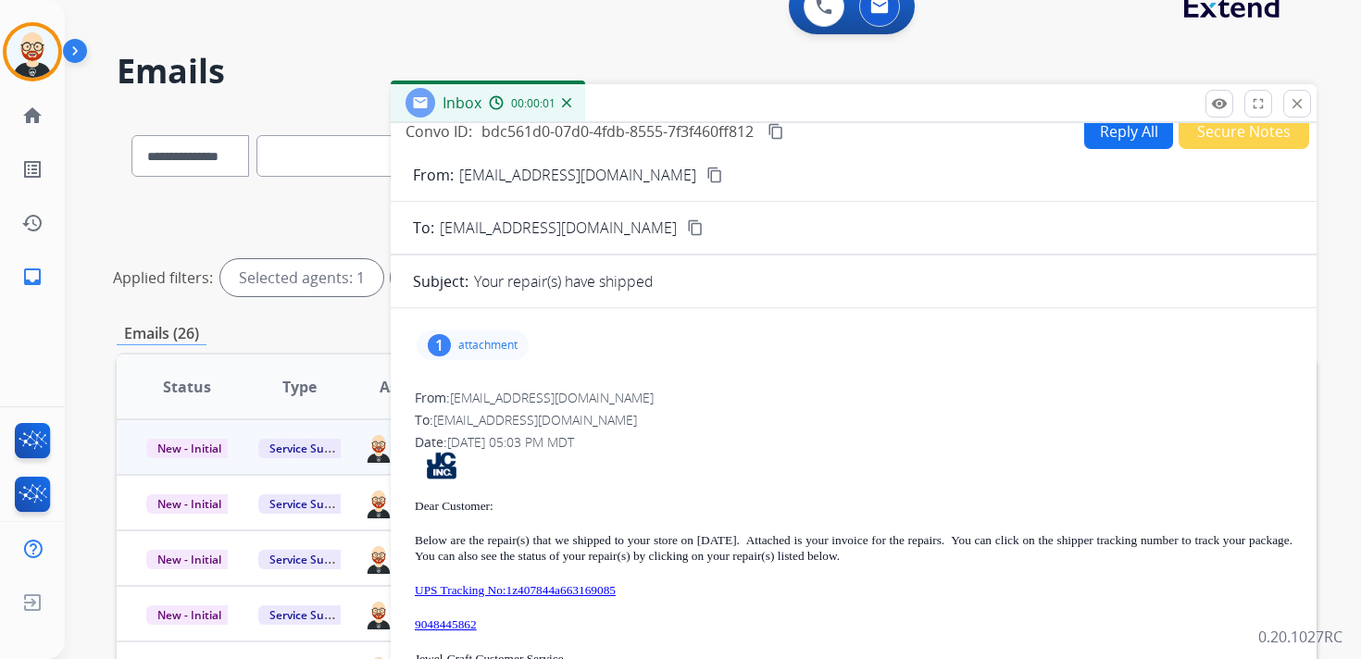
scroll to position [30, 0]
drag, startPoint x: 513, startPoint y: 622, endPoint x: 414, endPoint y: 626, distance: 99.1
click at [414, 627] on div "From: [EMAIL_ADDRESS][DOMAIN_NAME] To: [EMAIL_ADDRESS][DOMAIN_NAME] Date: [DATE…" at bounding box center [853, 610] width 881 height 449
click at [781, 131] on mat-icon "content_copy" at bounding box center [775, 130] width 17 height 17
click at [504, 343] on p "attachment" at bounding box center [487, 344] width 59 height 15
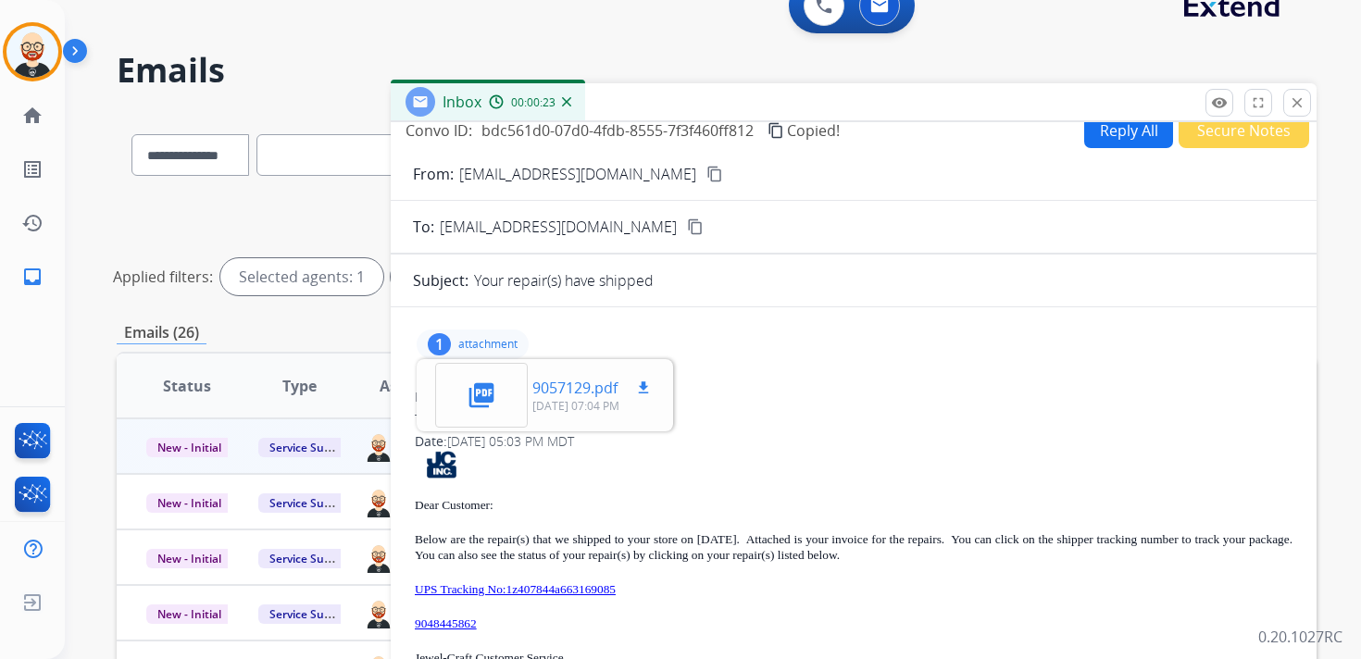
click at [643, 391] on mat-icon "download" at bounding box center [643, 387] width 17 height 17
click at [490, 332] on div "1 attachment picture_as_pdf 9057129.pdf download [DATE] 07:04 PM" at bounding box center [472, 344] width 112 height 30
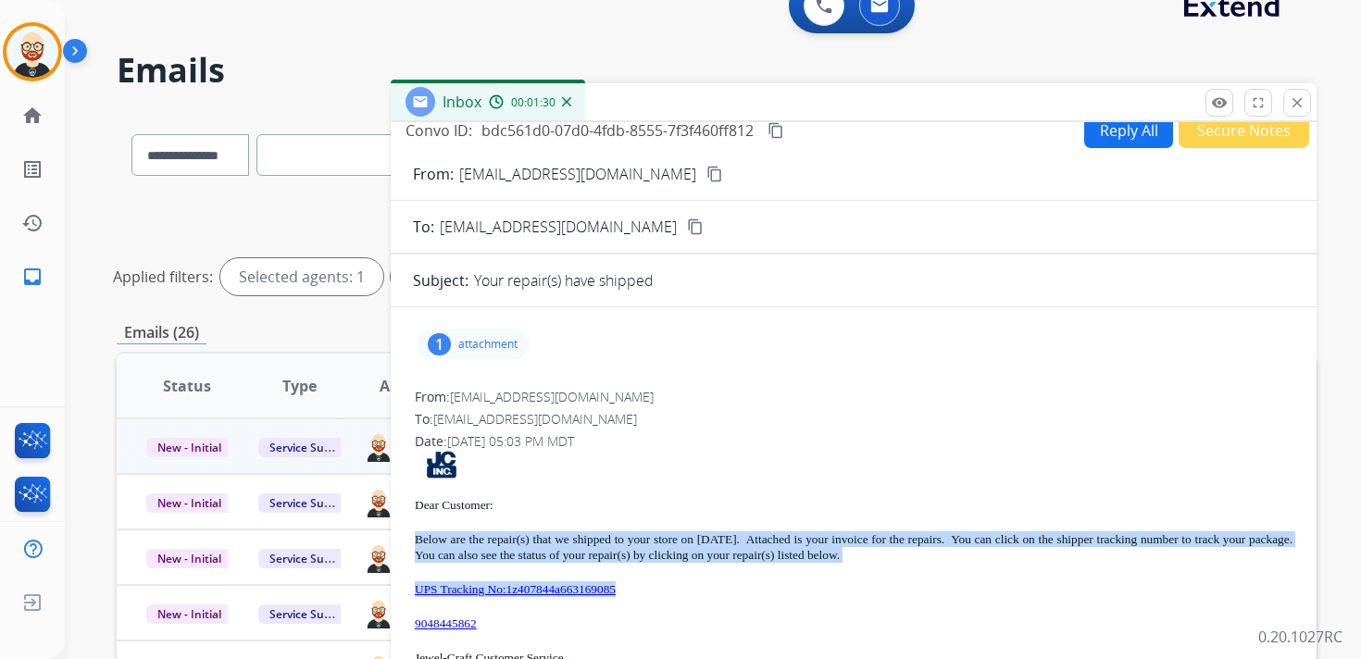
drag, startPoint x: 672, startPoint y: 589, endPoint x: 392, endPoint y: 545, distance: 282.9
click at [392, 545] on div "1 attachment From: [EMAIL_ADDRESS][DOMAIN_NAME] To: [EMAIL_ADDRESS][DOMAIN_NAME…" at bounding box center [854, 578] width 926 height 513
click at [1291, 103] on mat-icon "close" at bounding box center [1296, 102] width 17 height 17
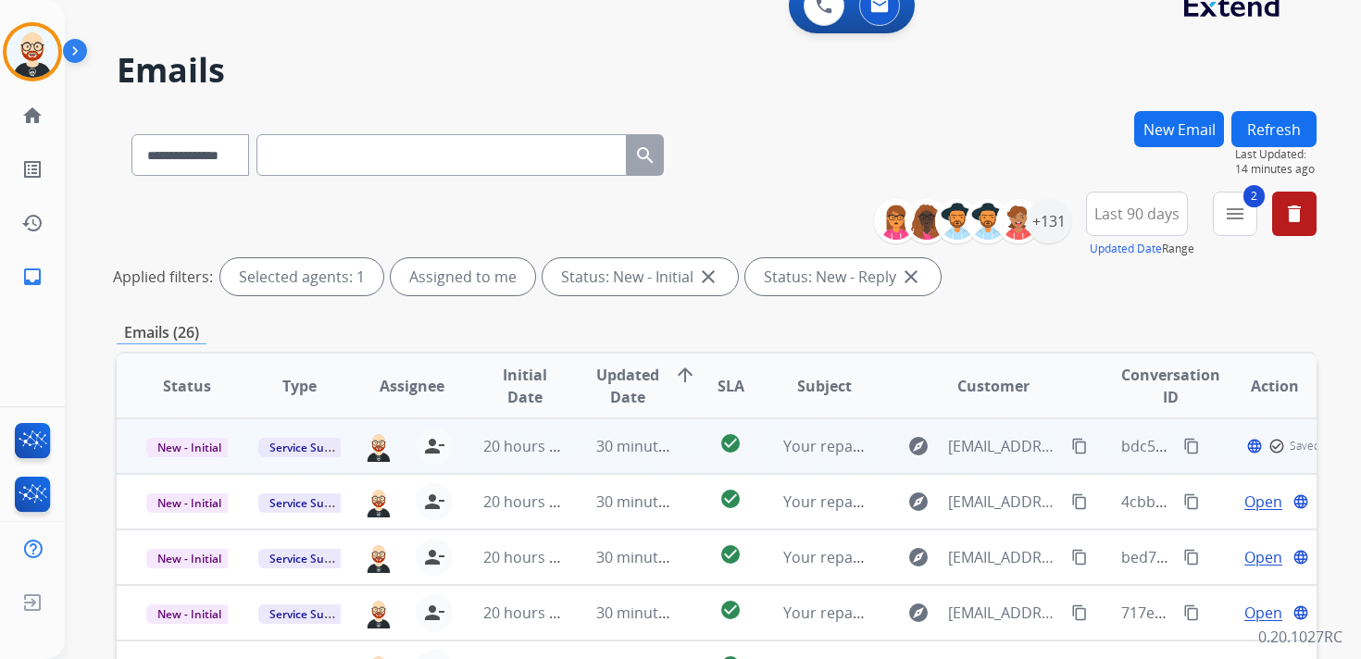
click at [193, 451] on span "New - Initial" at bounding box center [189, 447] width 86 height 19
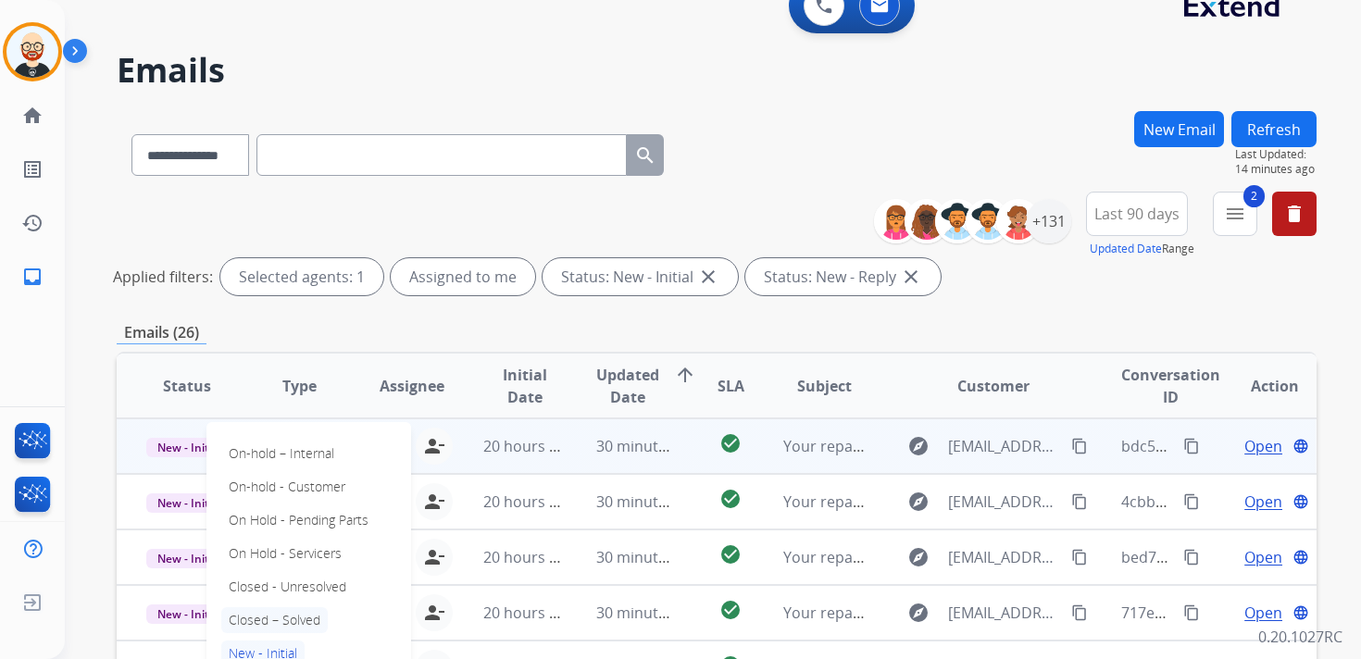
click at [293, 623] on p "Closed – Solved" at bounding box center [274, 620] width 106 height 26
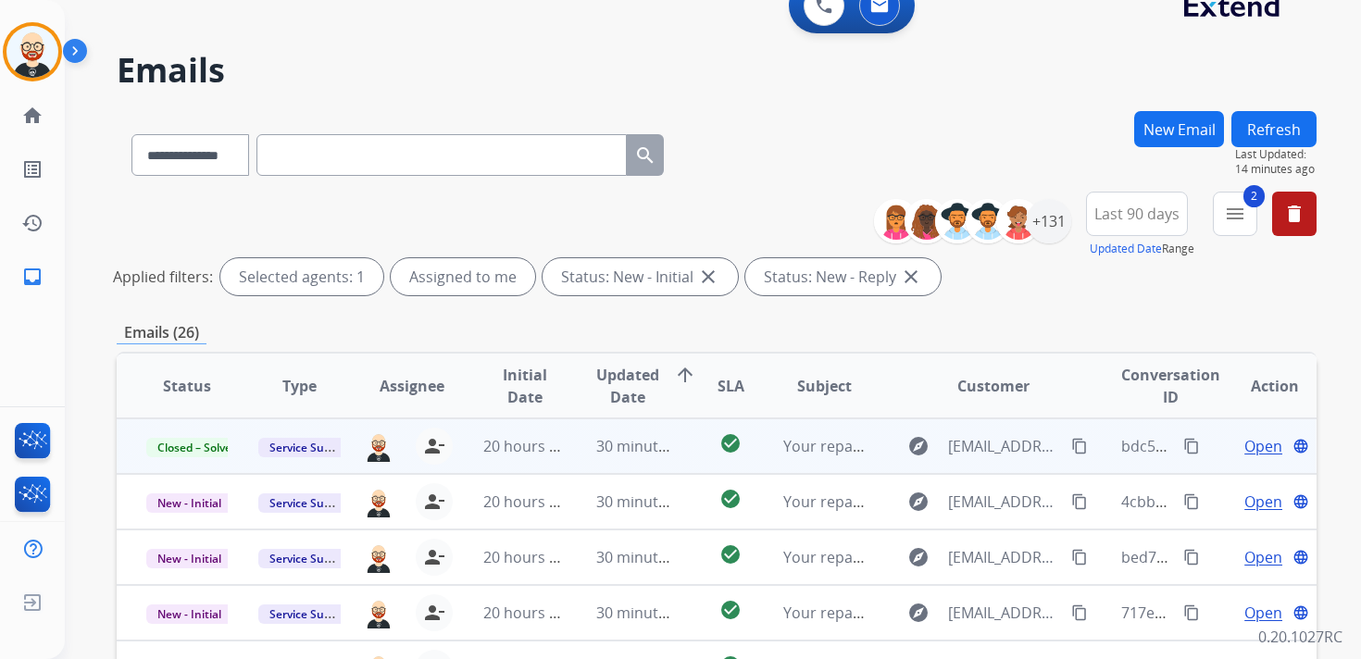
click at [1287, 139] on button "Refresh" at bounding box center [1273, 129] width 85 height 36
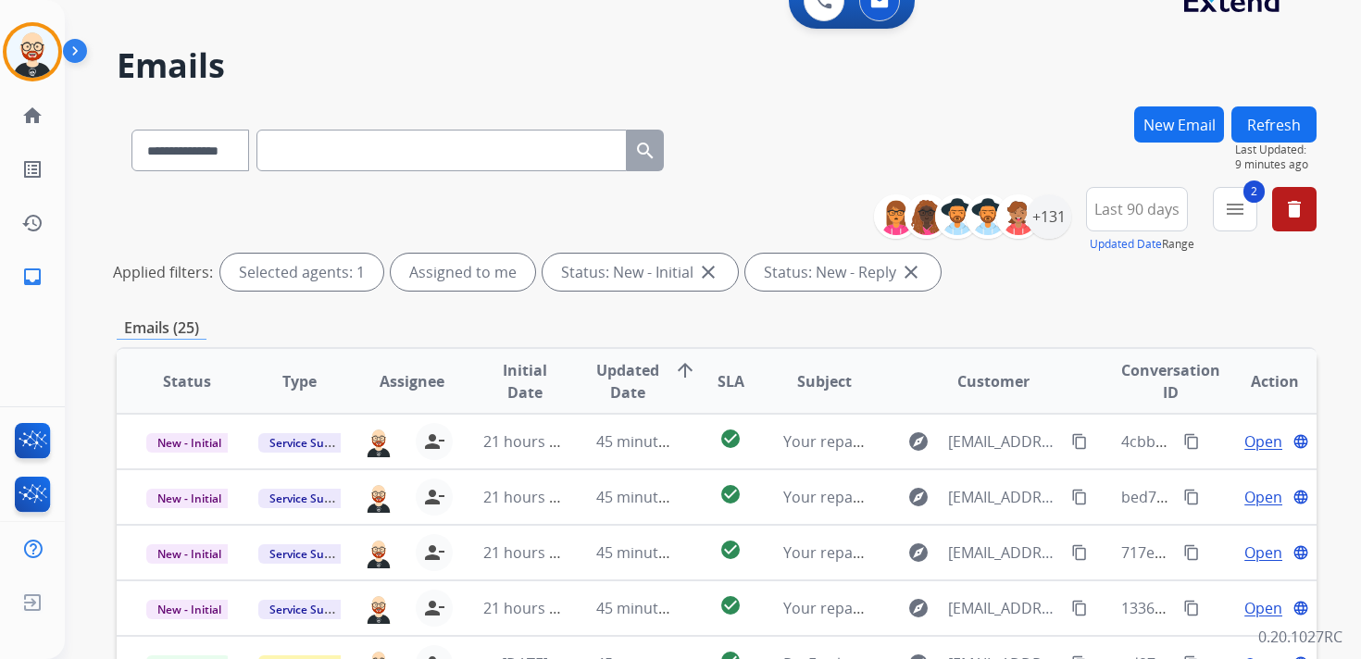
scroll to position [37, 0]
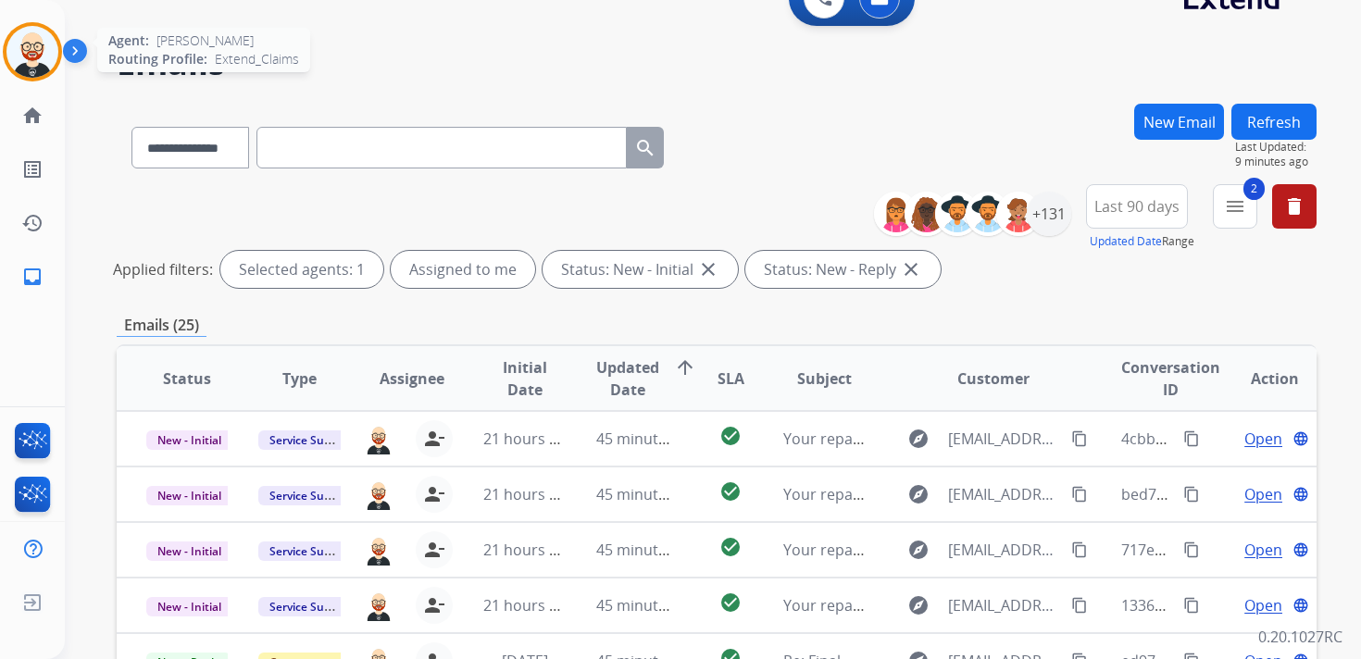
click at [24, 65] on img at bounding box center [32, 52] width 52 height 52
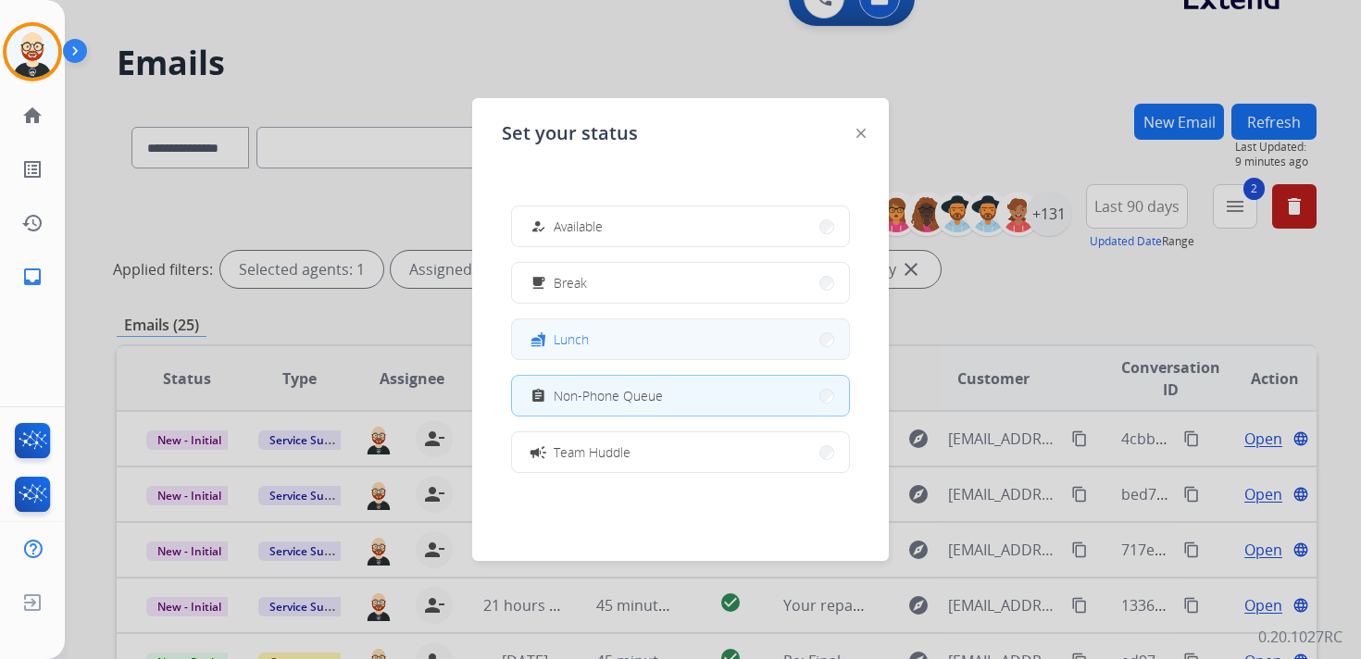
click at [558, 326] on button "fastfood Lunch" at bounding box center [680, 339] width 337 height 40
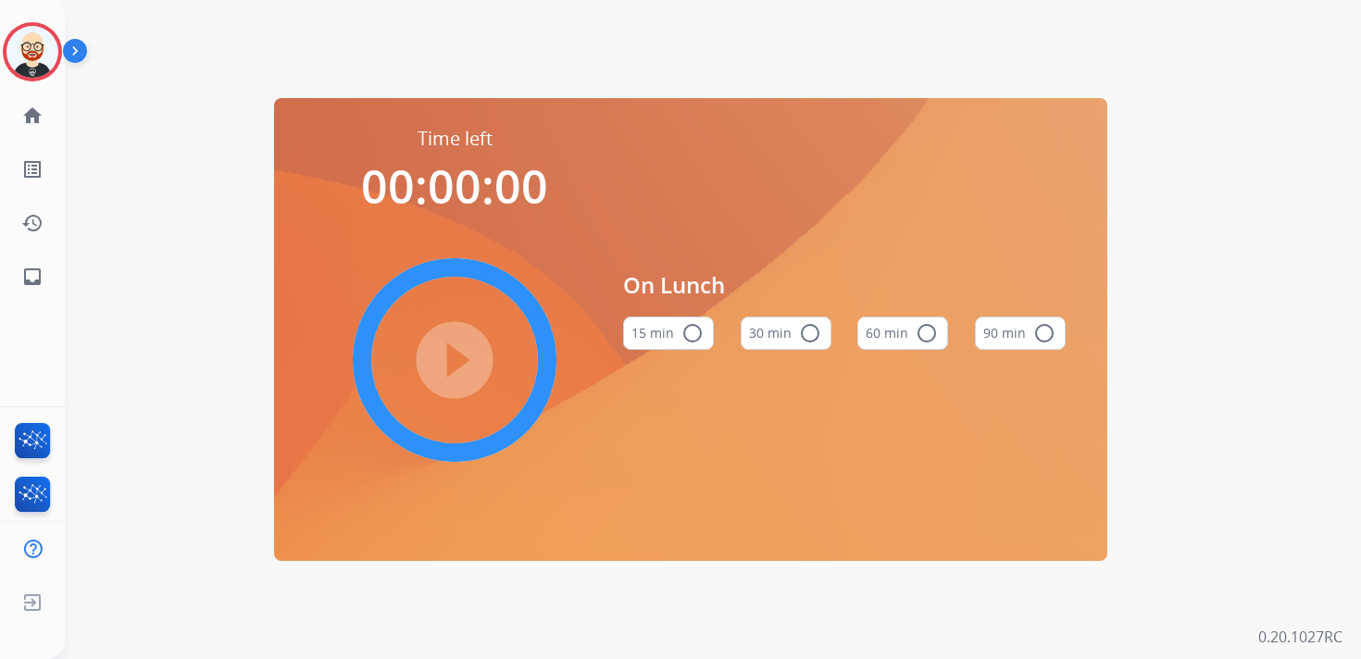
click at [809, 339] on mat-icon "radio_button_unchecked" at bounding box center [810, 333] width 22 height 22
click at [453, 350] on mat-icon "play_circle_filled" at bounding box center [454, 360] width 22 height 22
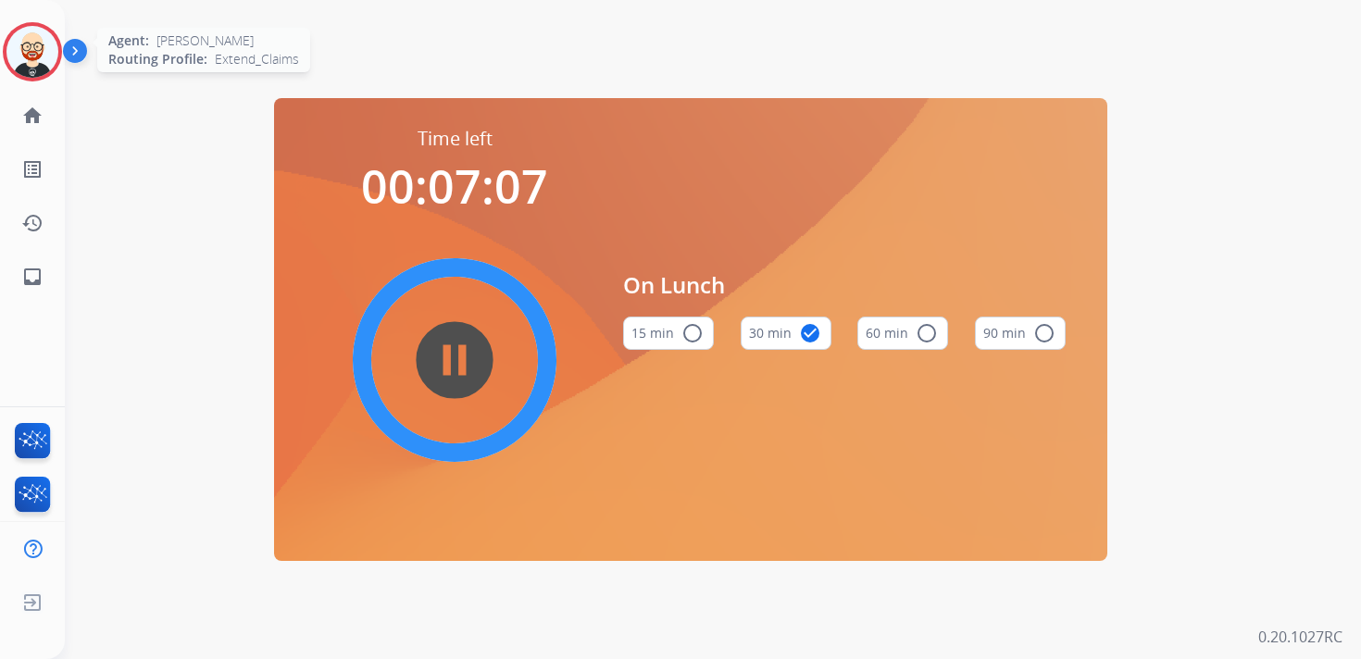
click at [44, 63] on img at bounding box center [32, 52] width 52 height 52
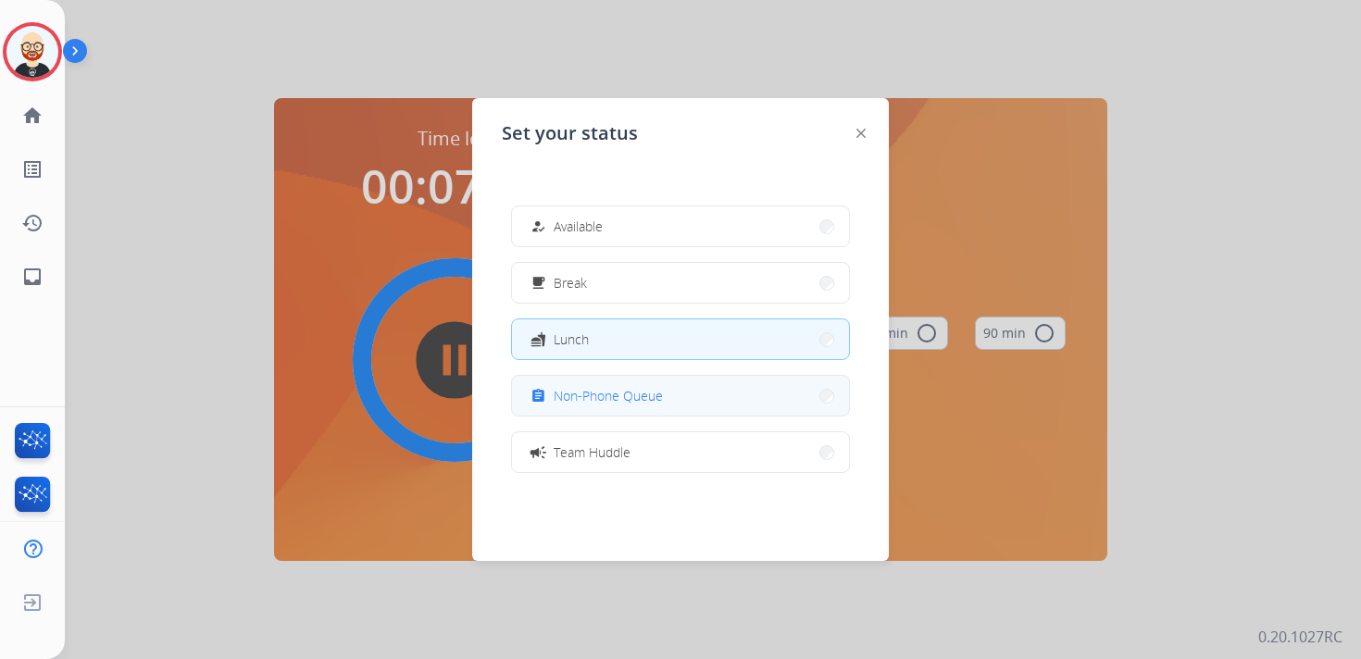
click at [670, 405] on button "assignment Non-Phone Queue" at bounding box center [680, 396] width 337 height 40
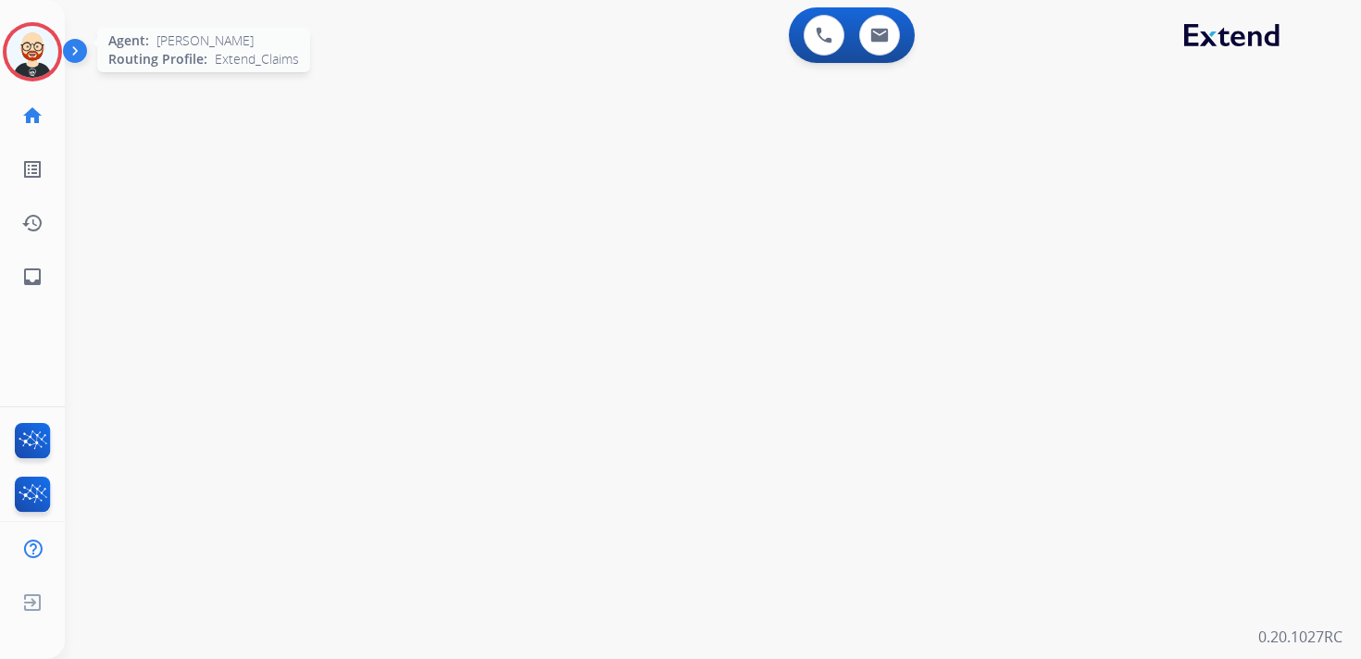
click at [31, 62] on img at bounding box center [32, 52] width 52 height 52
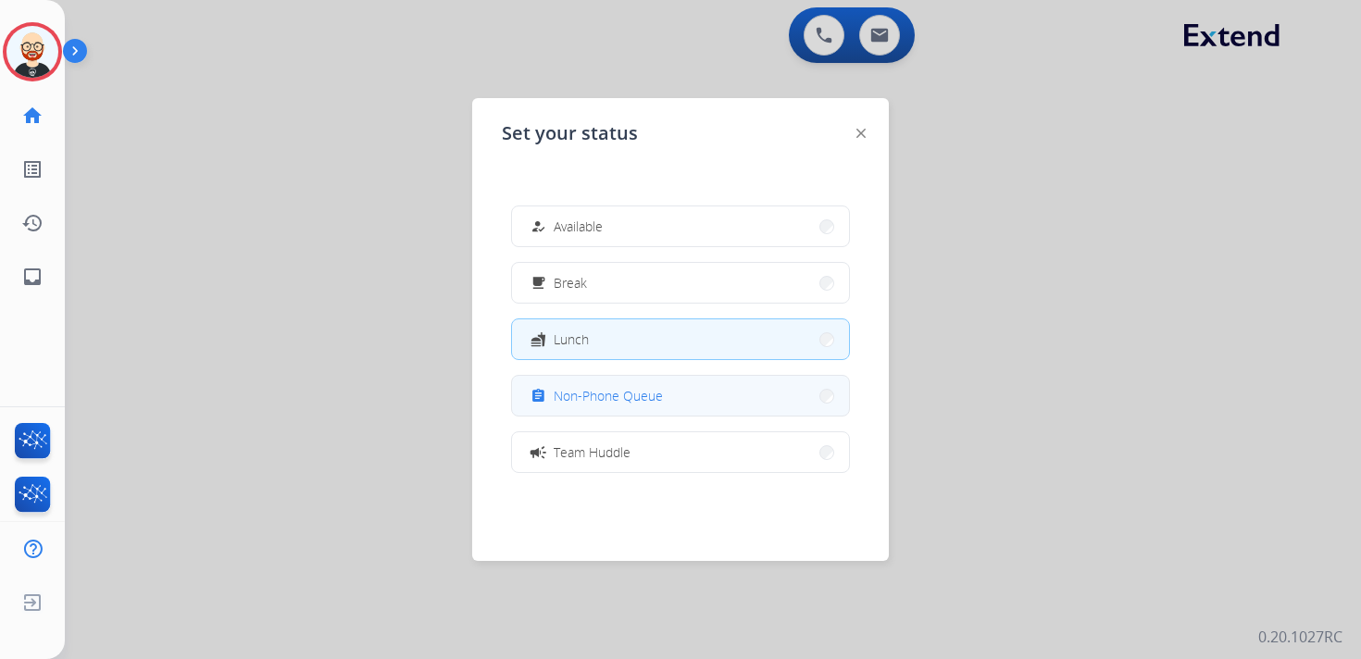
click at [589, 404] on span "Non-Phone Queue" at bounding box center [607, 395] width 109 height 19
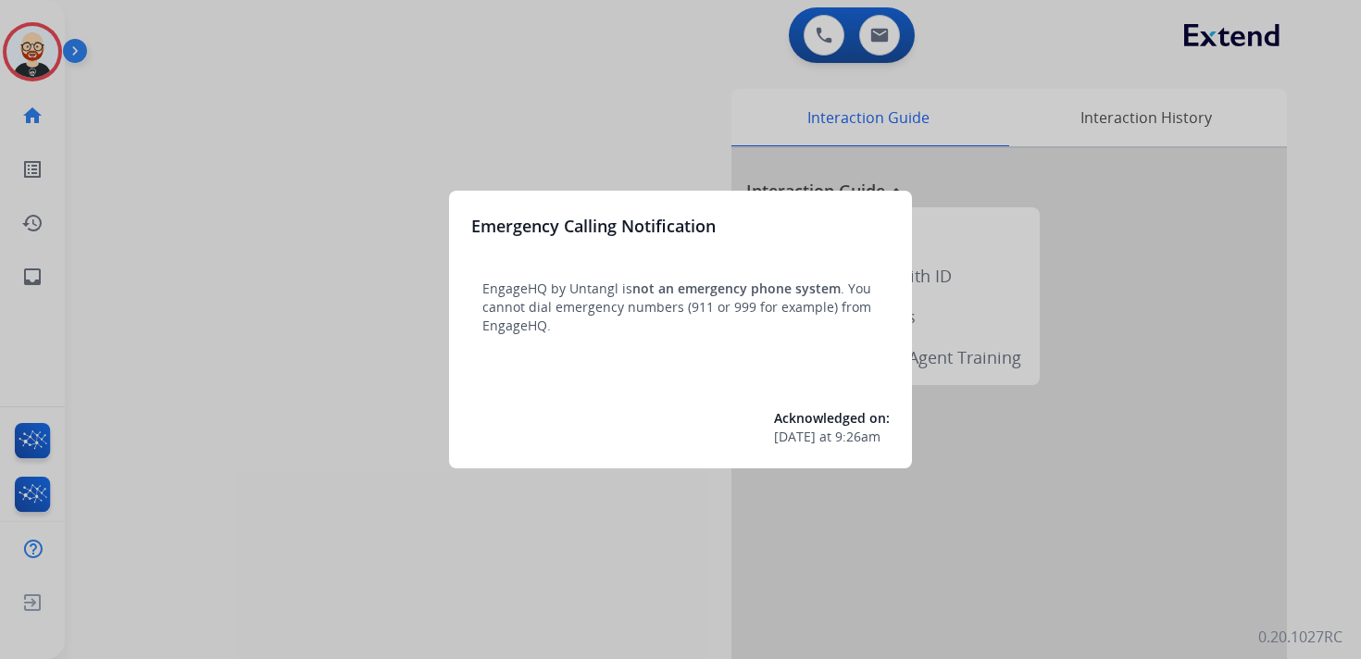
click at [34, 273] on div at bounding box center [680, 329] width 1361 height 659
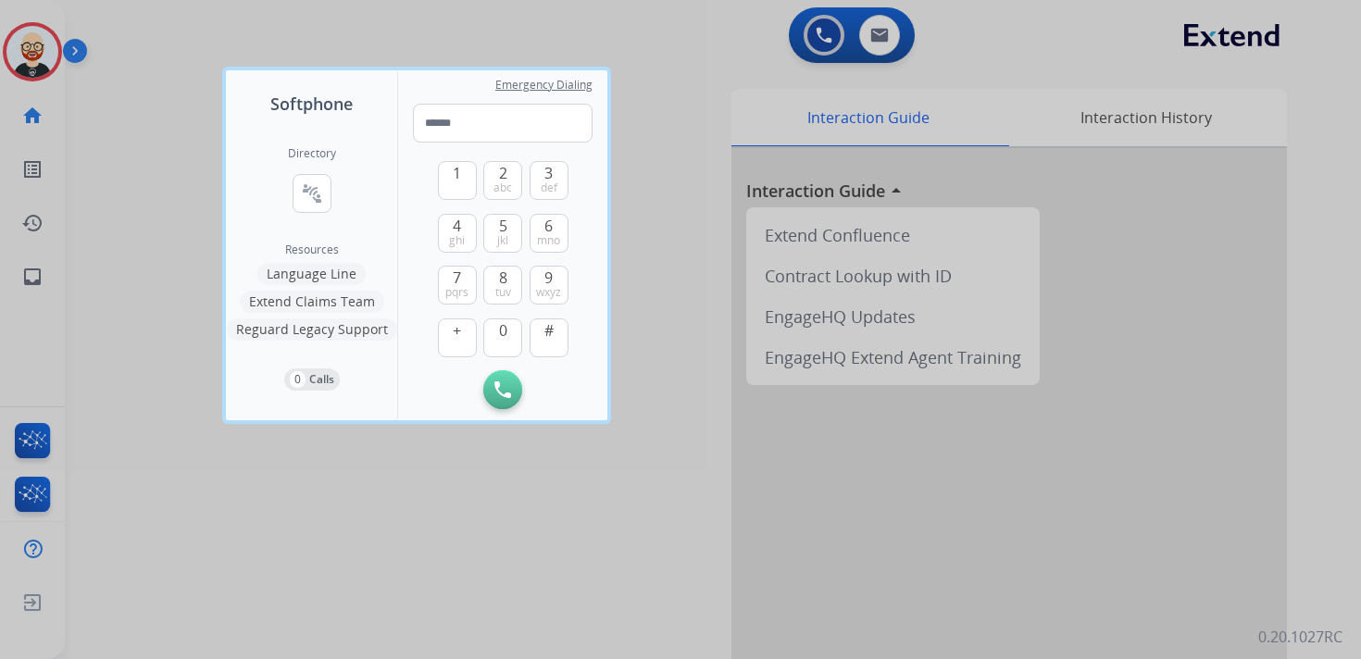
click at [42, 273] on div at bounding box center [680, 329] width 1361 height 659
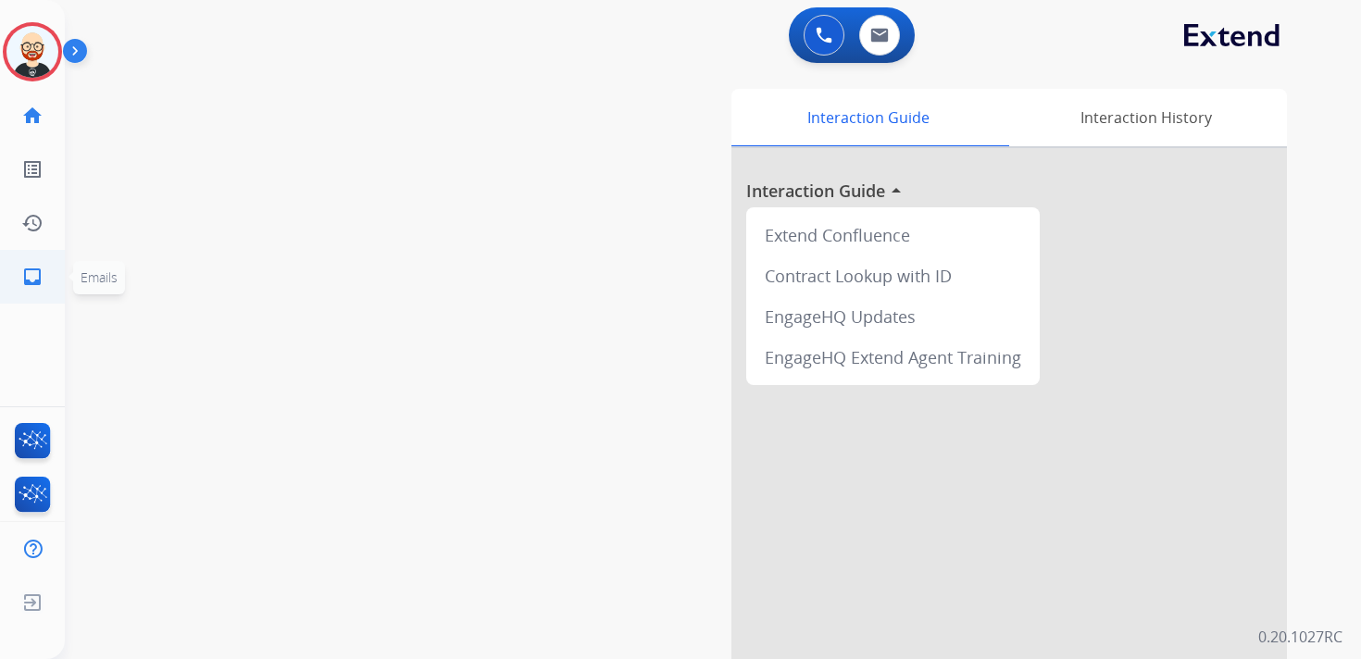
click at [43, 276] on link "inbox Emails" at bounding box center [32, 277] width 52 height 52
select select "**********"
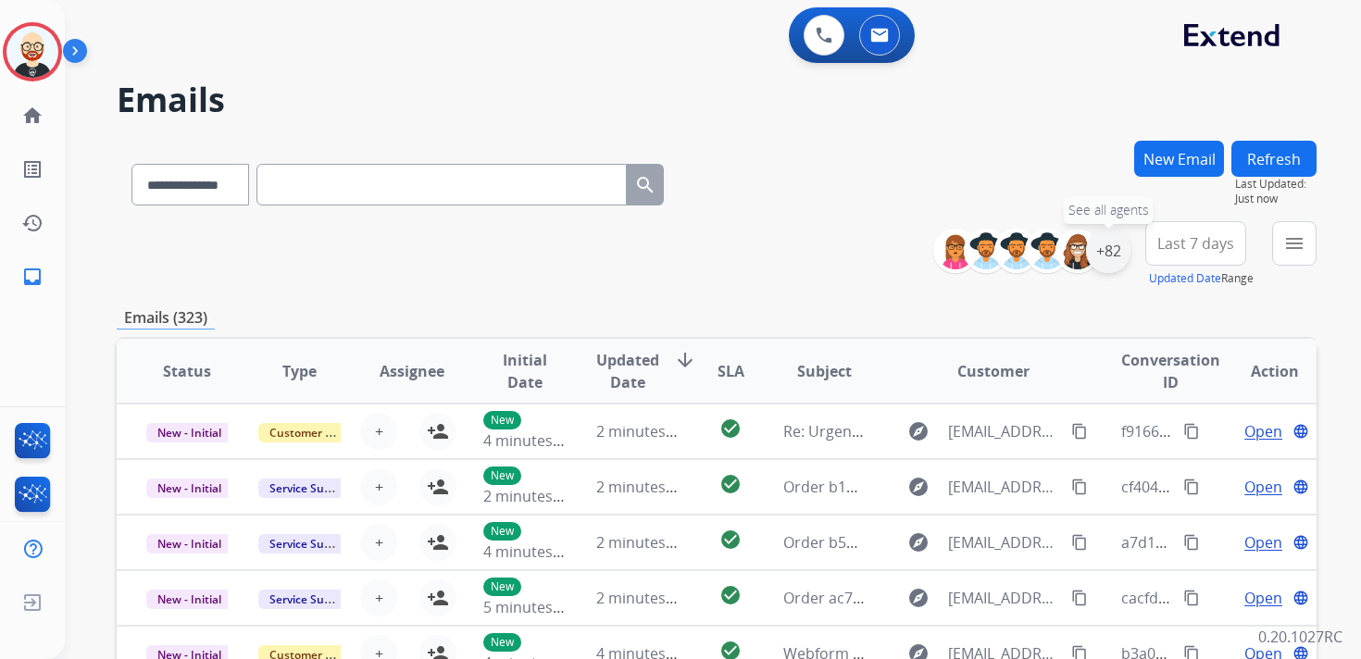
click at [1107, 260] on div "+82" at bounding box center [1108, 251] width 44 height 44
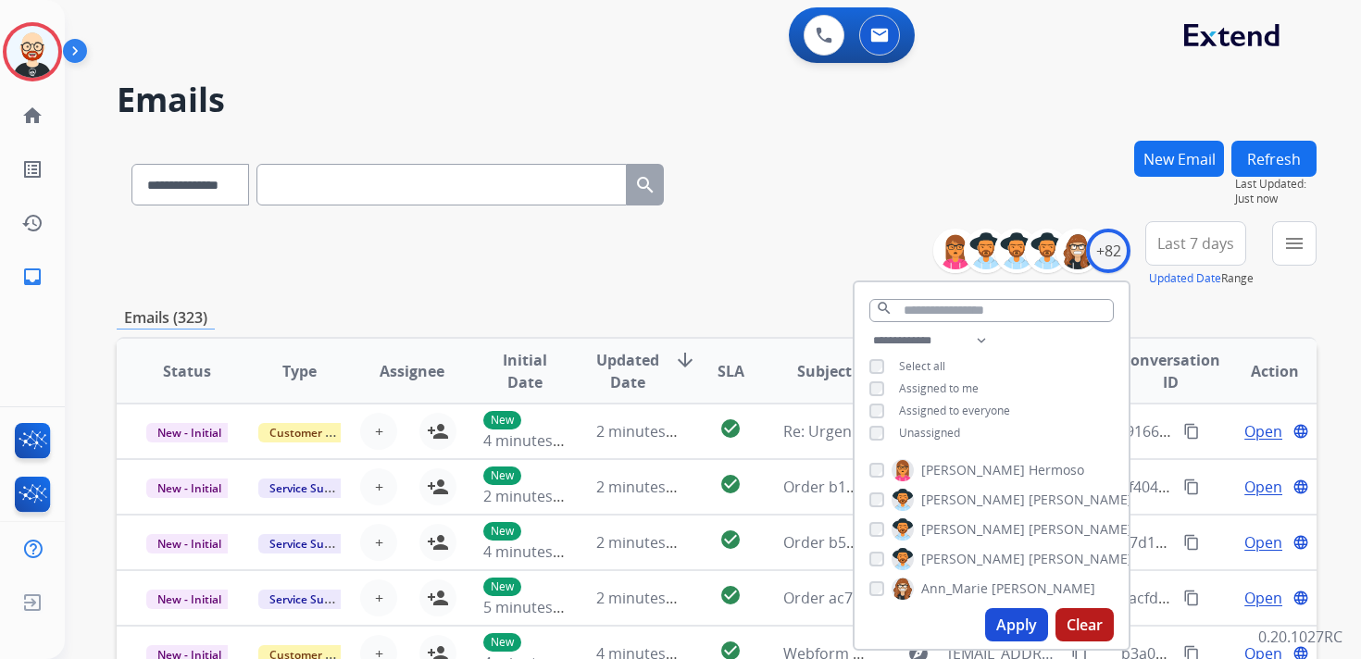
click at [903, 433] on span "Unassigned" at bounding box center [929, 433] width 61 height 16
click at [995, 616] on button "Apply" at bounding box center [1016, 624] width 63 height 33
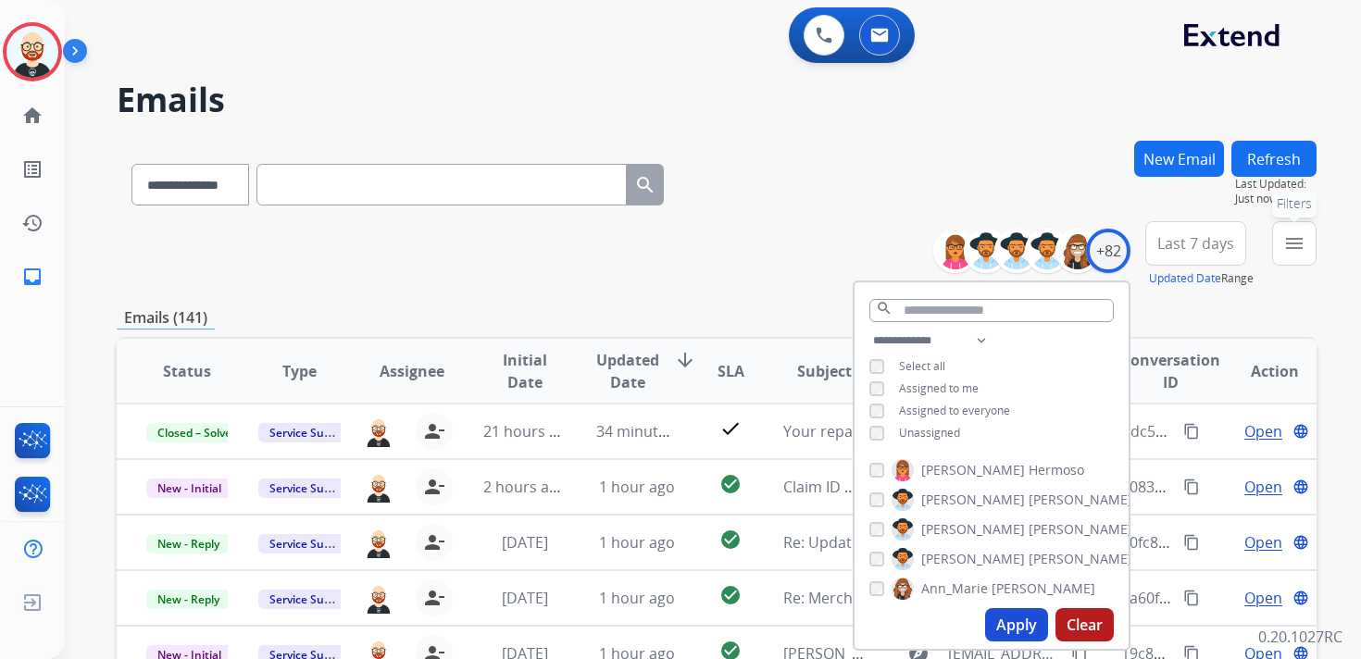
click at [1291, 250] on mat-icon "menu" at bounding box center [1294, 243] width 22 height 22
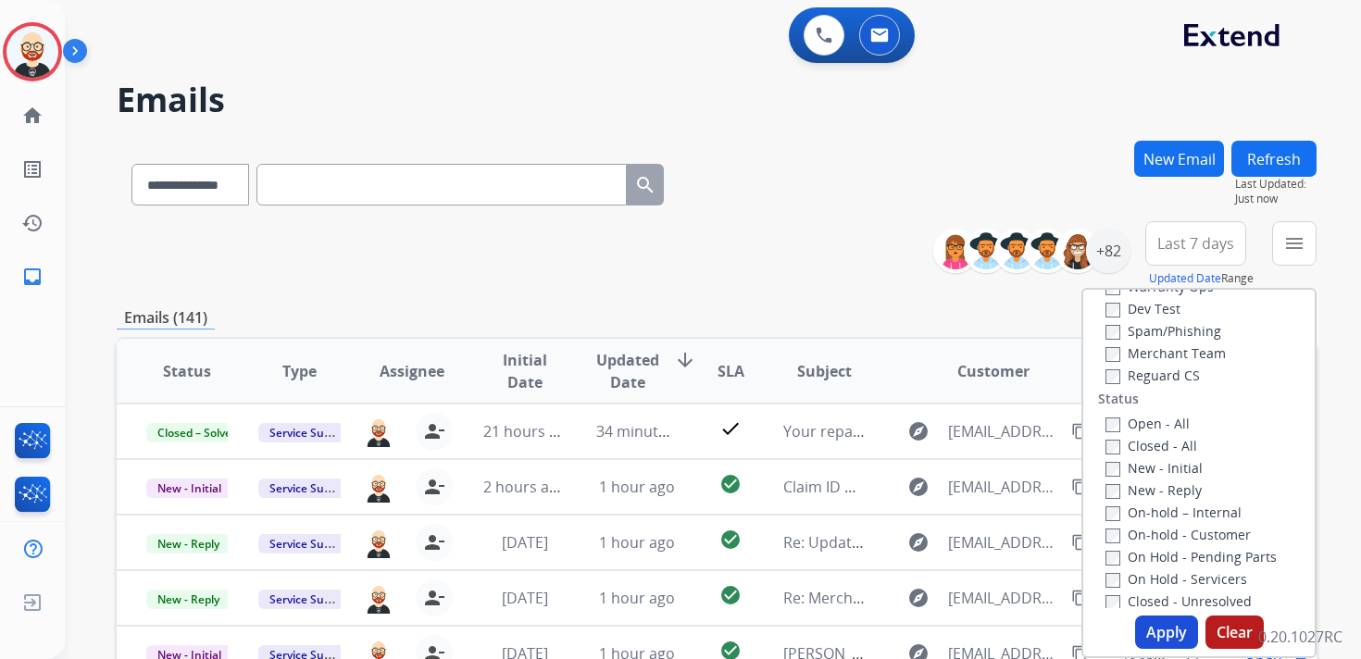
scroll to position [174, 0]
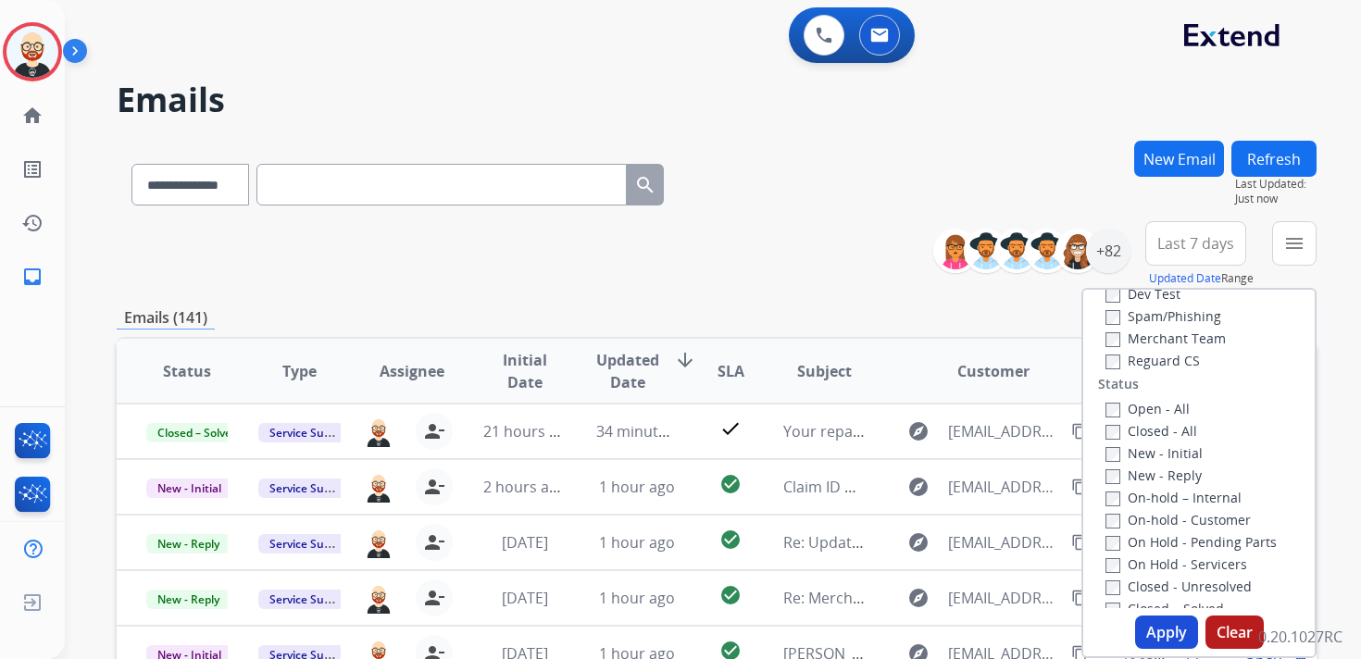
click at [1125, 455] on label "New - Initial" at bounding box center [1153, 453] width 97 height 18
click at [1125, 467] on label "New - Reply" at bounding box center [1153, 475] width 96 height 18
click at [1150, 637] on button "Apply" at bounding box center [1166, 631] width 63 height 33
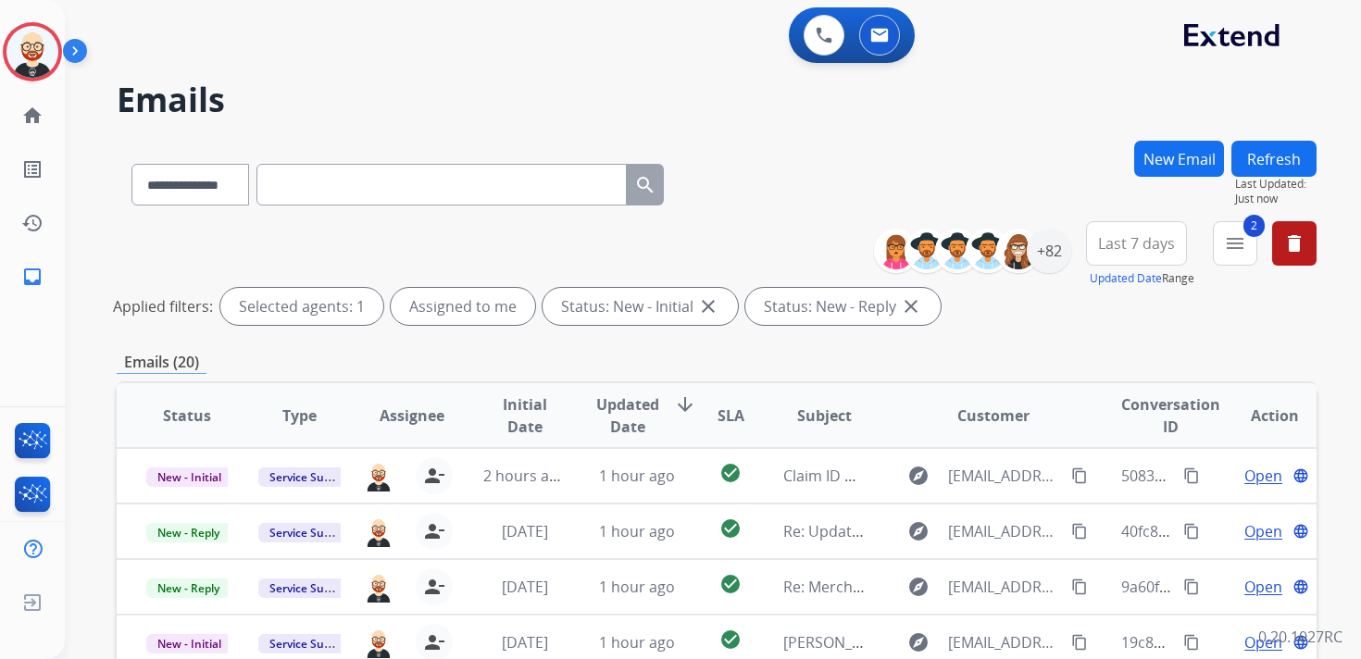
click at [618, 423] on span "Updated Date" at bounding box center [627, 415] width 63 height 44
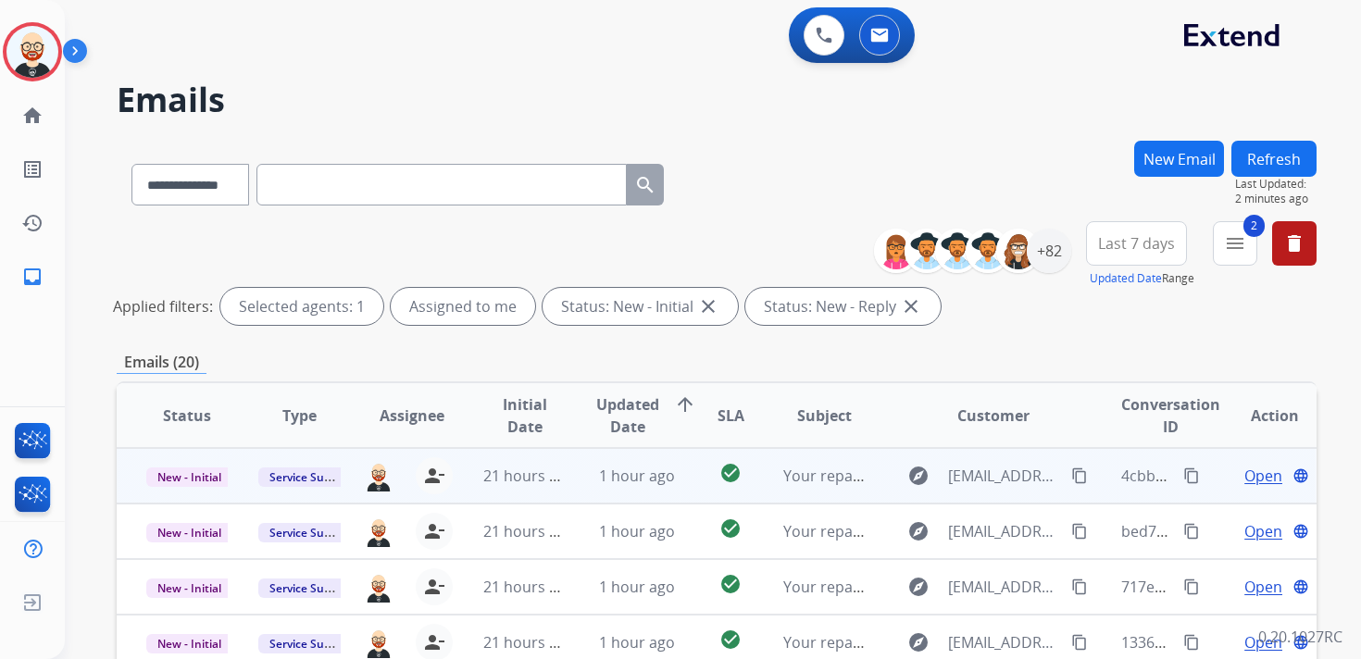
click at [1245, 481] on span "Open" at bounding box center [1263, 476] width 38 height 22
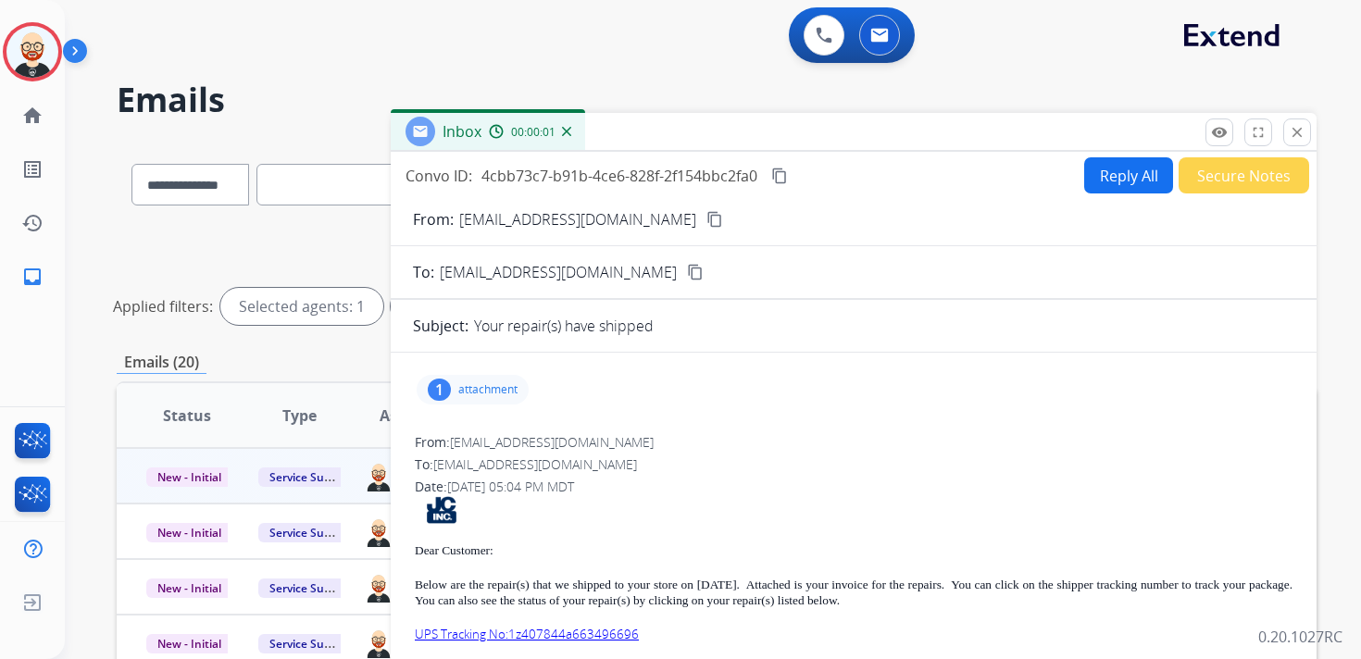
scroll to position [22, 0]
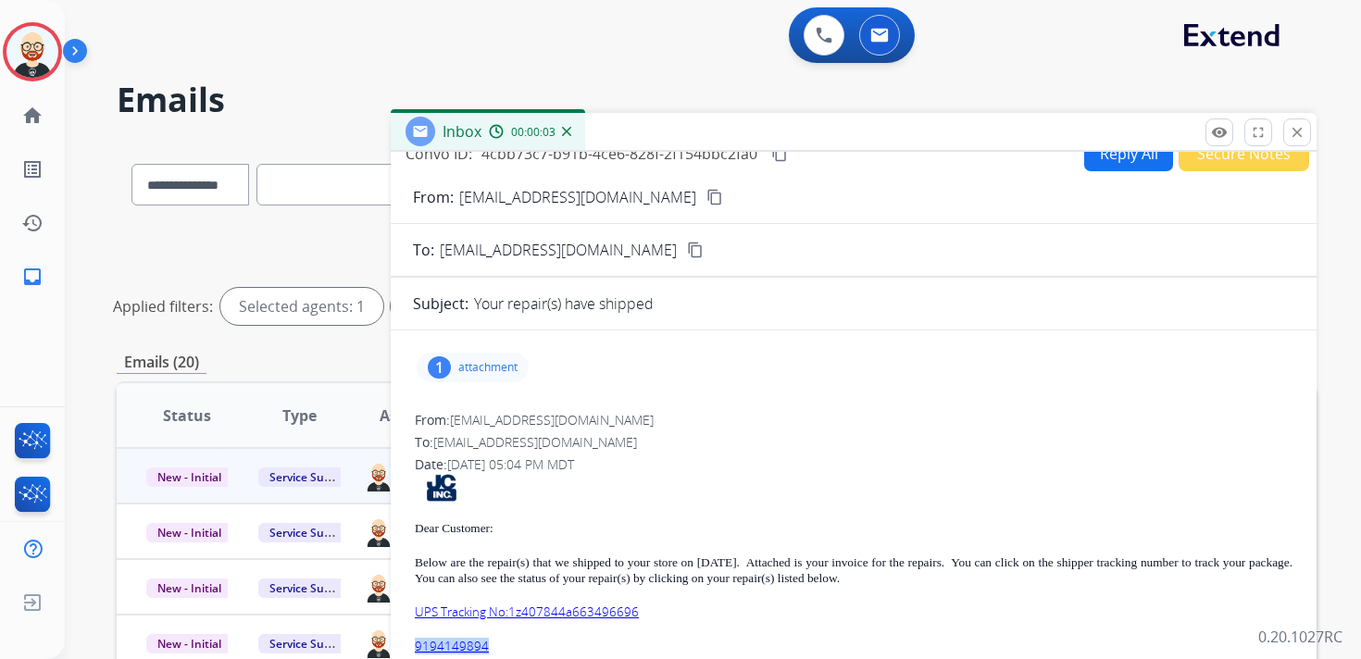
drag, startPoint x: 512, startPoint y: 653, endPoint x: 411, endPoint y: 647, distance: 101.0
click at [411, 647] on div "1 attachment From: donotreply@jewel-craft.com To: servicesupport@extend.com Dat…" at bounding box center [854, 605] width 926 height 520
copy link "9194149894"
click at [36, 64] on img at bounding box center [32, 52] width 52 height 52
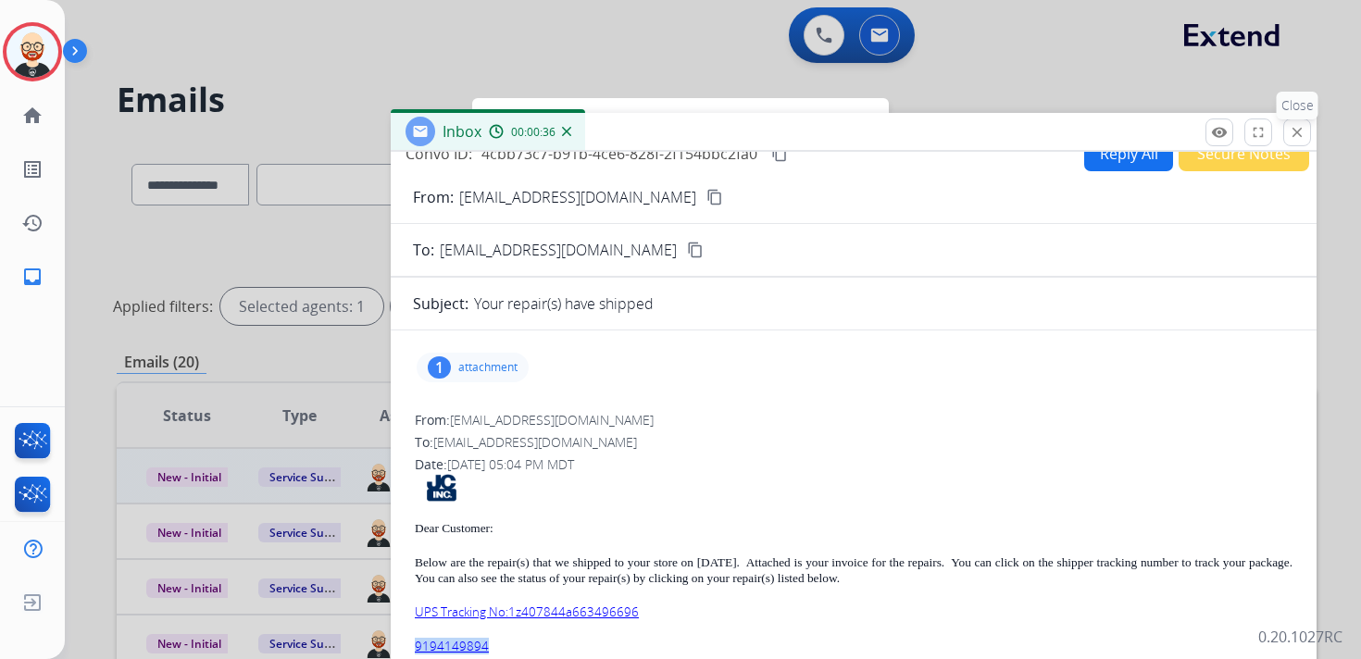
click at [1295, 132] on mat-icon "close" at bounding box center [1296, 132] width 17 height 17
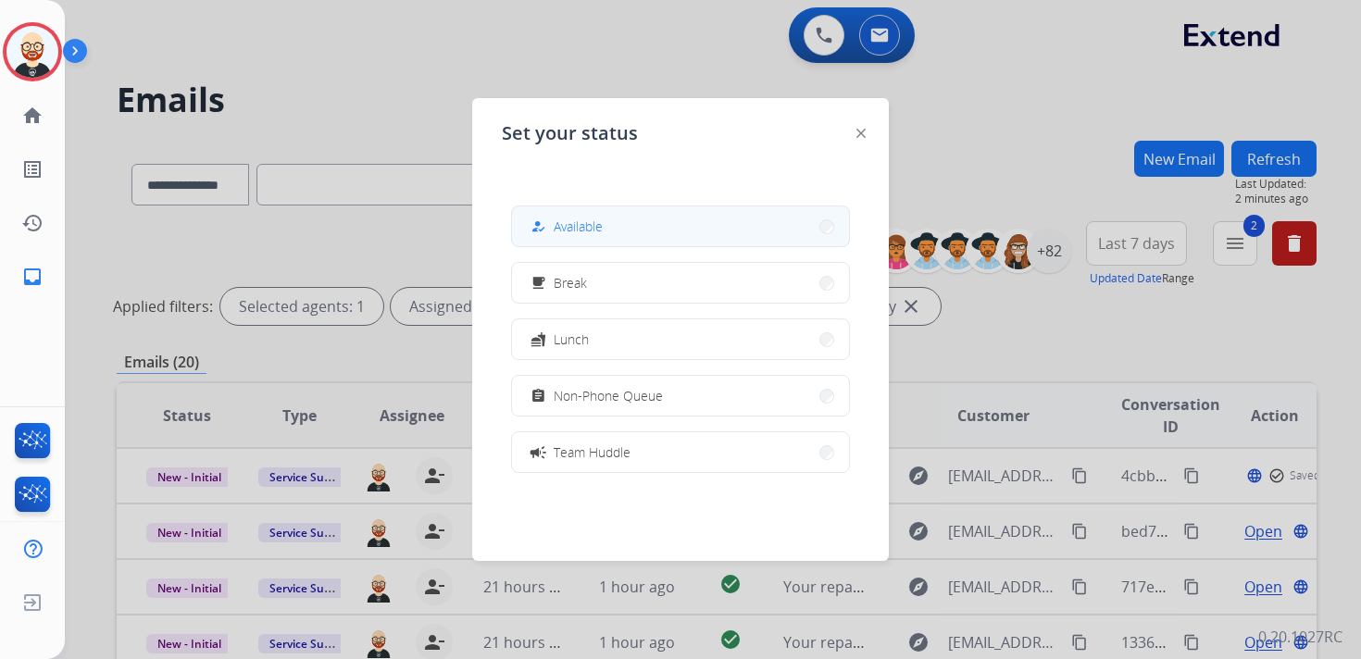
click at [578, 239] on button "how_to_reg Available" at bounding box center [680, 226] width 337 height 40
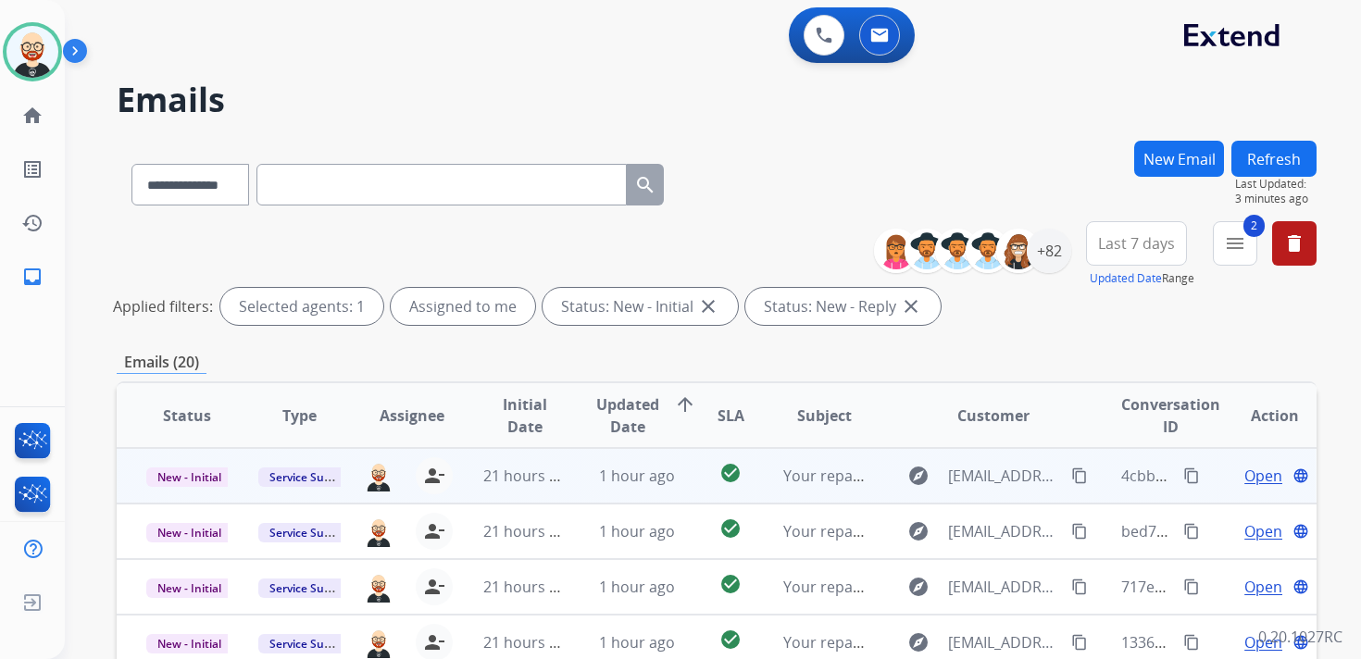
click at [1244, 486] on span "Open" at bounding box center [1263, 476] width 38 height 22
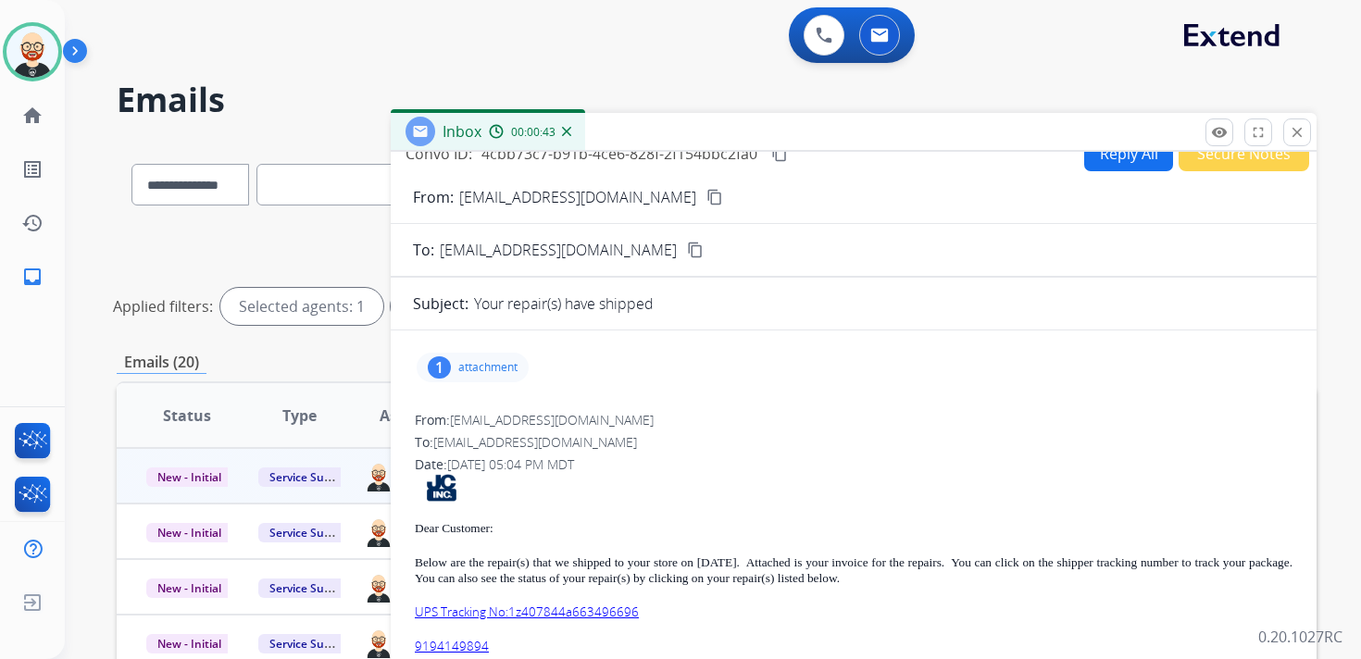
click at [784, 158] on mat-icon "content_copy" at bounding box center [779, 153] width 17 height 17
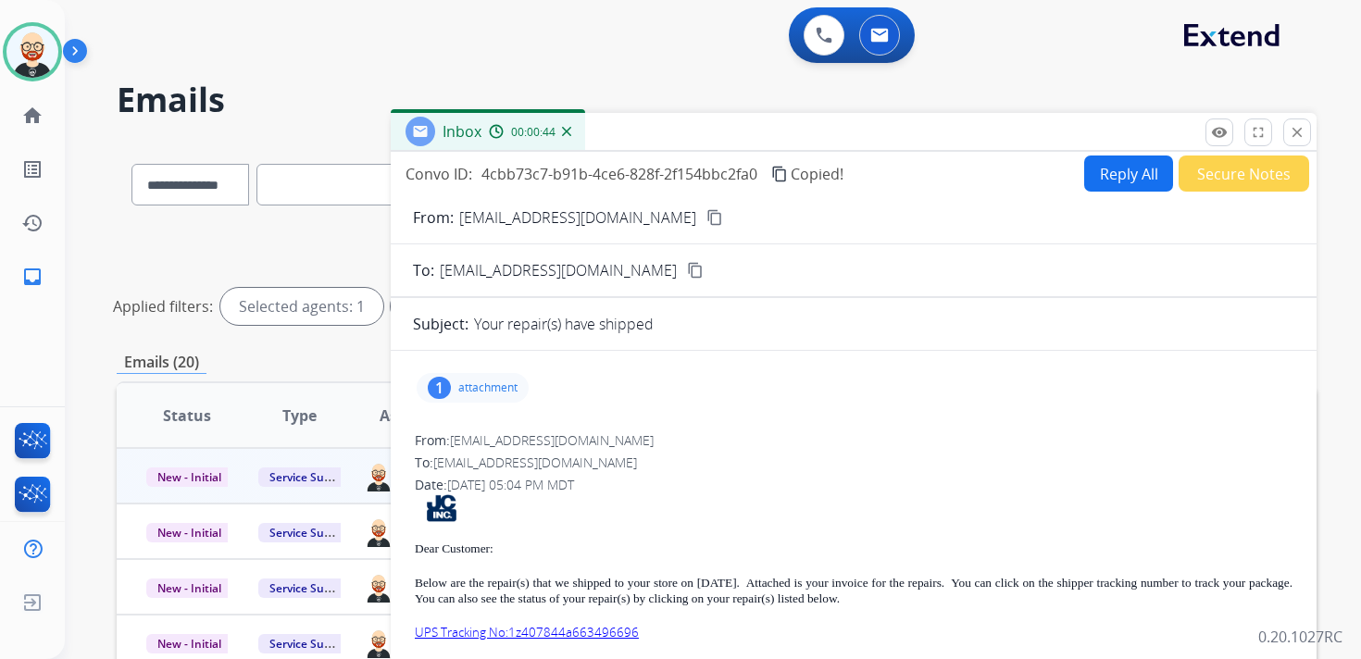
scroll to position [0, 0]
click at [781, 175] on mat-icon "content_copy" at bounding box center [779, 176] width 17 height 17
click at [508, 390] on p "attachment" at bounding box center [487, 389] width 59 height 15
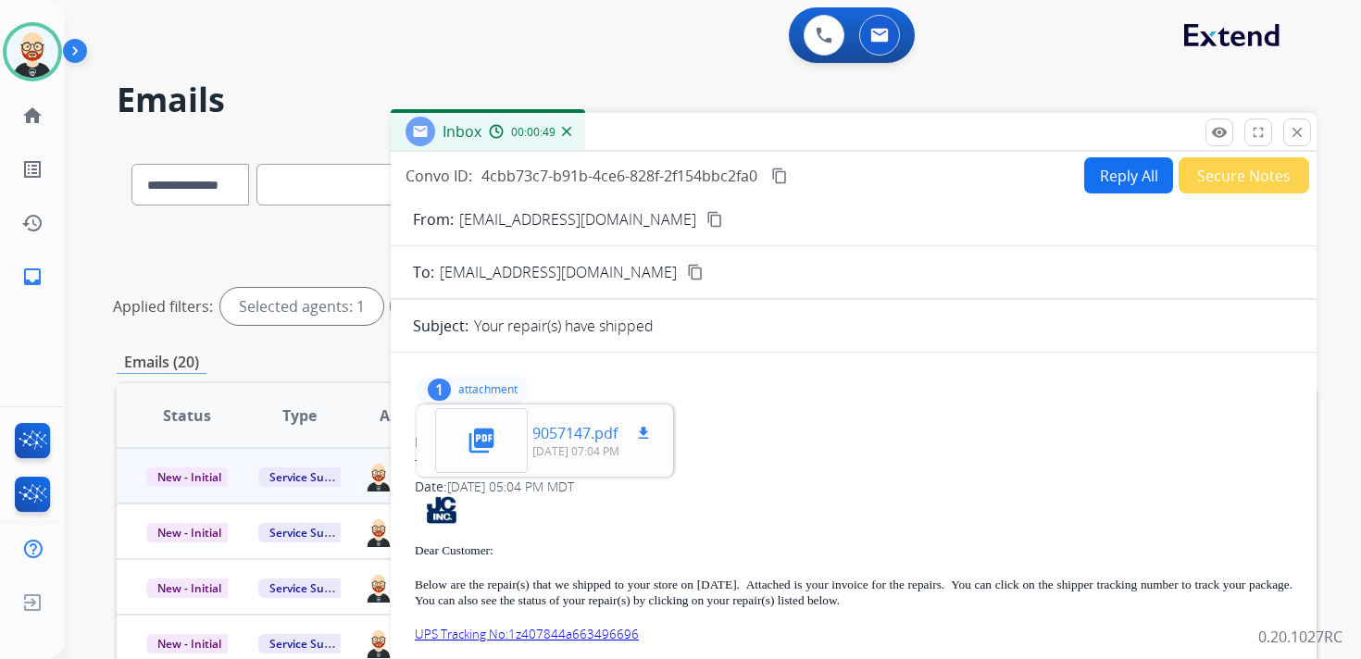
click at [647, 436] on mat-icon "download" at bounding box center [643, 433] width 17 height 17
click at [780, 466] on div "To: servicesupport@extend.com" at bounding box center [853, 464] width 877 height 19
click at [502, 392] on p "attachment" at bounding box center [487, 389] width 59 height 15
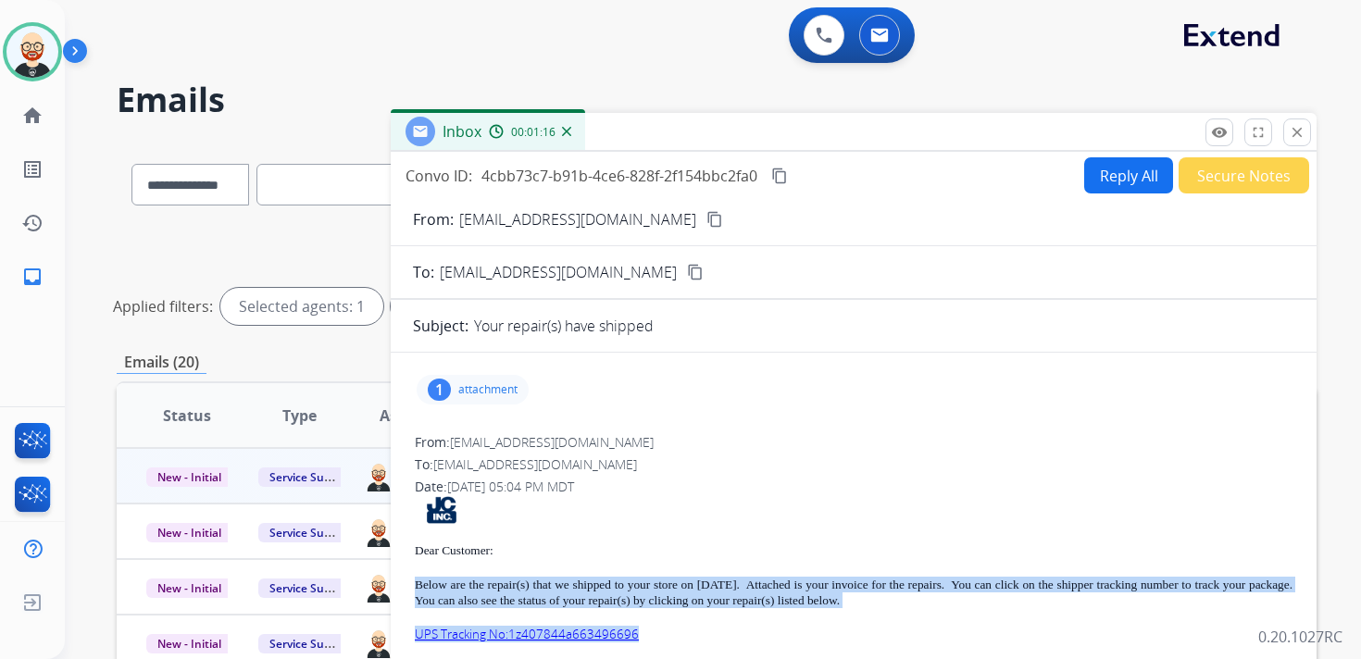
drag, startPoint x: 661, startPoint y: 628, endPoint x: 412, endPoint y: 576, distance: 254.5
click at [413, 576] on div "From: donotreply@jewel-craft.com To: servicesupport@extend.com Date: 09/16/2025…" at bounding box center [853, 659] width 881 height 456
copy div "Below are the repair(s) that we shipped to your store on 09/16/25. Attached is …"
click at [1294, 125] on mat-icon "close" at bounding box center [1296, 132] width 17 height 17
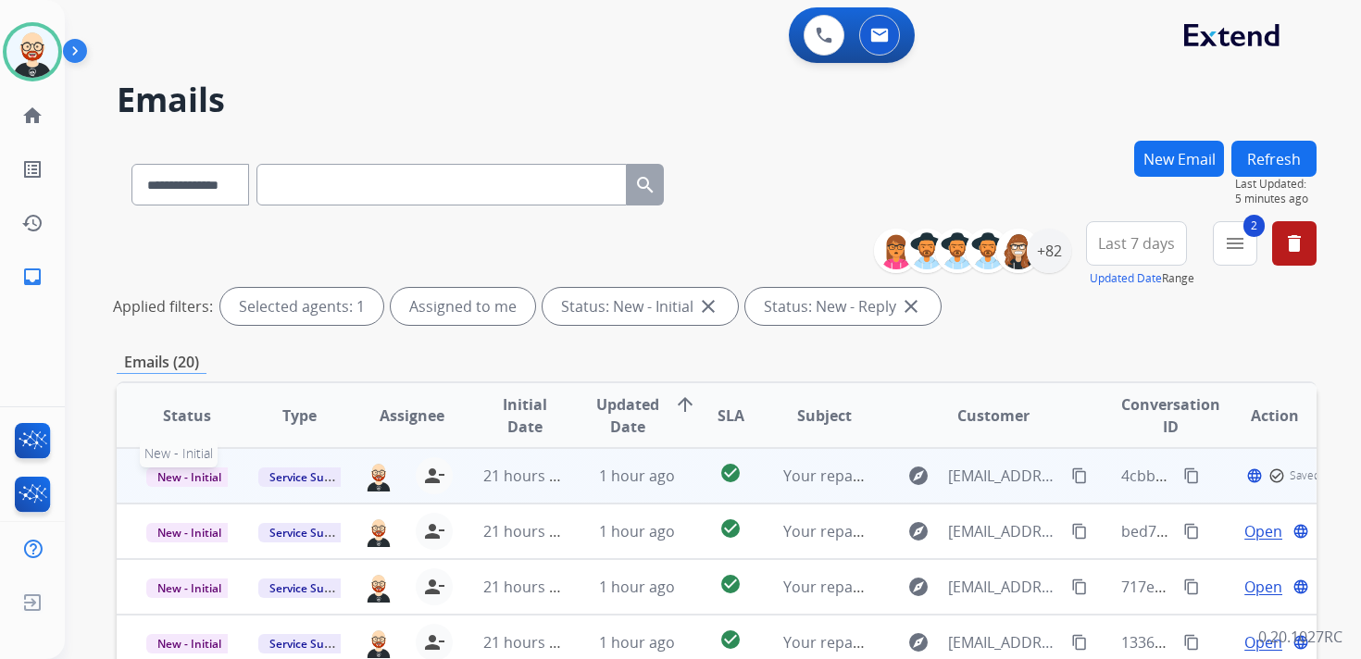
click at [198, 481] on span "New - Initial" at bounding box center [189, 476] width 86 height 19
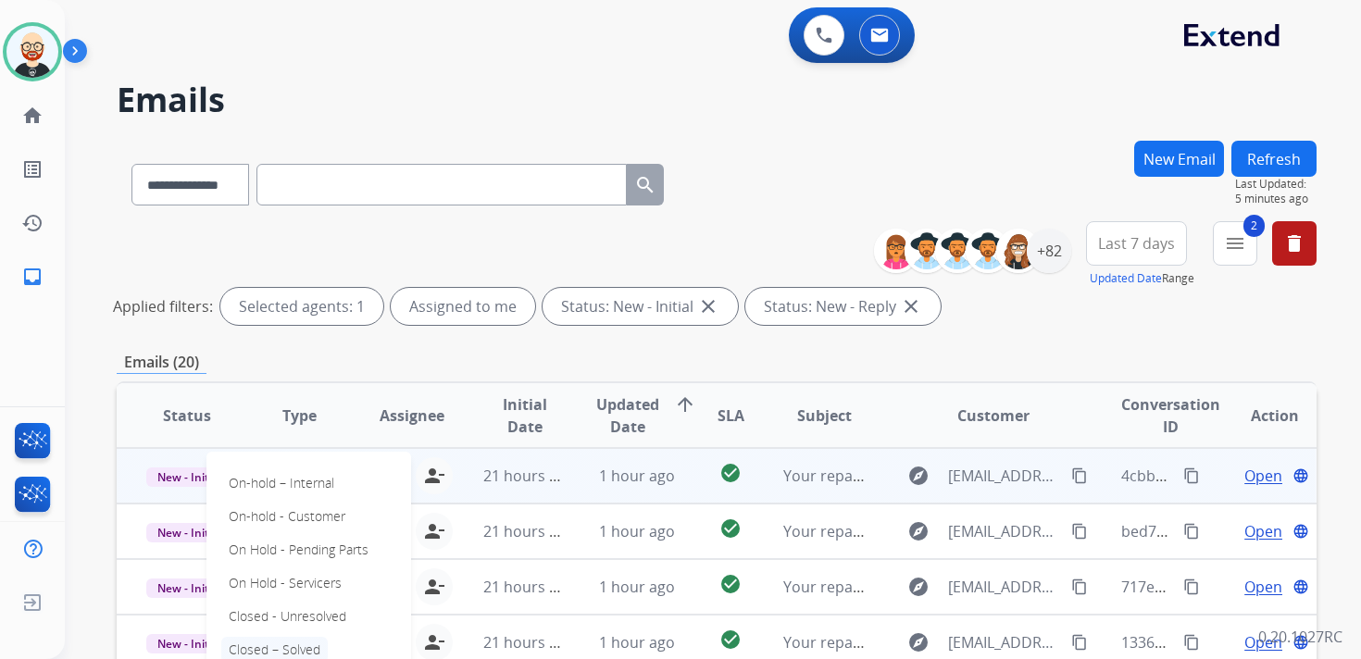
click at [301, 653] on p "Closed – Solved" at bounding box center [274, 650] width 106 height 26
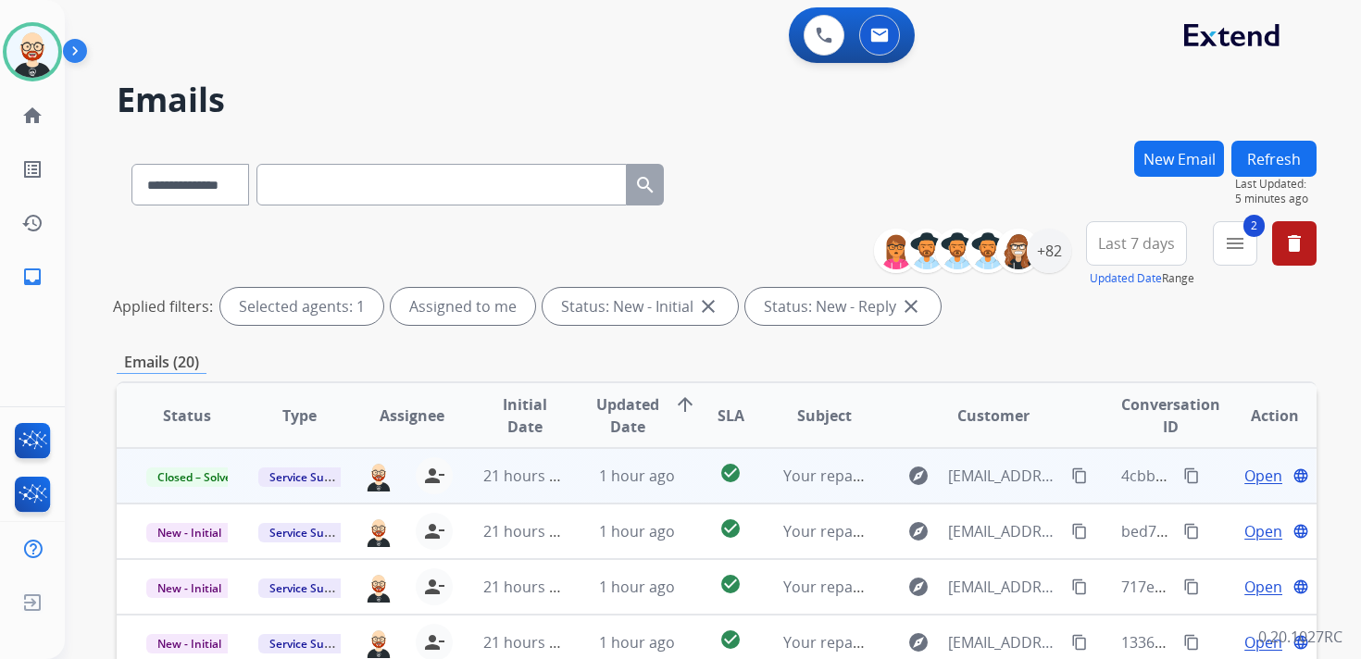
click at [1273, 152] on button "Refresh" at bounding box center [1273, 159] width 85 height 36
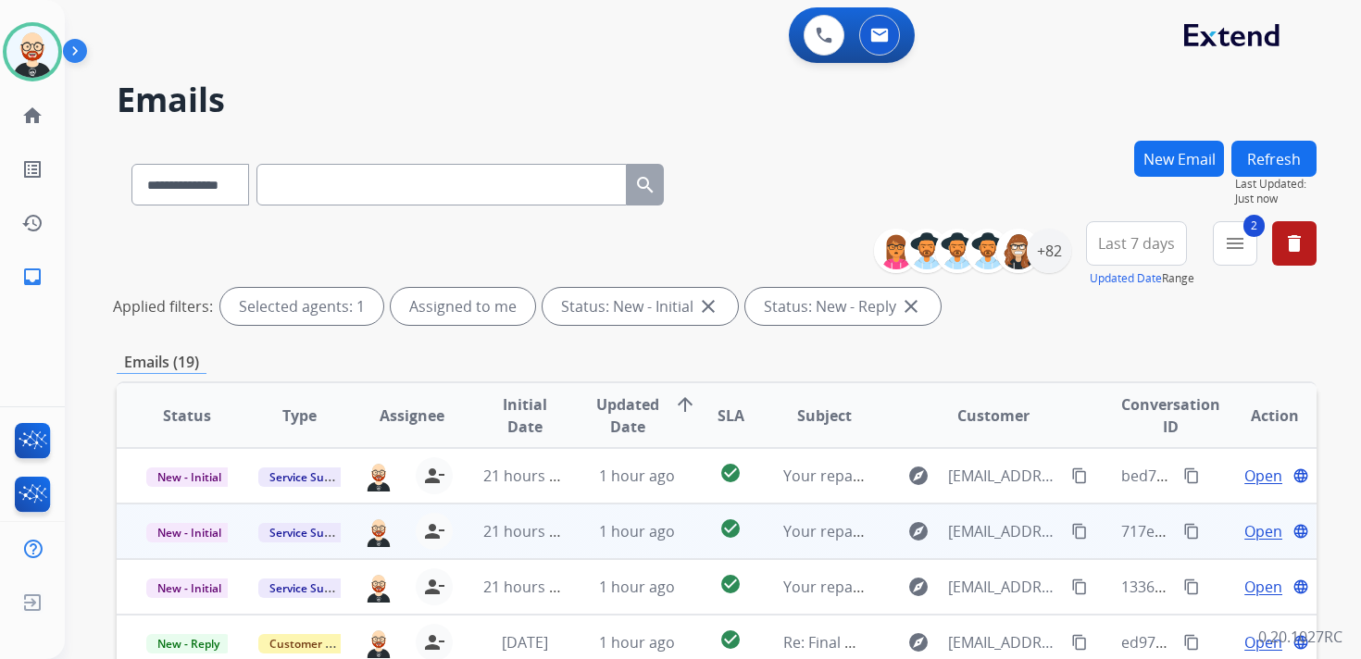
scroll to position [2, 0]
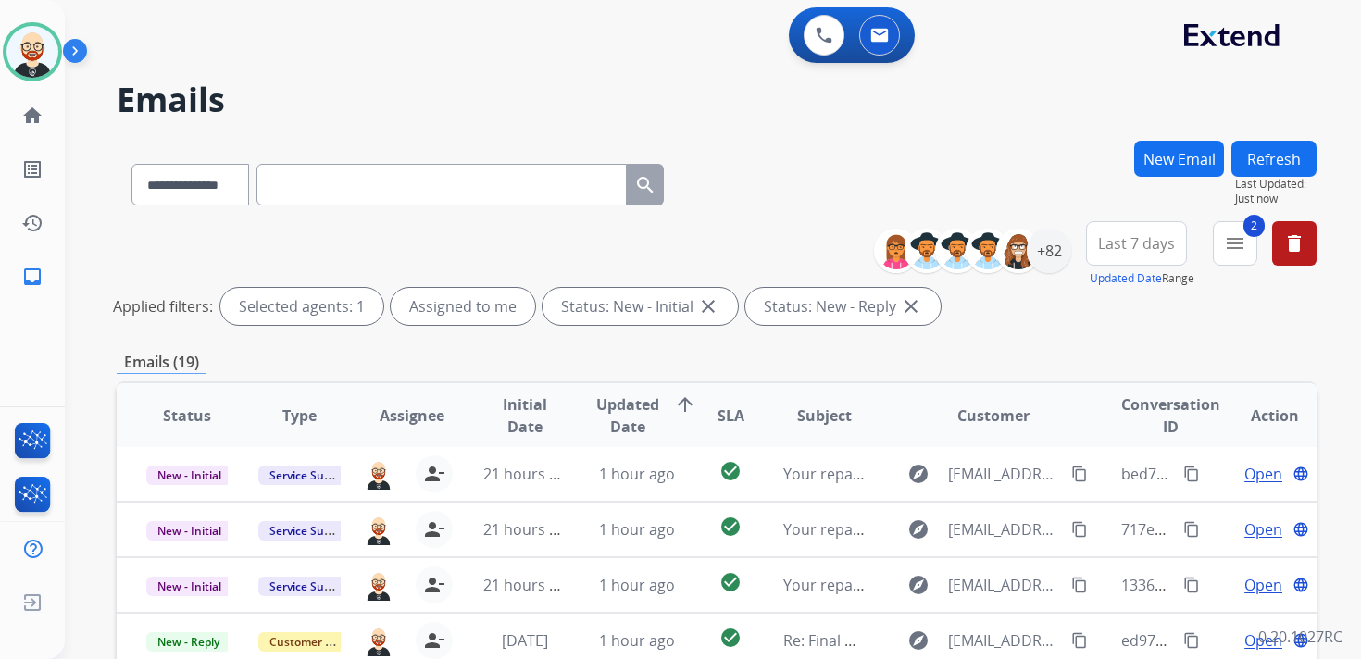
click at [616, 425] on span "Updated Date" at bounding box center [627, 415] width 63 height 44
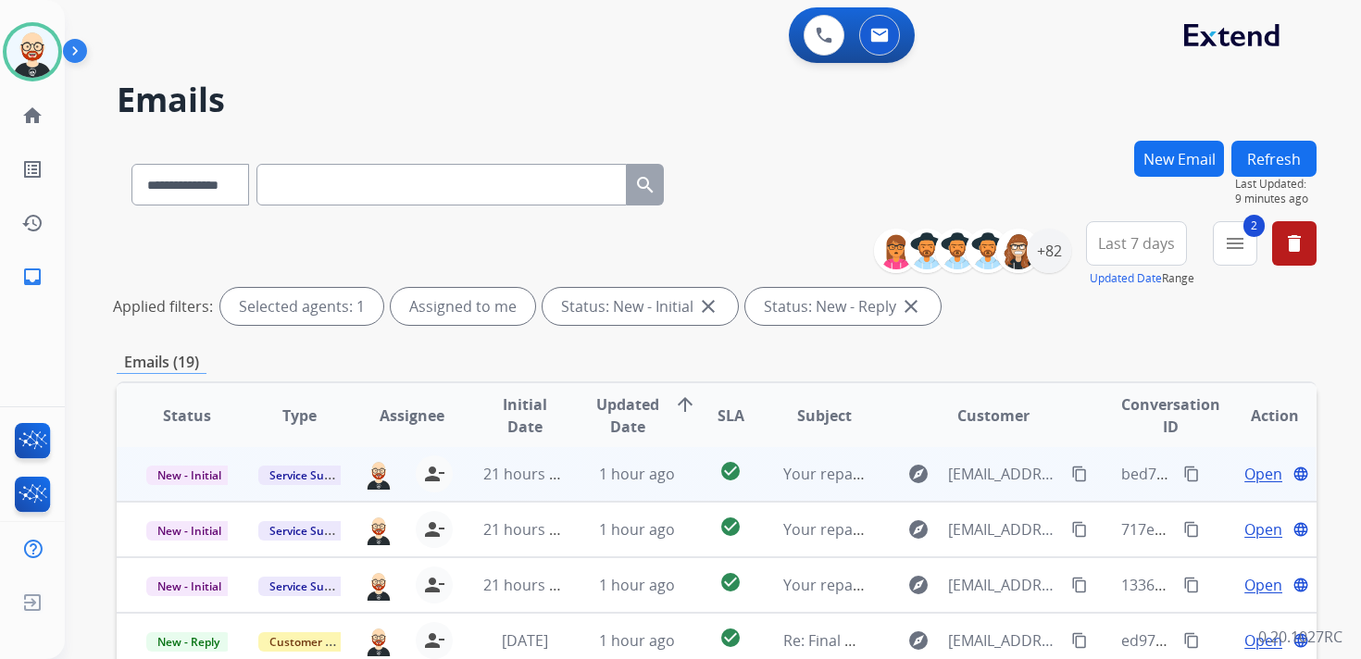
click at [1244, 476] on span "Open" at bounding box center [1263, 474] width 38 height 22
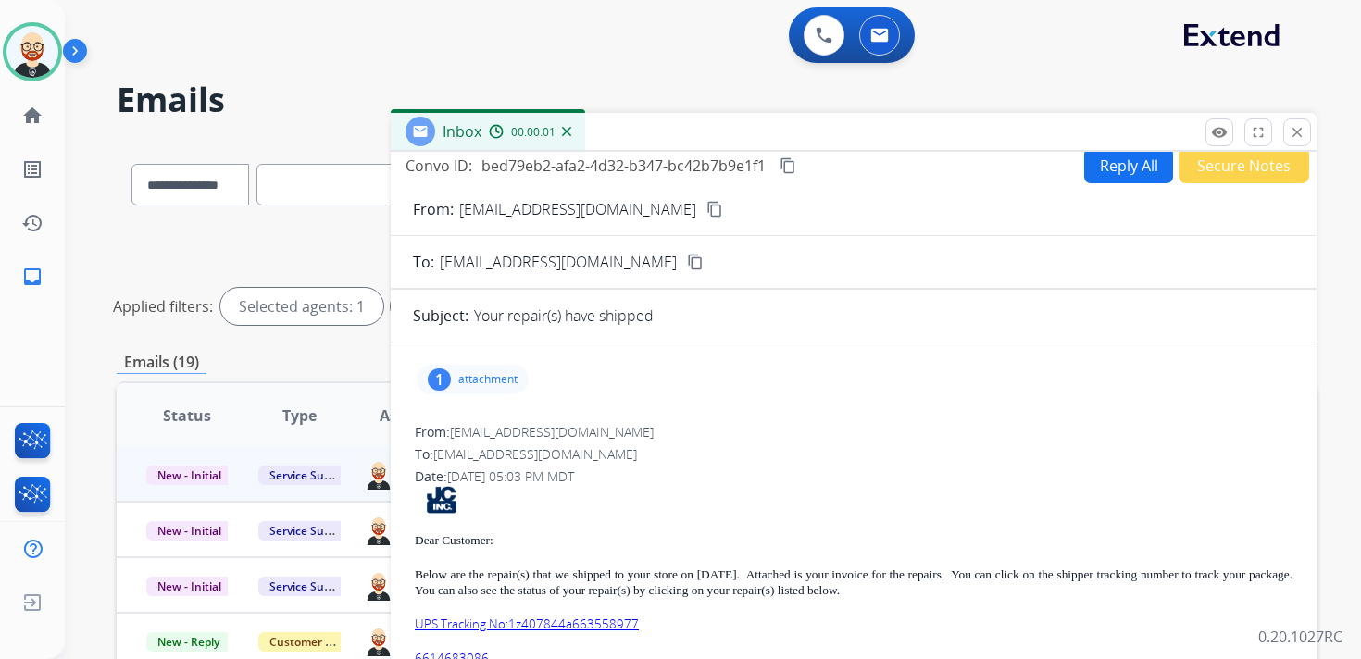
scroll to position [22, 0]
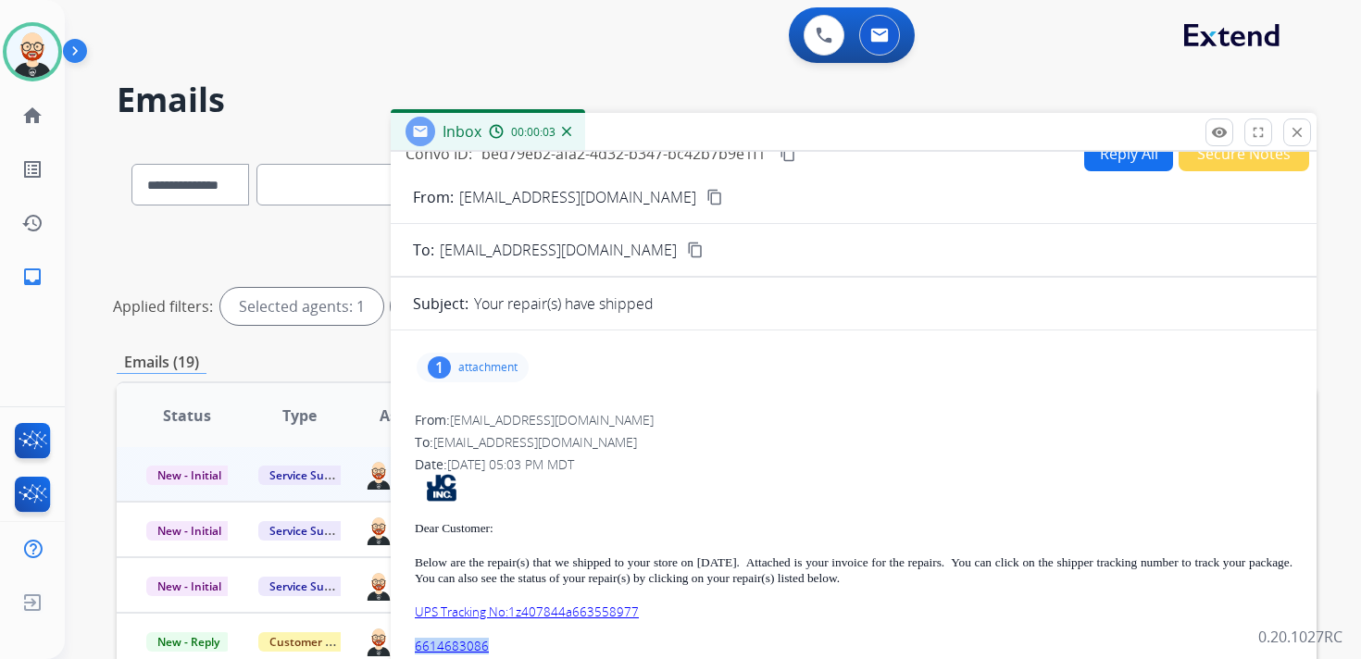
drag, startPoint x: 517, startPoint y: 644, endPoint x: 411, endPoint y: 648, distance: 106.5
click at [411, 648] on div "1 attachment From: donotreply@jewel-craft.com To: servicesupport@extend.com Dat…" at bounding box center [854, 605] width 926 height 520
copy link "6614683086"
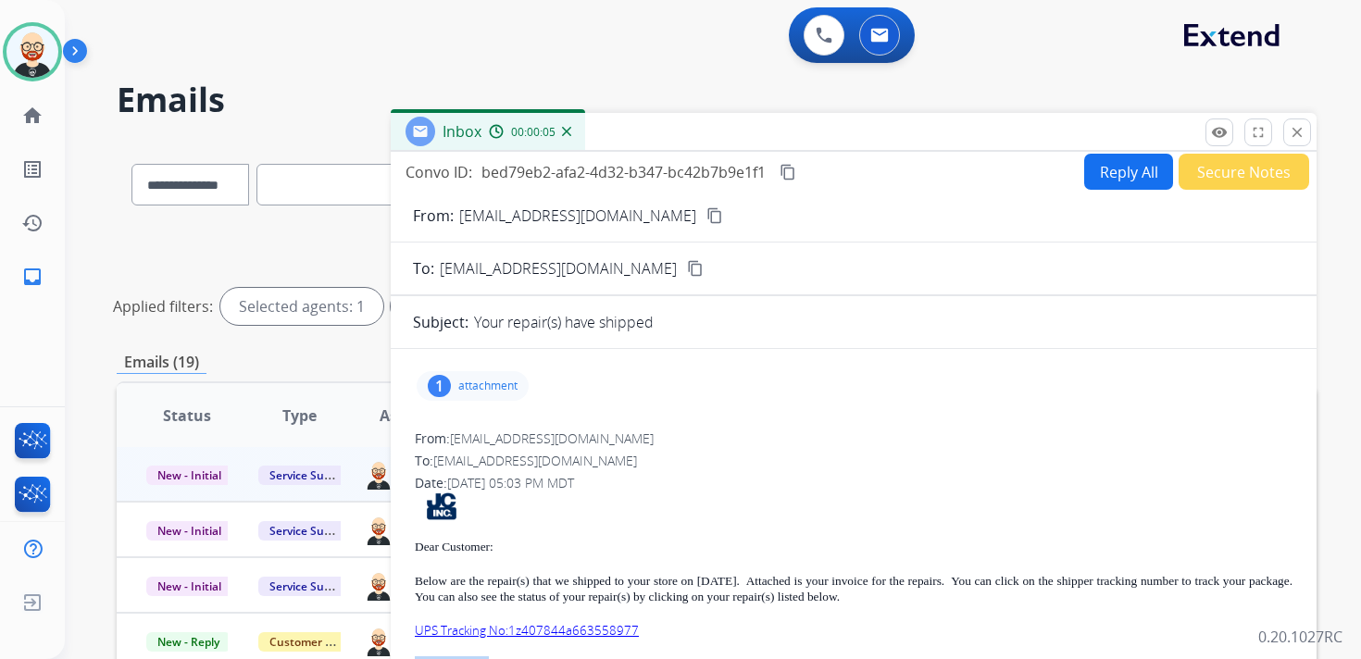
scroll to position [0, 0]
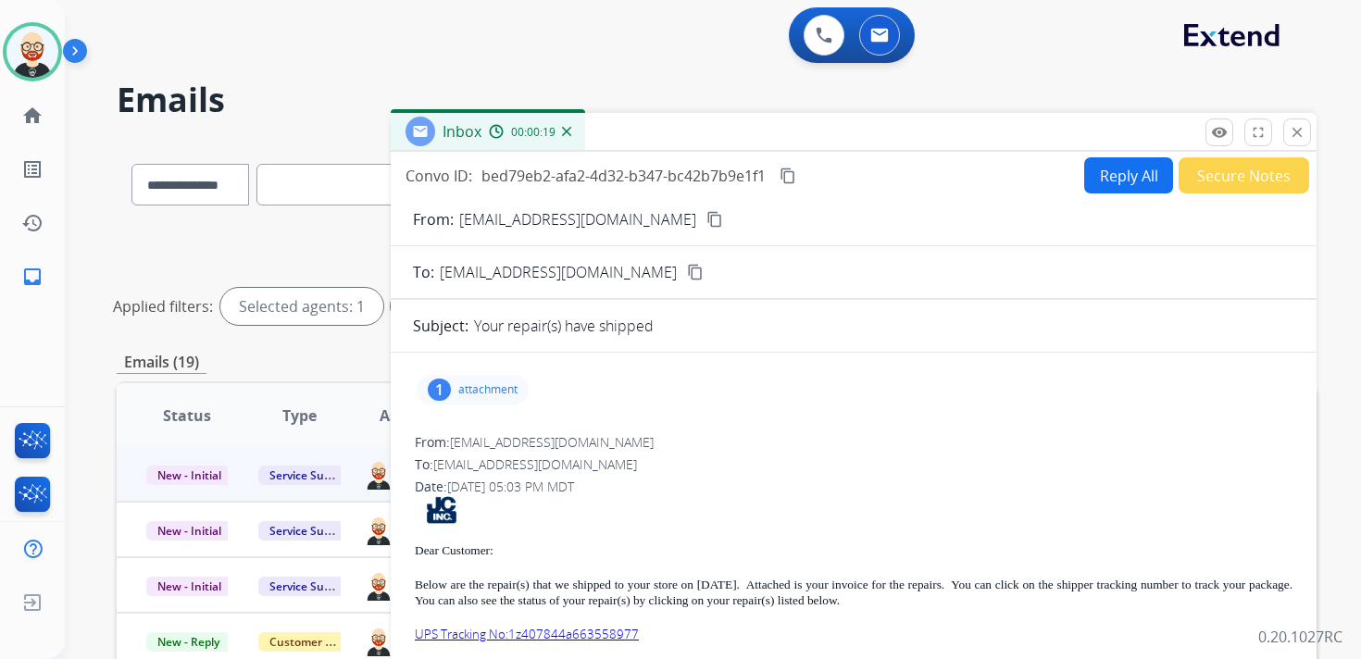
click at [792, 177] on mat-icon "content_copy" at bounding box center [787, 176] width 17 height 17
click at [666, 633] on p "UPS Tracking No:1z407844a663558977" at bounding box center [853, 635] width 877 height 16
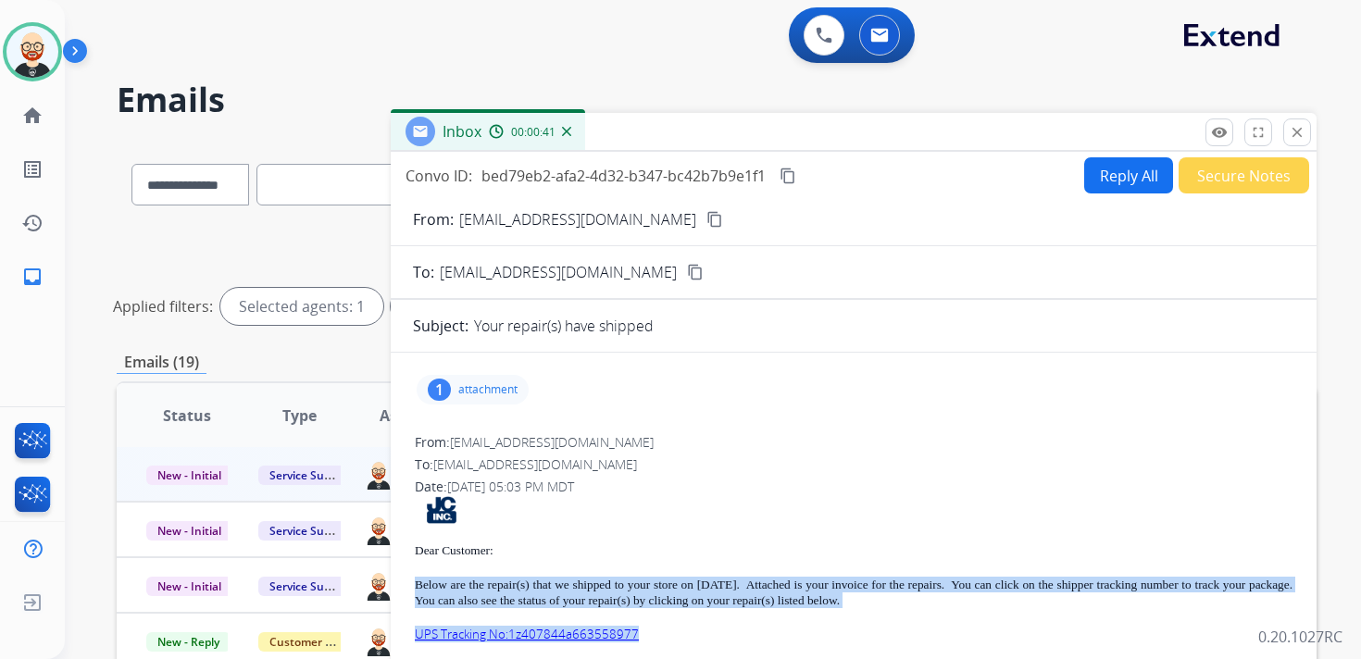
drag, startPoint x: 666, startPoint y: 633, endPoint x: 416, endPoint y: 582, distance: 255.9
copy div "Below are the repair(s) that we shipped to your store on 09/16/25. Attached is …"
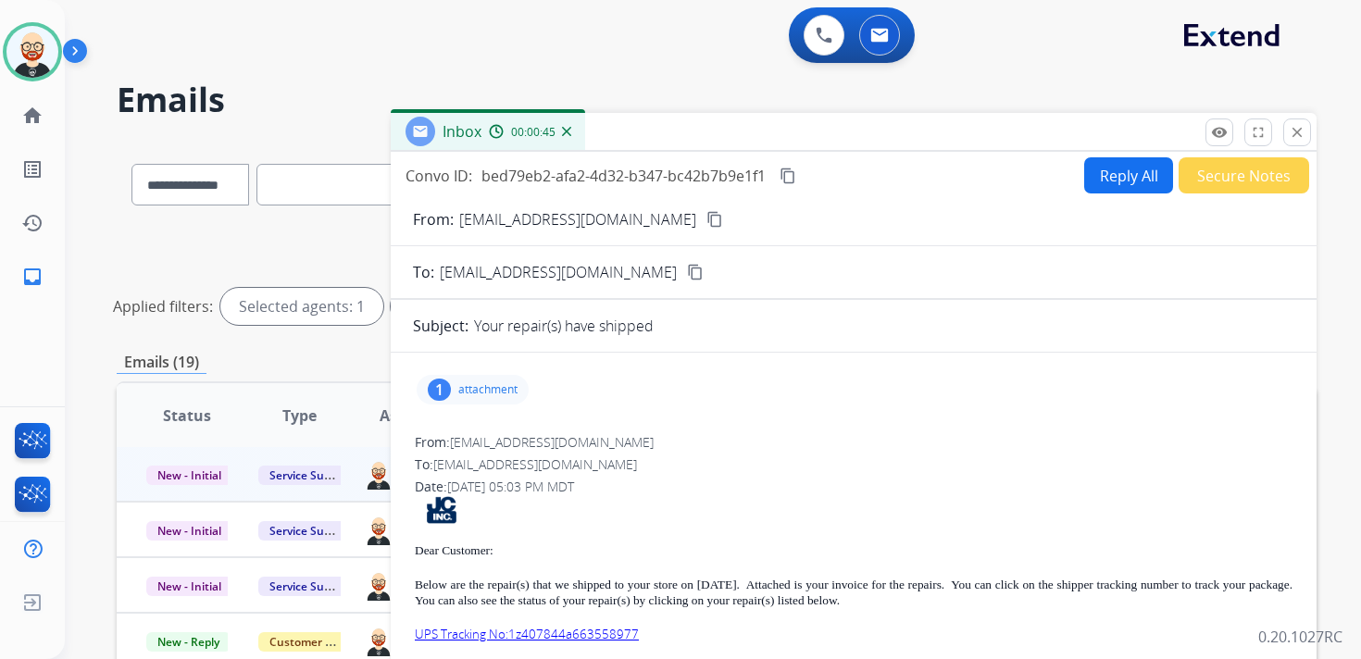
click at [481, 382] on p "attachment" at bounding box center [487, 389] width 59 height 15
click at [639, 428] on mat-icon "download" at bounding box center [643, 433] width 17 height 17
click at [1299, 134] on mat-icon "close" at bounding box center [1296, 132] width 17 height 17
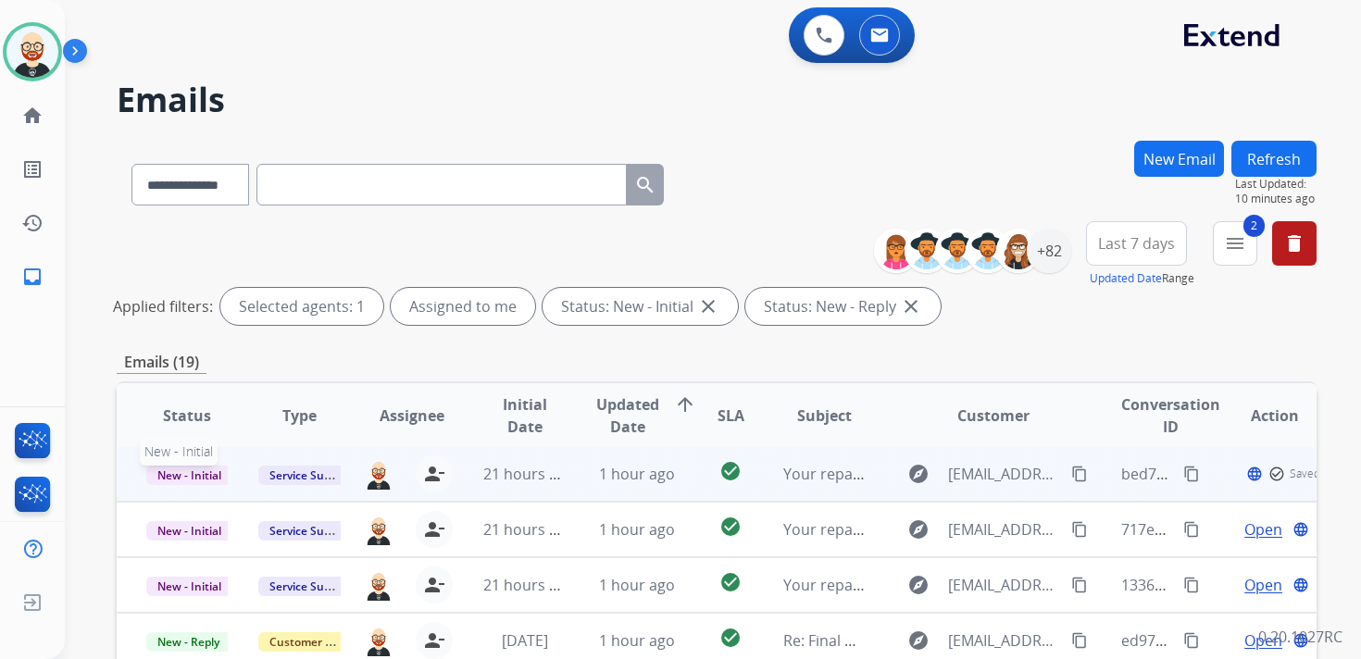
click at [204, 478] on span "New - Initial" at bounding box center [189, 475] width 86 height 19
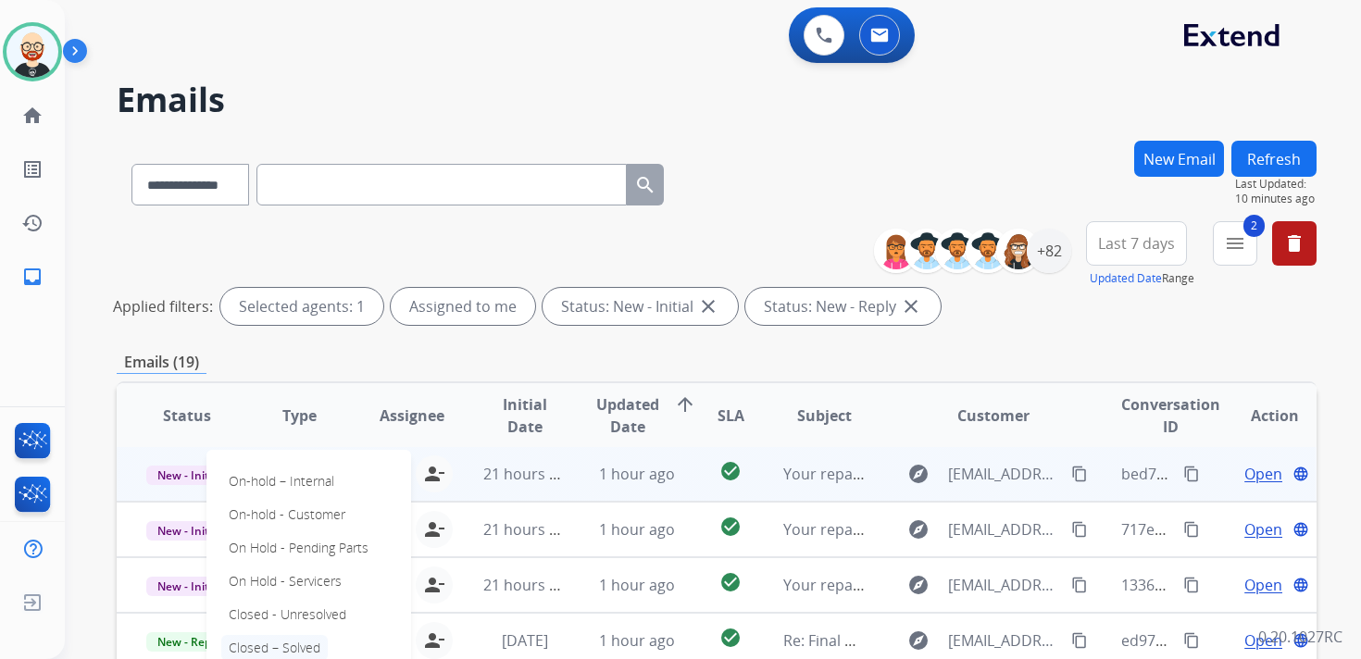
click at [290, 640] on p "Closed – Solved" at bounding box center [274, 648] width 106 height 26
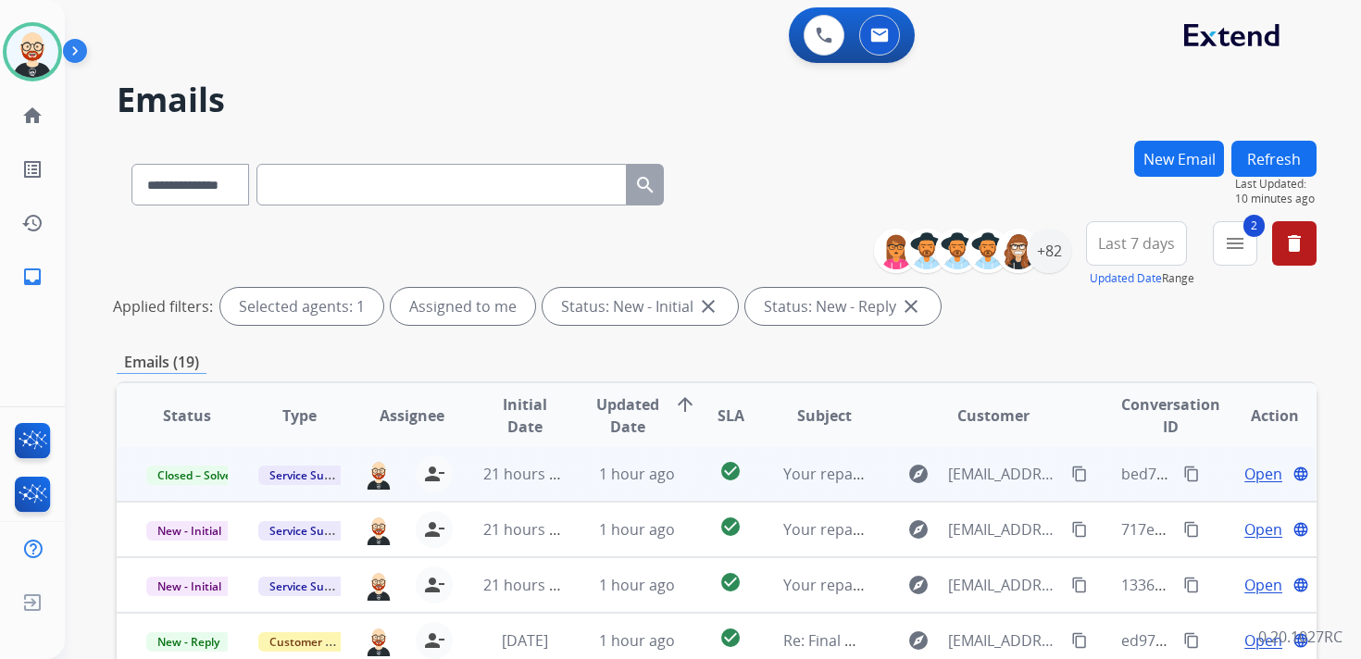
click at [1249, 165] on button "Refresh" at bounding box center [1273, 159] width 85 height 36
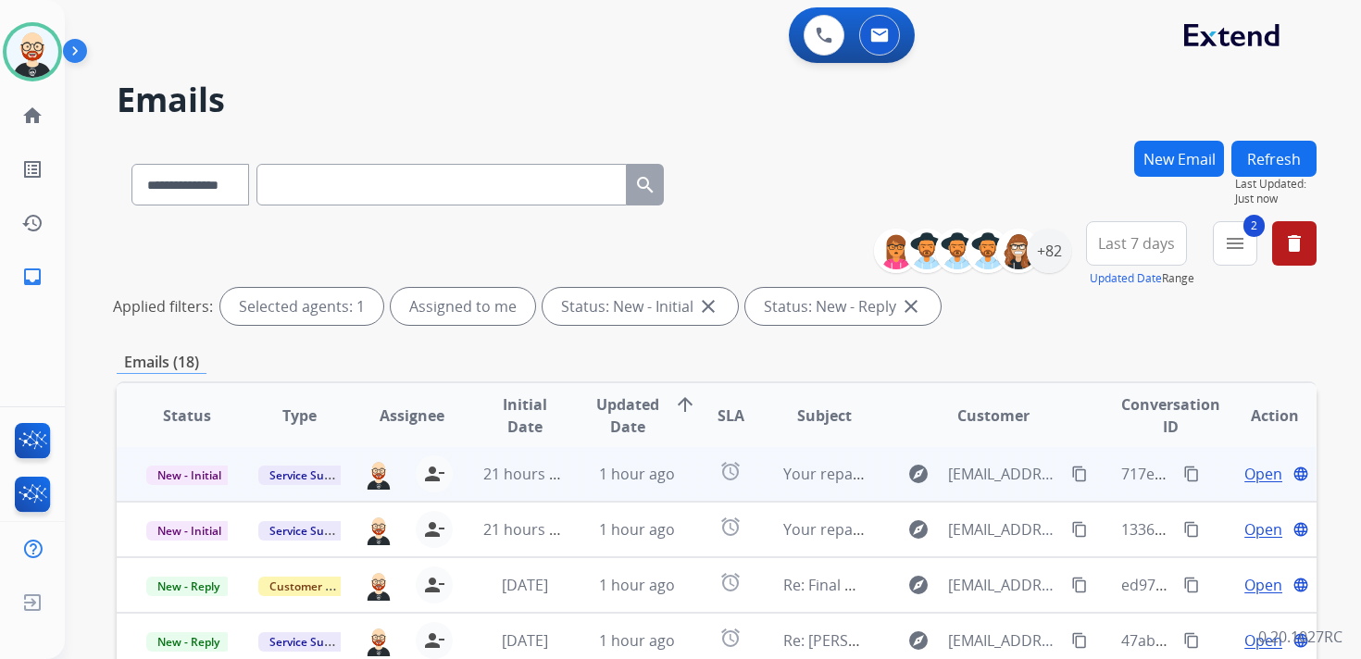
click at [1244, 476] on span "Open" at bounding box center [1263, 474] width 38 height 22
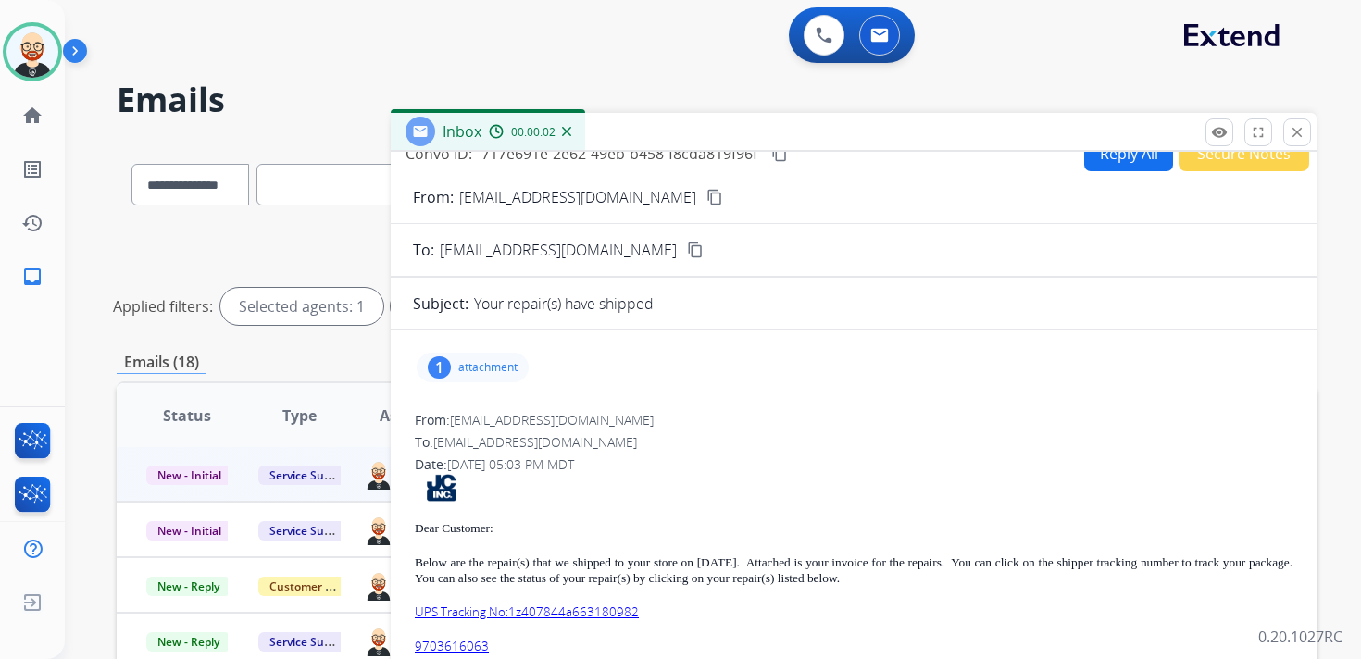
scroll to position [18, 0]
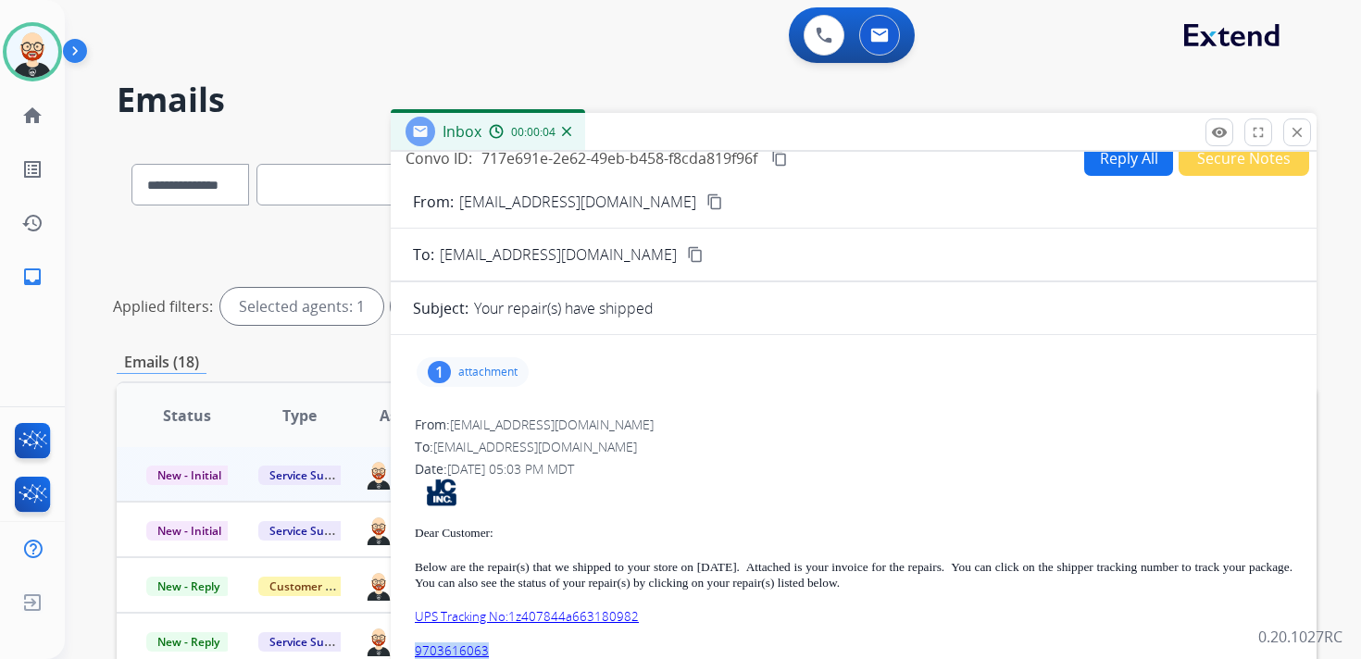
drag, startPoint x: 517, startPoint y: 651, endPoint x: 413, endPoint y: 650, distance: 104.6
click at [413, 651] on div "From: donotreply@jewel-craft.com To: servicesupport@extend.com Date: 09/16/2025…" at bounding box center [853, 642] width 881 height 456
copy link "9703616063"
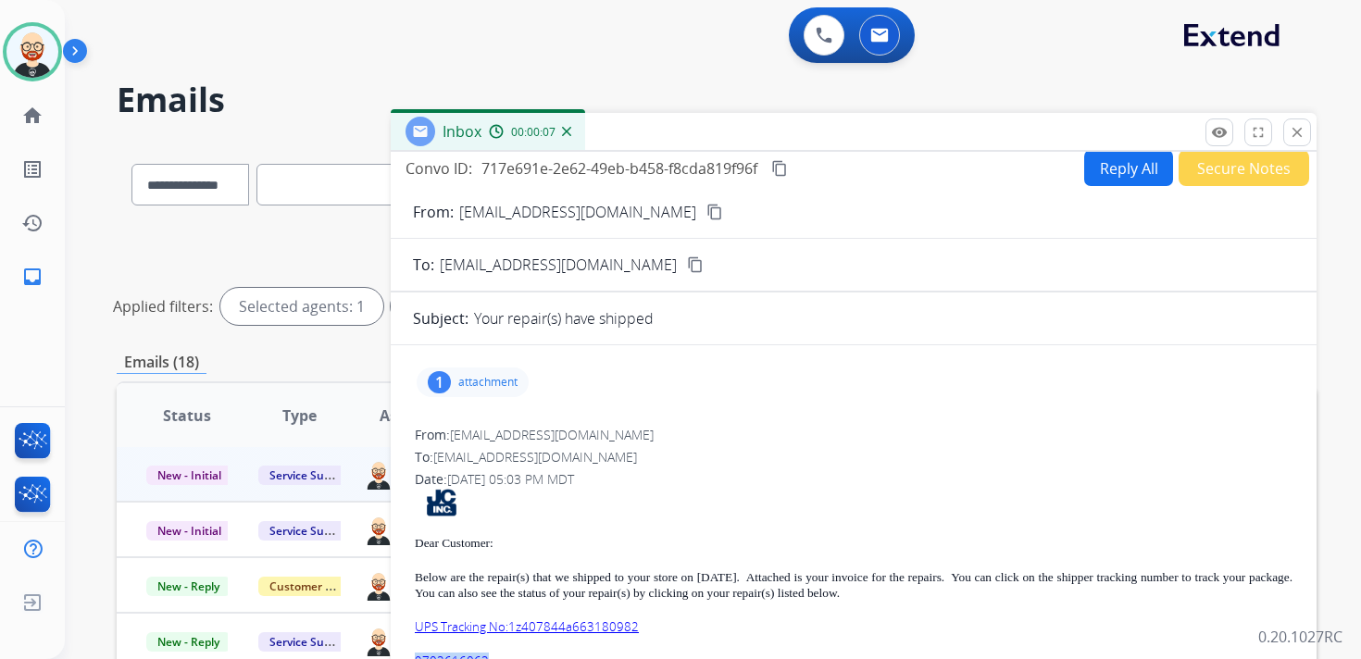
scroll to position [11, 0]
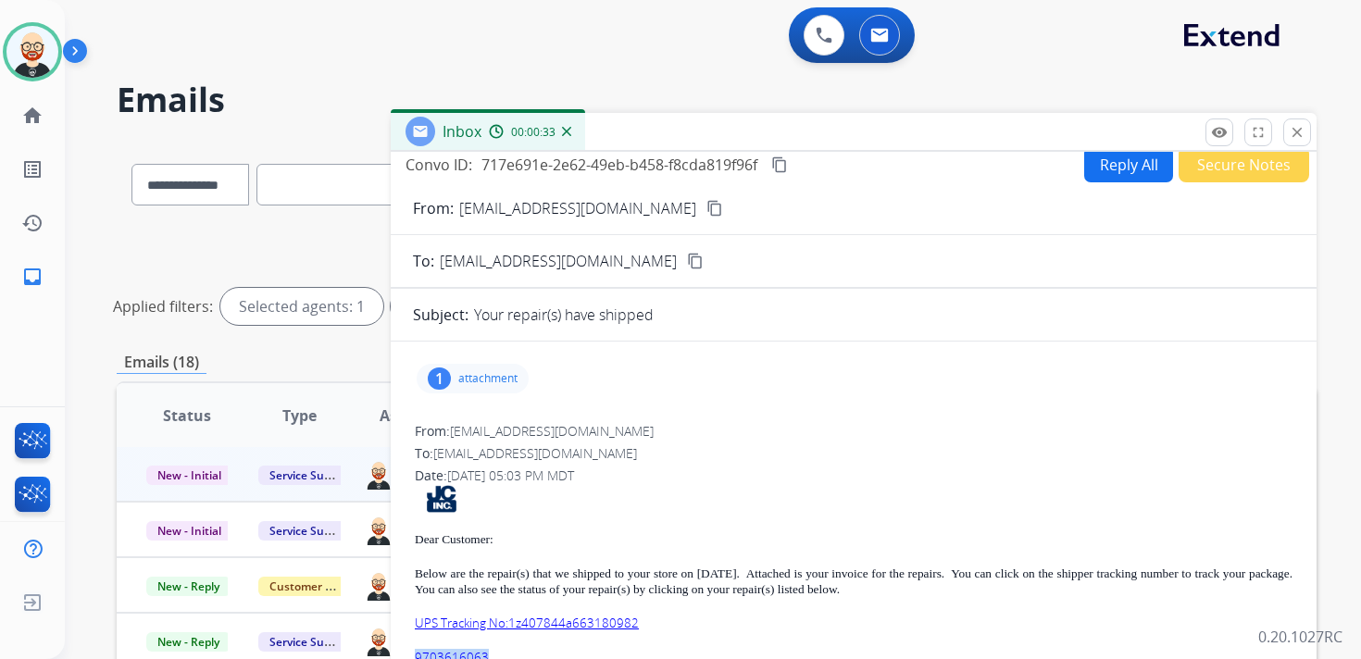
click at [780, 164] on mat-icon "content_copy" at bounding box center [779, 164] width 17 height 17
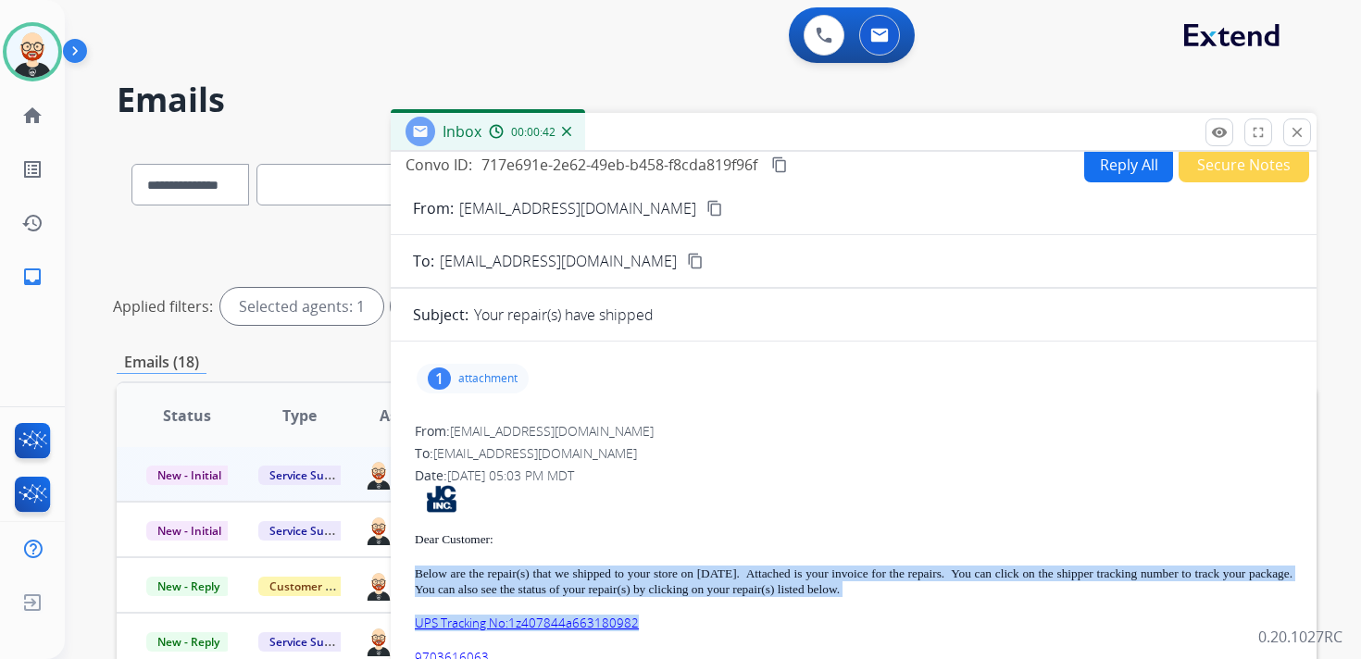
drag, startPoint x: 657, startPoint y: 619, endPoint x: 416, endPoint y: 577, distance: 245.3
click at [416, 577] on div "Dear Customer: Below are the repair(s) that we shipped to your store on 09/16/2…" at bounding box center [853, 670] width 877 height 371
copy div "Below are the repair(s) that we shipped to your store on 09/16/25. Attached is …"
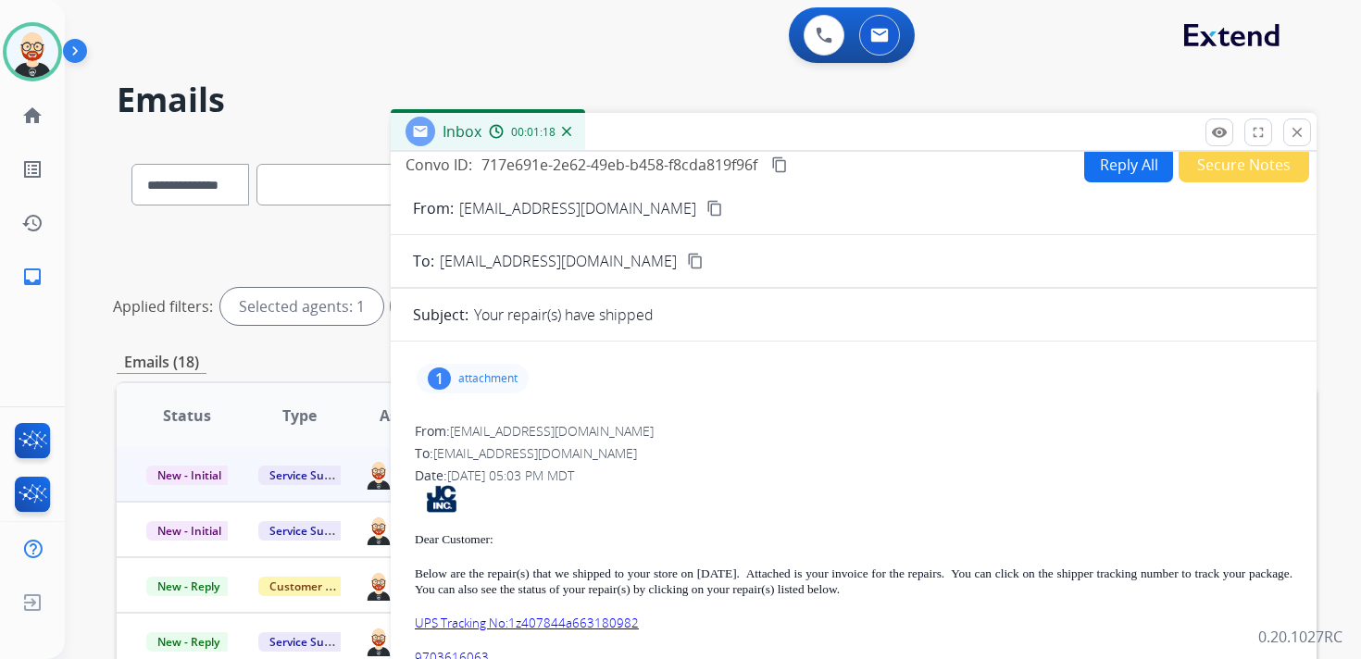
click at [503, 381] on p "attachment" at bounding box center [487, 378] width 59 height 15
click at [644, 421] on mat-icon "download" at bounding box center [643, 422] width 17 height 17
click at [1295, 131] on mat-icon "close" at bounding box center [1296, 132] width 17 height 17
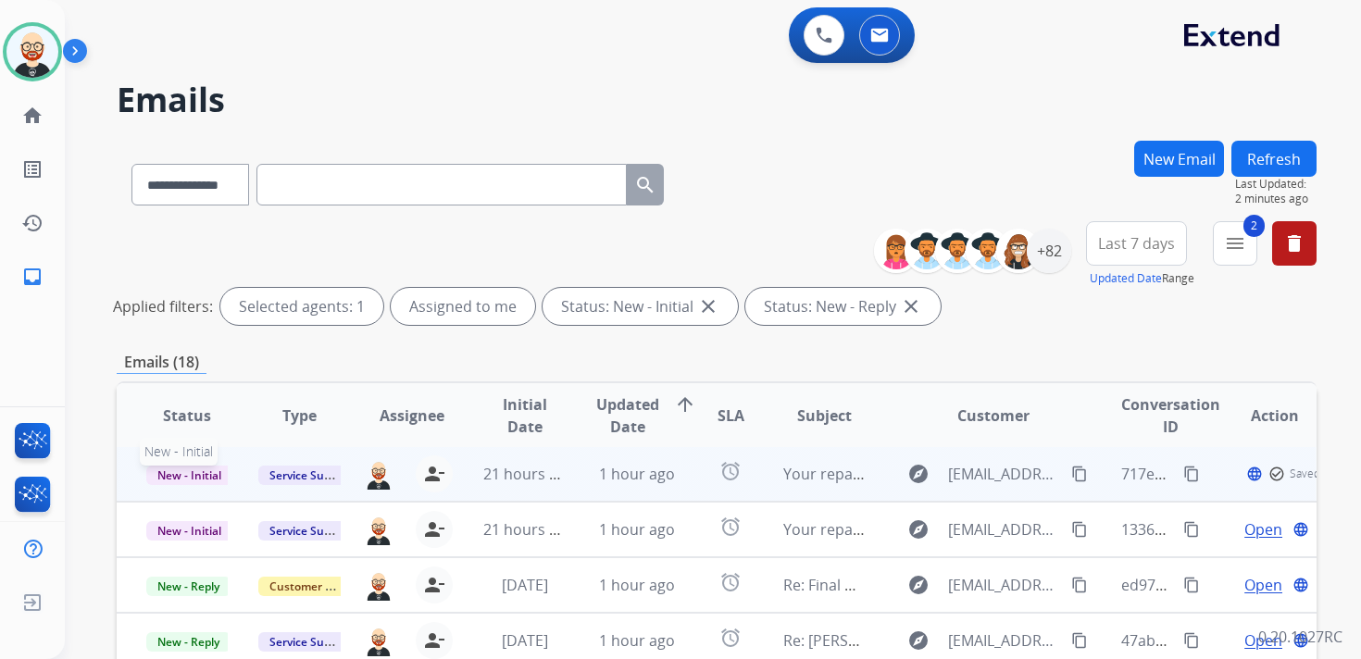
click at [218, 475] on span "New - Initial" at bounding box center [189, 475] width 86 height 19
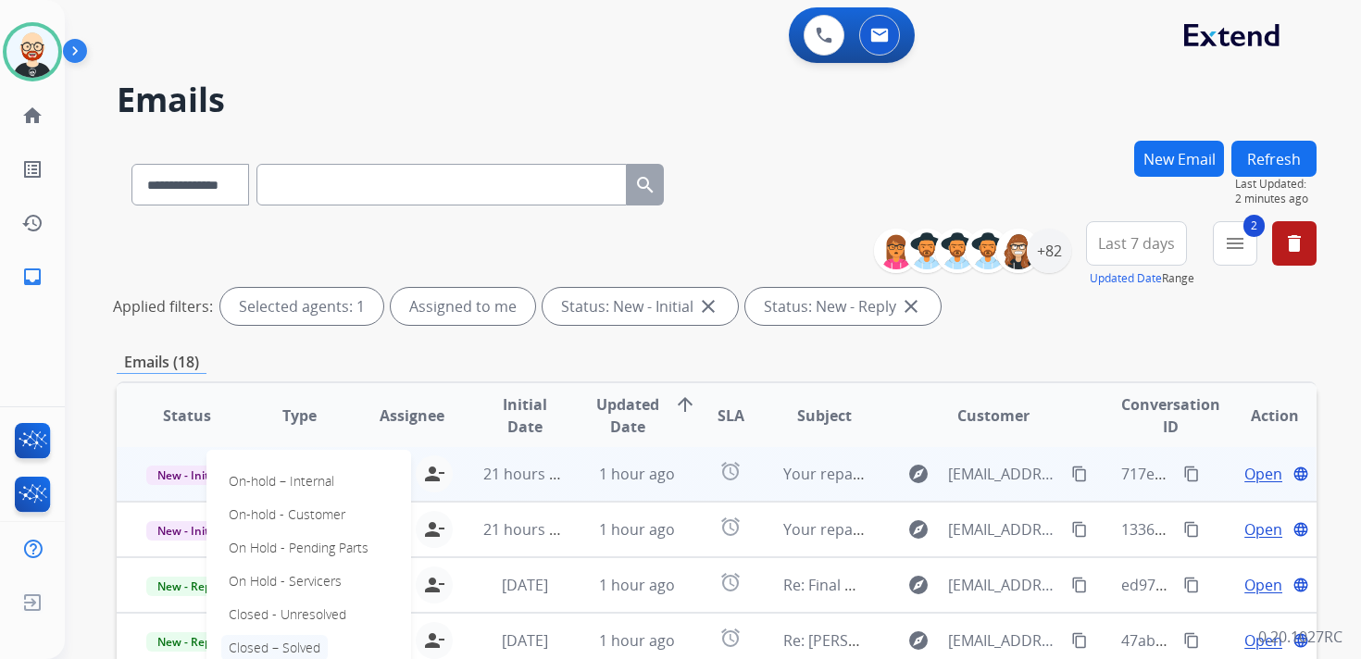
click at [267, 641] on p "Closed – Solved" at bounding box center [274, 648] width 106 height 26
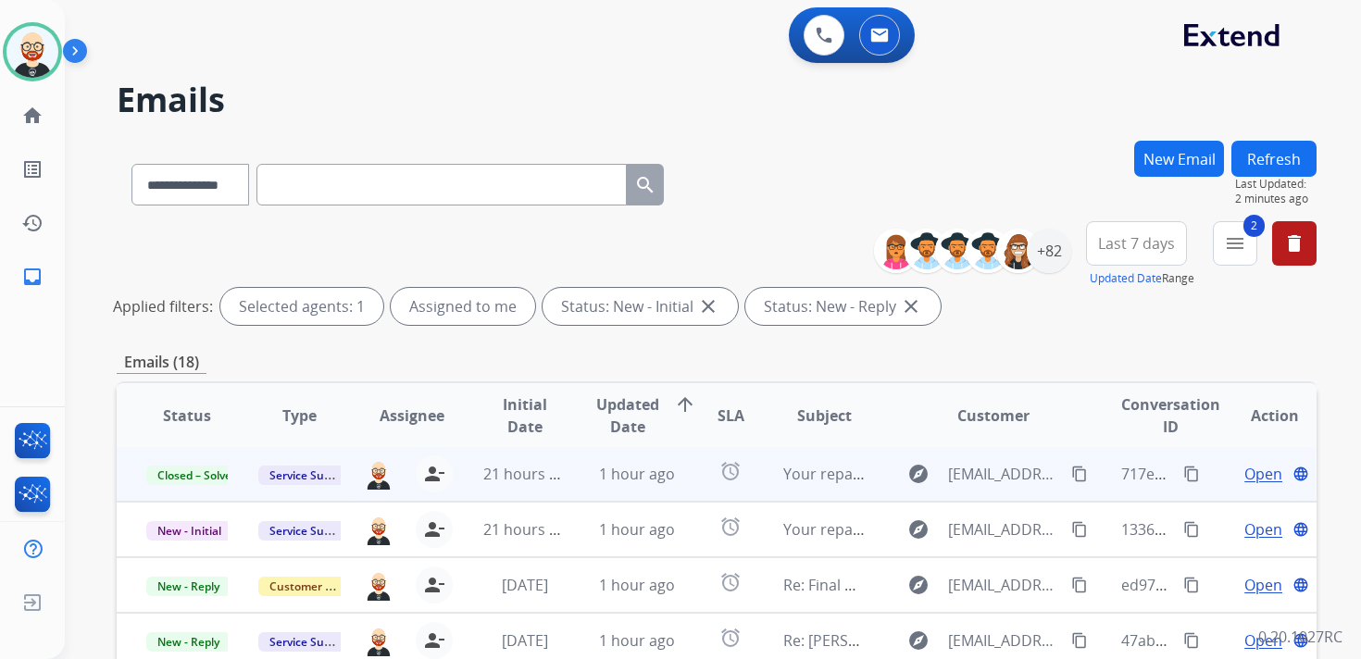
click at [1267, 158] on button "Refresh" at bounding box center [1273, 159] width 85 height 36
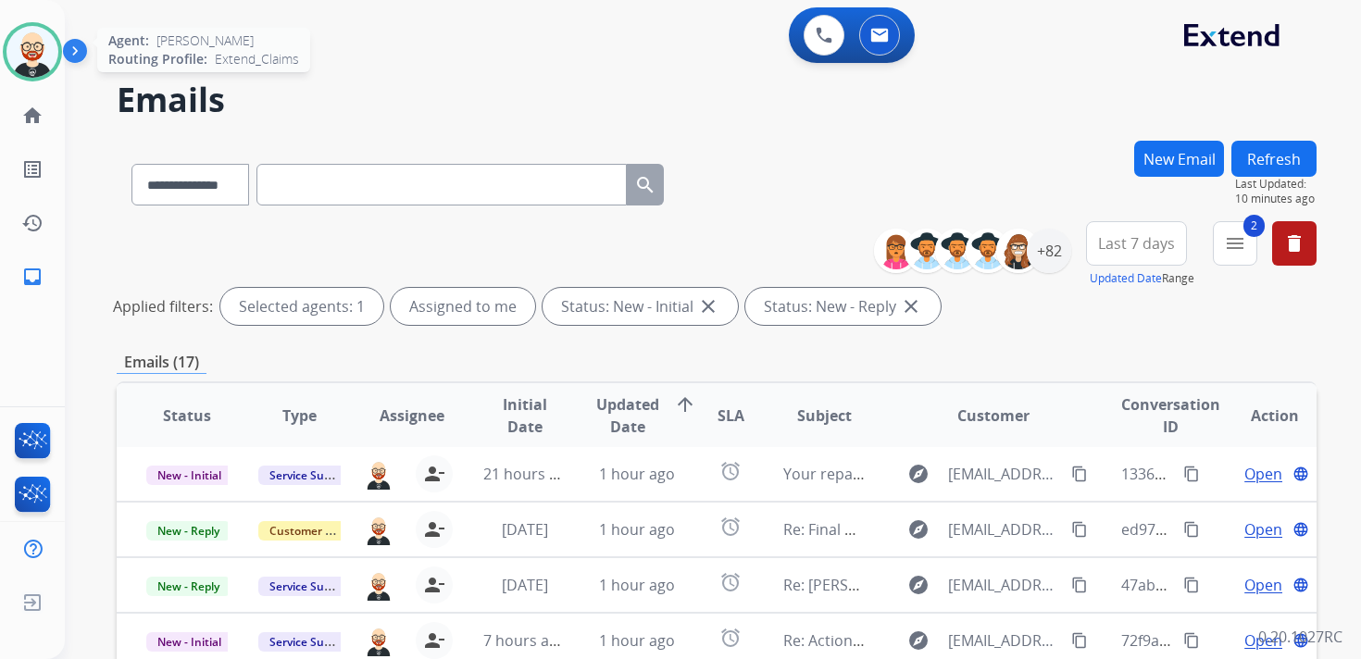
click at [28, 31] on img at bounding box center [32, 52] width 52 height 52
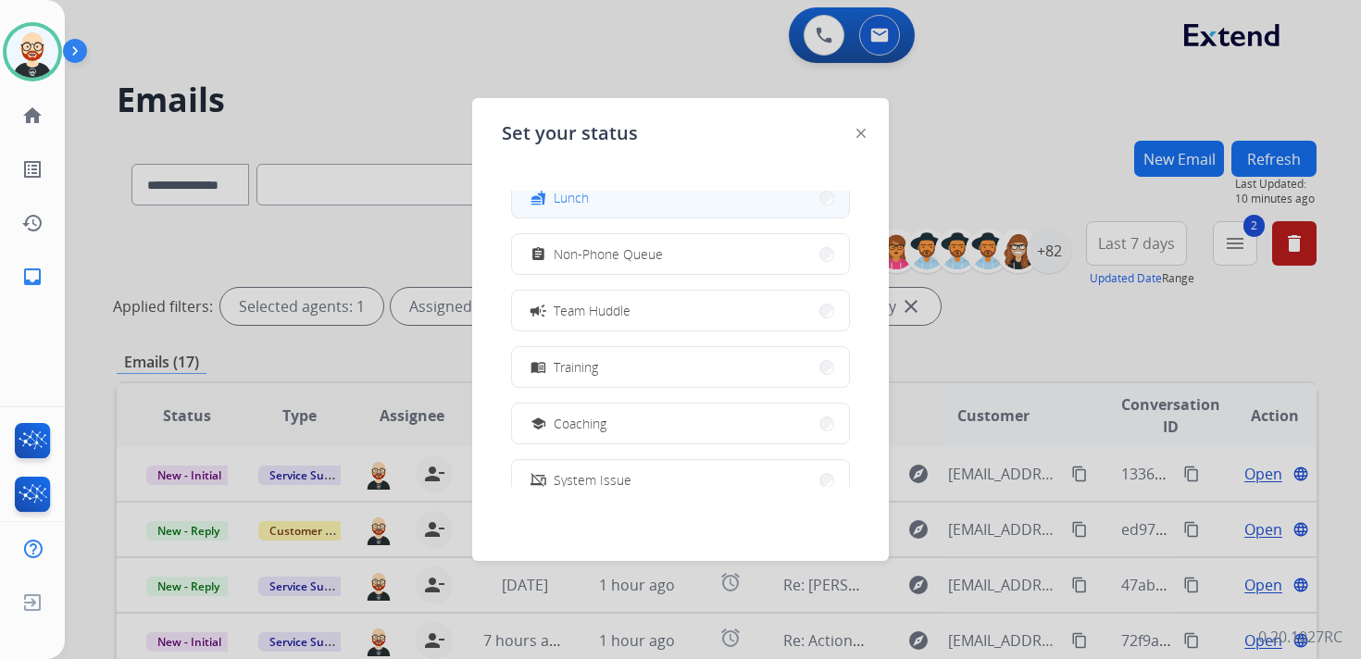
scroll to position [292, 0]
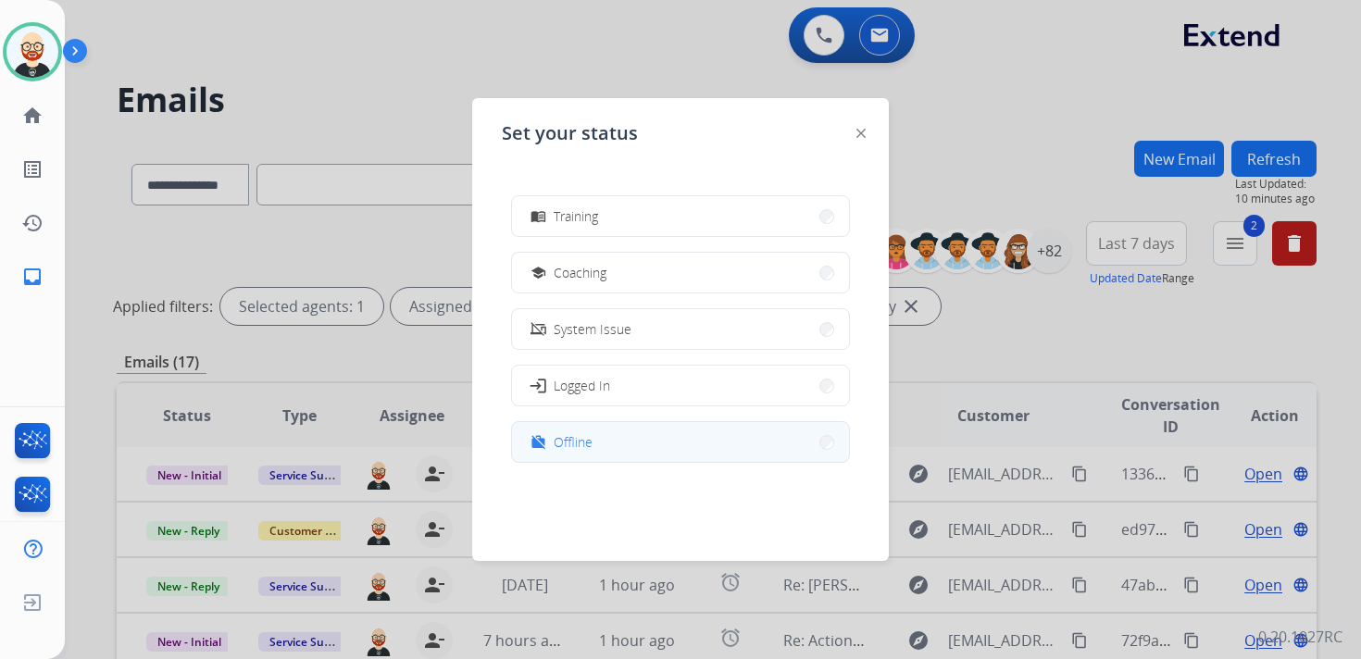
click at [572, 429] on button "work_off Offline" at bounding box center [680, 442] width 337 height 40
